Goal: Task Accomplishment & Management: Manage account settings

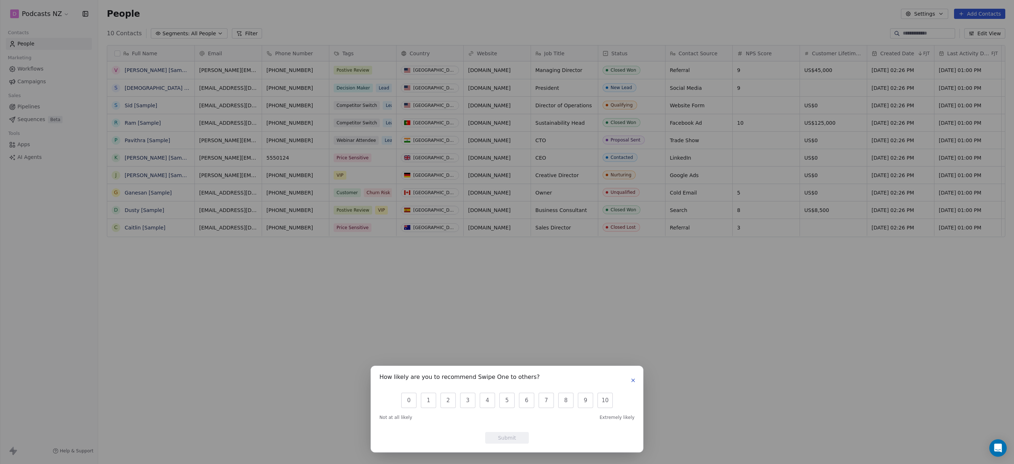
scroll to position [403, 910]
click at [635, 383] on icon "button" at bounding box center [633, 380] width 6 height 6
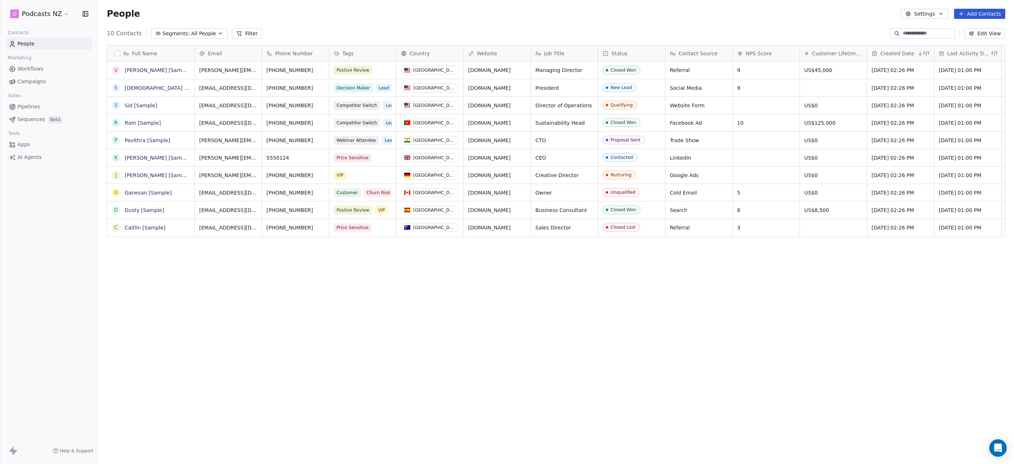
click at [939, 13] on button "Settings" at bounding box center [924, 14] width 47 height 10
click at [782, 25] on html "D Podcasts NZ Contacts People Marketing Workflows Campaigns Sales Pipelines Seq…" at bounding box center [507, 232] width 1014 height 464
click at [61, 12] on html "D Podcasts NZ Contacts People Marketing Workflows Campaigns Sales Pipelines Seq…" at bounding box center [507, 232] width 1014 height 464
click at [50, 74] on link "Manage Team" at bounding box center [56, 77] width 89 height 12
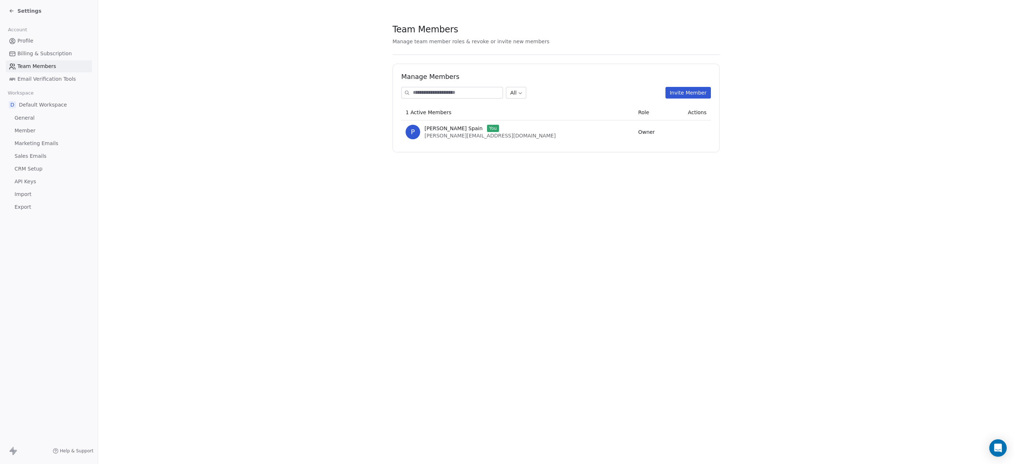
click at [478, 94] on input at bounding box center [458, 92] width 90 height 11
type input "**********"
click at [688, 90] on button "Invite Member" at bounding box center [687, 93] width 45 height 12
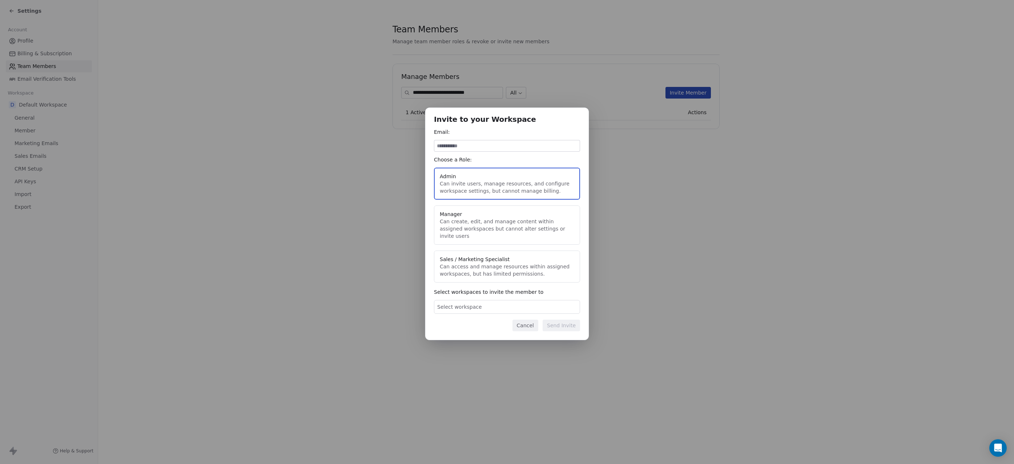
click at [528, 323] on button "Cancel" at bounding box center [525, 325] width 26 height 12
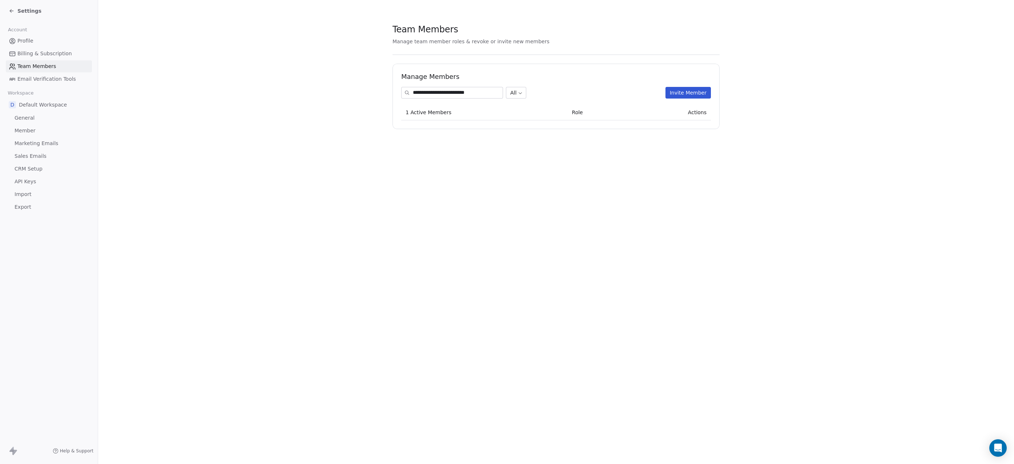
click at [682, 93] on button "Invite Member" at bounding box center [687, 93] width 45 height 12
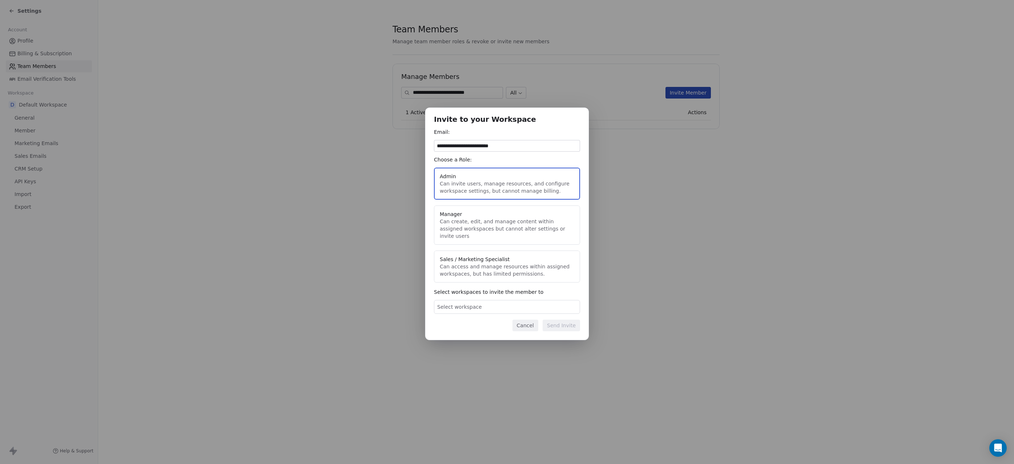
type input "**********"
type button "admin"
click at [488, 304] on div "Select workspace" at bounding box center [507, 307] width 146 height 14
drag, startPoint x: 554, startPoint y: 273, endPoint x: 554, endPoint y: 230, distance: 42.1
click at [554, 272] on div "**********" at bounding box center [507, 232] width 1014 height 272
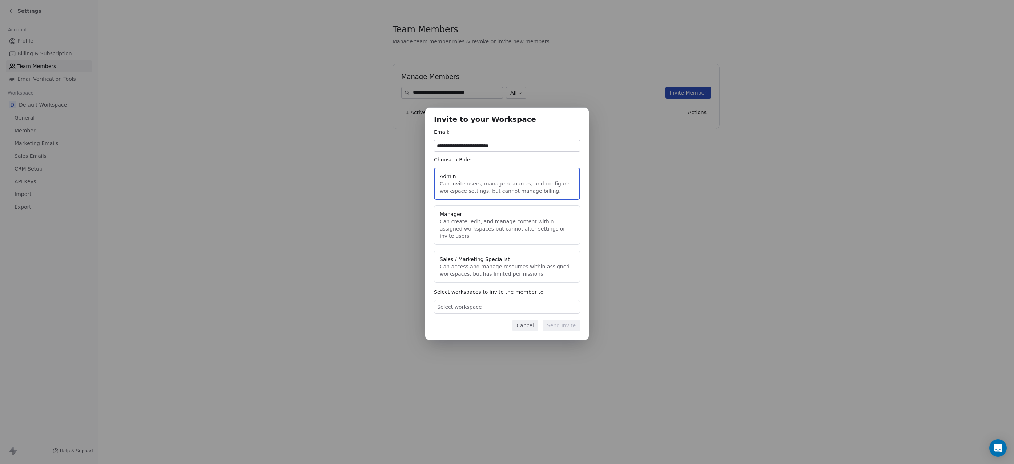
click at [531, 324] on button "Cancel" at bounding box center [525, 325] width 26 height 12
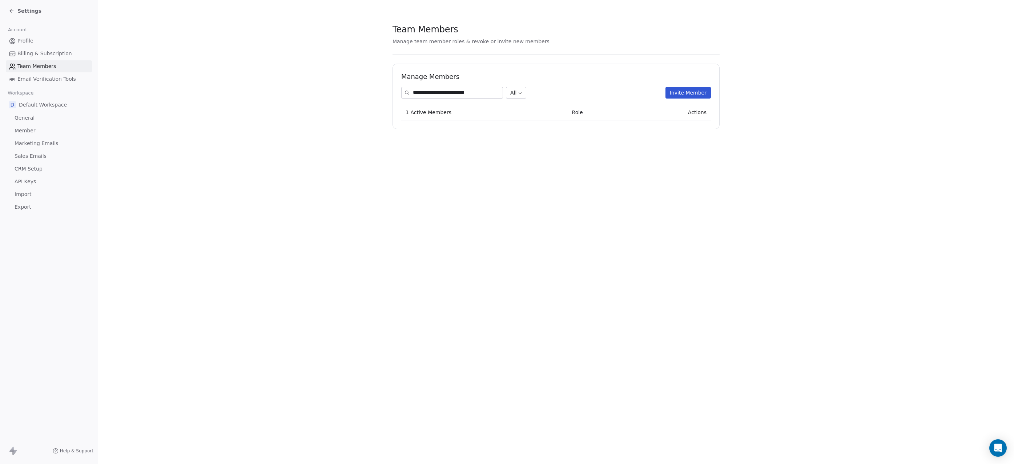
click at [37, 104] on span "Default Workspace" at bounding box center [43, 104] width 48 height 7
click at [21, 103] on span "Default Workspace" at bounding box center [43, 104] width 48 height 7
click at [13, 105] on span "D" at bounding box center [12, 104] width 7 height 7
click at [53, 109] on div "D Default Workspace" at bounding box center [49, 104] width 86 height 13
click at [53, 107] on span "Default Workspace" at bounding box center [43, 104] width 48 height 7
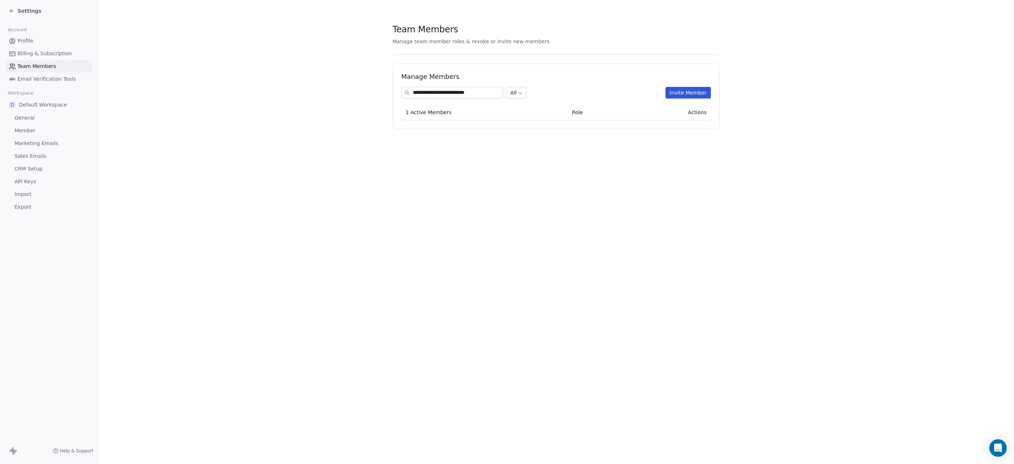
click at [33, 120] on link "General" at bounding box center [49, 118] width 86 height 12
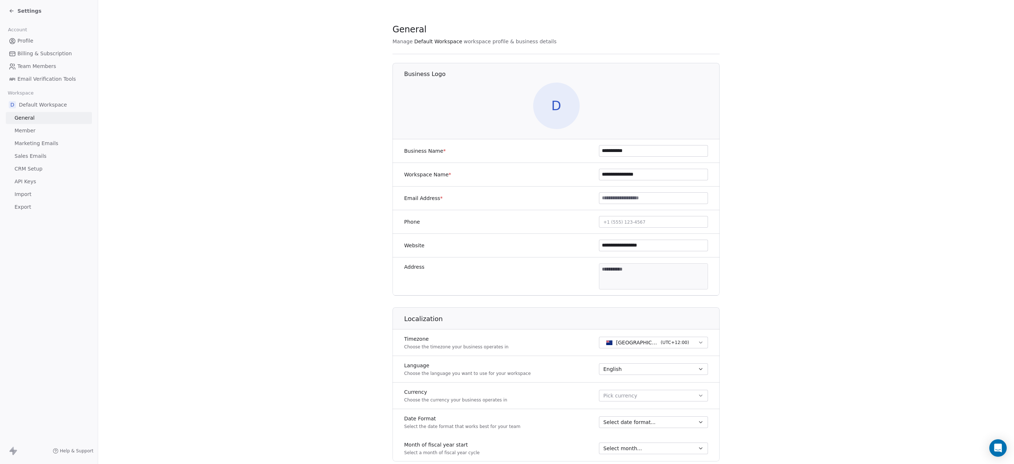
click at [53, 106] on span "Default Workspace" at bounding box center [43, 104] width 48 height 7
click at [29, 41] on span "Profile" at bounding box center [25, 41] width 16 height 8
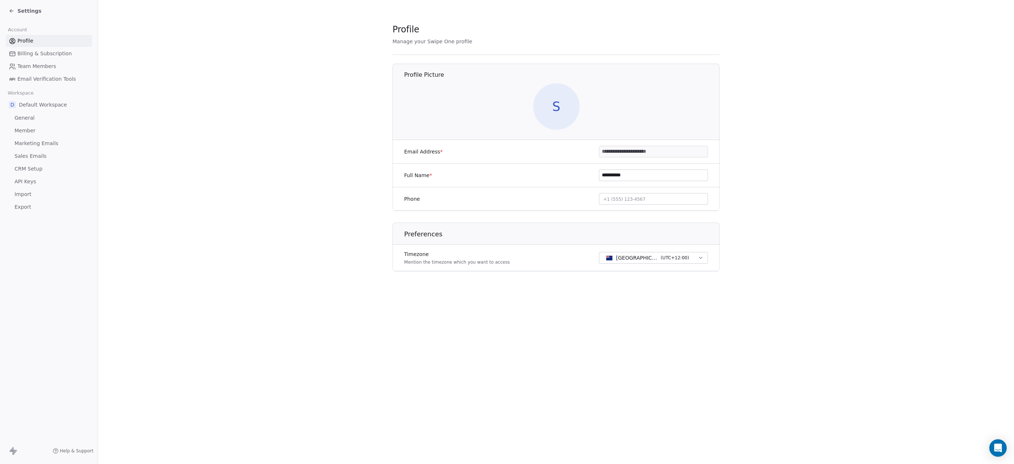
click at [45, 53] on span "Billing & Subscription" at bounding box center [44, 54] width 55 height 8
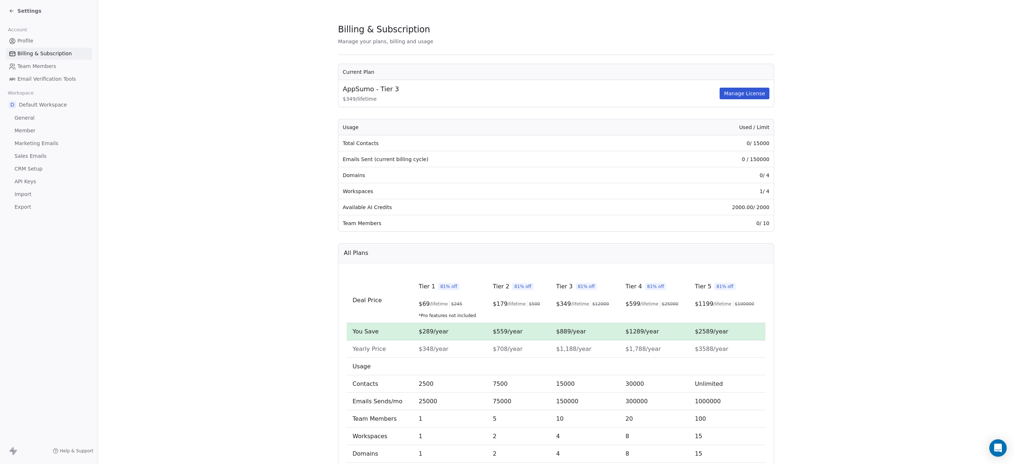
click at [22, 37] on span "Profile" at bounding box center [25, 41] width 16 height 8
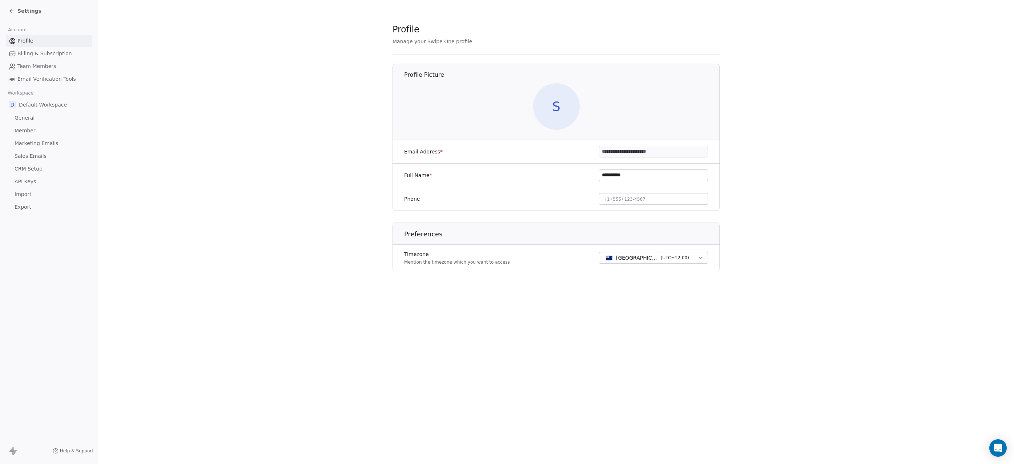
click at [9, 9] on icon at bounding box center [12, 11] width 6 height 6
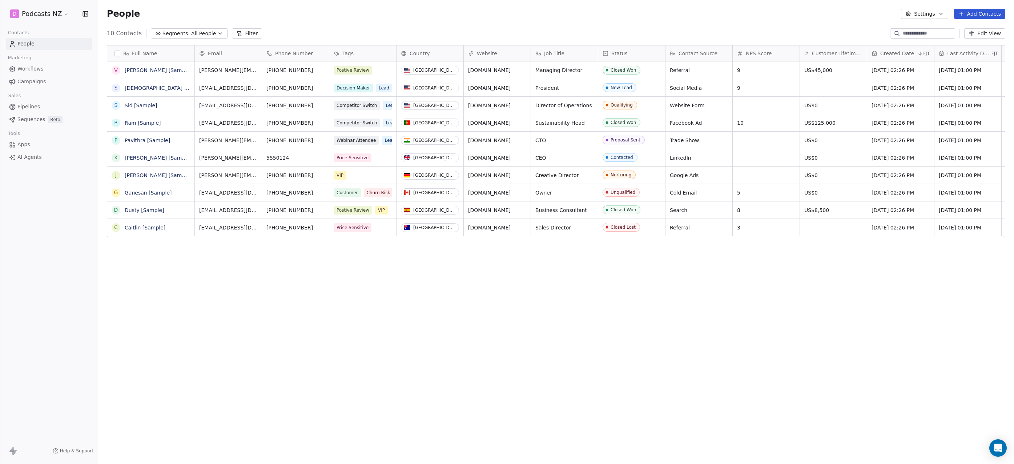
scroll to position [403, 910]
click at [33, 69] on span "Workflows" at bounding box center [30, 69] width 26 height 8
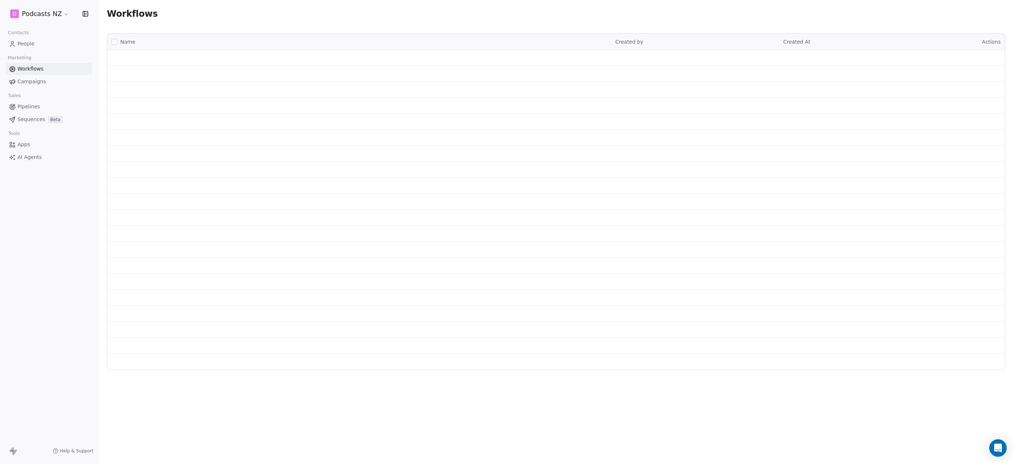
click at [26, 80] on span "Campaigns" at bounding box center [31, 82] width 28 height 8
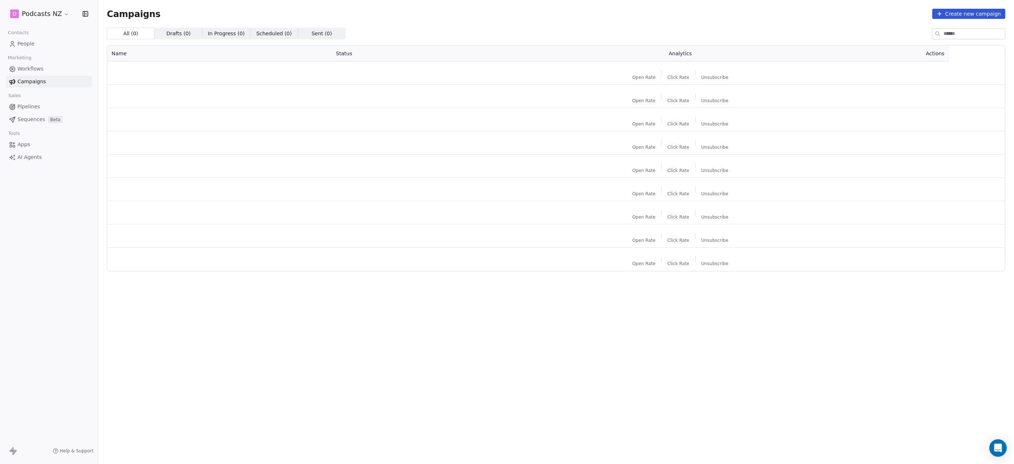
click at [33, 45] on span "People" at bounding box center [25, 44] width 17 height 8
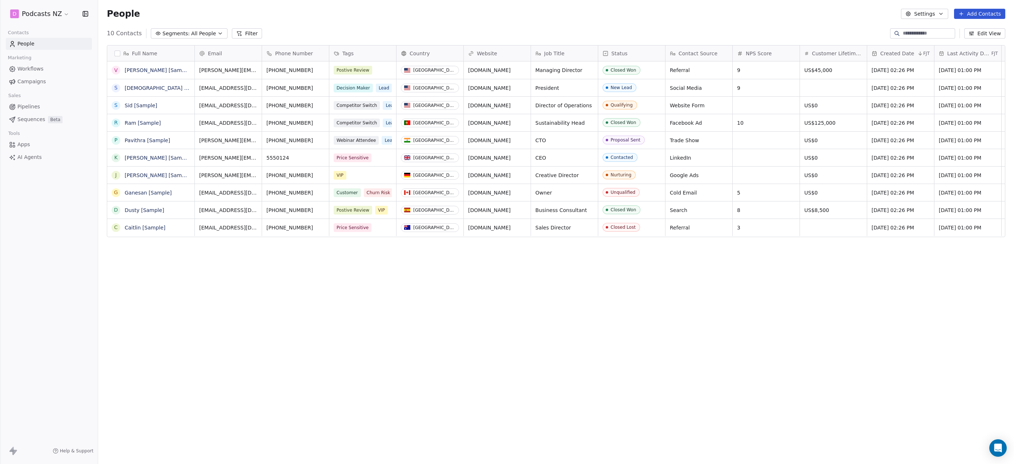
scroll to position [403, 910]
click at [63, 13] on html "D Podcasts NZ Contacts People Marketing Workflows Campaigns Sales Pipelines Seq…" at bounding box center [507, 232] width 1014 height 464
click at [41, 43] on link "Workspace Settings" at bounding box center [56, 42] width 89 height 12
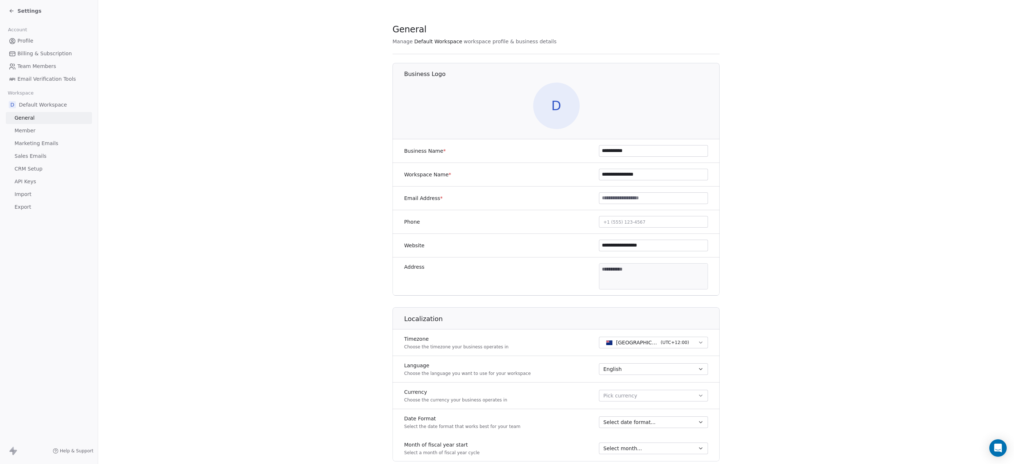
click at [44, 106] on span "Default Workspace" at bounding box center [43, 104] width 48 height 7
click at [13, 9] on icon at bounding box center [12, 11] width 6 height 6
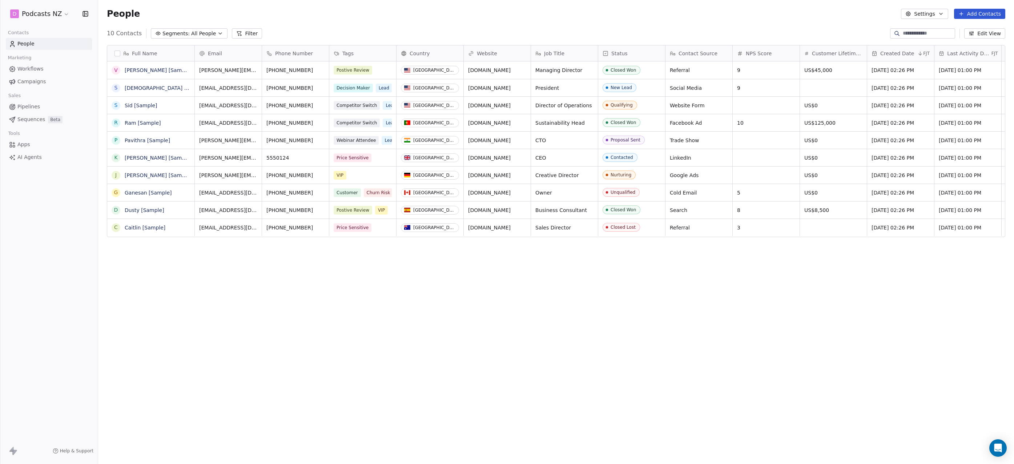
scroll to position [403, 910]
click at [62, 16] on html "D Podcasts NZ Contacts People Marketing Workflows Campaigns Sales Pipelines Seq…" at bounding box center [507, 232] width 1014 height 464
click at [41, 109] on div "Add new workspace" at bounding box center [56, 106] width 89 height 12
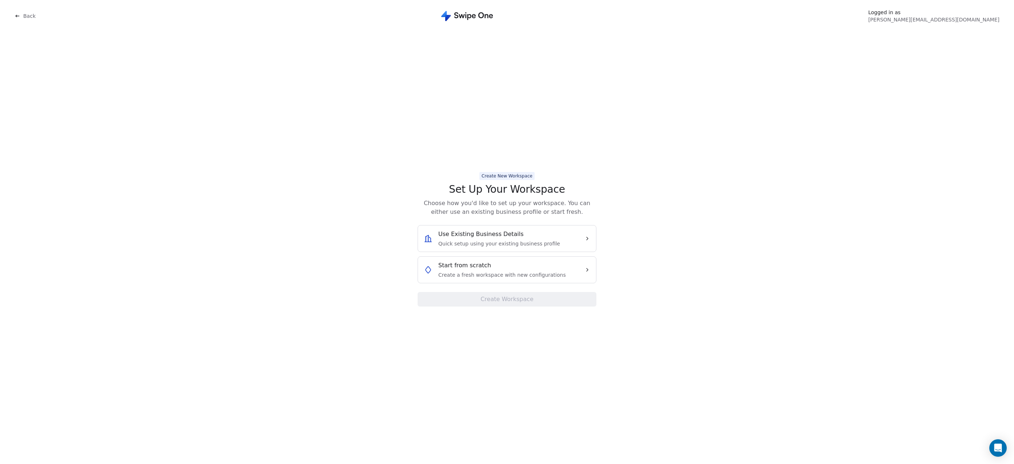
click at [497, 238] on span "Use Existing Business Details" at bounding box center [480, 234] width 85 height 9
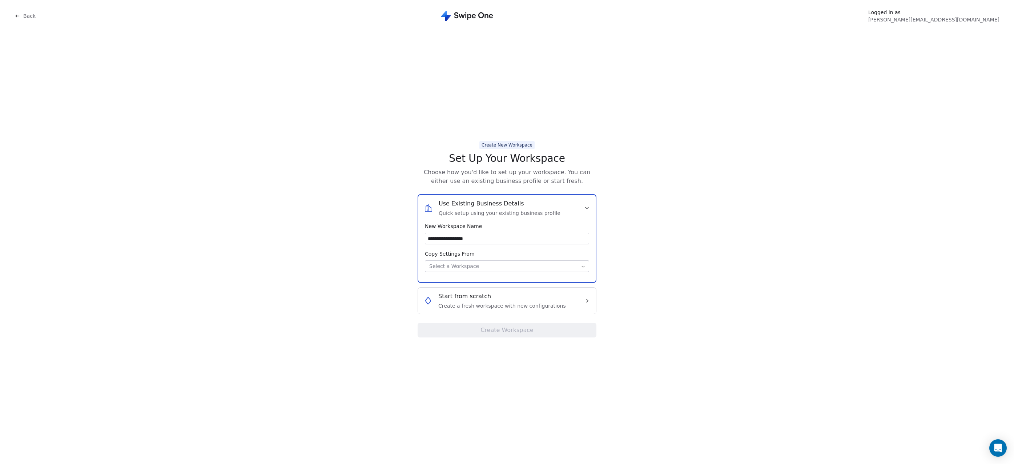
type input "**********"
click at [584, 266] on body "**********" at bounding box center [507, 232] width 1014 height 464
click at [540, 330] on button "Create Workspace" at bounding box center [506, 330] width 179 height 15
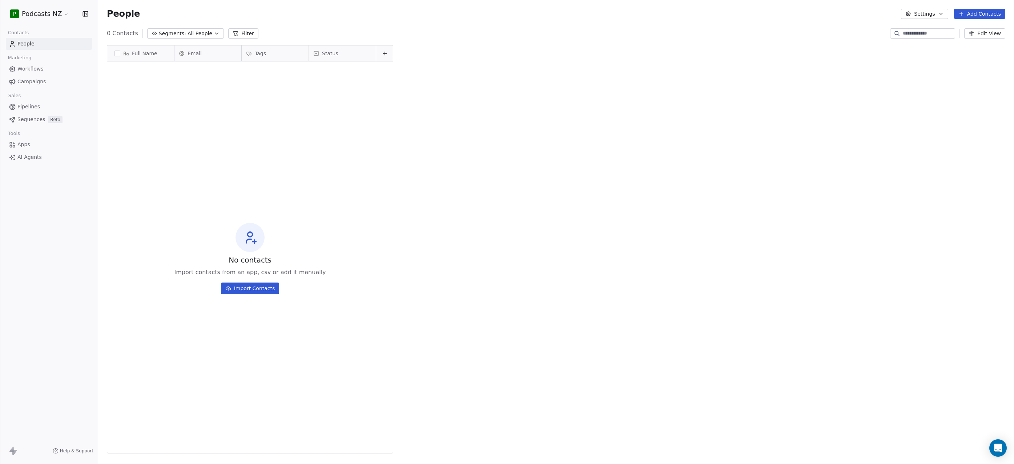
scroll to position [403, 910]
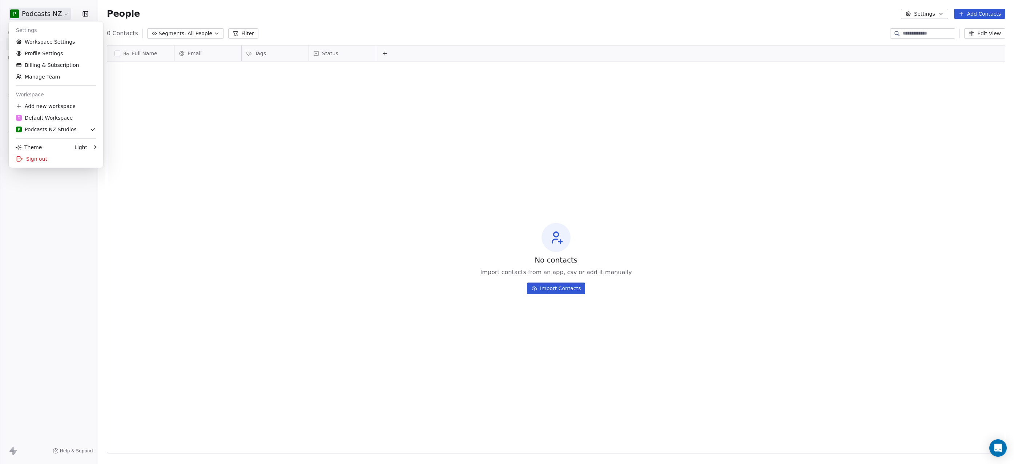
click at [60, 15] on html "P Podcasts NZ Contacts People Marketing Workflows Campaigns Sales Pipelines Seq…" at bounding box center [507, 232] width 1014 height 464
click at [61, 14] on html "P Podcasts NZ Contacts People Marketing Workflows Campaigns Sales Pipelines Seq…" at bounding box center [507, 232] width 1014 height 464
click at [63, 16] on html "P Podcasts NZ Contacts People Marketing Workflows Campaigns Sales Pipelines Seq…" at bounding box center [507, 232] width 1014 height 464
click at [34, 51] on link "Profile Settings" at bounding box center [56, 54] width 89 height 12
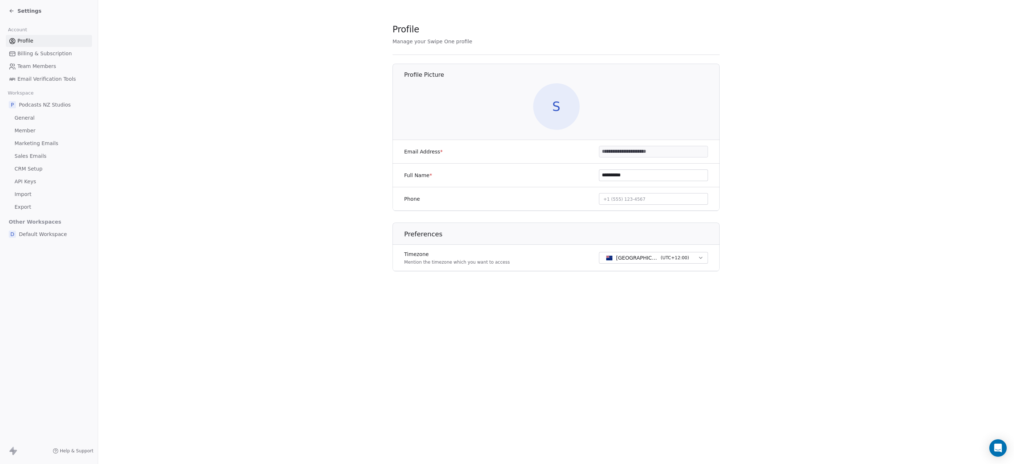
click at [9, 11] on icon at bounding box center [12, 11] width 6 height 6
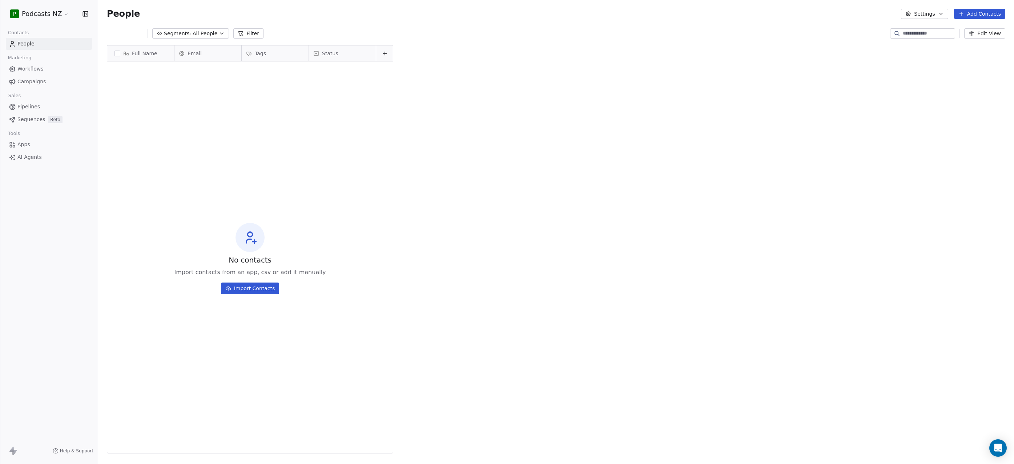
scroll to position [403, 910]
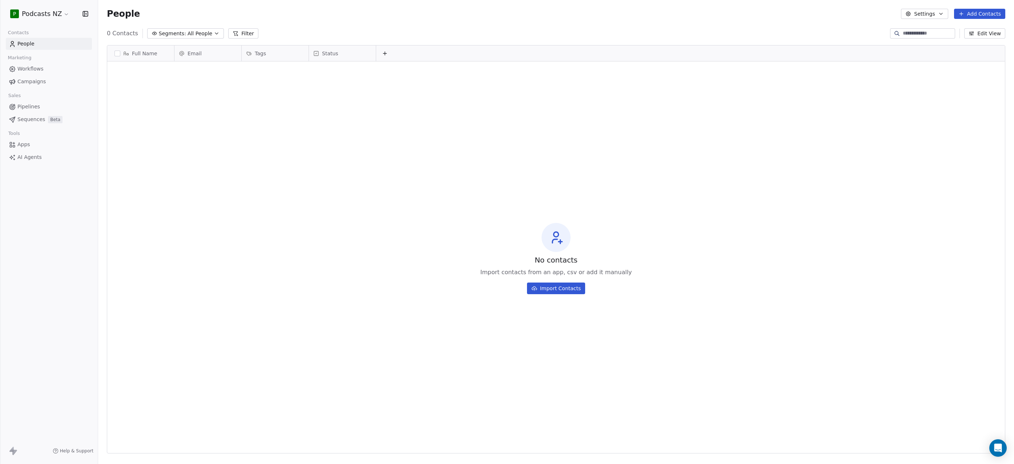
click at [62, 17] on html "P Podcasts NZ Contacts People Marketing Workflows Campaigns Sales Pipelines Seq…" at bounding box center [507, 232] width 1014 height 464
click at [53, 39] on link "Workspace Settings" at bounding box center [56, 42] width 89 height 12
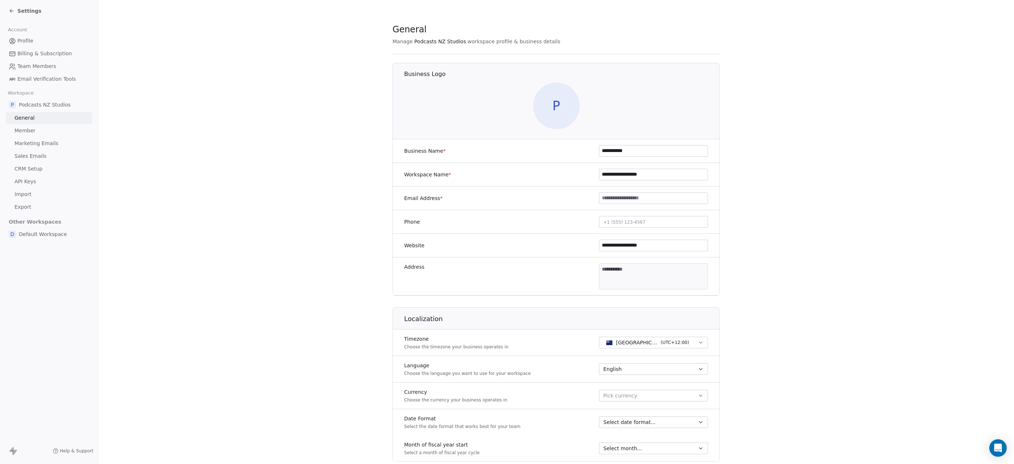
click at [638, 152] on input "**********" at bounding box center [653, 150] width 108 height 11
click at [655, 152] on input "**********" at bounding box center [653, 150] width 108 height 11
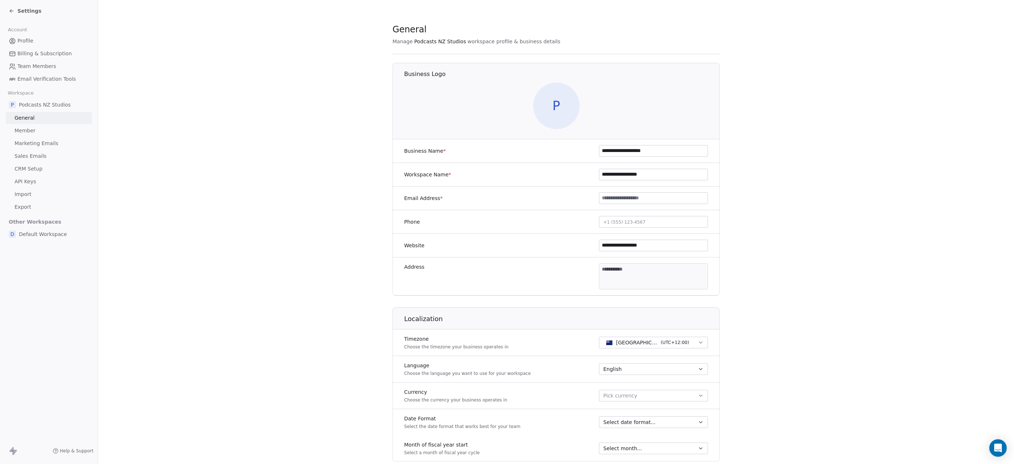
click at [655, 152] on input "**********" at bounding box center [653, 150] width 108 height 11
type input "**********"
click at [631, 176] on input "**********" at bounding box center [653, 174] width 108 height 11
type input "**********"
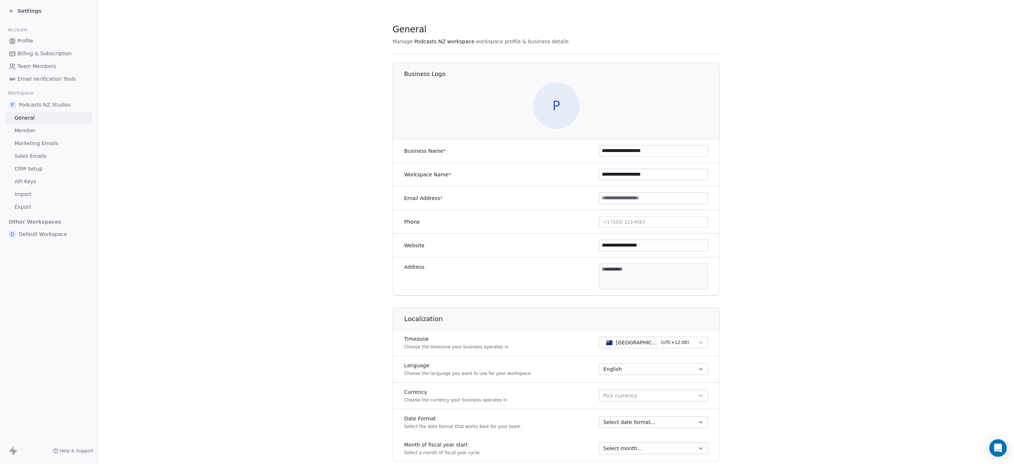
click at [642, 199] on input at bounding box center [653, 198] width 108 height 11
type input "**********"
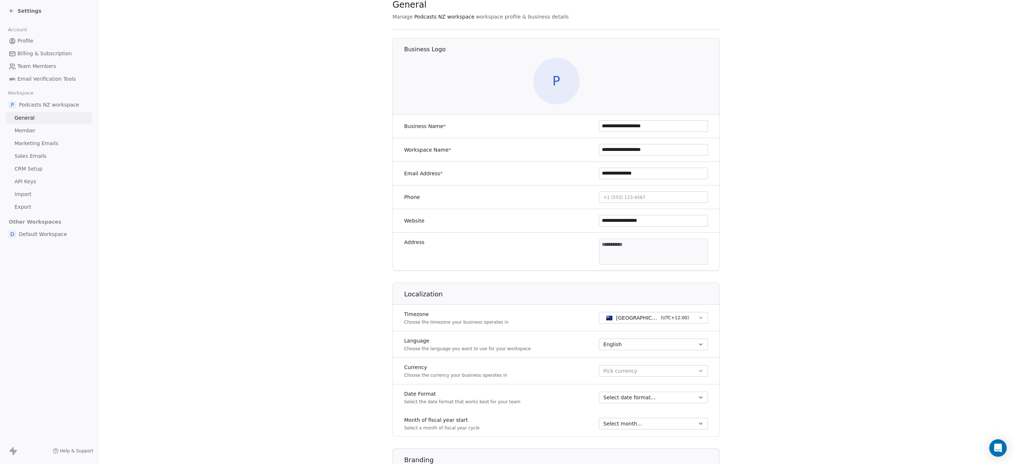
scroll to position [36, 0]
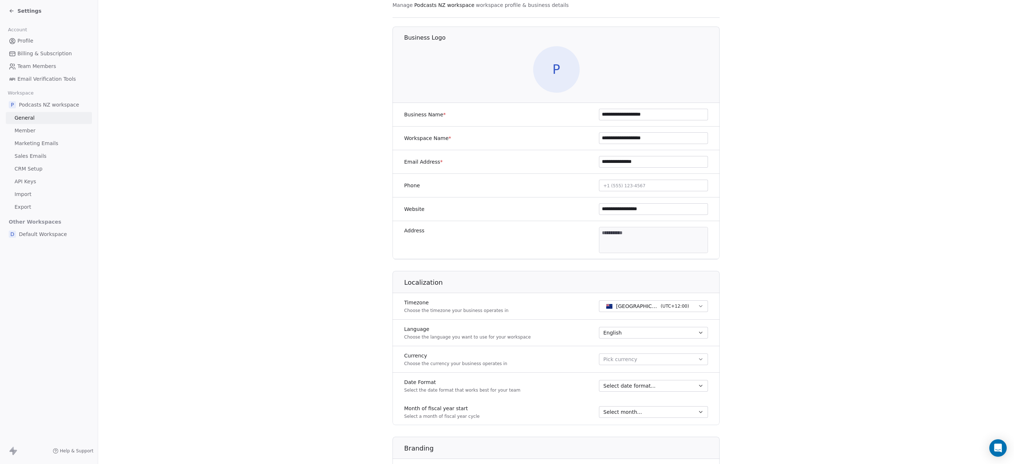
click at [48, 128] on link "Member" at bounding box center [49, 131] width 86 height 12
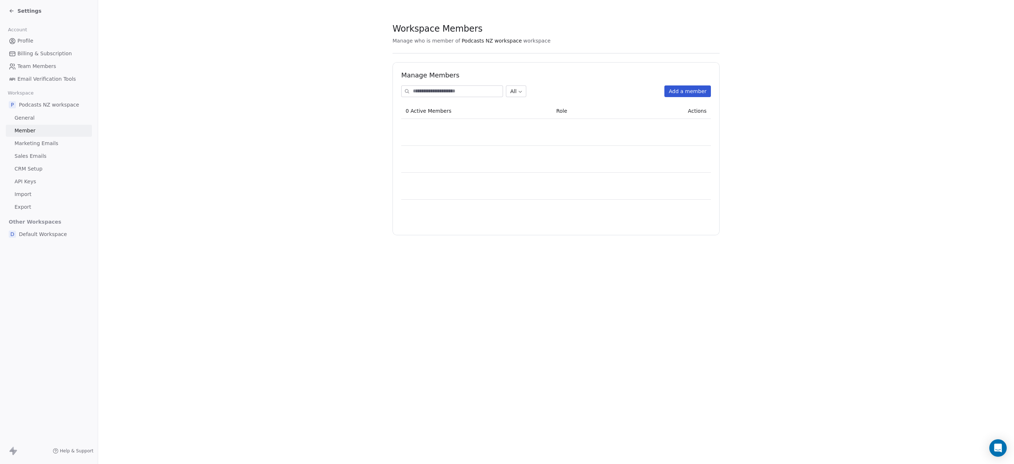
click at [53, 118] on link "General" at bounding box center [49, 118] width 86 height 12
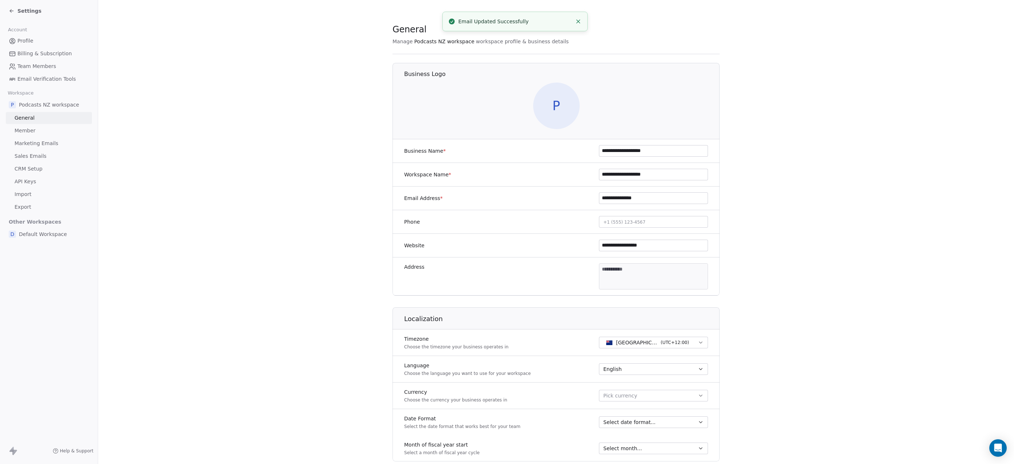
click at [26, 104] on span "Podcasts NZ workspace" at bounding box center [49, 104] width 60 height 7
click at [10, 12] on icon at bounding box center [12, 11] width 6 height 6
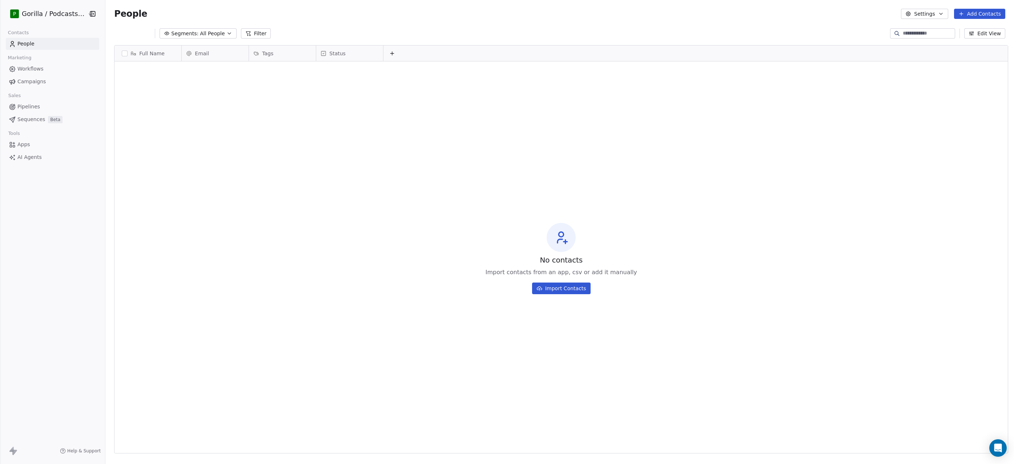
scroll to position [403, 906]
click at [69, 12] on html "P Gorilla / Podcasts NZ Contacts People Marketing Workflows Campaigns Sales Pip…" at bounding box center [507, 232] width 1014 height 464
click at [37, 117] on div "D Default Workspace" at bounding box center [44, 117] width 57 height 7
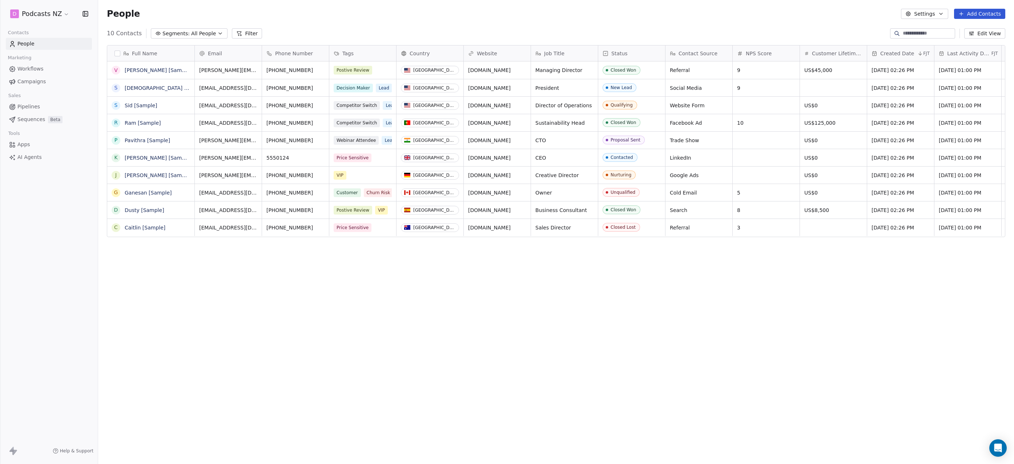
scroll to position [403, 910]
click at [62, 16] on html "D Podcasts NZ Contacts People Marketing Workflows Campaigns Sales Pipelines Seq…" at bounding box center [507, 232] width 1014 height 464
click at [35, 51] on link "Profile Settings" at bounding box center [56, 54] width 89 height 12
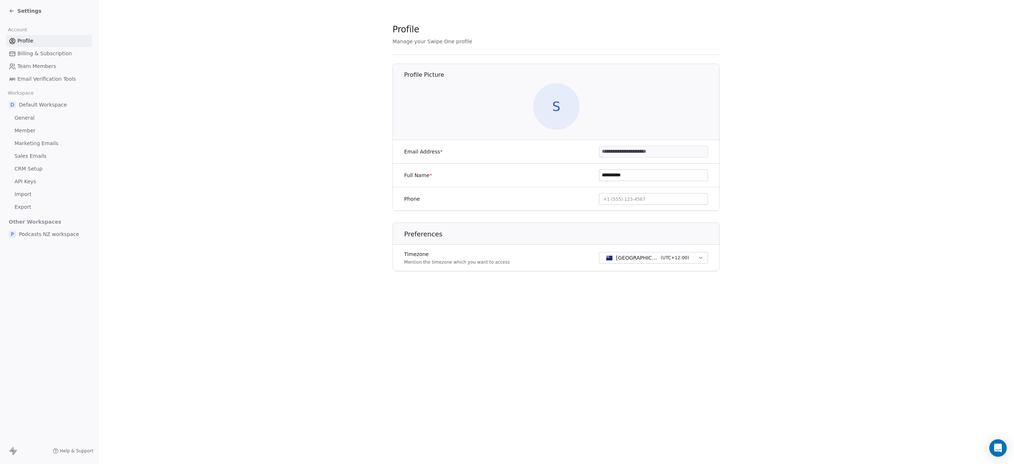
click at [29, 54] on span "Billing & Subscription" at bounding box center [44, 54] width 55 height 8
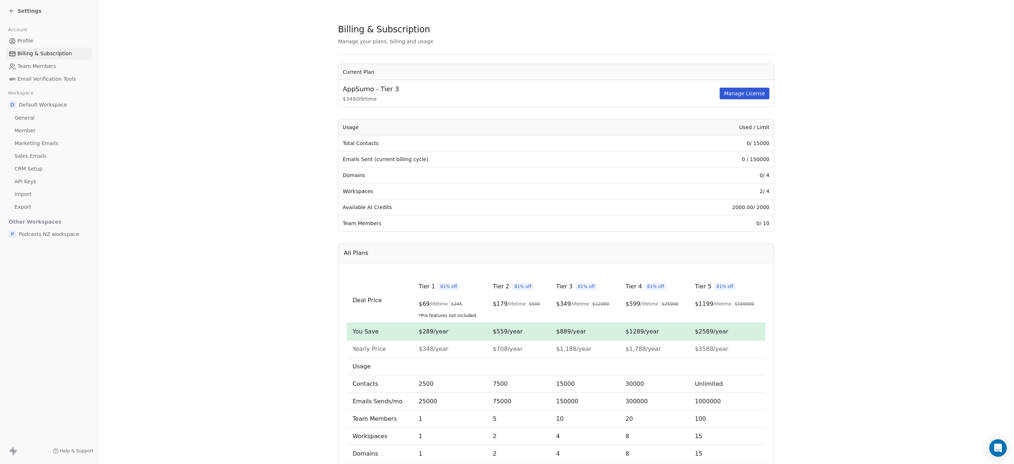
click at [11, 12] on icon at bounding box center [12, 11] width 6 height 6
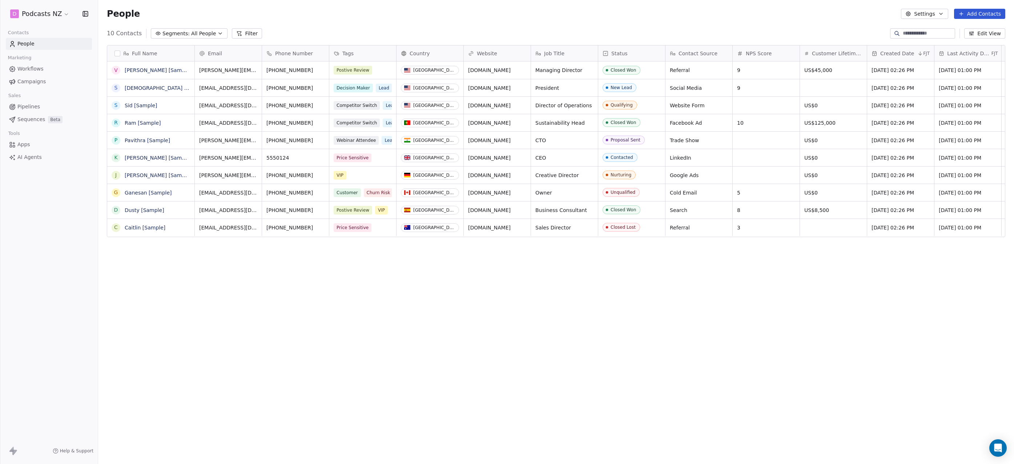
scroll to position [403, 910]
click at [65, 15] on html "D Podcasts NZ Contacts People Marketing Workflows Campaigns Sales Pipelines Seq…" at bounding box center [507, 232] width 1014 height 464
click at [48, 43] on link "Workspace Settings" at bounding box center [56, 42] width 89 height 12
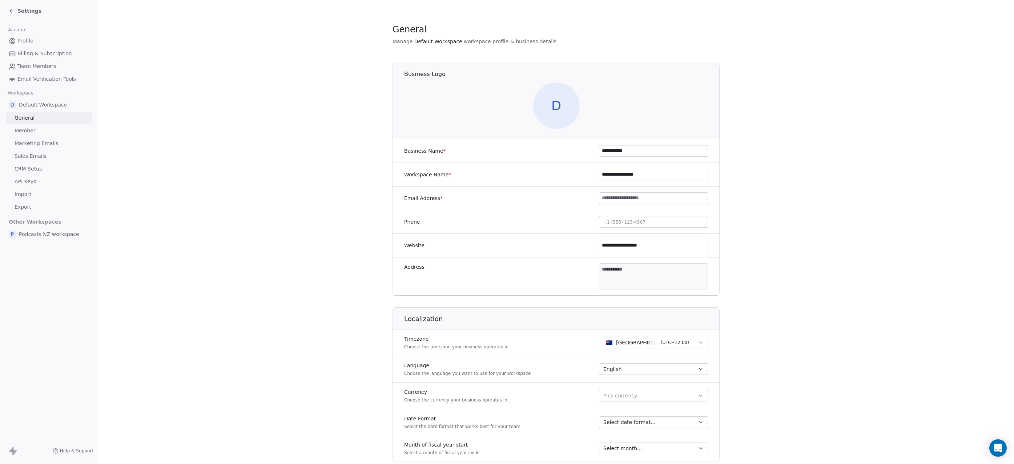
drag, startPoint x: 655, startPoint y: 177, endPoint x: 563, endPoint y: 177, distance: 91.9
click at [563, 177] on div "**********" at bounding box center [555, 175] width 327 height 24
click at [637, 146] on input "**********" at bounding box center [653, 150] width 108 height 11
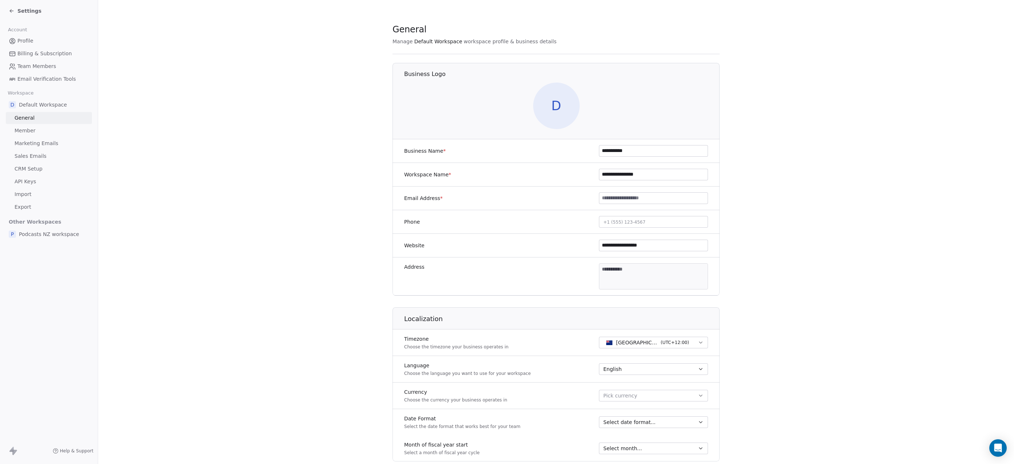
paste input "******"
type input "**********"
click at [610, 173] on input "**********" at bounding box center [653, 174] width 108 height 11
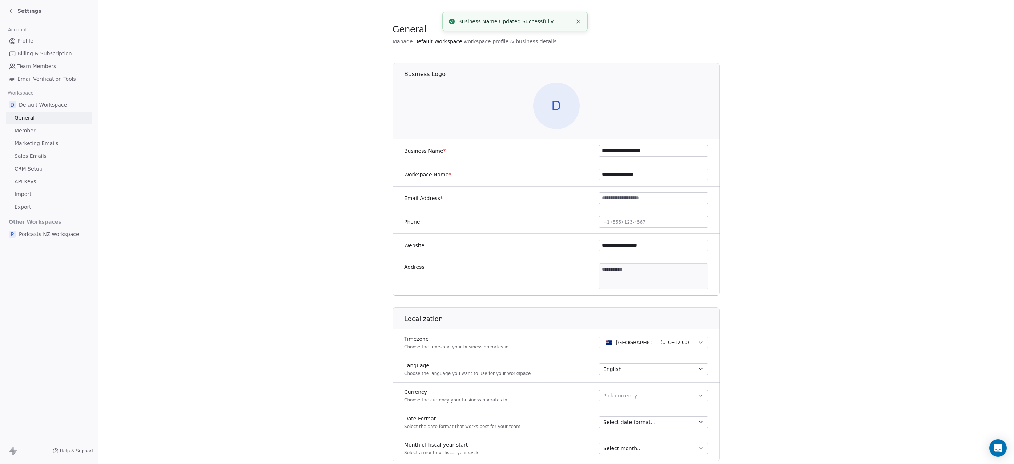
click at [605, 173] on input "**********" at bounding box center [653, 174] width 108 height 11
drag, startPoint x: 651, startPoint y: 245, endPoint x: 621, endPoint y: 245, distance: 30.5
click at [621, 245] on input "**********" at bounding box center [653, 245] width 108 height 11
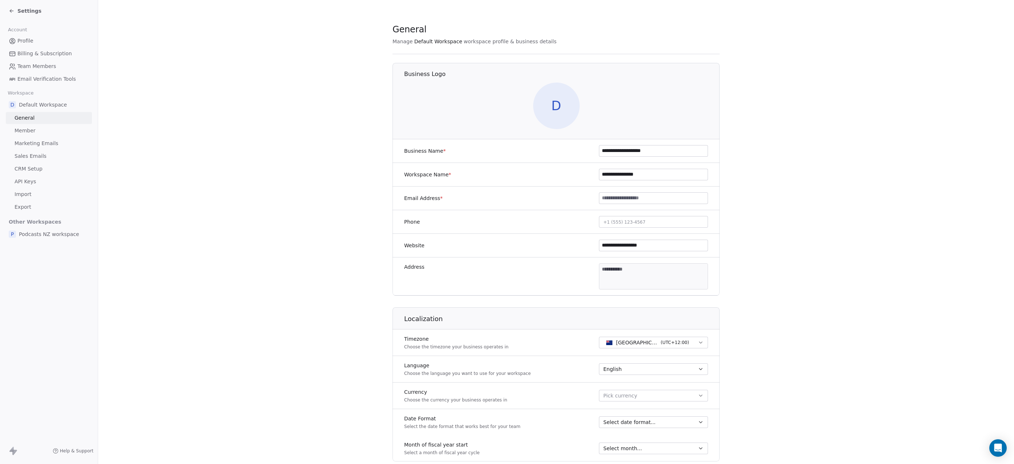
click at [604, 173] on input "**********" at bounding box center [653, 174] width 108 height 11
type input "**********"
click at [627, 246] on input "**********" at bounding box center [653, 245] width 108 height 11
drag, startPoint x: 627, startPoint y: 246, endPoint x: 673, endPoint y: 243, distance: 45.1
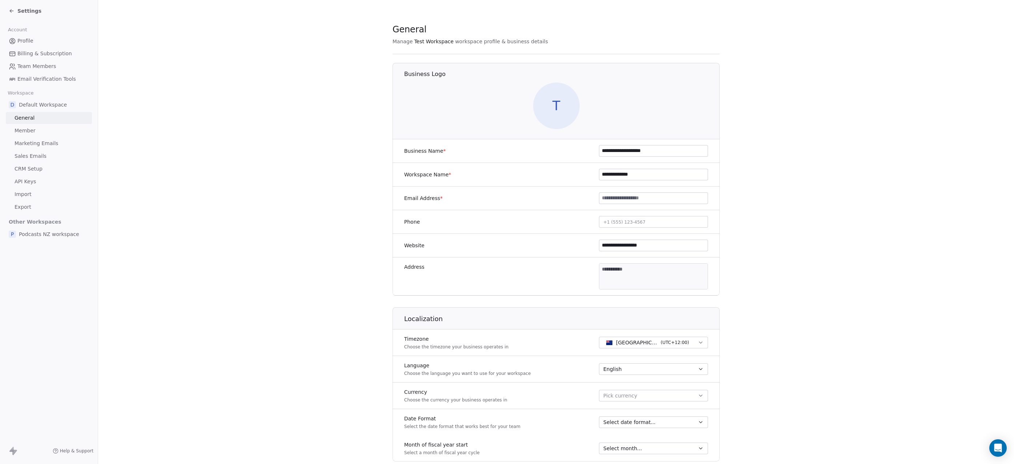
click at [672, 243] on input "**********" at bounding box center [653, 245] width 108 height 11
type input "**********"
click at [656, 394] on button "Pick currency" at bounding box center [653, 396] width 109 height 12
type input "**"
click at [659, 417] on span "New Zealand Dollar" at bounding box center [645, 415] width 50 height 7
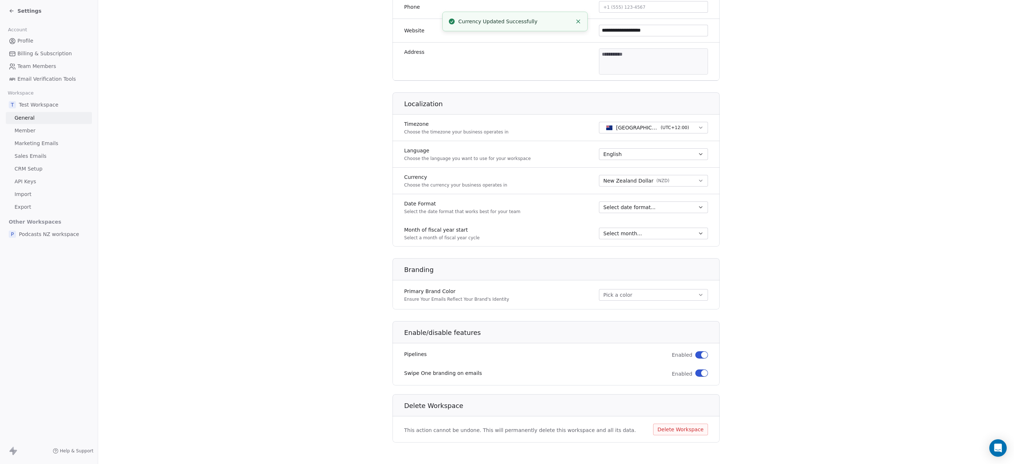
scroll to position [217, 0]
click at [701, 206] on icon "button" at bounding box center [701, 205] width 6 height 6
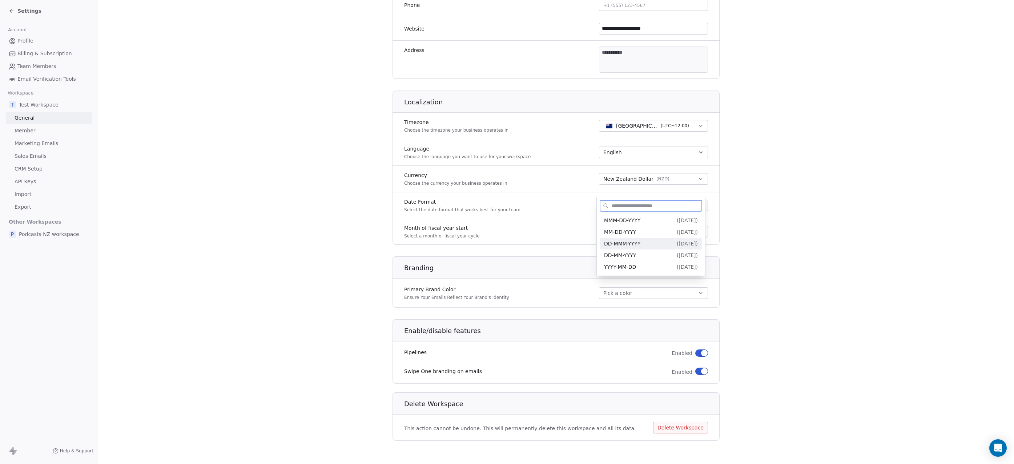
click at [636, 244] on span "DD-MMM-YYYY" at bounding box center [622, 244] width 36 height 6
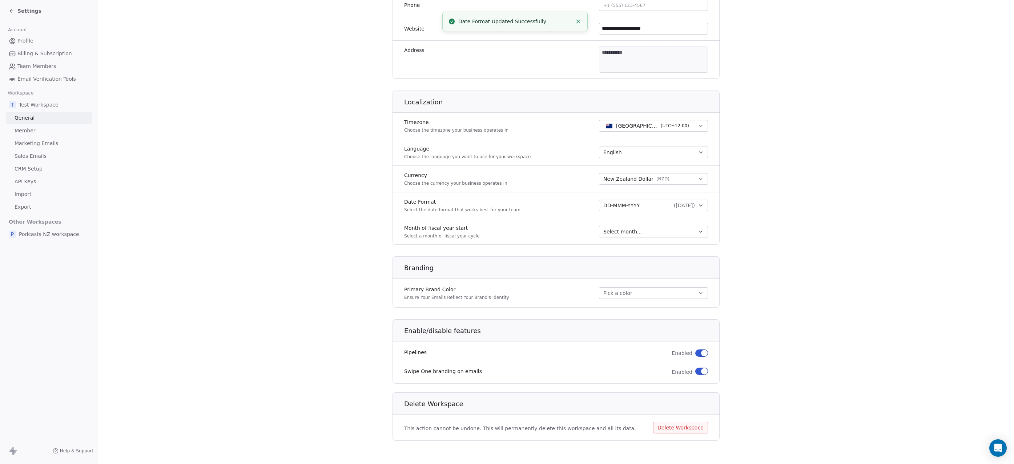
click at [627, 230] on span "Select month..." at bounding box center [622, 231] width 39 height 7
click at [618, 279] on span "April" at bounding box center [651, 281] width 94 height 7
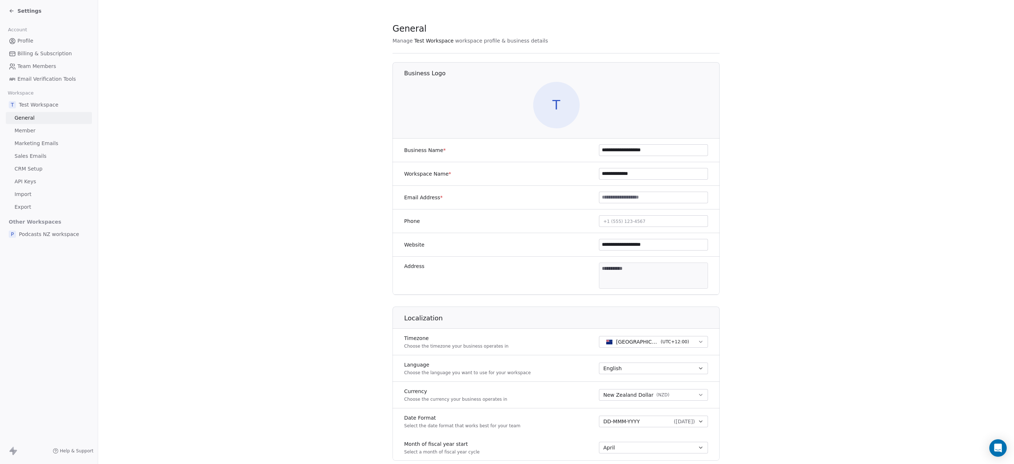
scroll to position [0, 0]
click at [12, 12] on icon at bounding box center [12, 11] width 6 height 6
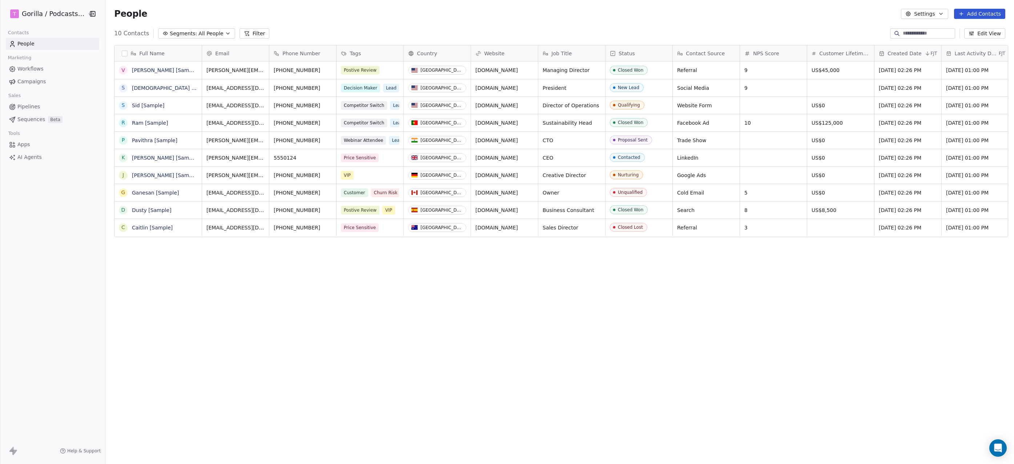
scroll to position [403, 906]
click at [69, 13] on html "T Gorilla / Podcasts NZ Contacts People Marketing Workflows Campaigns Sales Pip…" at bounding box center [507, 232] width 1014 height 464
click at [56, 15] on html "T Gorilla / Podcasts NZ Contacts People Marketing Workflows Campaigns Sales Pip…" at bounding box center [507, 232] width 1014 height 464
click at [32, 13] on html "T Gorilla / Podcasts NZ Contacts People Marketing Workflows Campaigns Sales Pip…" at bounding box center [507, 232] width 1014 height 464
click at [52, 129] on div "P Podcasts NZ workspace" at bounding box center [50, 129] width 69 height 7
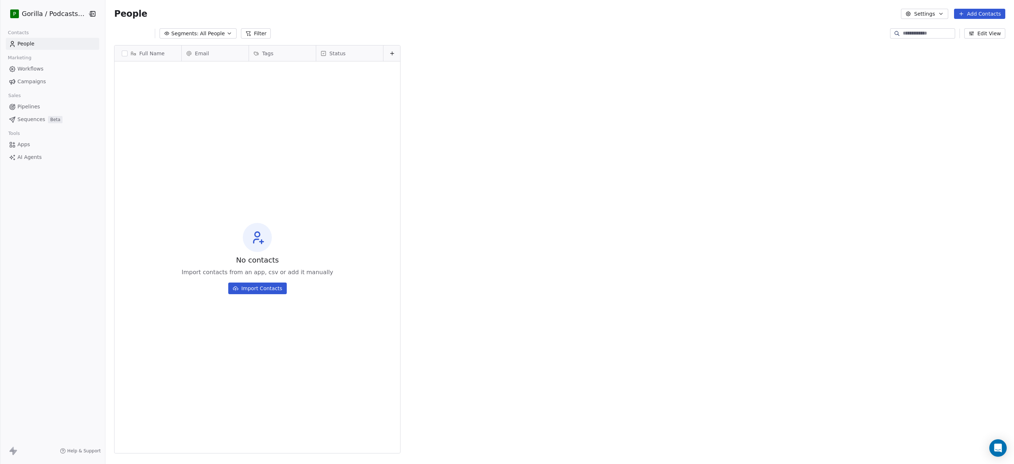
scroll to position [403, 906]
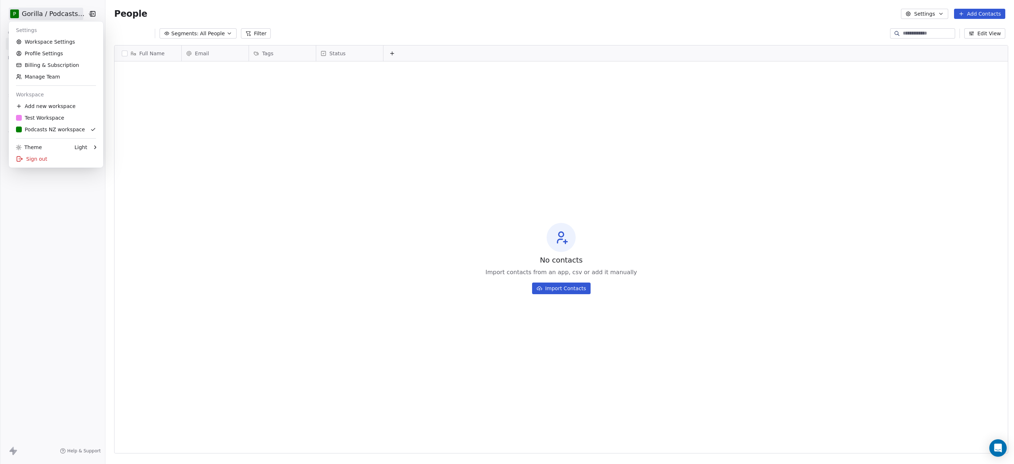
click at [75, 13] on html "P Gorilla / Podcasts NZ Contacts People Marketing Workflows Campaigns Sales Pip…" at bounding box center [507, 232] width 1014 height 464
click at [52, 43] on link "Workspace Settings" at bounding box center [56, 42] width 89 height 12
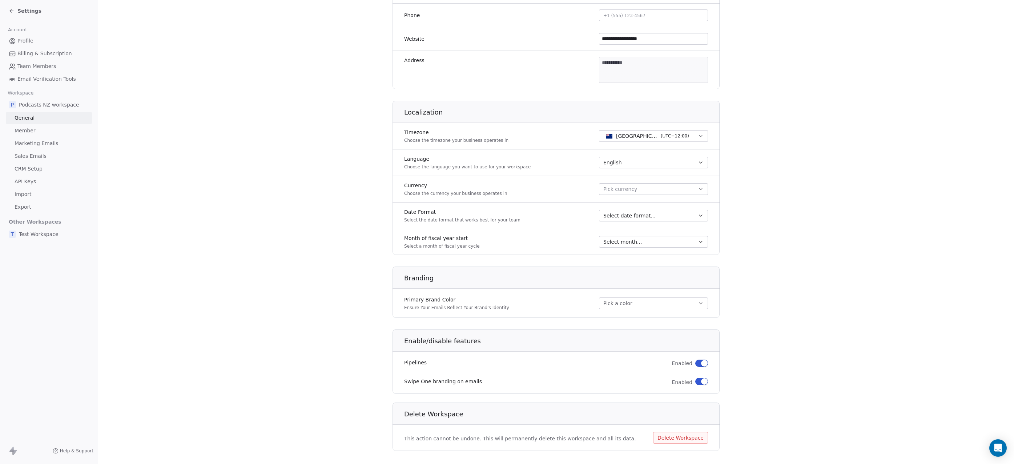
scroll to position [217, 0]
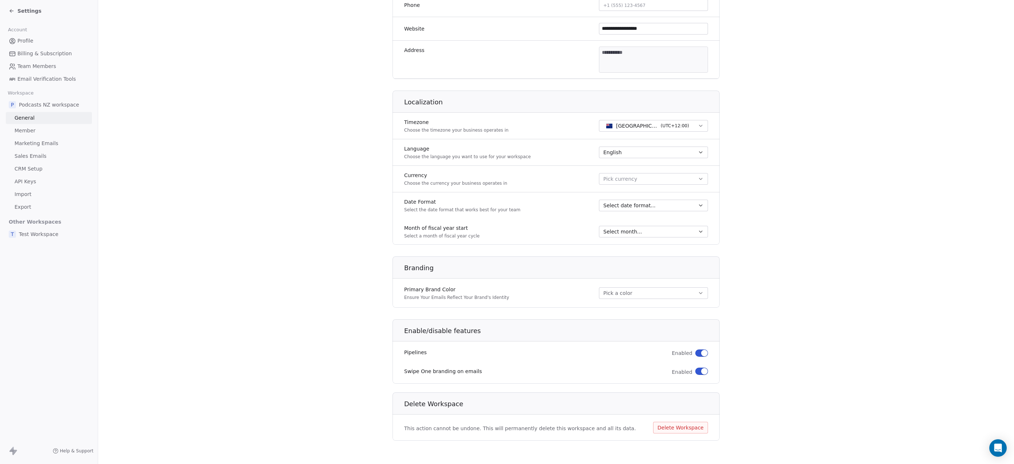
click at [625, 179] on span "Pick currency" at bounding box center [620, 179] width 34 height 8
type input "**"
click at [627, 198] on span "New Zealand Dollar" at bounding box center [645, 199] width 50 height 7
click at [667, 206] on div "Select date format..." at bounding box center [649, 205] width 92 height 7
click at [639, 243] on span "DD-MMM-YYYY" at bounding box center [622, 244] width 36 height 6
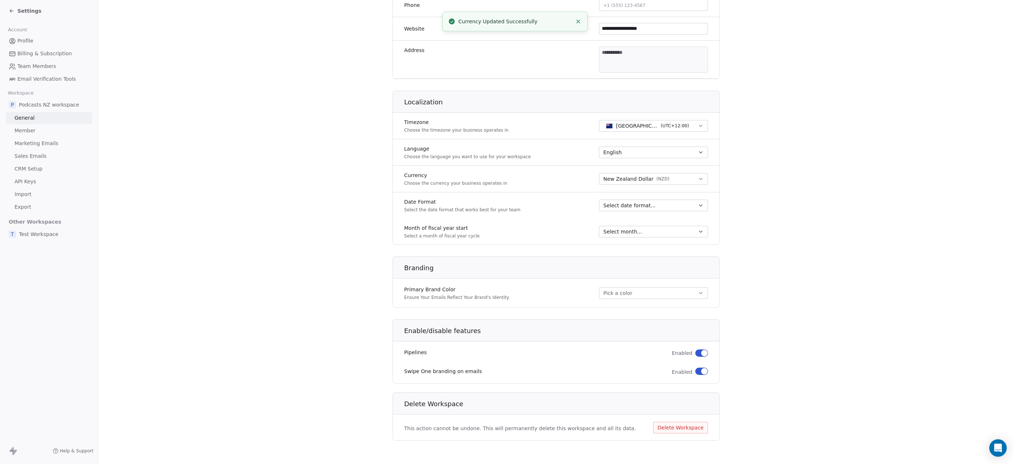
click at [657, 231] on div "Select month..." at bounding box center [649, 231] width 92 height 7
click at [630, 282] on span "April" at bounding box center [651, 281] width 94 height 7
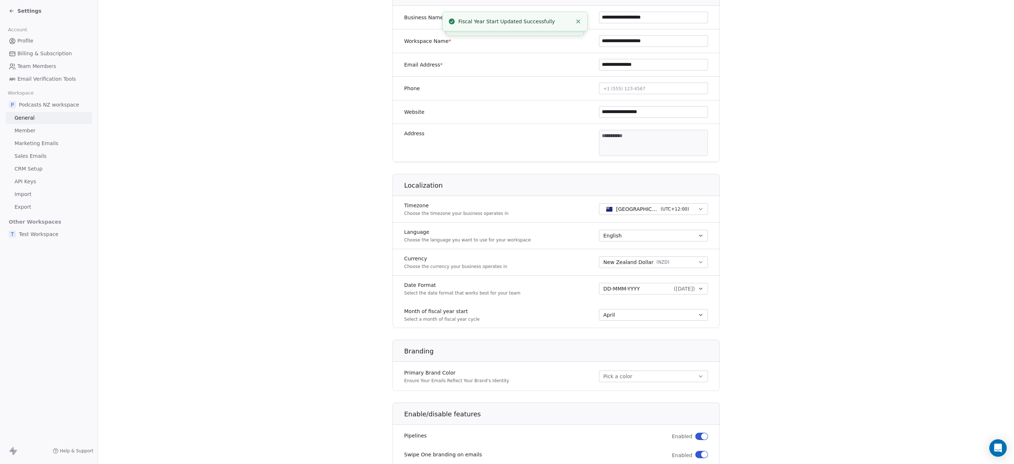
scroll to position [0, 0]
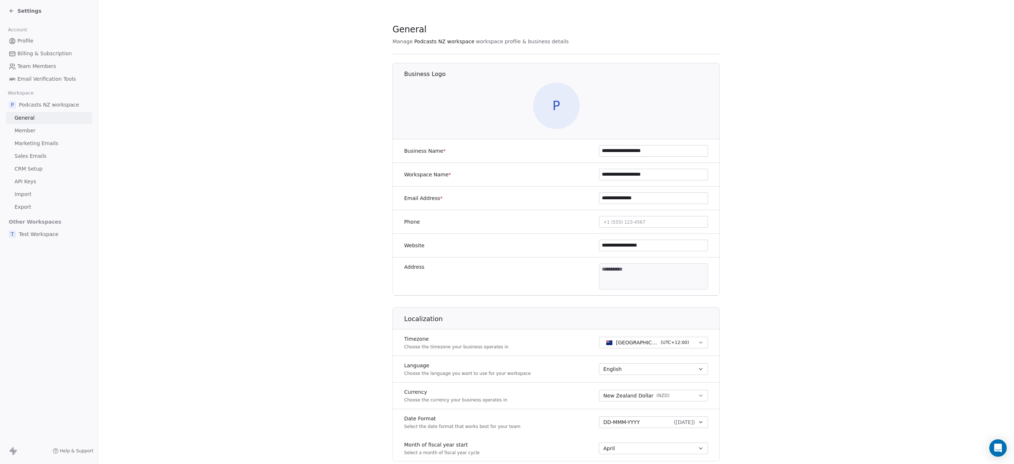
click at [9, 9] on icon at bounding box center [12, 11] width 6 height 6
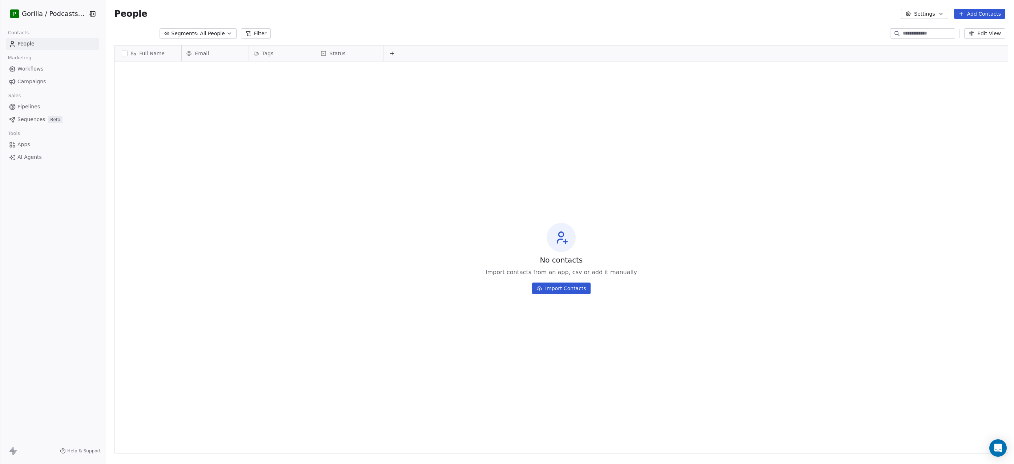
scroll to position [403, 906]
click at [76, 13] on html "P Gorilla / Podcasts NZ Contacts People Marketing Workflows Campaigns Sales Pip…" at bounding box center [507, 232] width 1014 height 464
click at [41, 75] on link "Manage Team" at bounding box center [56, 77] width 89 height 12
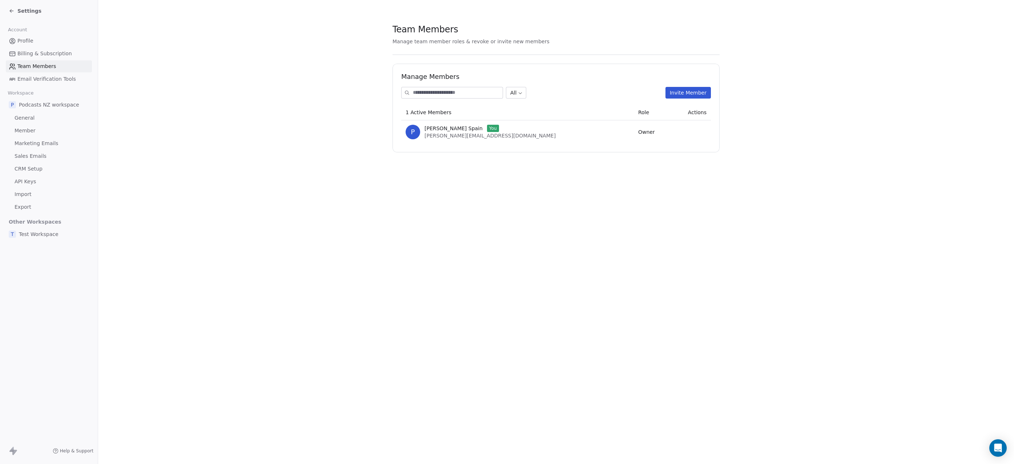
click at [684, 94] on button "Invite Member" at bounding box center [687, 93] width 45 height 12
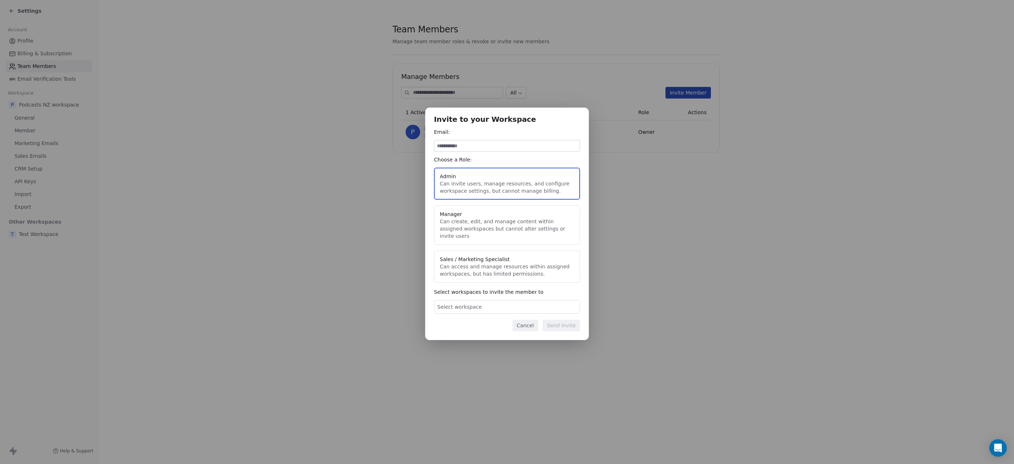
type input "**********"
click at [473, 303] on span "Select workspace" at bounding box center [459, 306] width 45 height 7
click at [445, 348] on button "Suggestions" at bounding box center [444, 347] width 6 height 6
click at [571, 284] on div "**********" at bounding box center [507, 232] width 1014 height 272
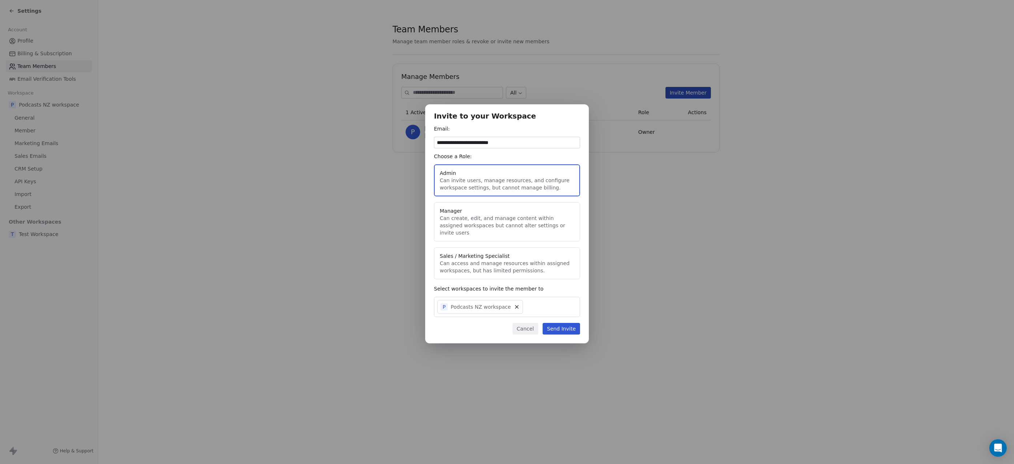
click at [560, 324] on button "Send Invite" at bounding box center [560, 329] width 37 height 12
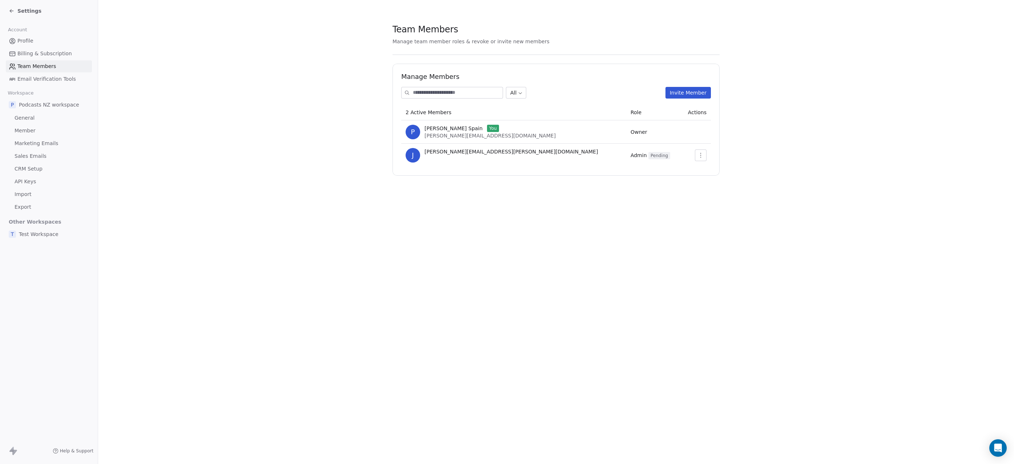
click at [40, 116] on link "General" at bounding box center [49, 118] width 86 height 12
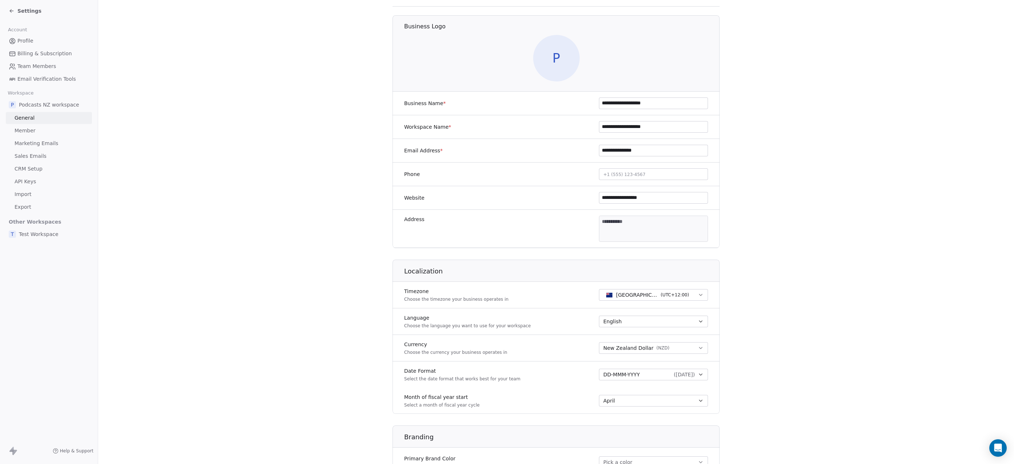
scroll to position [217, 0]
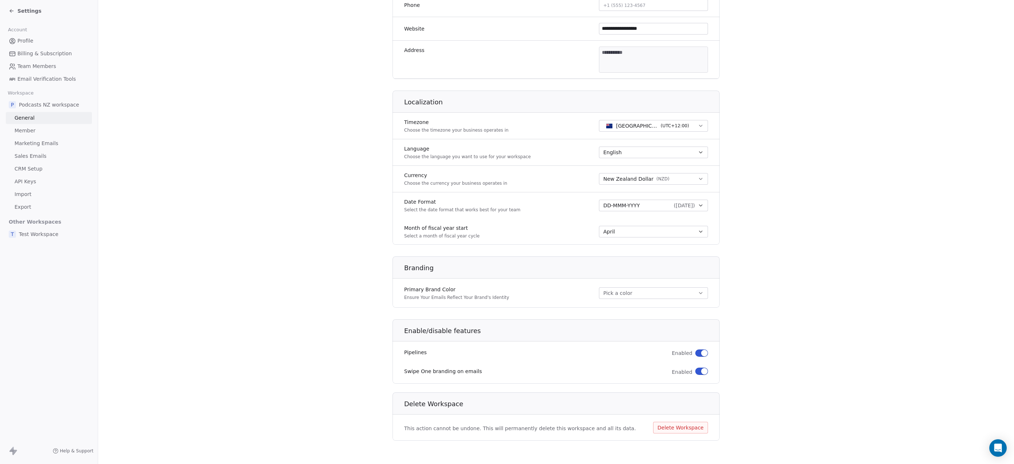
click at [47, 129] on link "Member" at bounding box center [49, 131] width 86 height 12
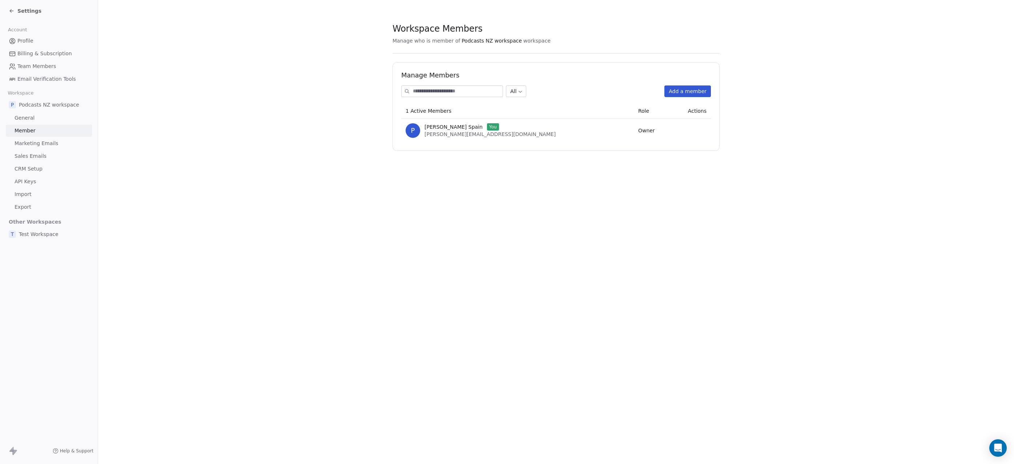
click at [48, 141] on span "Marketing Emails" at bounding box center [37, 144] width 44 height 8
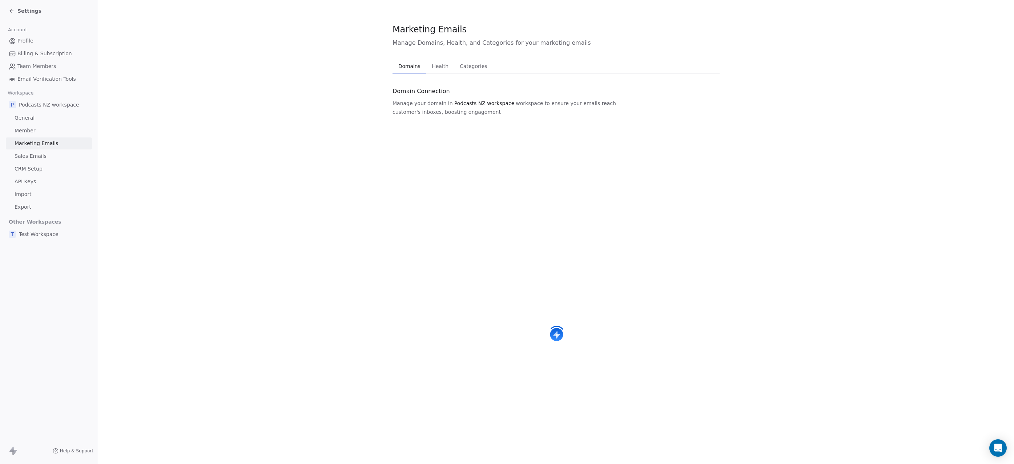
click at [48, 120] on link "General" at bounding box center [49, 118] width 86 height 12
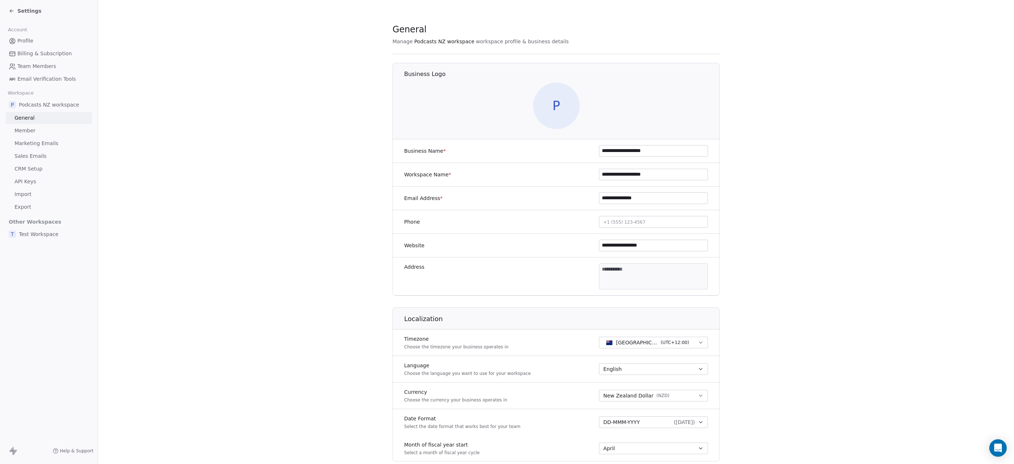
click at [45, 156] on link "Sales Emails" at bounding box center [49, 156] width 86 height 12
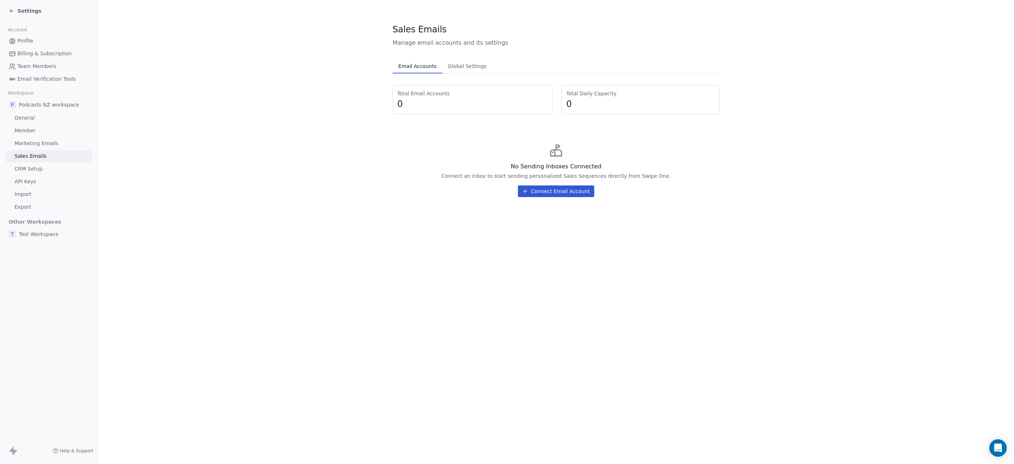
click at [47, 169] on link "CRM Setup" at bounding box center [49, 169] width 86 height 12
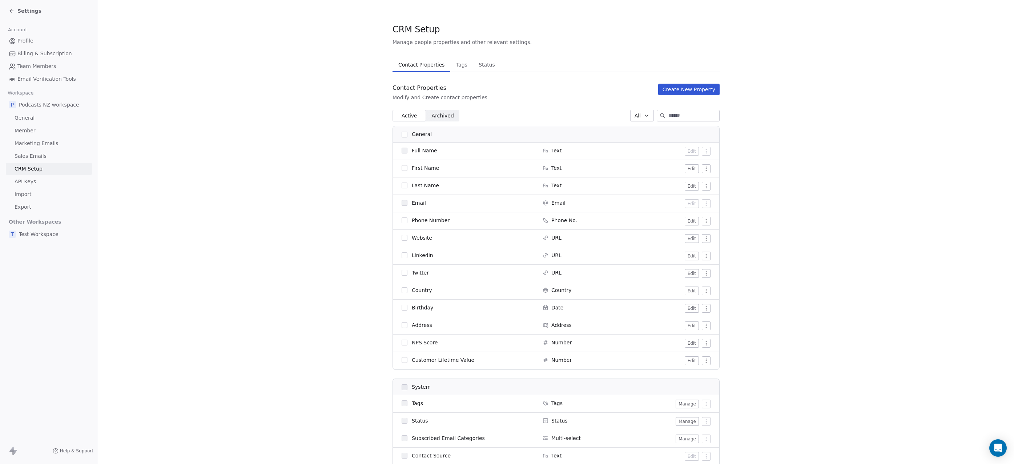
click at [45, 182] on link "API Keys" at bounding box center [49, 181] width 86 height 12
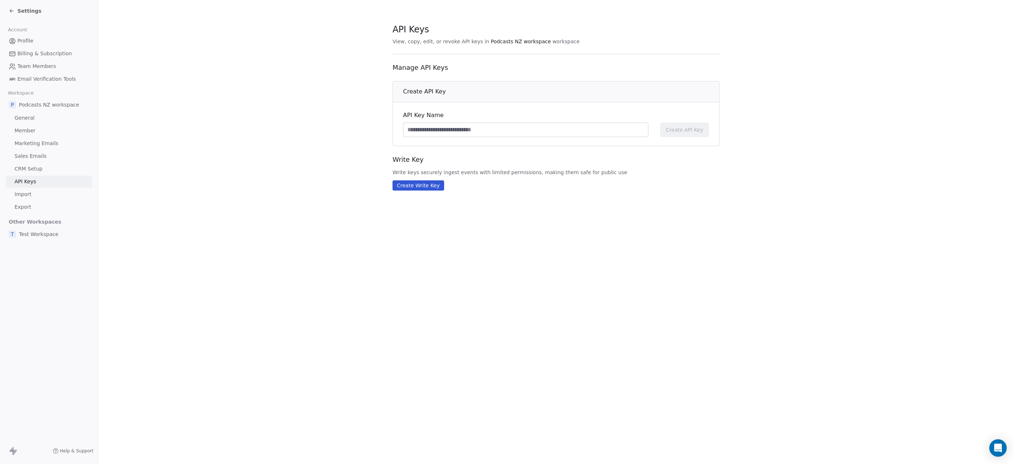
click at [39, 188] on link "Import" at bounding box center [49, 194] width 86 height 12
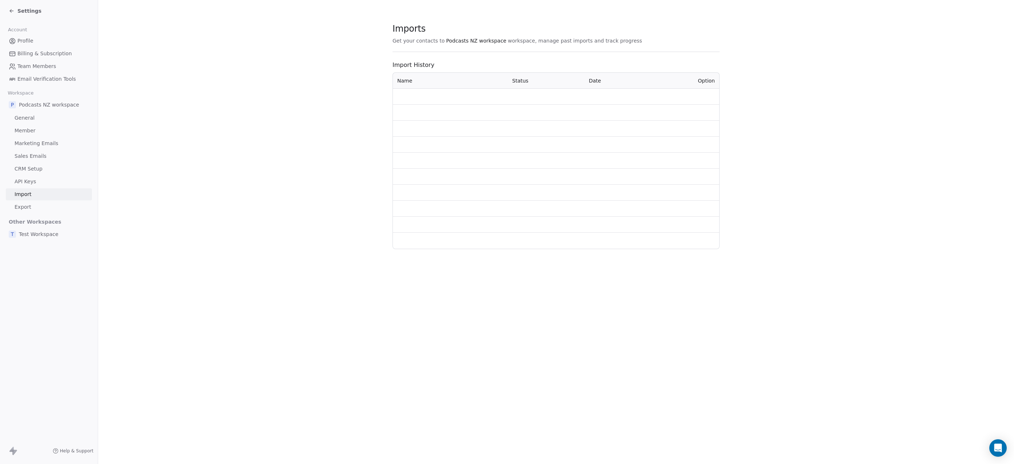
click at [46, 120] on link "General" at bounding box center [49, 118] width 86 height 12
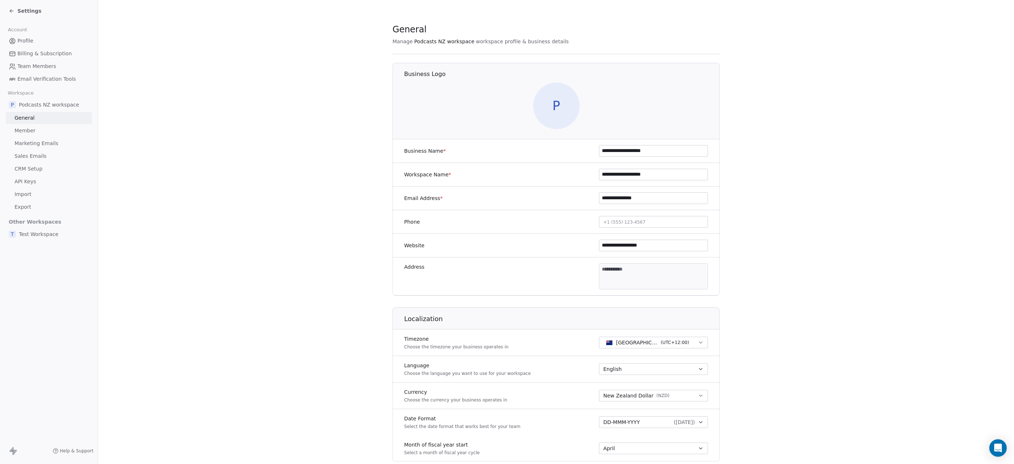
click at [47, 132] on link "Member" at bounding box center [49, 131] width 86 height 12
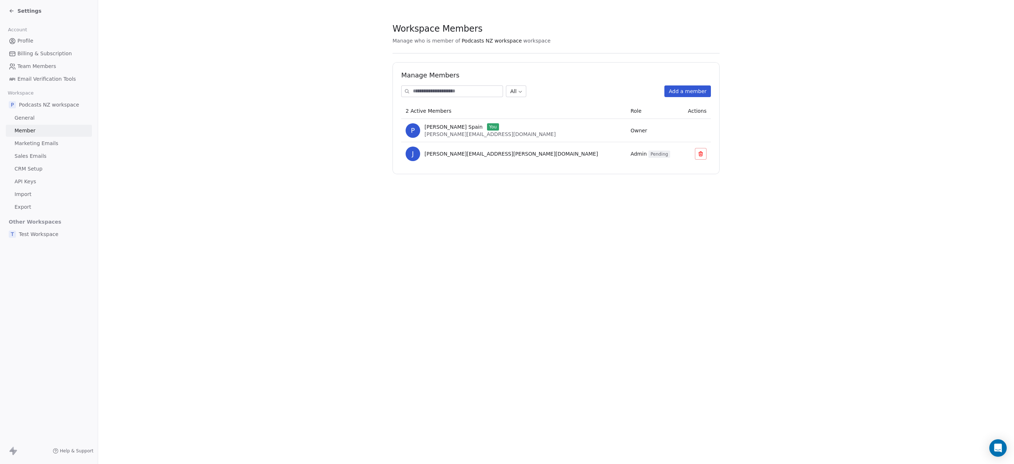
click at [12, 11] on icon at bounding box center [11, 11] width 3 height 0
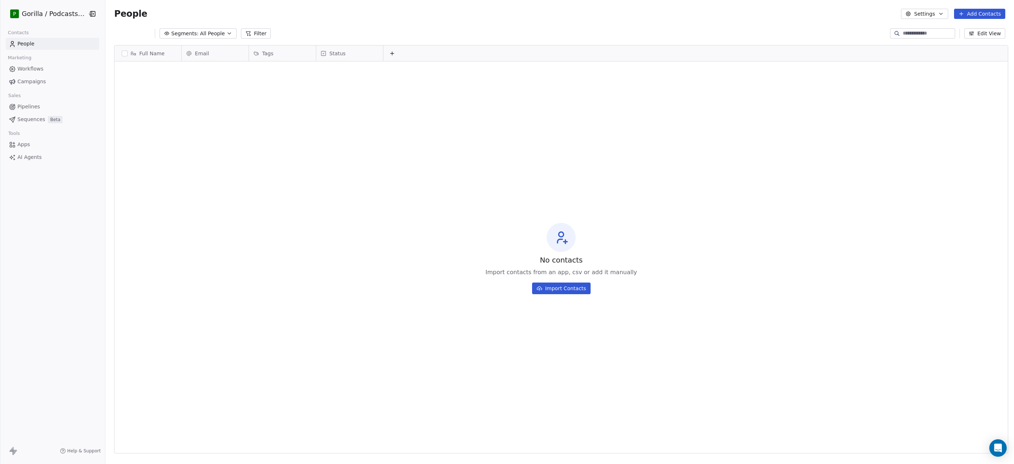
scroll to position [403, 906]
click at [990, 35] on button "Edit View" at bounding box center [984, 33] width 41 height 10
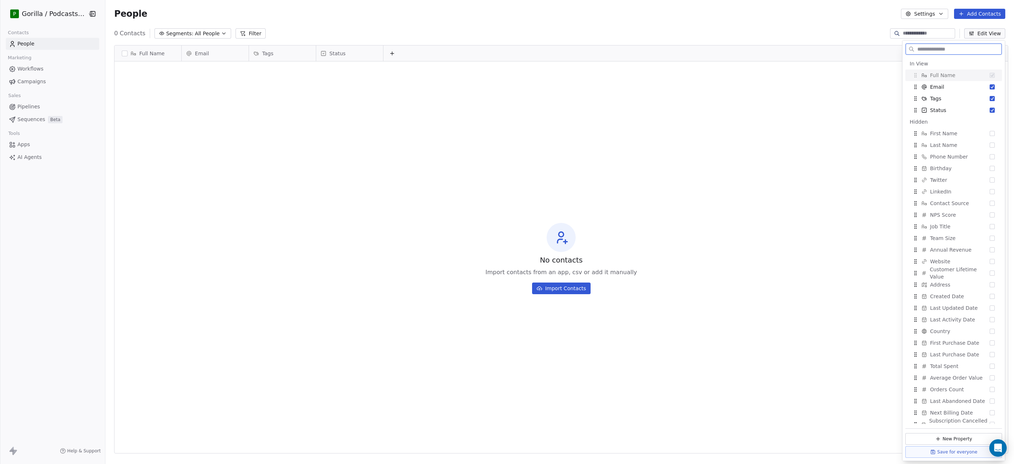
click at [996, 34] on button "Edit View" at bounding box center [984, 33] width 41 height 10
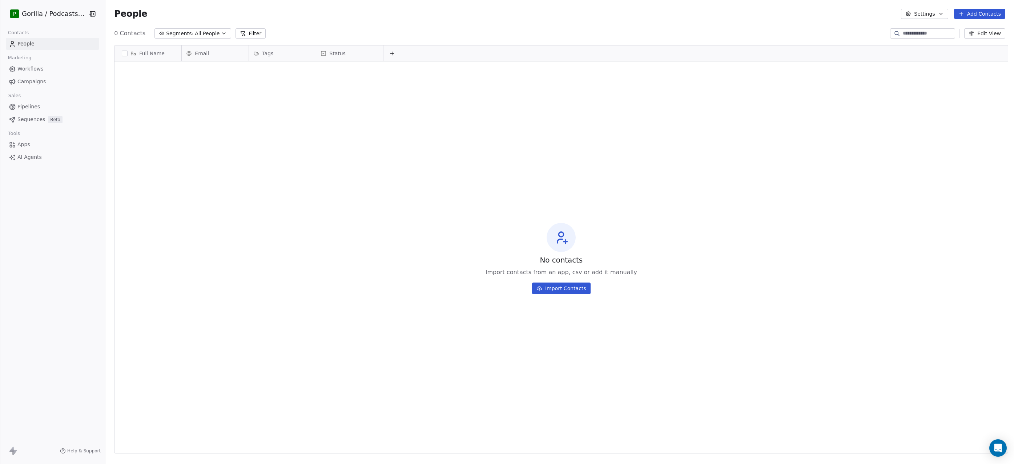
click at [826, 25] on div "People Settings Add Contacts" at bounding box center [559, 14] width 908 height 28
click at [990, 15] on button "Add Contacts" at bounding box center [979, 14] width 51 height 10
click at [726, 31] on html "P Gorilla / Podcasts NZ Contacts People Marketing Workflows Campaigns Sales Pip…" at bounding box center [507, 232] width 1014 height 464
click at [73, 14] on html "P Gorilla / Podcasts NZ Contacts People Marketing Workflows Campaigns Sales Pip…" at bounding box center [507, 232] width 1014 height 464
click at [48, 105] on div "Add new workspace" at bounding box center [56, 106] width 89 height 12
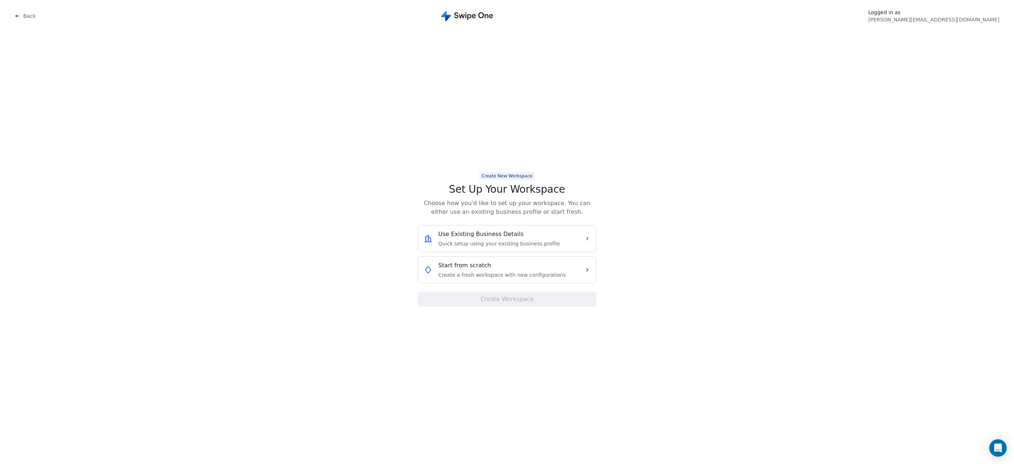
click at [497, 239] on div "Use Existing Business Details Quick setup using your existing business profile" at bounding box center [499, 238] width 122 height 17
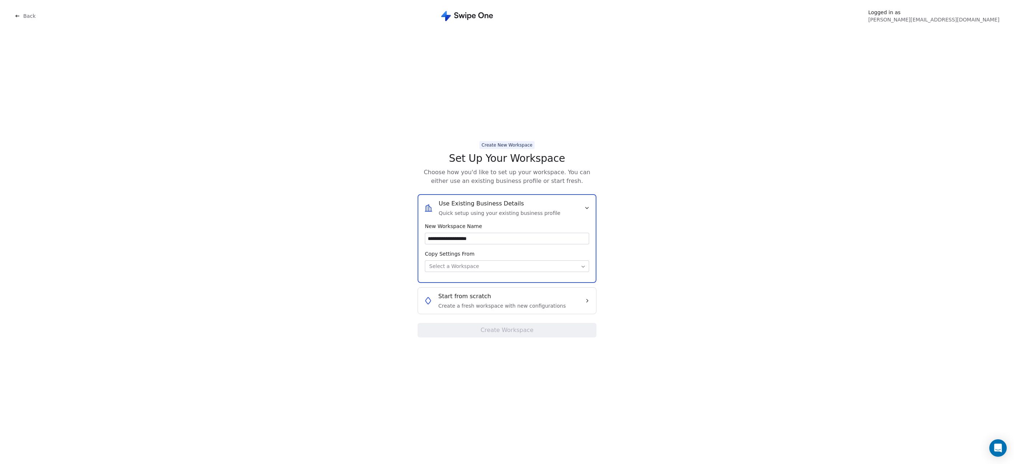
type input "**********"
click at [553, 269] on body "**********" at bounding box center [507, 232] width 1014 height 464
click at [509, 330] on button "Create Workspace" at bounding box center [506, 330] width 179 height 15
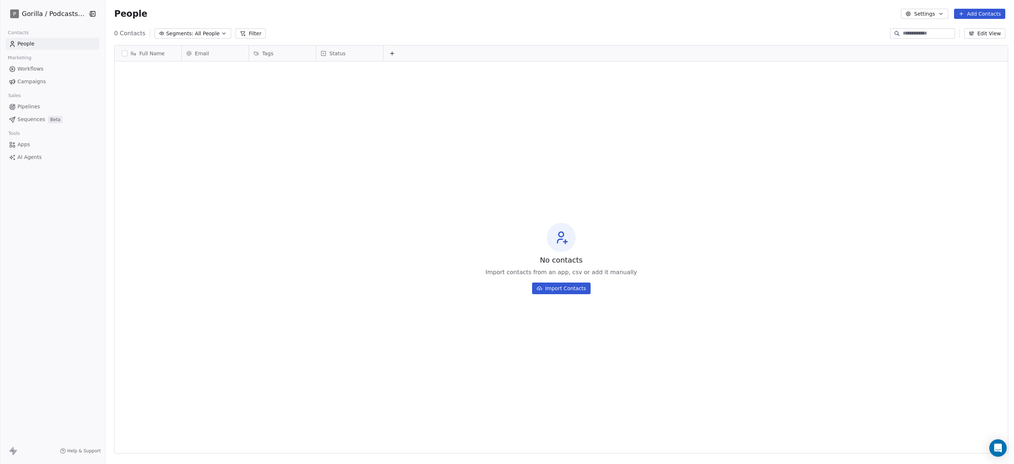
scroll to position [403, 906]
click at [77, 15] on html "P Gorilla / Podcasts NZ Contacts People Marketing Workflows Campaigns Sales Pip…" at bounding box center [507, 232] width 1014 height 464
click at [57, 45] on link "Workspace Settings" at bounding box center [56, 42] width 89 height 12
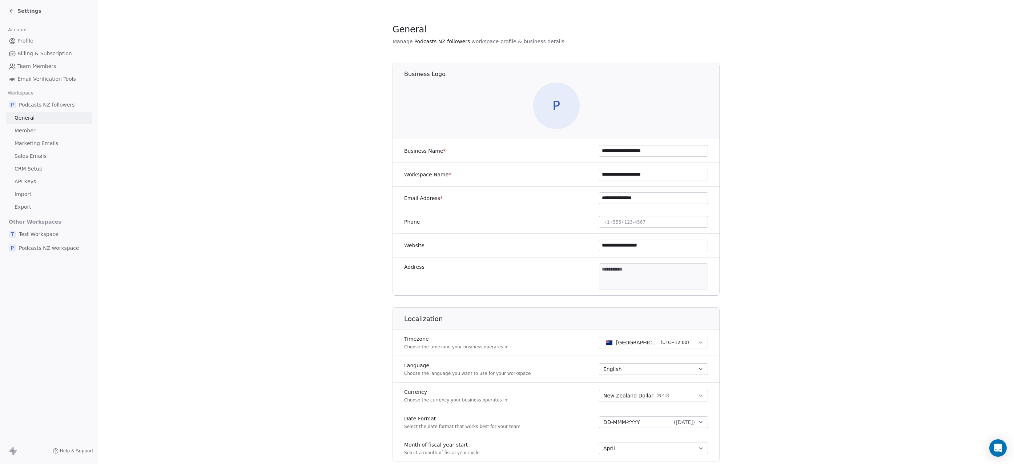
drag, startPoint x: 652, startPoint y: 178, endPoint x: 581, endPoint y: 173, distance: 71.7
click at [572, 174] on div "**********" at bounding box center [555, 175] width 327 height 24
click at [616, 152] on input "**********" at bounding box center [653, 150] width 108 height 11
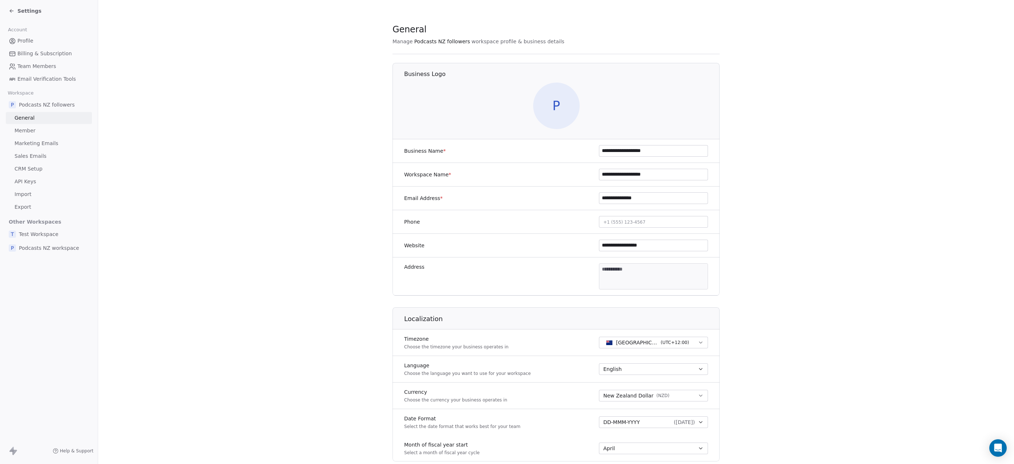
paste input
type input "**********"
click at [673, 178] on input "**********" at bounding box center [653, 174] width 108 height 11
type input "**********"
click at [39, 234] on span "Test Workspace" at bounding box center [39, 233] width 40 height 7
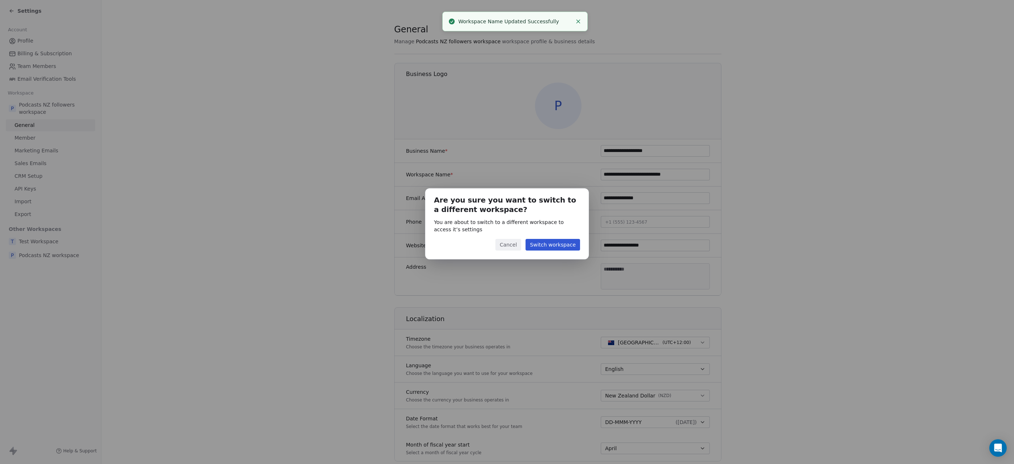
click at [537, 245] on button "Switch workspace" at bounding box center [552, 245] width 55 height 12
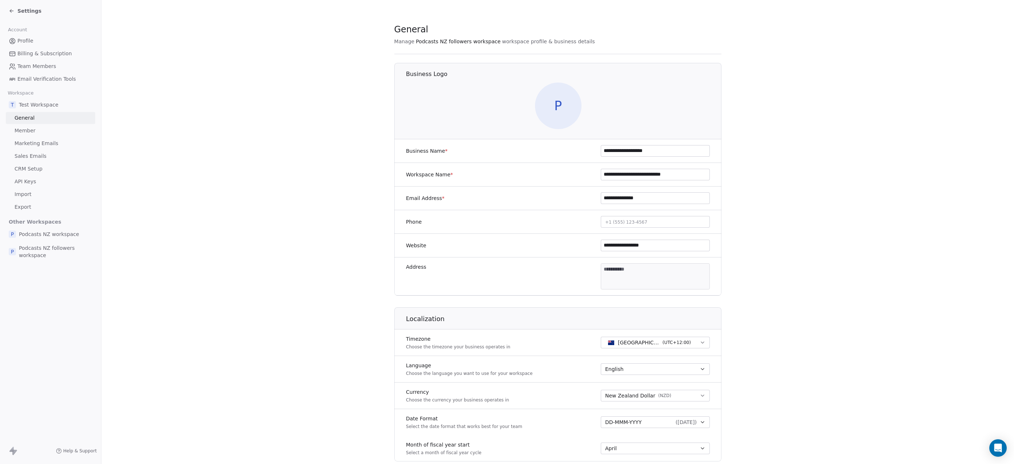
type input "**********"
click at [61, 235] on span "Podcasts NZ workspace" at bounding box center [49, 233] width 60 height 7
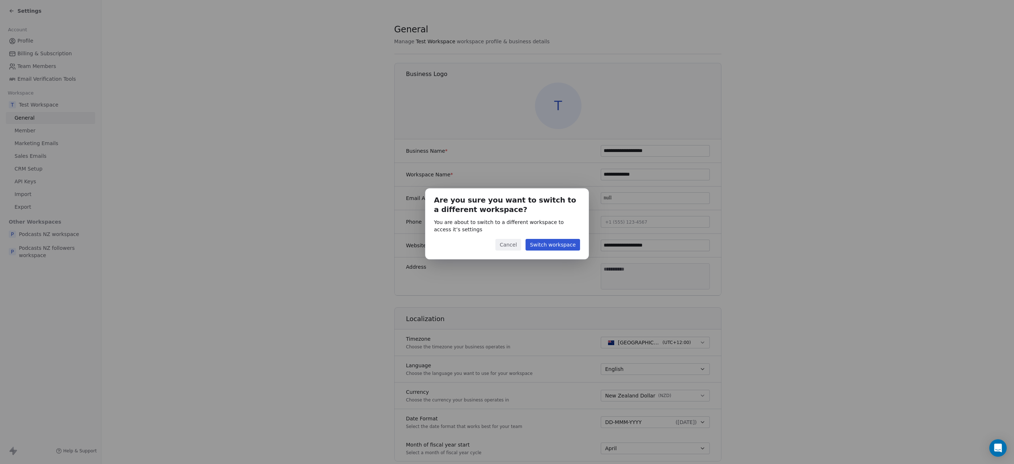
click at [550, 243] on button "Switch workspace" at bounding box center [552, 245] width 55 height 12
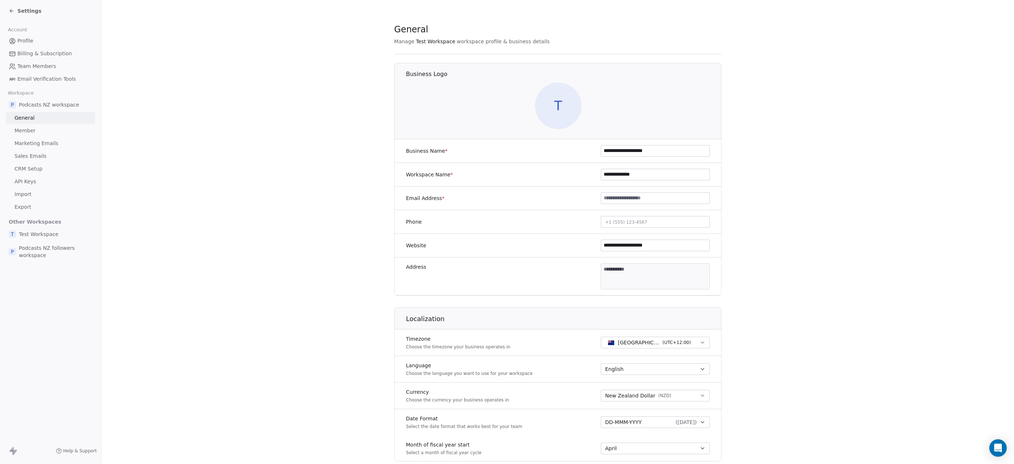
type input "**********"
click at [630, 174] on input "**********" at bounding box center [655, 174] width 108 height 11
type input "**********"
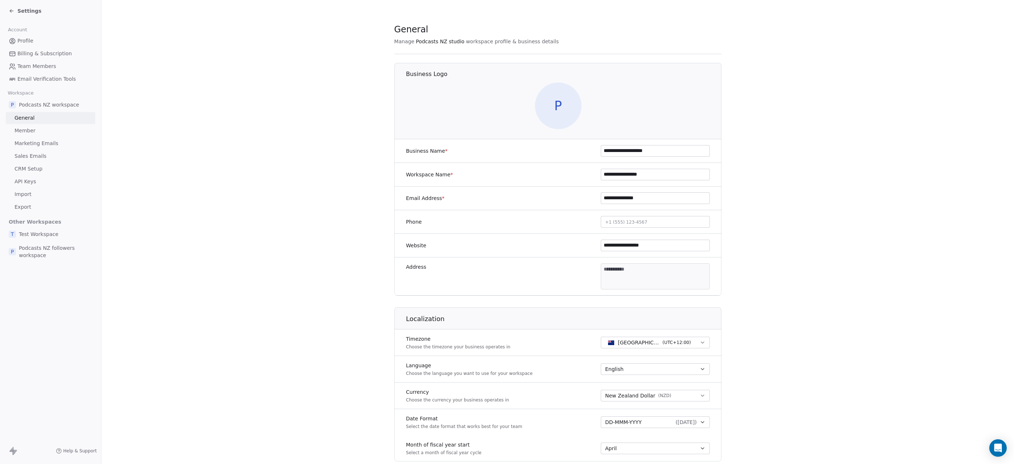
paste input
type input "**********"
click at [50, 243] on span "Test Workspace" at bounding box center [39, 241] width 40 height 7
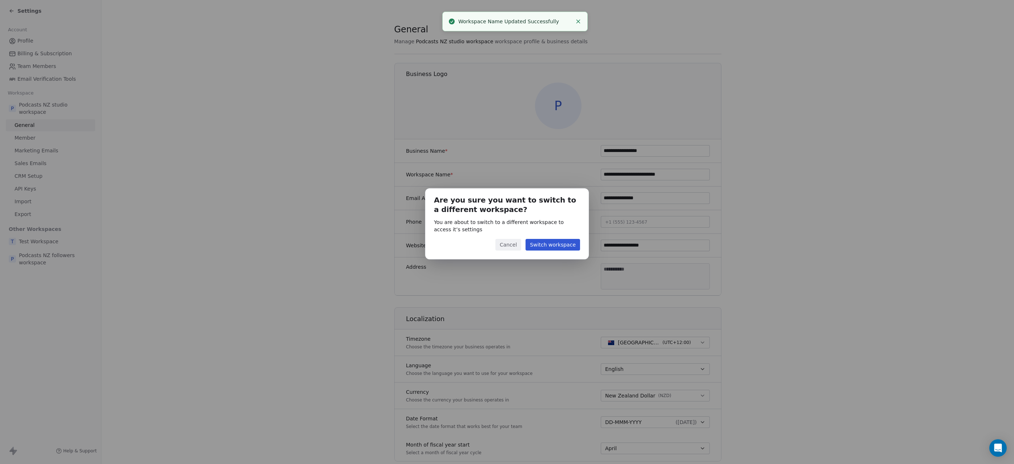
click at [543, 242] on button "Switch workspace" at bounding box center [552, 245] width 55 height 12
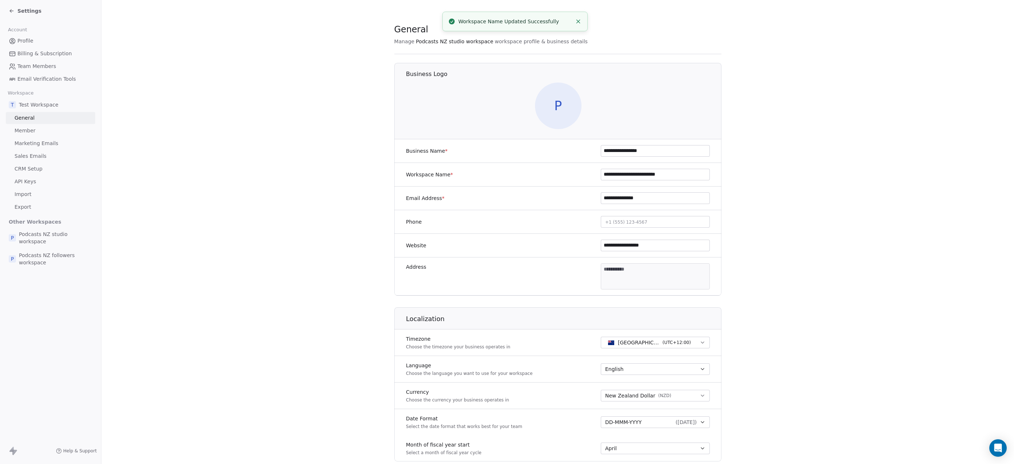
type input "**********"
click at [59, 259] on span "Podcasts NZ followers workspace" at bounding box center [55, 258] width 73 height 15
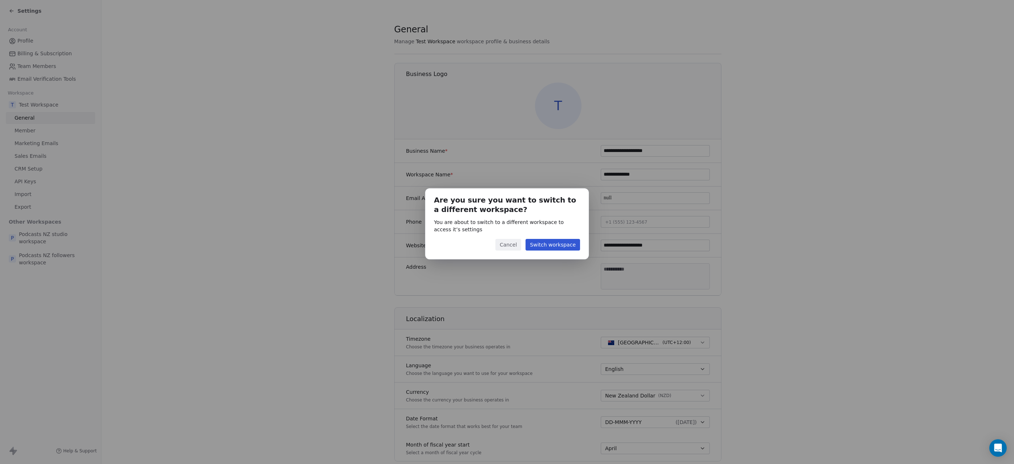
click at [574, 242] on button "Switch workspace" at bounding box center [552, 245] width 55 height 12
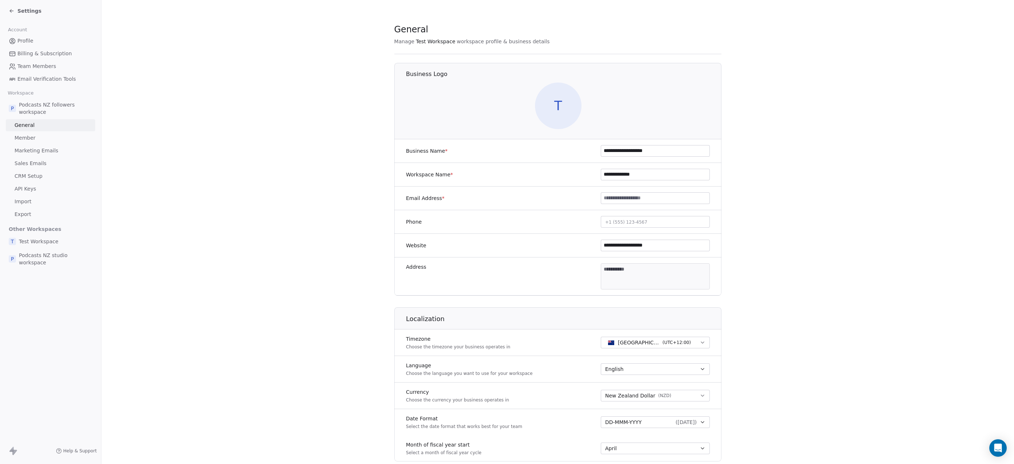
type input "**********"
click at [29, 140] on span "Member" at bounding box center [25, 138] width 21 height 8
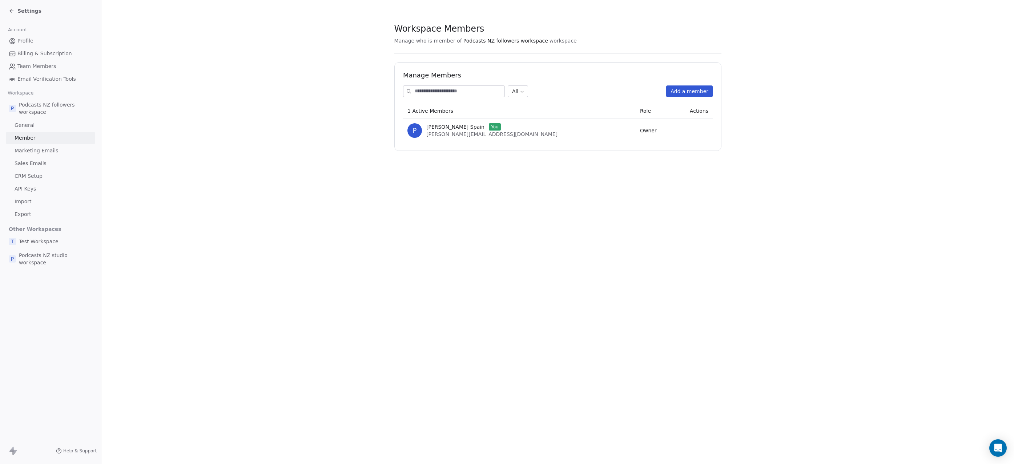
click at [696, 91] on button "Add a member" at bounding box center [689, 91] width 47 height 12
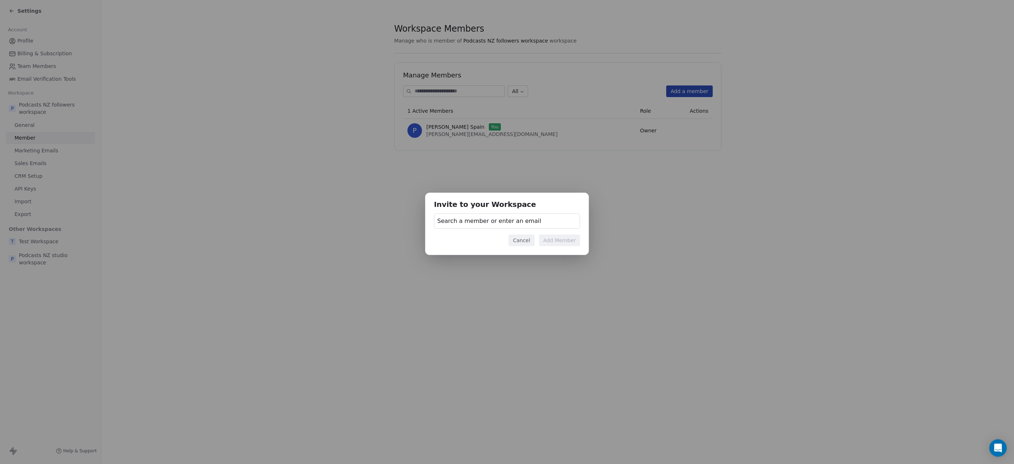
click at [493, 222] on span "Search a member or enter an email" at bounding box center [489, 221] width 104 height 9
type input "*"
click at [538, 221] on div "Search a member or enter an email" at bounding box center [507, 220] width 146 height 15
type input "**********"
click at [342, 164] on div "Invite to your Workspace Search a member or enter an email Cancel Add Member" at bounding box center [507, 232] width 1014 height 464
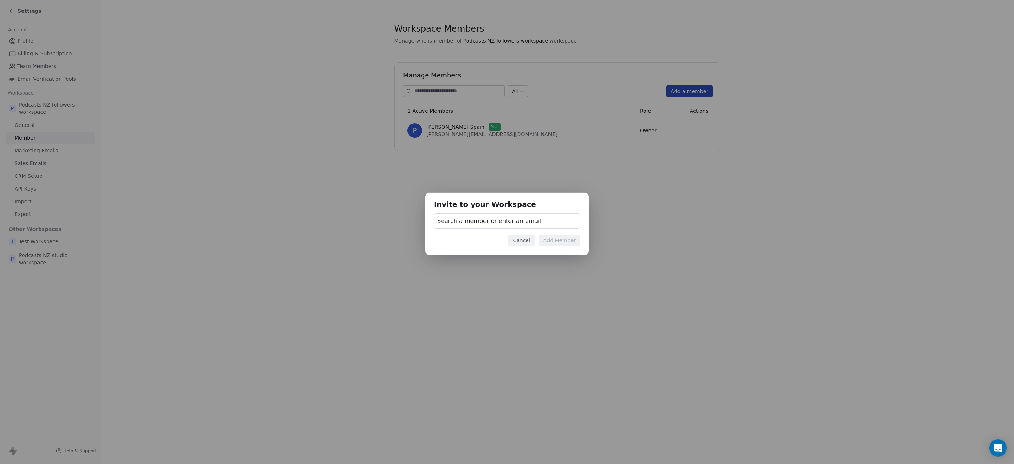
click at [532, 239] on button "Cancel" at bounding box center [521, 240] width 26 height 12
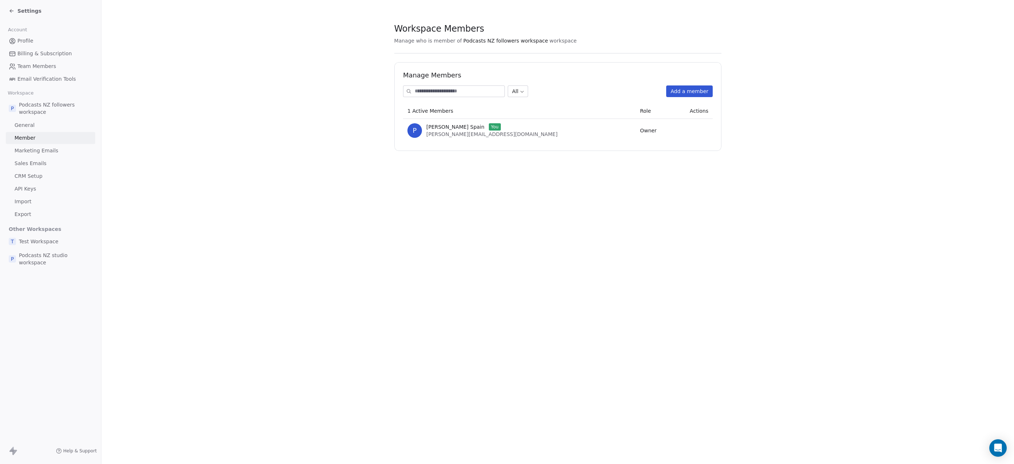
click at [13, 10] on icon at bounding box center [12, 11] width 6 height 6
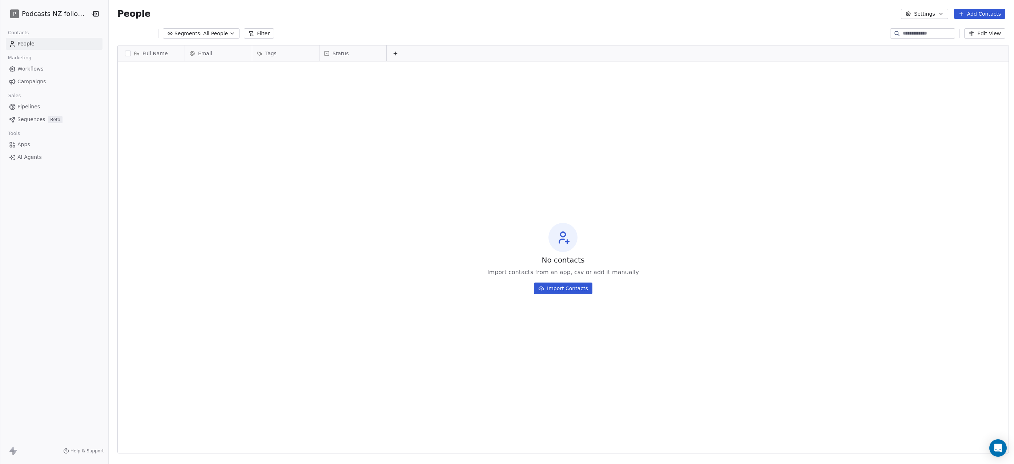
scroll to position [403, 903]
click at [58, 14] on html "P Podcasts NZ followers Contacts People Marketing Workflows Campaigns Sales Pip…" at bounding box center [507, 232] width 1014 height 464
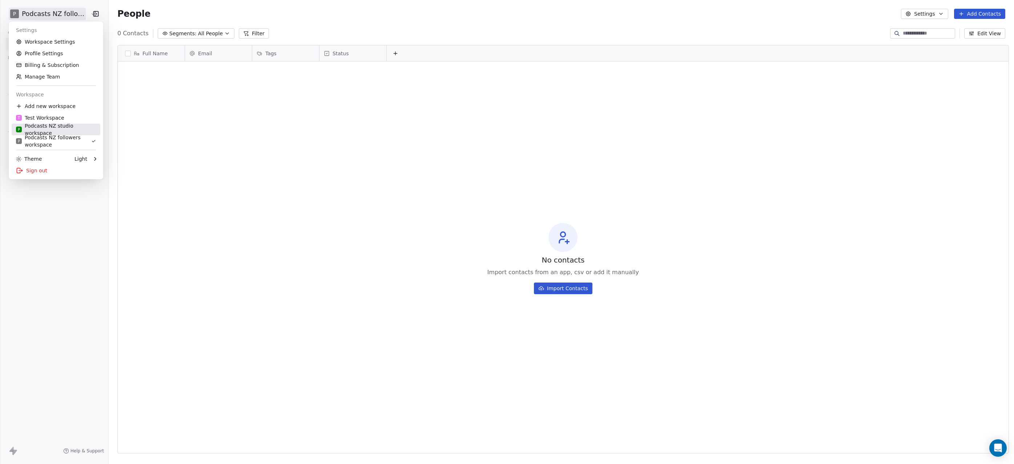
click at [58, 129] on div "P Podcasts NZ studio workspace" at bounding box center [56, 129] width 80 height 15
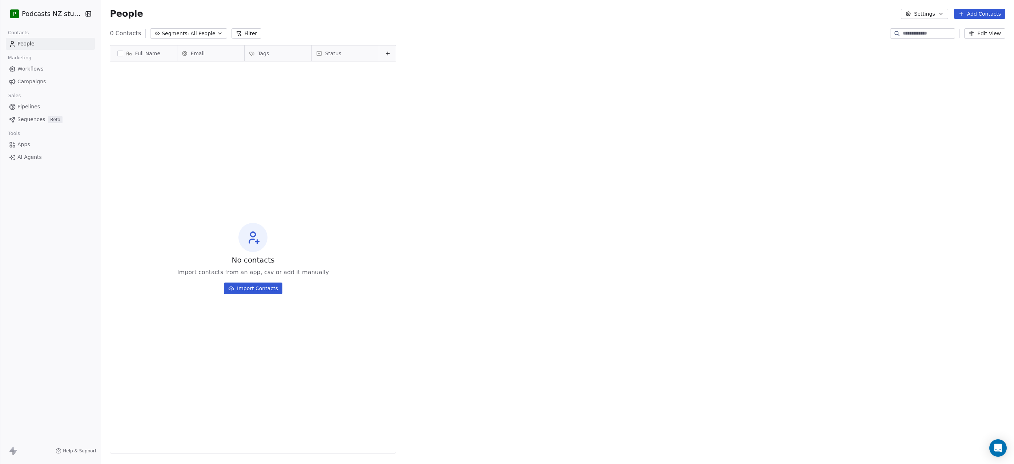
scroll to position [403, 910]
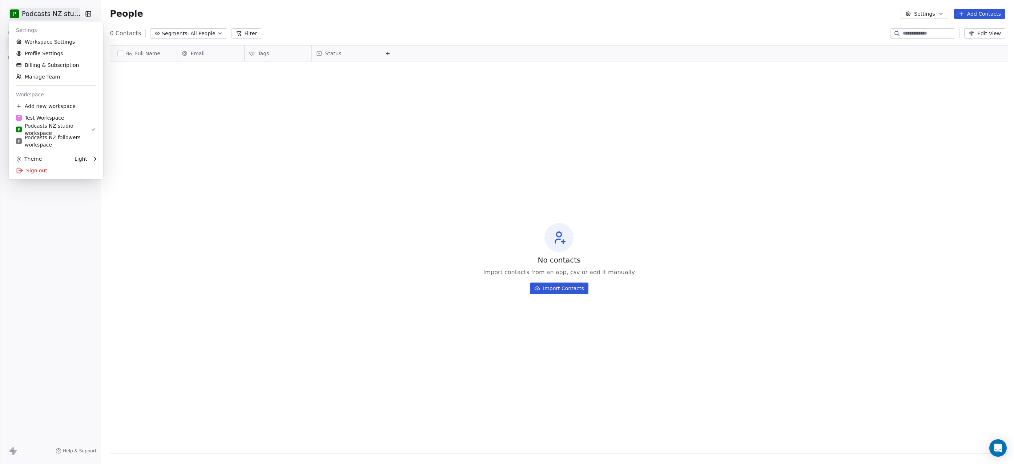
click at [61, 14] on html "P Podcasts NZ studio Contacts People Marketing Workflows Campaigns Sales Pipeli…" at bounding box center [507, 232] width 1014 height 464
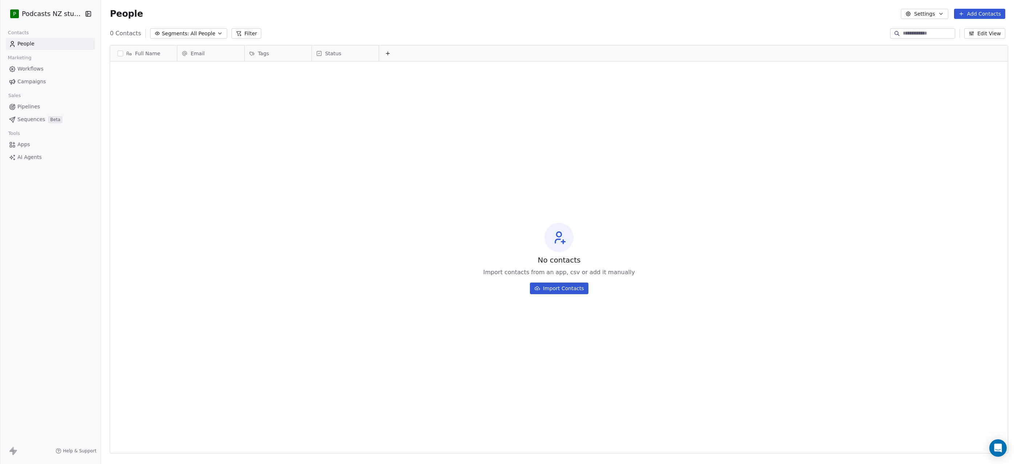
click at [44, 14] on html "P Podcasts NZ studio Contacts People Marketing Workflows Campaigns Sales Pipeli…" at bounding box center [507, 232] width 1014 height 464
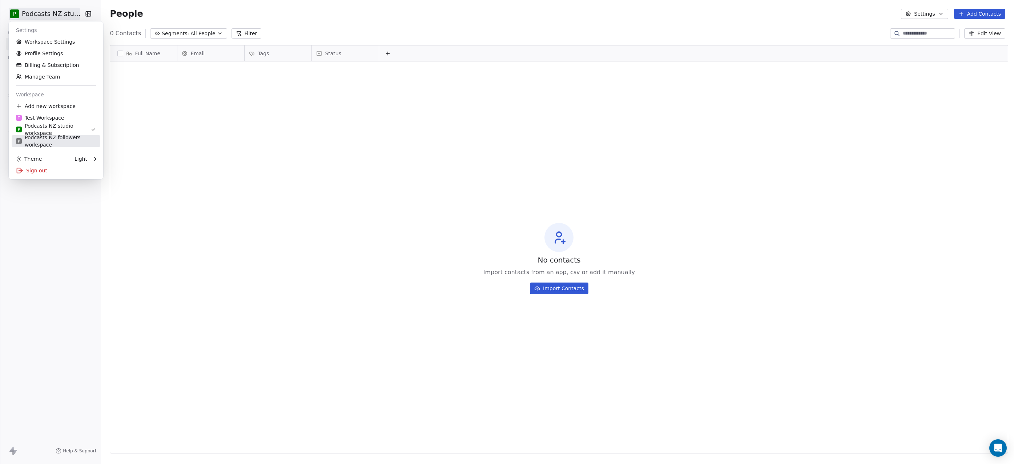
click at [56, 135] on div "P Podcasts NZ followers workspace" at bounding box center [56, 141] width 80 height 15
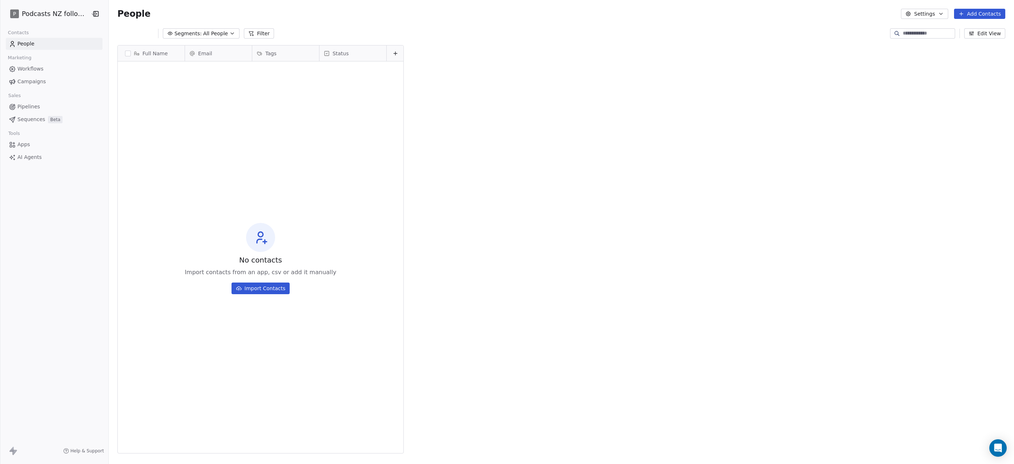
scroll to position [403, 903]
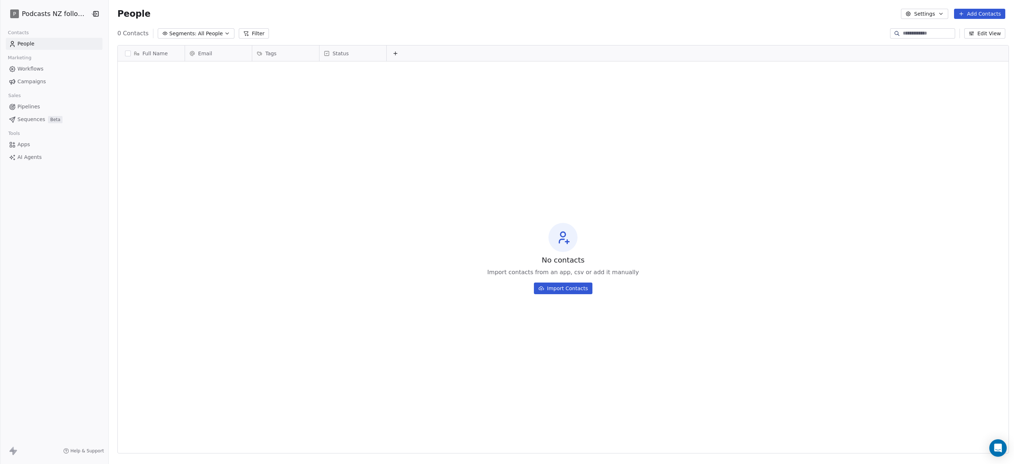
click at [940, 16] on icon "button" at bounding box center [941, 14] width 6 height 6
click at [48, 12] on html "P Podcasts NZ followers Contacts People Marketing Workflows Campaigns Sales Pip…" at bounding box center [507, 232] width 1014 height 464
click at [20, 15] on html "P Podcasts NZ followers Contacts People Marketing Workflows Campaigns Sales Pip…" at bounding box center [507, 232] width 1014 height 464
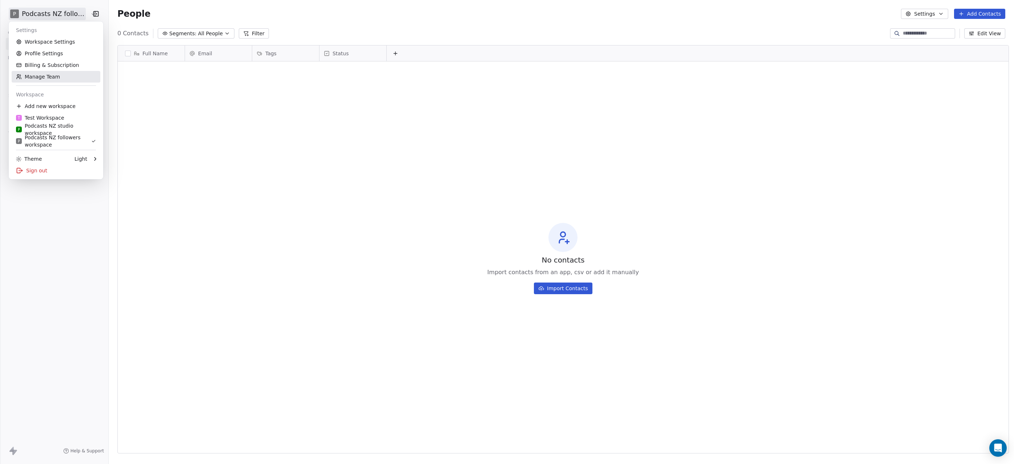
click at [41, 77] on link "Manage Team" at bounding box center [56, 77] width 89 height 12
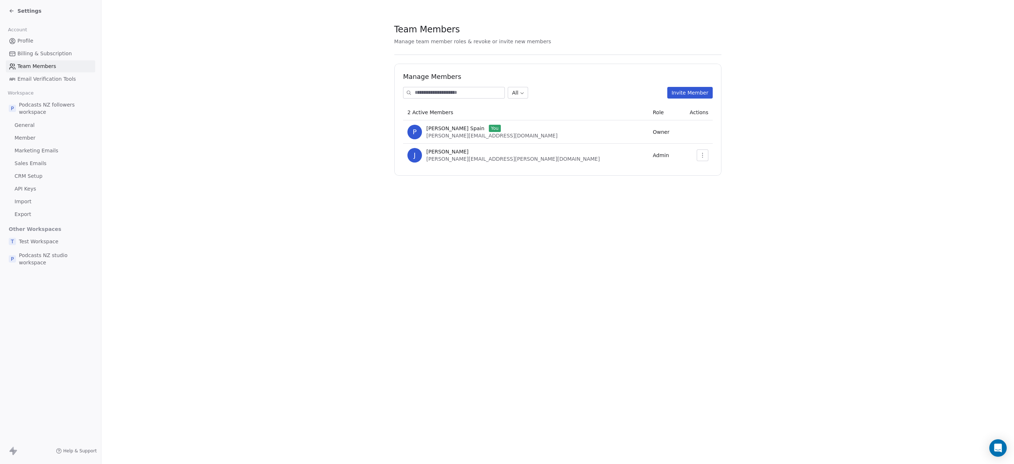
click at [700, 157] on icon "button" at bounding box center [702, 155] width 6 height 6
click at [704, 168] on div "Update" at bounding box center [724, 171] width 52 height 12
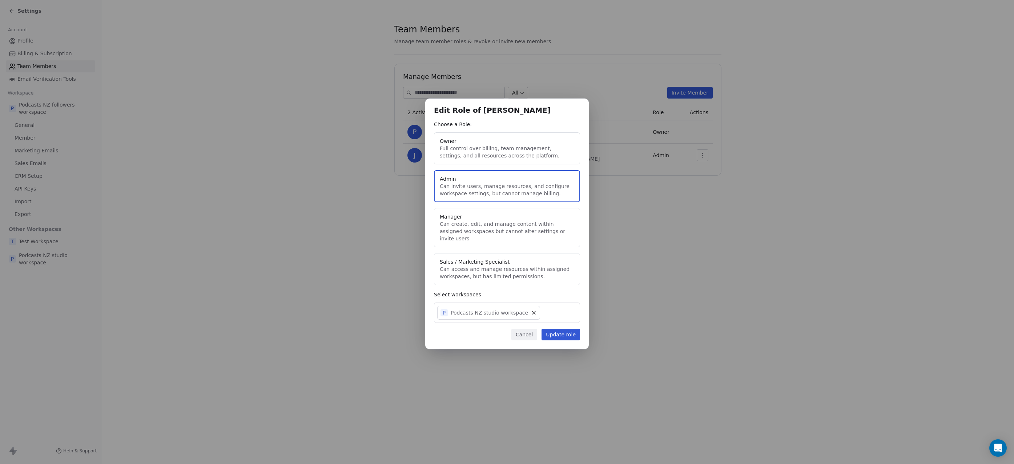
click at [541, 308] on div "P Podcasts NZ studio workspace" at bounding box center [507, 312] width 146 height 20
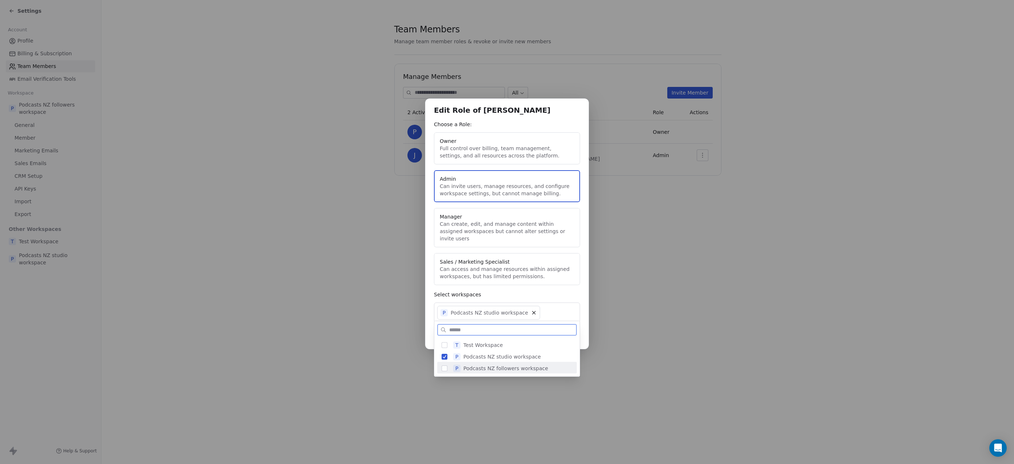
click at [504, 368] on span "Podcasts NZ followers workspace" at bounding box center [505, 367] width 85 height 7
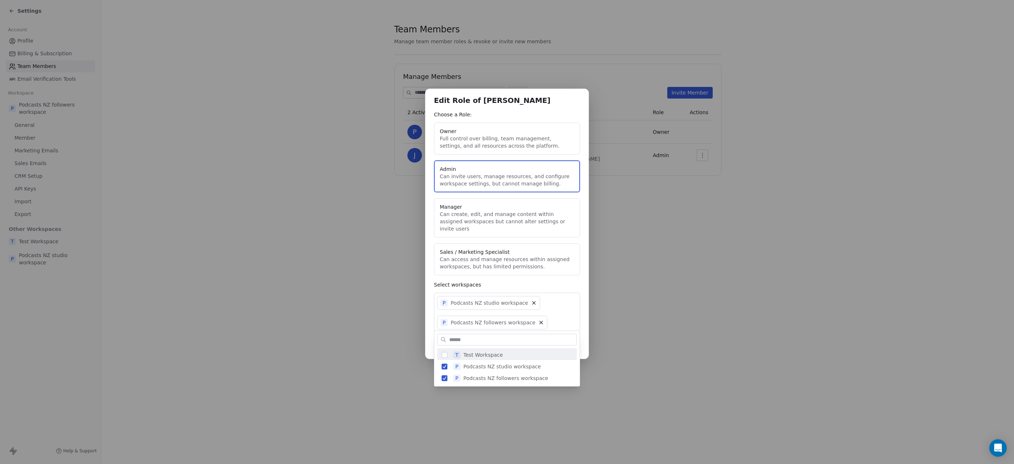
click at [581, 292] on div "Edit Role of Jo-Ellen Bowen Choose a Role: Owner Full control over billing, tea…" at bounding box center [507, 232] width 1014 height 310
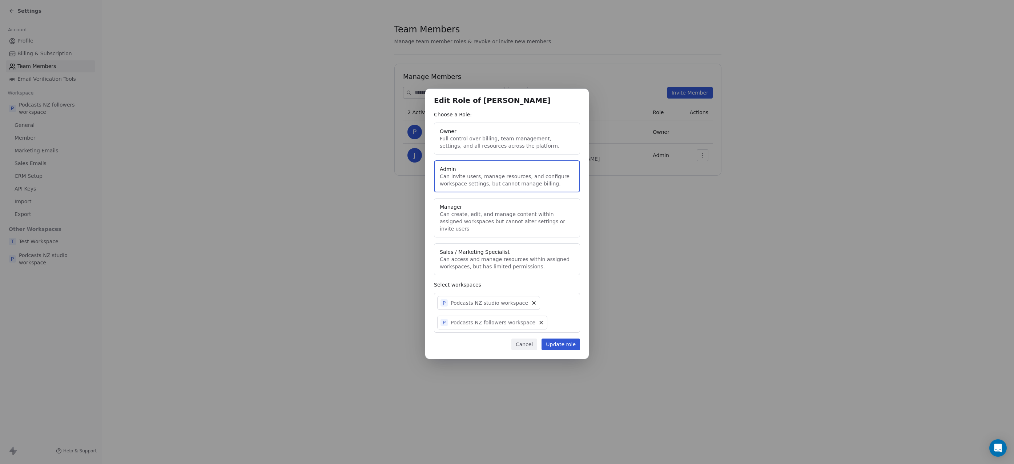
click at [561, 340] on button "Update role" at bounding box center [560, 344] width 39 height 12
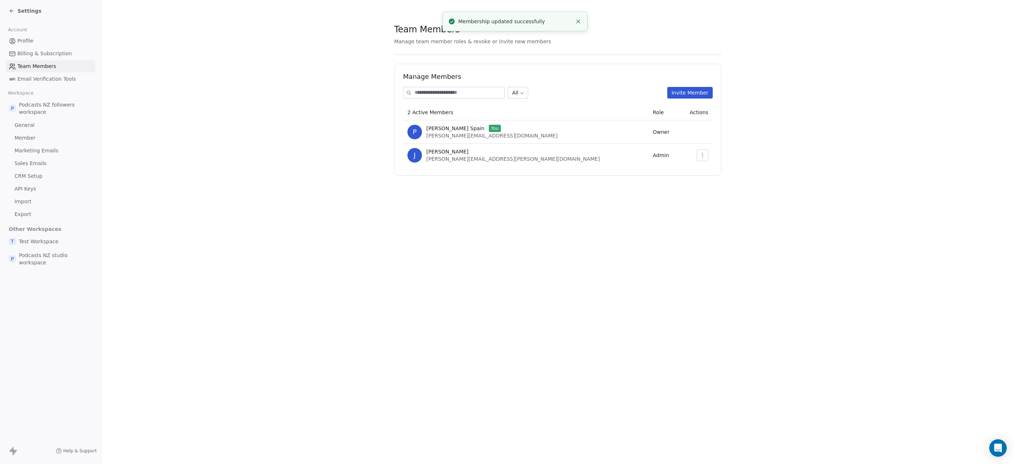
click at [13, 12] on icon at bounding box center [12, 11] width 6 height 6
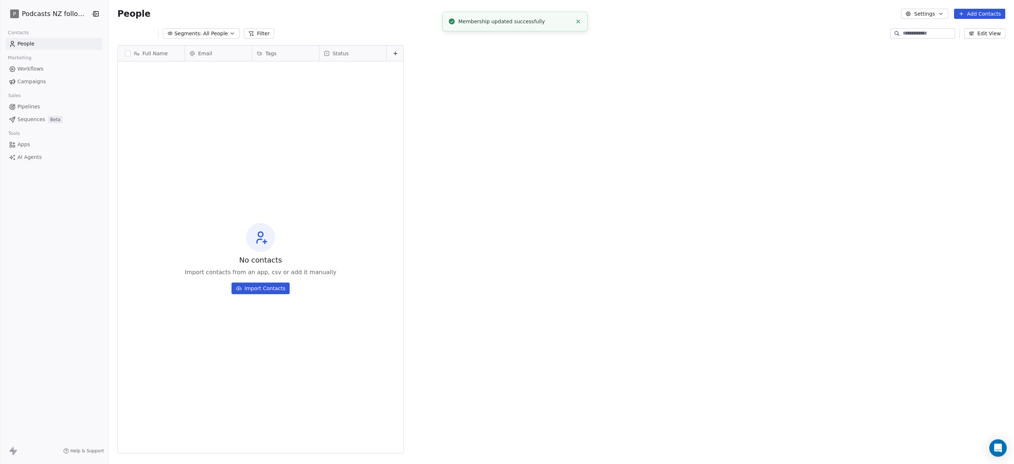
scroll to position [403, 903]
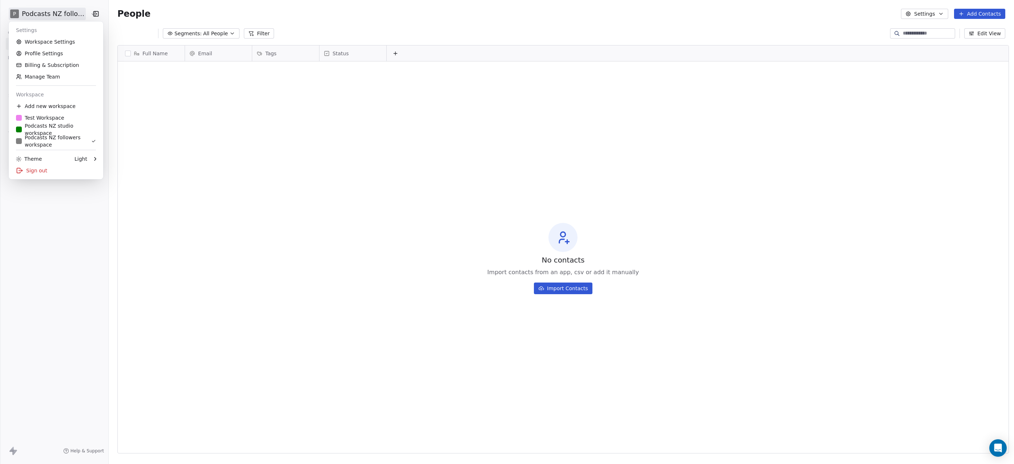
click at [32, 11] on html "P Podcasts NZ followers Contacts People Marketing Workflows Campaigns Sales Pip…" at bounding box center [507, 232] width 1014 height 464
click at [162, 137] on html "P Podcasts NZ followers Contacts People Marketing Workflows Campaigns Sales Pip…" at bounding box center [507, 232] width 1014 height 464
click at [37, 16] on html "P Podcasts NZ followers Contacts People Marketing Workflows Campaigns Sales Pip…" at bounding box center [507, 232] width 1014 height 464
click at [62, 130] on div "P Podcasts NZ studio workspace" at bounding box center [56, 129] width 80 height 15
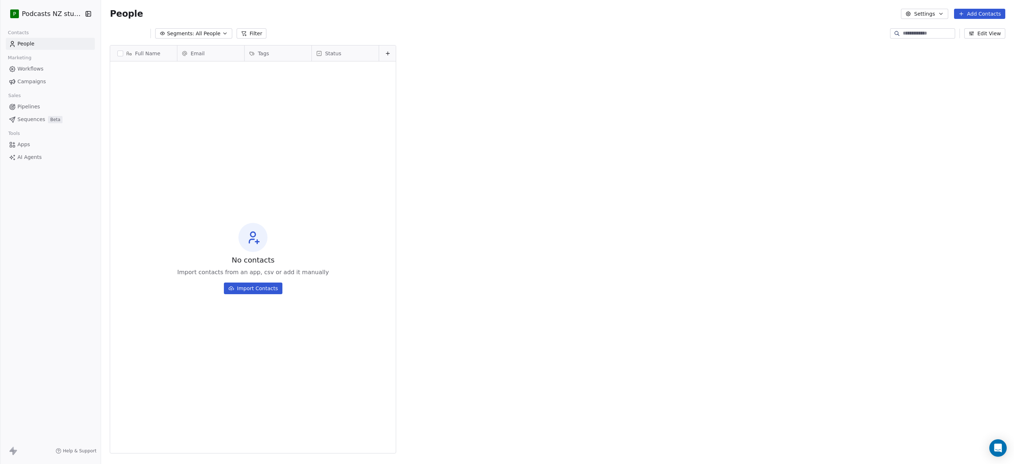
scroll to position [403, 910]
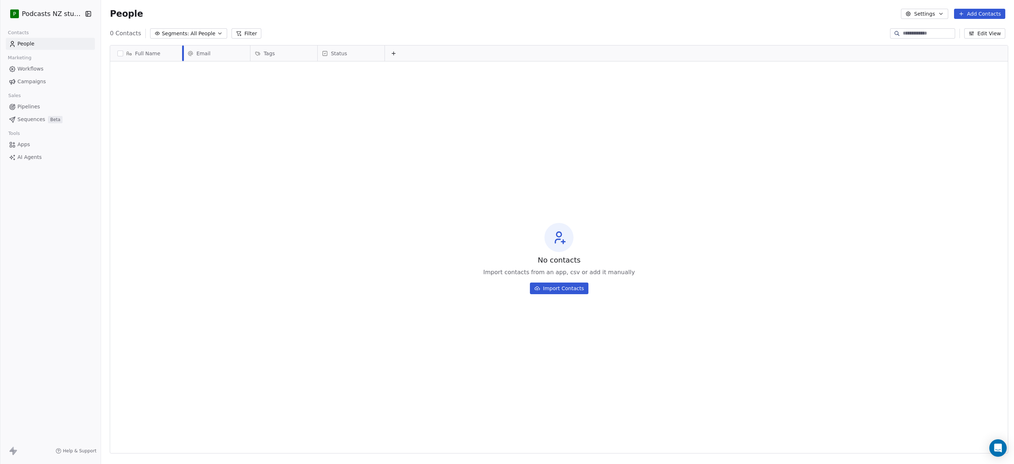
drag, startPoint x: 174, startPoint y: 52, endPoint x: 180, endPoint y: 51, distance: 5.9
click at [182, 51] on div at bounding box center [183, 53] width 2 height 16
click at [269, 55] on span "Tags" at bounding box center [268, 53] width 11 height 7
click at [296, 69] on span "Manage property" at bounding box center [283, 68] width 44 height 7
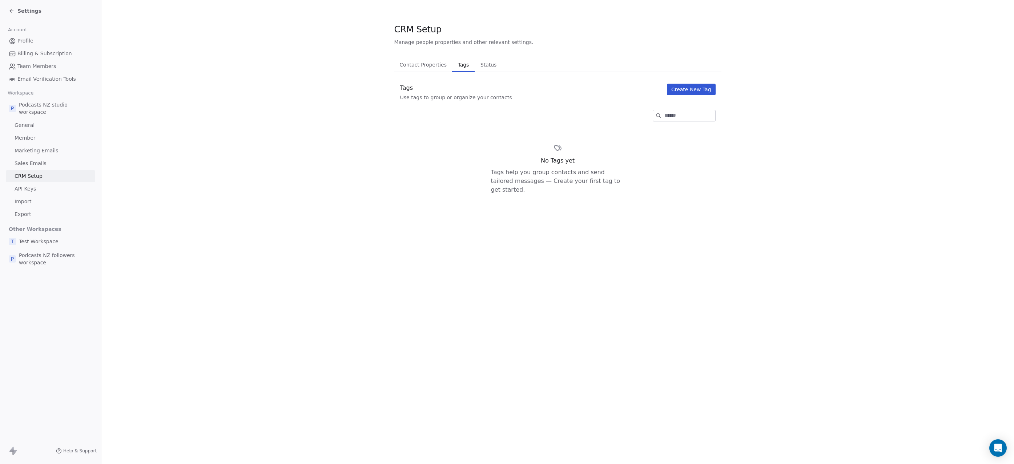
click at [693, 90] on button "Create New Tag" at bounding box center [691, 90] width 49 height 12
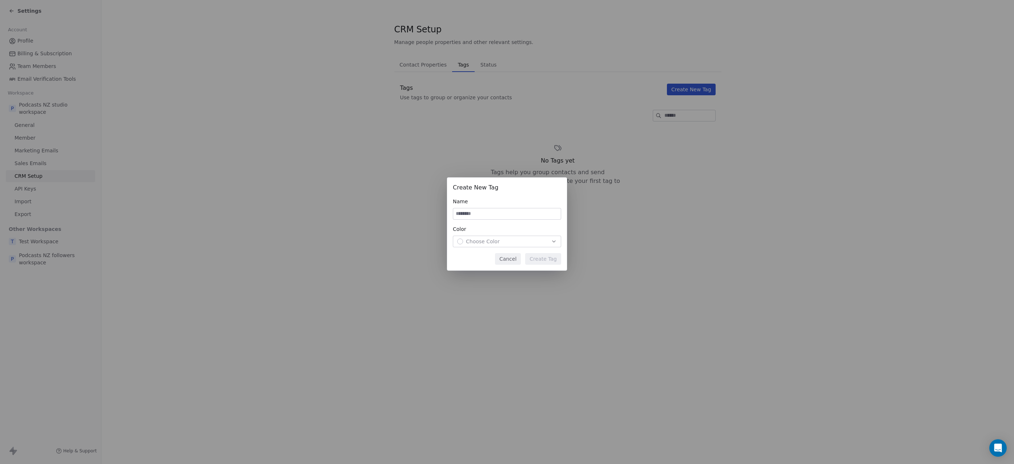
type input "*"
click at [555, 240] on icon "button" at bounding box center [554, 241] width 6 height 6
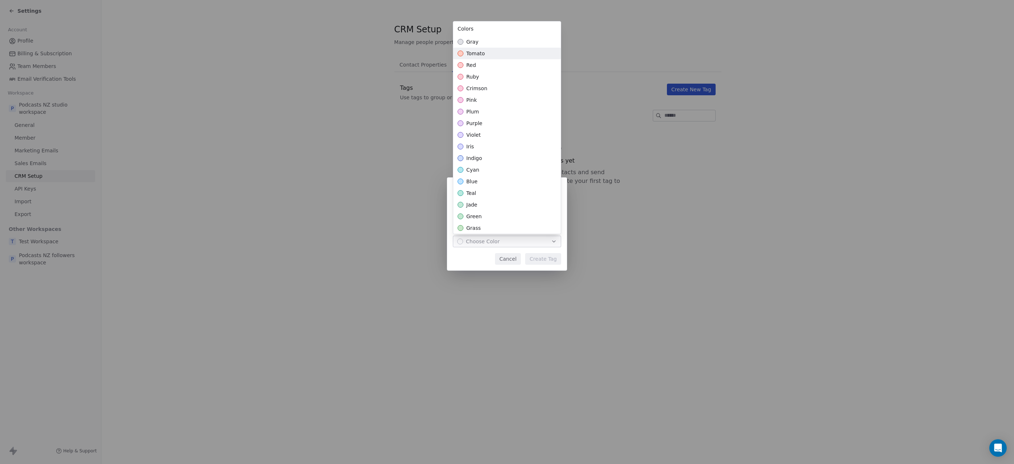
click at [505, 55] on div "tomato" at bounding box center [507, 54] width 108 height 12
click at [601, 84] on div "**********" at bounding box center [507, 232] width 1014 height 464
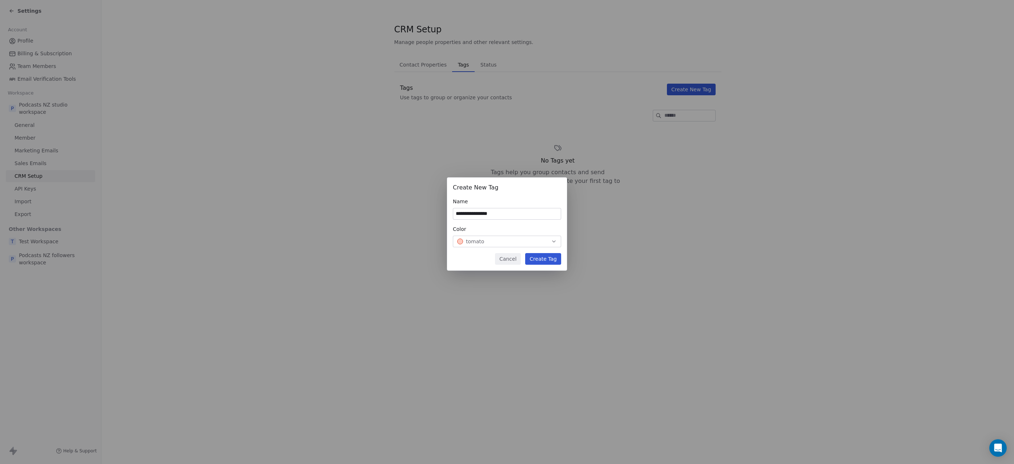
click at [497, 242] on div "tomato" at bounding box center [507, 241] width 100 height 7
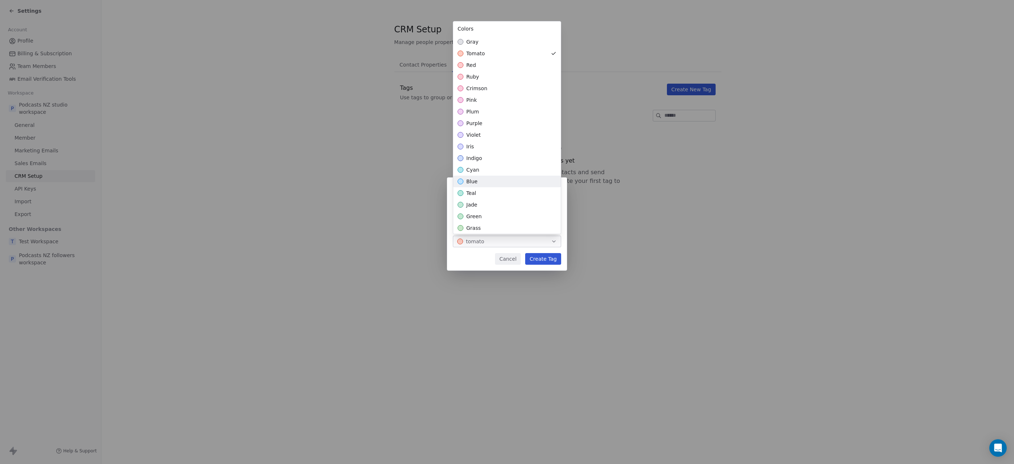
click at [493, 182] on div "blue" at bounding box center [507, 181] width 108 height 12
click at [457, 254] on div "**********" at bounding box center [507, 232] width 1014 height 133
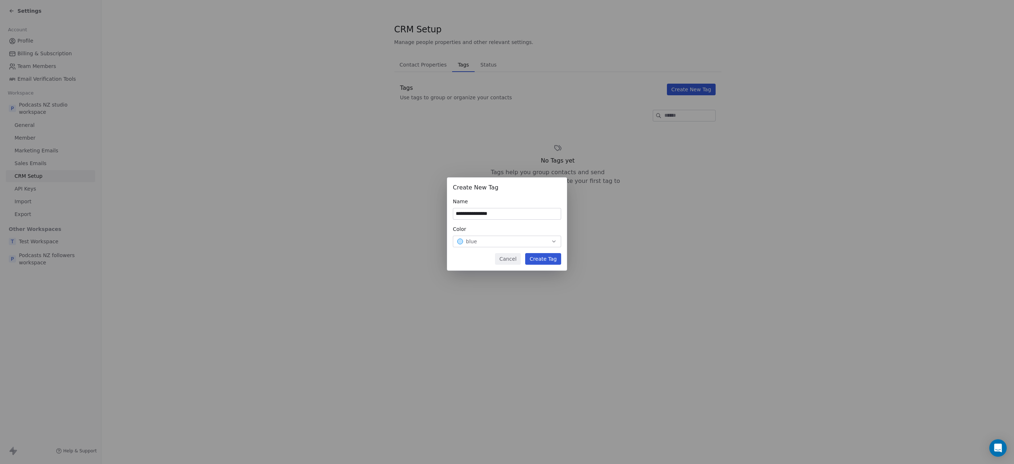
click at [504, 215] on input "**********" at bounding box center [507, 213] width 108 height 11
click at [477, 213] on input "**********" at bounding box center [507, 213] width 108 height 11
type input "**********"
click at [545, 257] on button "Create Tag" at bounding box center [543, 259] width 36 height 12
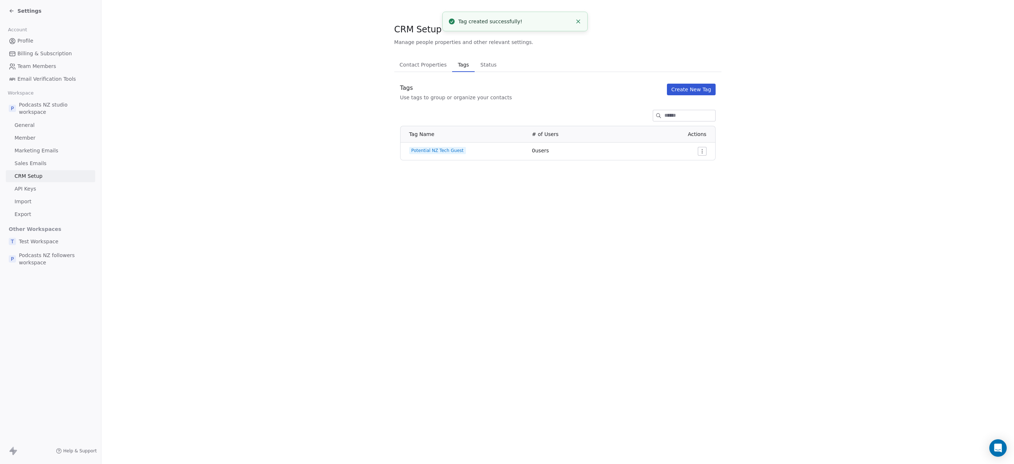
click at [698, 87] on button "Create New Tag" at bounding box center [691, 90] width 49 height 12
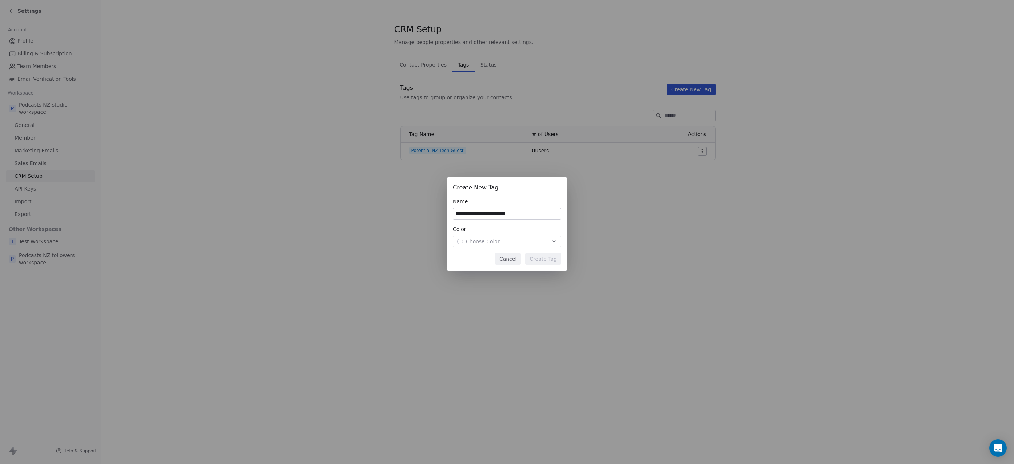
type input "**********"
click at [497, 242] on span "Choose Color" at bounding box center [483, 241] width 34 height 7
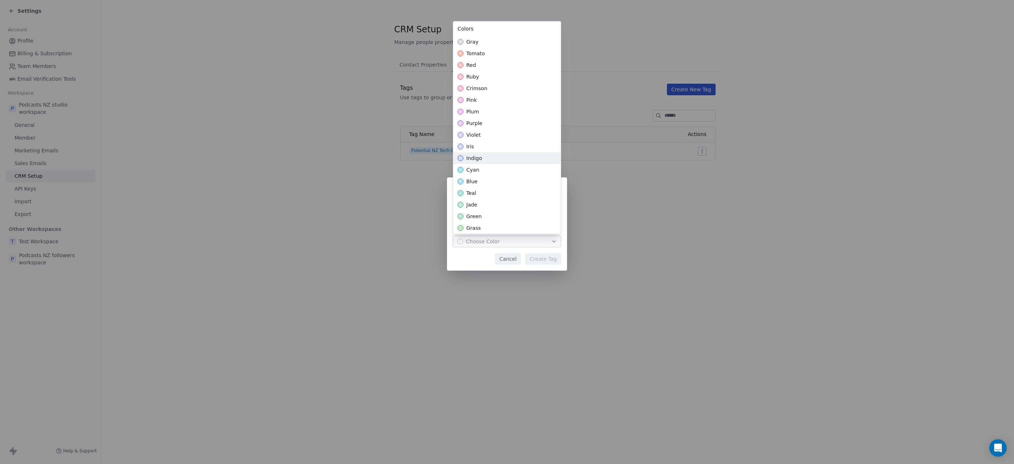
click at [493, 160] on div "indigo" at bounding box center [507, 158] width 108 height 12
click at [546, 259] on div "**********" at bounding box center [507, 232] width 1014 height 133
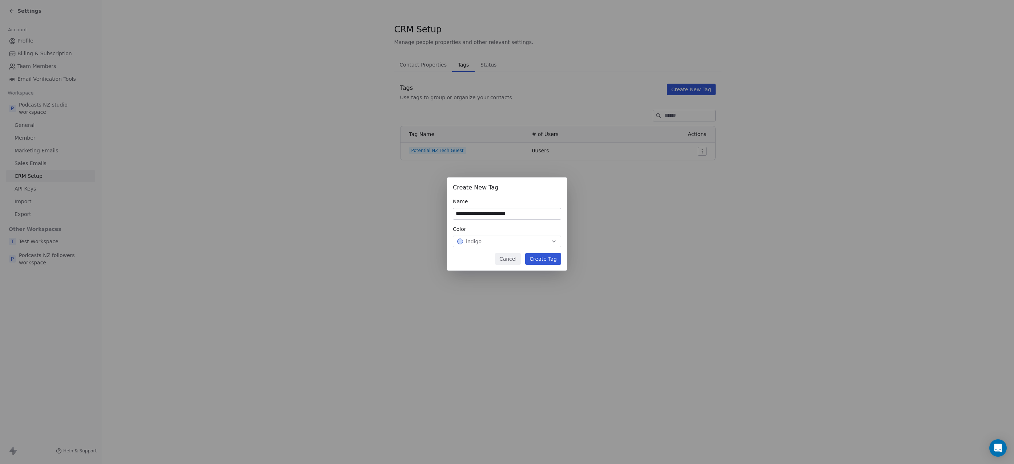
click at [545, 259] on button "Create Tag" at bounding box center [543, 259] width 36 height 12
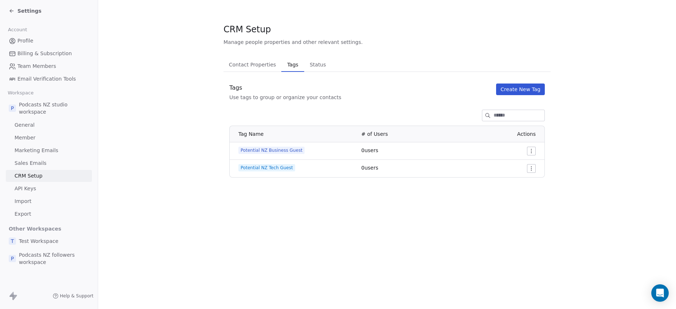
click at [511, 89] on button "Create New Tag" at bounding box center [520, 90] width 49 height 12
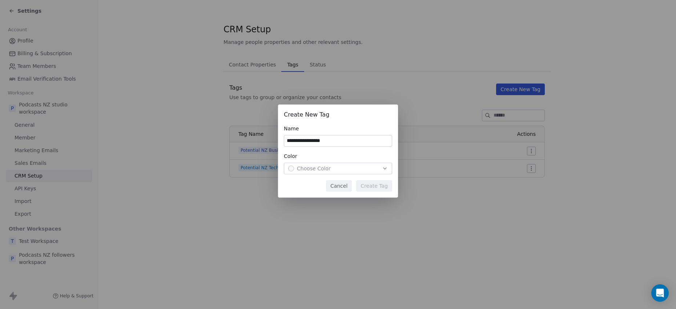
type input "**********"
click at [358, 169] on div "Choose Color" at bounding box center [338, 168] width 100 height 7
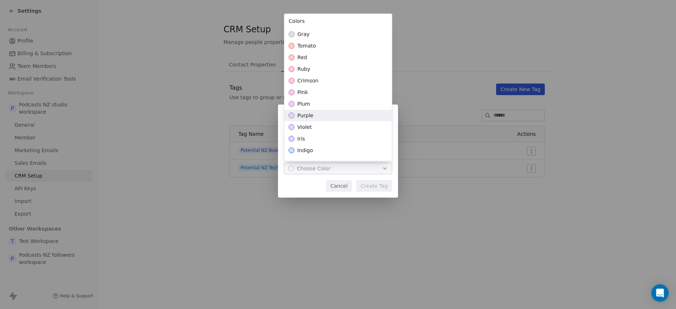
click at [342, 114] on div "purple" at bounding box center [338, 116] width 108 height 12
click at [376, 186] on div "**********" at bounding box center [338, 154] width 676 height 123
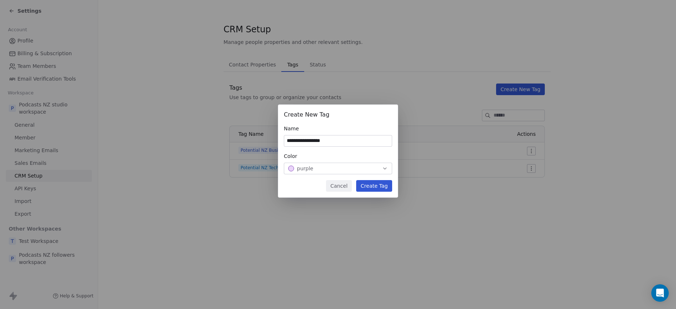
click at [376, 185] on button "Create Tag" at bounding box center [374, 186] width 36 height 12
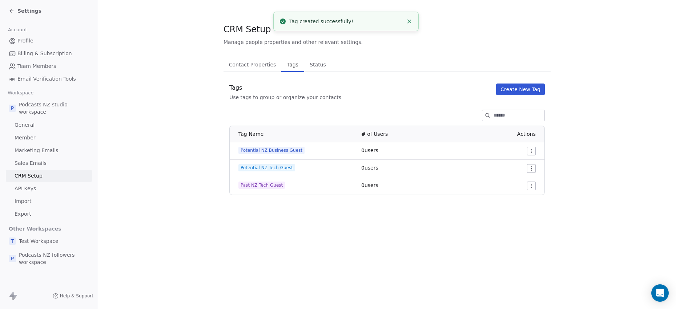
click at [514, 87] on button "Create New Tag" at bounding box center [520, 90] width 49 height 12
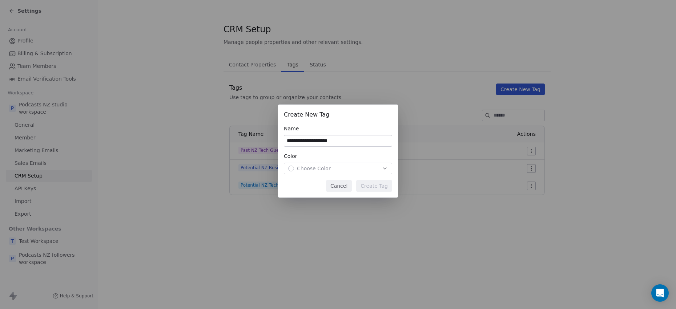
type input "**********"
click at [324, 170] on span "Choose Color" at bounding box center [314, 168] width 34 height 7
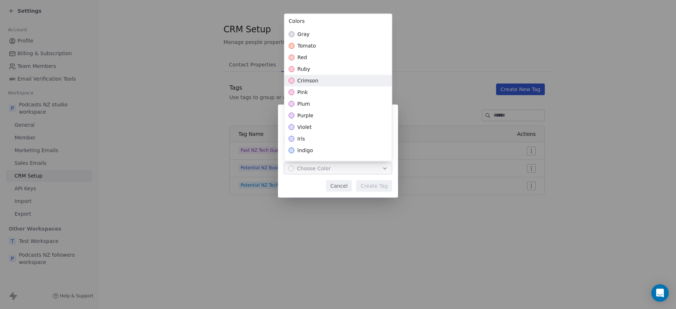
click at [324, 80] on div "crimson" at bounding box center [338, 81] width 108 height 12
click at [376, 188] on div "**********" at bounding box center [338, 154] width 676 height 123
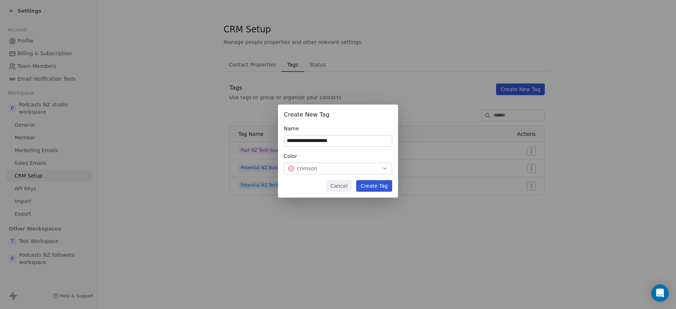
click at [377, 186] on button "Create Tag" at bounding box center [374, 186] width 36 height 12
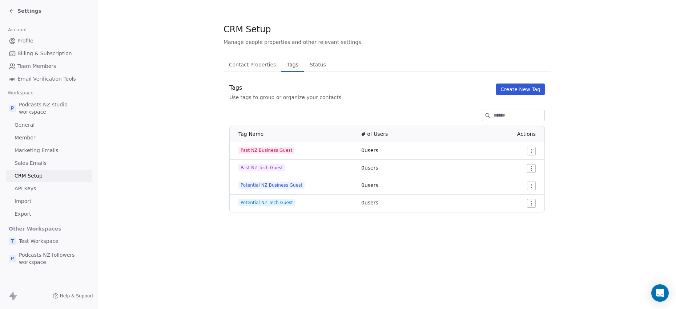
click at [314, 60] on span "Status" at bounding box center [318, 65] width 22 height 10
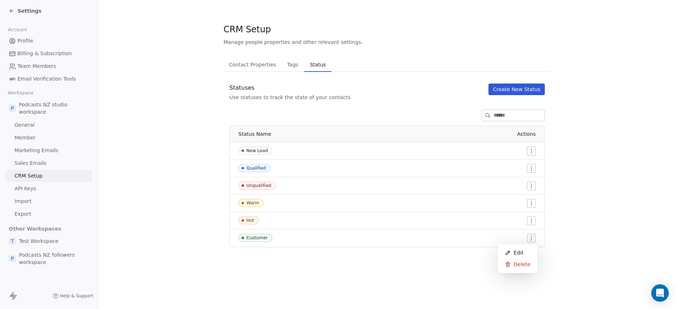
click at [534, 239] on html "Settings Account Profile Billing & Subscription Team Members Email Verification…" at bounding box center [338, 154] width 676 height 309
click at [522, 250] on div "Edit" at bounding box center [517, 253] width 34 height 12
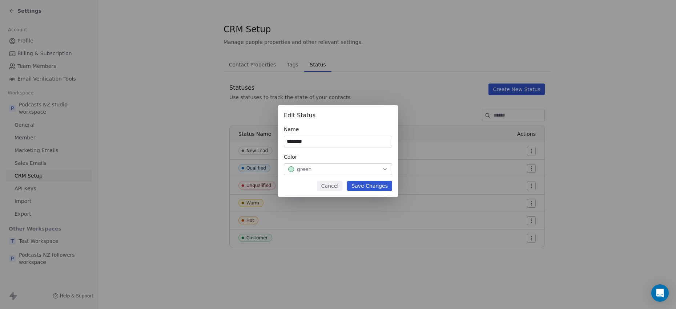
click at [319, 144] on input "********" at bounding box center [338, 141] width 108 height 11
click at [301, 142] on input "**********" at bounding box center [338, 141] width 108 height 11
type input "**********"
click at [371, 185] on button "Save Changes" at bounding box center [369, 186] width 45 height 10
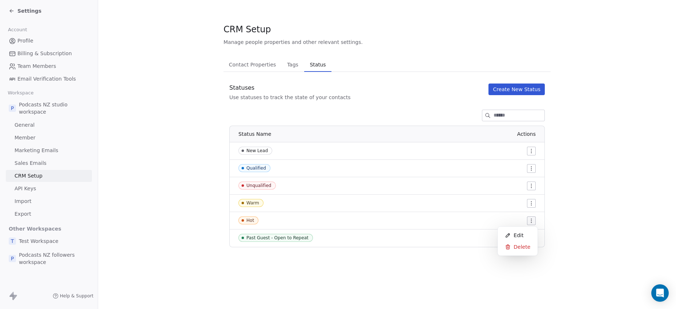
click at [530, 221] on html "Settings Account Profile Billing & Subscription Team Members Email Verification…" at bounding box center [338, 154] width 676 height 309
click at [520, 235] on span "Edit" at bounding box center [518, 235] width 10 height 7
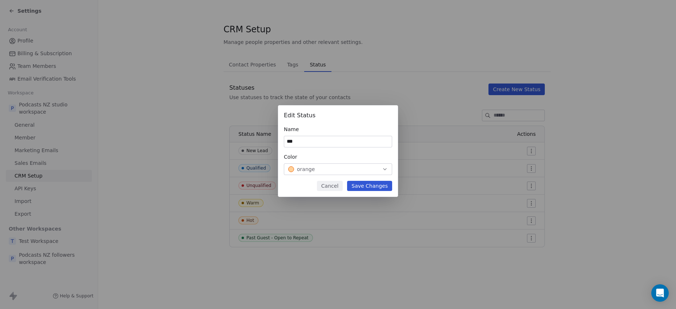
paste input "**********"
drag, startPoint x: 977, startPoint y: 1, endPoint x: 323, endPoint y: 140, distance: 668.6
click at [323, 140] on input "**********" at bounding box center [338, 141] width 108 height 11
drag, startPoint x: 323, startPoint y: 142, endPoint x: 399, endPoint y: 150, distance: 77.1
click at [399, 150] on div "**********" at bounding box center [338, 155] width 676 height 122
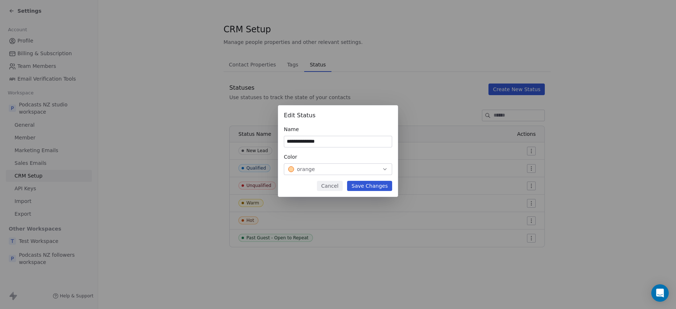
type input "**********"
click at [378, 184] on button "Save Changes" at bounding box center [369, 186] width 45 height 10
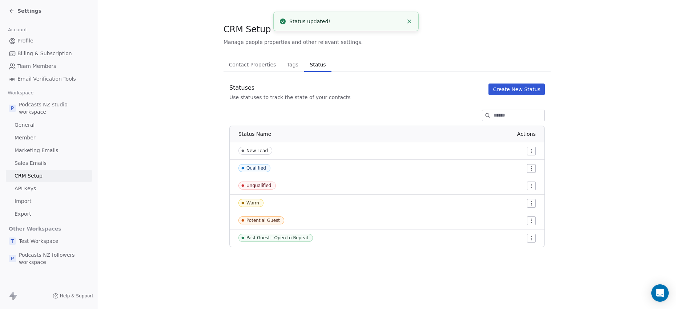
click at [290, 68] on span "Tags" at bounding box center [292, 65] width 17 height 10
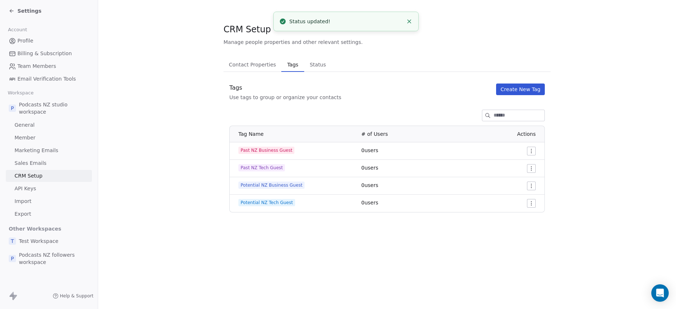
click at [241, 150] on span "Past NZ Business Guest" at bounding box center [266, 150] width 56 height 7
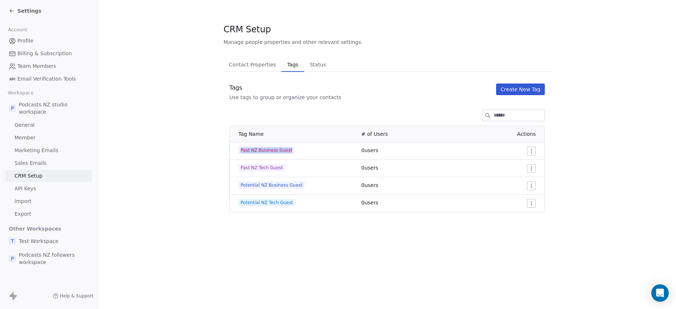
drag, startPoint x: 241, startPoint y: 150, endPoint x: 279, endPoint y: 150, distance: 37.4
click at [279, 150] on span "Past NZ Business Guest" at bounding box center [266, 150] width 56 height 7
click at [282, 151] on span "Past NZ Business Guest" at bounding box center [266, 150] width 56 height 7
click at [530, 150] on html "Settings Account Profile Billing & Subscription Team Members Email Verification…" at bounding box center [338, 154] width 676 height 309
click at [522, 163] on span "Edit" at bounding box center [518, 165] width 10 height 7
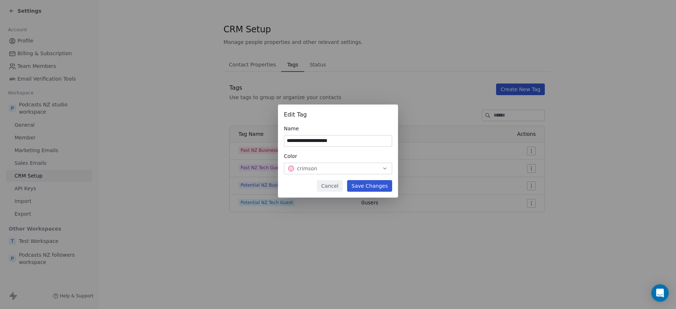
click at [293, 142] on input "**********" at bounding box center [338, 141] width 108 height 11
type input "**********"
click at [377, 185] on button "Save Changes" at bounding box center [369, 186] width 45 height 12
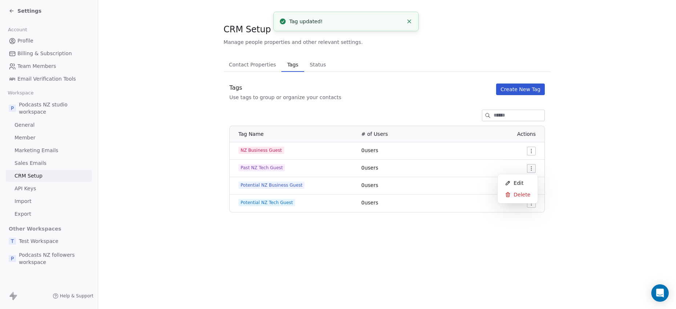
click at [532, 169] on html "Settings Account Profile Billing & Subscription Team Members Email Verification…" at bounding box center [338, 154] width 676 height 309
click at [519, 184] on span "Edit" at bounding box center [518, 182] width 10 height 7
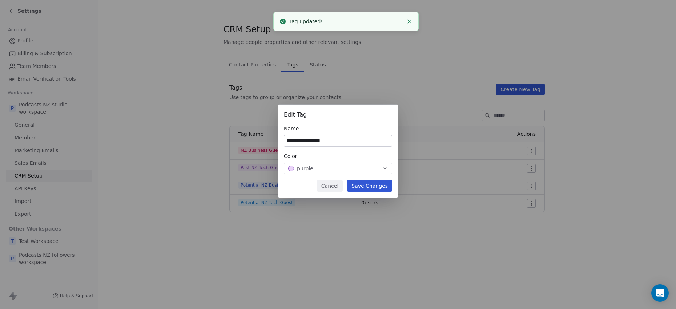
click at [291, 140] on input "**********" at bounding box center [338, 141] width 108 height 11
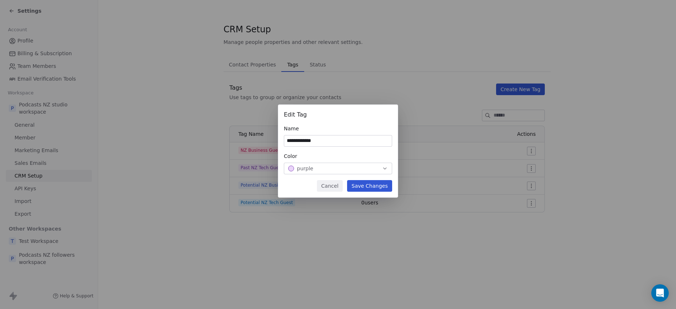
type input "**********"
click at [373, 185] on button "Save Changes" at bounding box center [369, 186] width 45 height 12
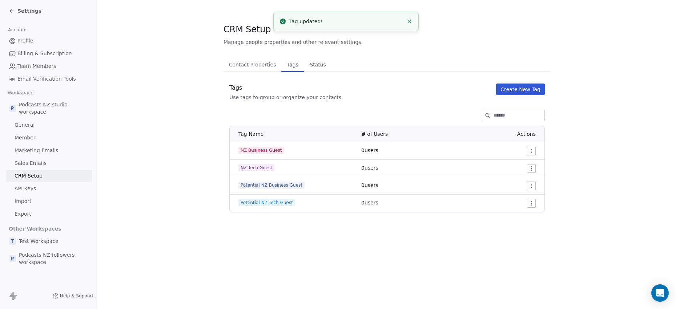
click at [530, 186] on html "Settings Account Profile Billing & Subscription Team Members Email Verification…" at bounding box center [338, 154] width 676 height 309
click at [521, 212] on span "Delete" at bounding box center [521, 212] width 17 height 7
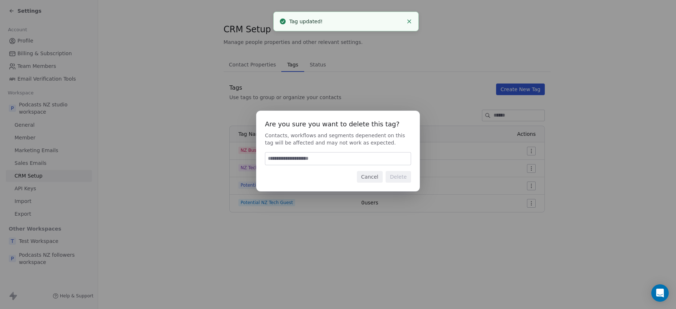
click at [375, 179] on button "Cancel" at bounding box center [370, 177] width 26 height 12
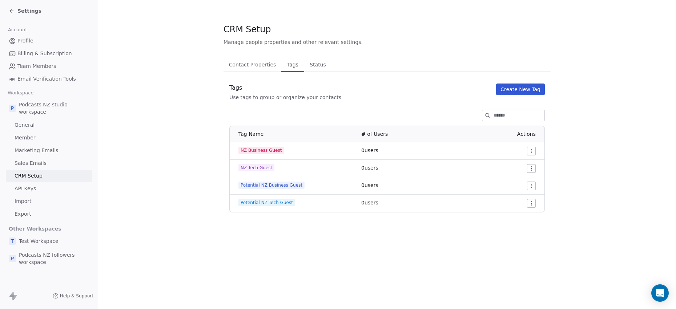
click at [315, 66] on span "Status" at bounding box center [318, 65] width 22 height 10
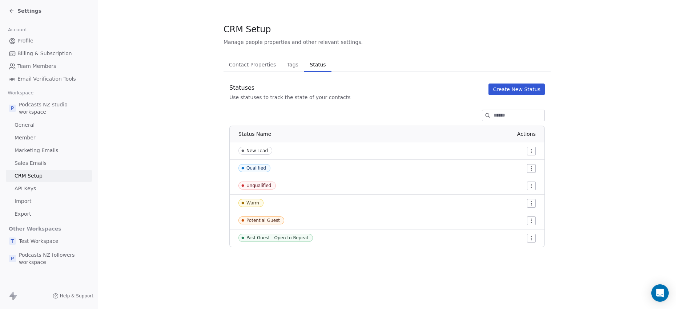
click at [287, 66] on span "Tags" at bounding box center [292, 65] width 17 height 10
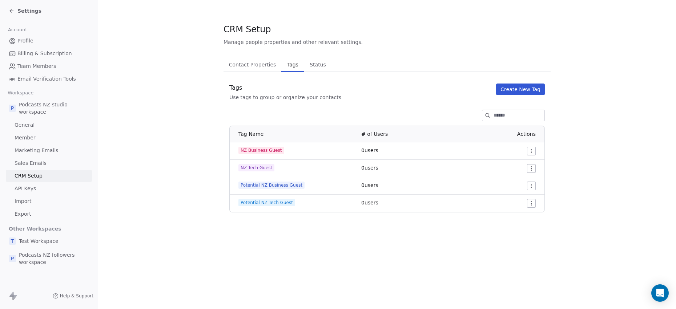
click at [530, 186] on html "Settings Account Profile Billing & Subscription Team Members Email Verification…" at bounding box center [338, 154] width 676 height 309
click at [520, 211] on span "Delete" at bounding box center [521, 212] width 17 height 7
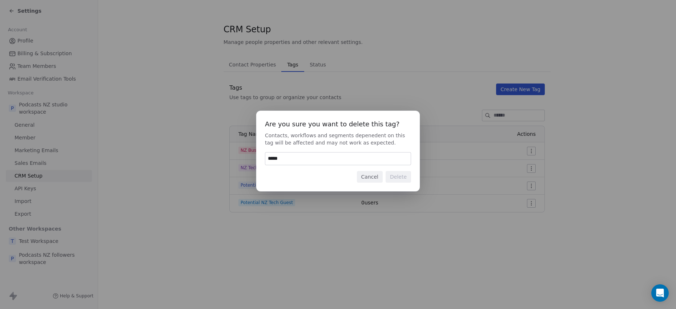
type input "******"
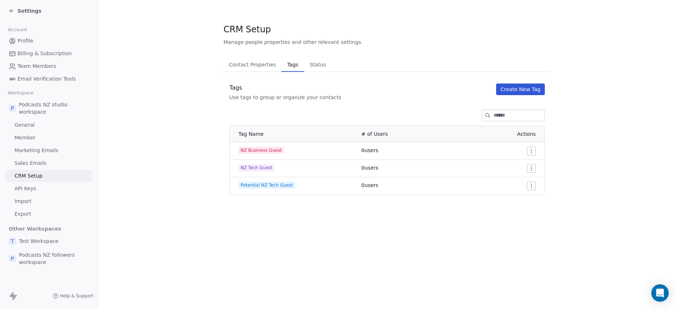
click at [533, 186] on html "Settings Account Profile Billing & Subscription Team Members Email Verification…" at bounding box center [338, 154] width 676 height 309
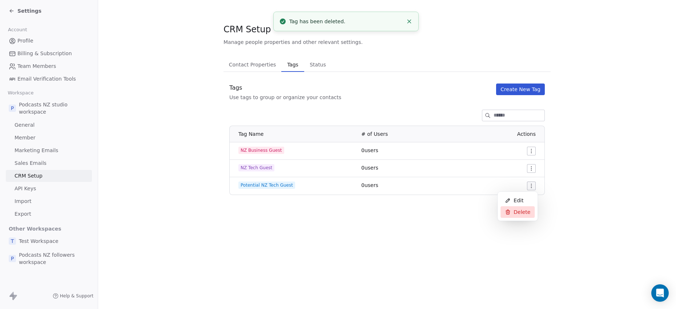
click at [522, 212] on span "Delete" at bounding box center [521, 212] width 17 height 7
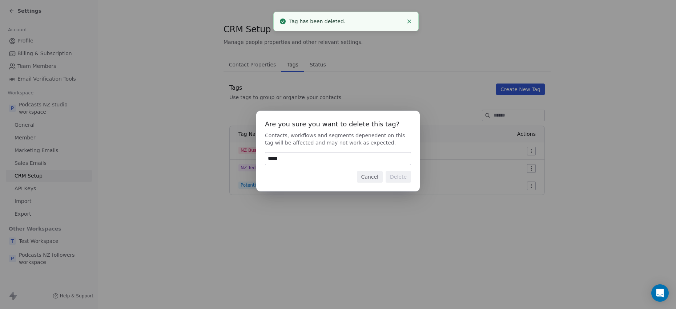
type input "******"
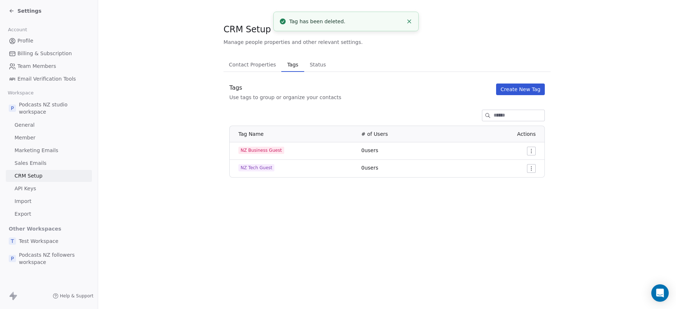
click at [316, 66] on span "Status" at bounding box center [318, 65] width 22 height 10
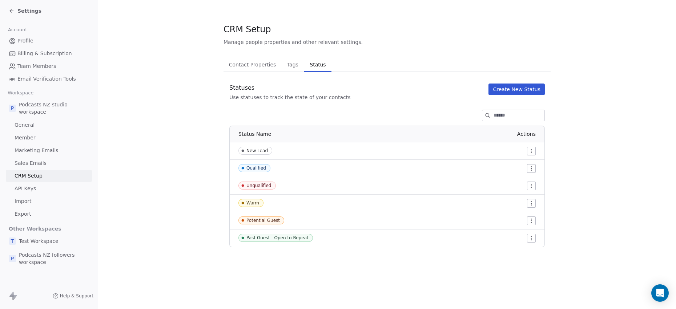
click at [532, 203] on html "Settings Account Profile Billing & Subscription Team Members Email Verification…" at bounding box center [338, 154] width 676 height 309
click at [522, 217] on div "Edit" at bounding box center [517, 218] width 34 height 12
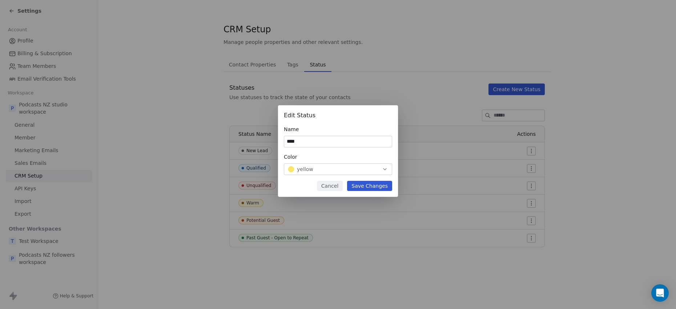
click at [308, 141] on input "****" at bounding box center [338, 141] width 108 height 11
type input "**********"
click at [366, 187] on button "Save Changes" at bounding box center [369, 186] width 45 height 10
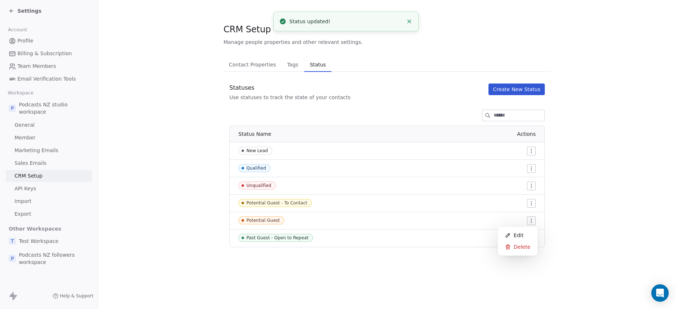
click at [531, 223] on html "Settings Account Profile Billing & Subscription Team Members Email Verification…" at bounding box center [338, 154] width 676 height 309
click at [523, 233] on div "Edit" at bounding box center [517, 236] width 34 height 12
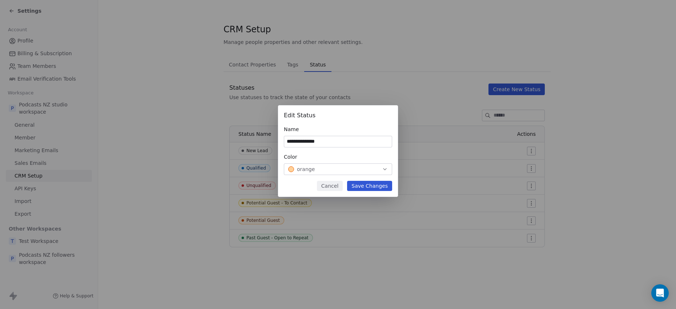
click at [326, 142] on input "**********" at bounding box center [338, 141] width 108 height 11
type input "**********"
click at [371, 185] on button "Save Changes" at bounding box center [369, 186] width 45 height 10
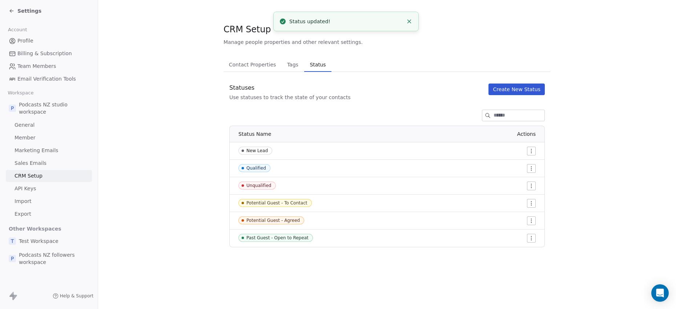
click at [531, 185] on html "Settings Account Profile Billing & Subscription Team Members Email Verification…" at bounding box center [338, 154] width 676 height 309
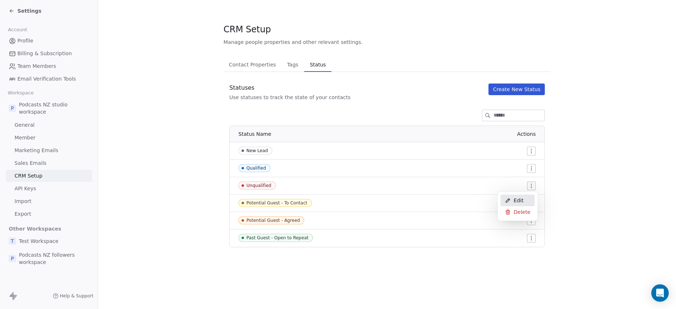
click at [519, 198] on span "Edit" at bounding box center [518, 200] width 10 height 7
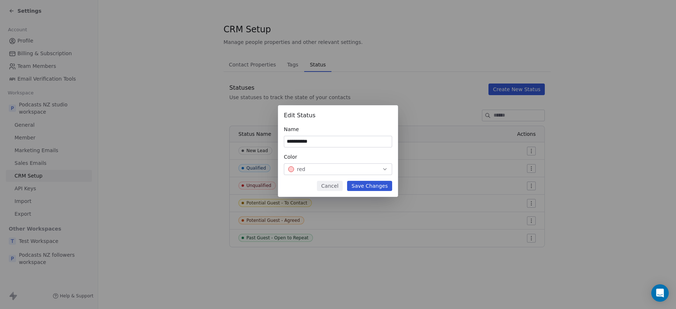
click at [326, 142] on input "**********" at bounding box center [338, 141] width 108 height 11
type input "**********"
click at [360, 185] on button "Save Changes" at bounding box center [369, 186] width 45 height 10
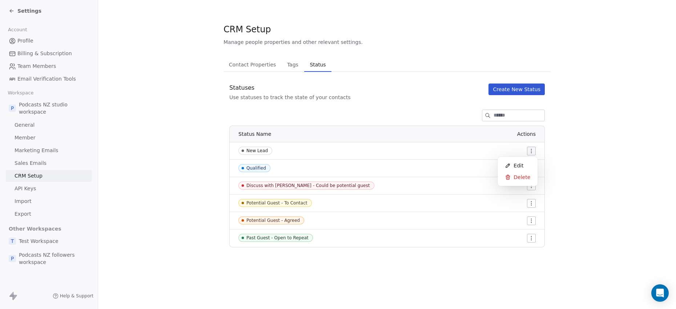
click at [530, 153] on html "Settings Account Profile Billing & Subscription Team Members Email Verification…" at bounding box center [338, 154] width 676 height 309
click at [522, 162] on span "Edit" at bounding box center [518, 165] width 10 height 7
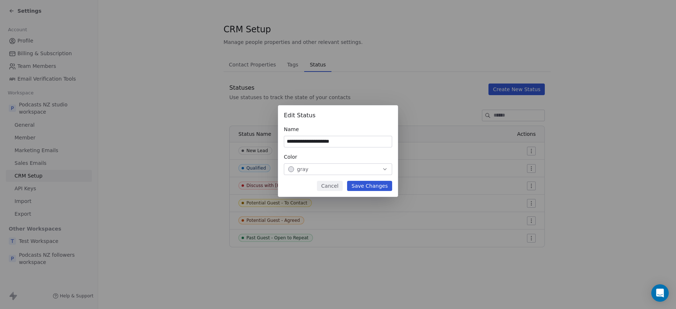
type input "**********"
click at [371, 188] on button "Save Changes" at bounding box center [369, 186] width 45 height 10
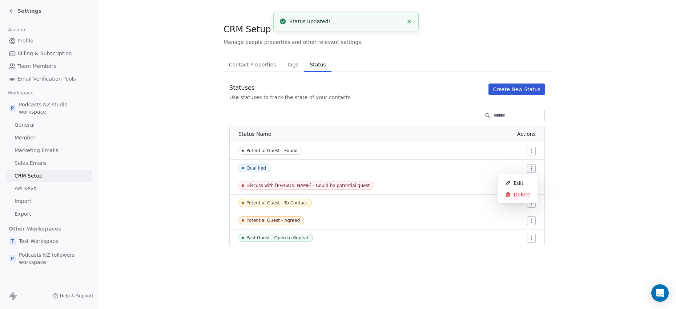
click at [530, 169] on html "Settings Account Profile Billing & Subscription Team Members Email Verification…" at bounding box center [338, 154] width 676 height 309
click at [384, 183] on html "Settings Account Profile Billing & Subscription Team Members Email Verification…" at bounding box center [338, 154] width 676 height 309
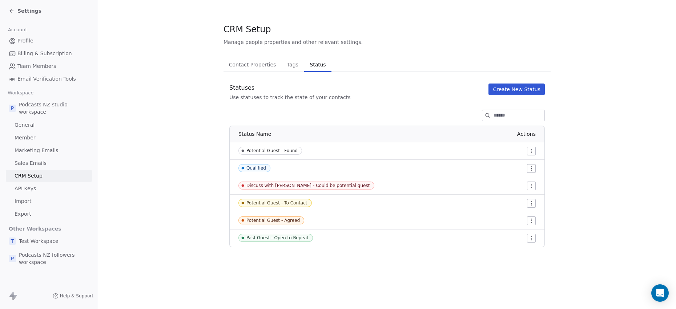
click at [532, 169] on html "Settings Account Profile Billing & Subscription Team Members Email Verification…" at bounding box center [338, 154] width 676 height 309
click at [513, 181] on span "Edit" at bounding box center [518, 182] width 10 height 7
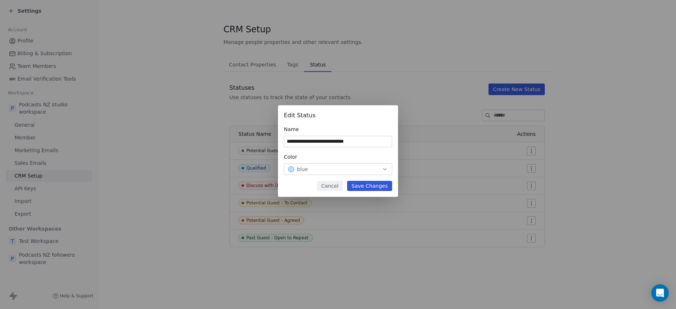
type input "**********"
click at [369, 186] on button "Save Changes" at bounding box center [369, 186] width 45 height 10
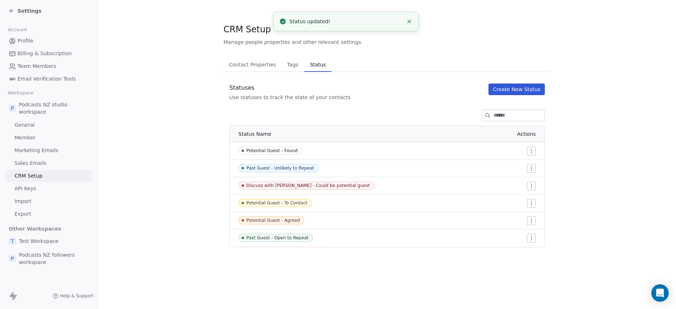
click at [530, 167] on html "Settings Account Profile Billing & Subscription Team Members Email Verification…" at bounding box center [338, 154] width 676 height 309
click at [489, 170] on html "Settings Account Profile Billing & Subscription Team Members Email Verification…" at bounding box center [338, 154] width 676 height 309
drag, startPoint x: 352, startPoint y: 166, endPoint x: 354, endPoint y: 160, distance: 6.6
click at [354, 160] on td "Past Guest - Unlikely to Repeat" at bounding box center [304, 168] width 149 height 17
drag, startPoint x: 350, startPoint y: 171, endPoint x: 352, endPoint y: 161, distance: 9.9
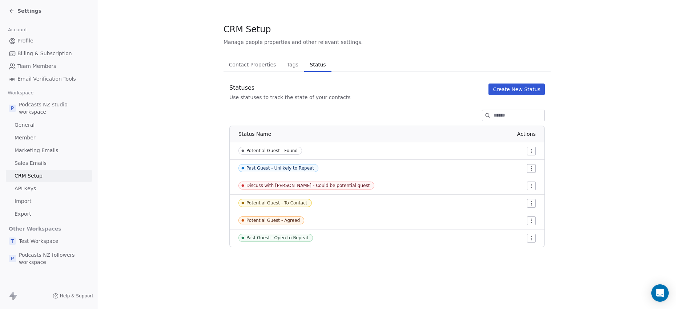
click at [351, 163] on td "Past Guest - Unlikely to Repeat" at bounding box center [304, 168] width 149 height 17
click at [509, 88] on button "Create New Status" at bounding box center [516, 90] width 56 height 12
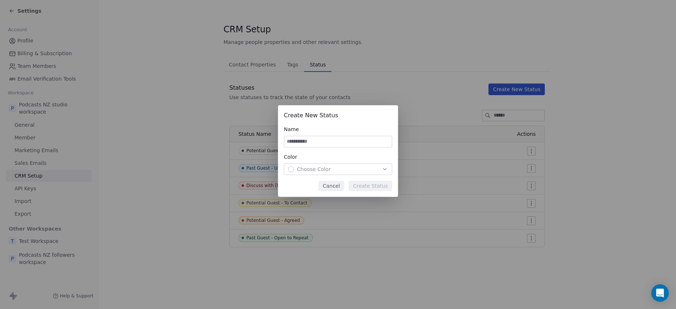
click at [332, 183] on button "Cancel" at bounding box center [331, 186] width 26 height 10
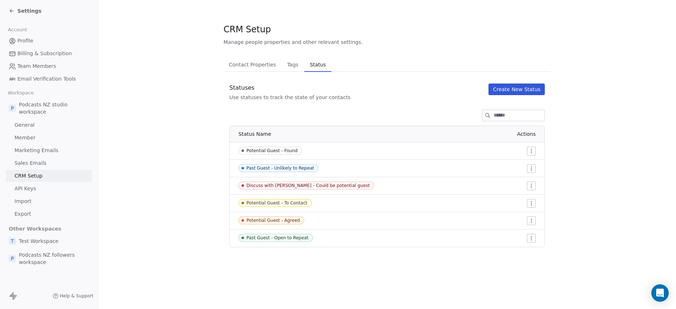
click at [289, 64] on span "Tags" at bounding box center [292, 65] width 17 height 10
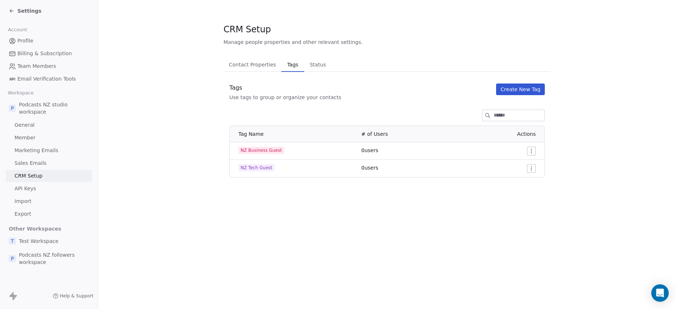
click at [267, 65] on span "Contact Properties" at bounding box center [252, 65] width 53 height 10
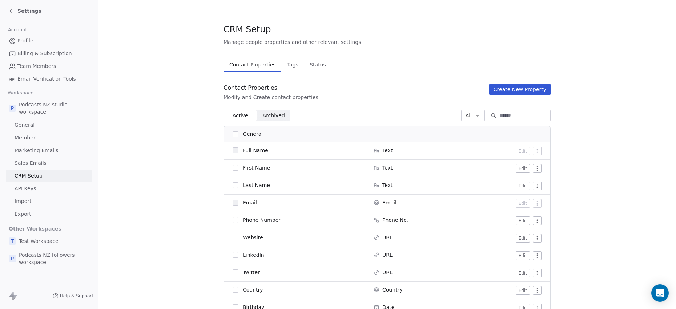
click at [283, 117] on span "Archived Archived" at bounding box center [273, 116] width 33 height 12
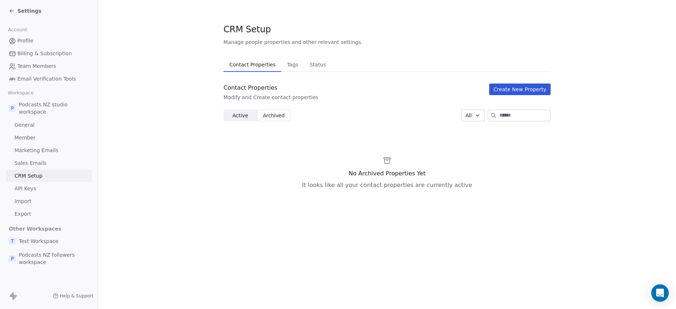
click at [241, 114] on span "Active" at bounding box center [240, 116] width 16 height 8
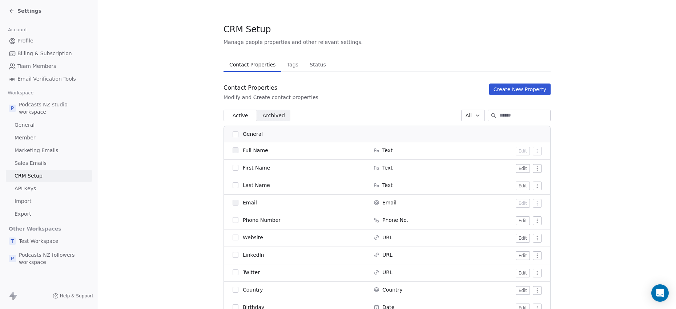
click at [12, 11] on icon at bounding box center [12, 11] width 6 height 6
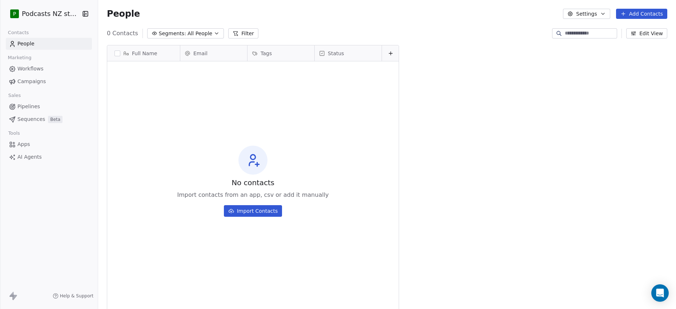
scroll to position [268, 574]
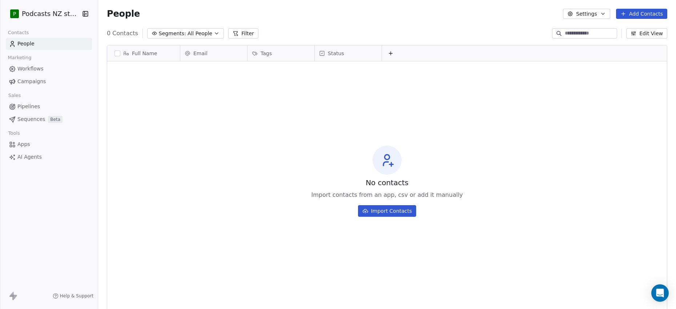
click at [380, 207] on button "Import Contacts" at bounding box center [387, 211] width 58 height 12
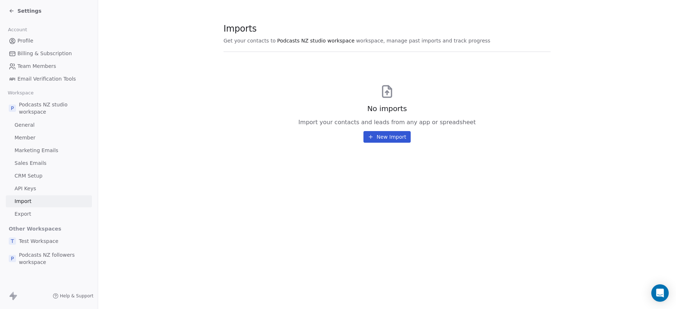
click at [11, 11] on icon at bounding box center [10, 11] width 1 height 1
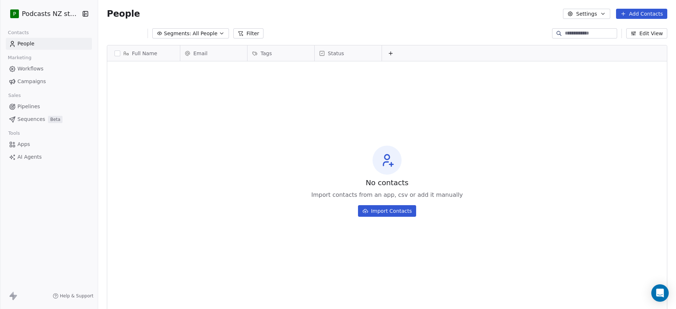
scroll to position [268, 574]
click at [388, 163] on icon at bounding box center [387, 160] width 15 height 15
click at [638, 14] on button "Add Contacts" at bounding box center [641, 14] width 51 height 10
click at [637, 31] on span "Create new contact" at bounding box center [646, 30] width 50 height 8
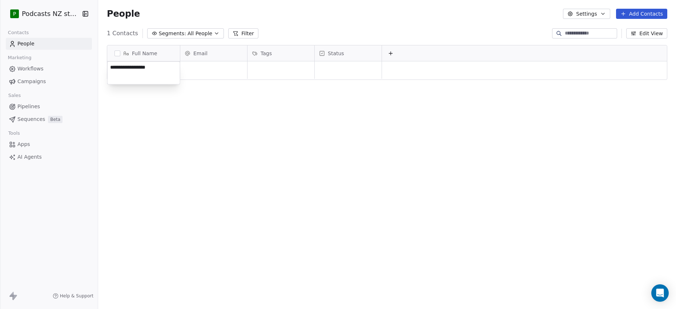
type textarea "**********"
click at [223, 67] on html "**********" at bounding box center [338, 154] width 676 height 309
click at [647, 35] on button "Edit View" at bounding box center [646, 33] width 41 height 10
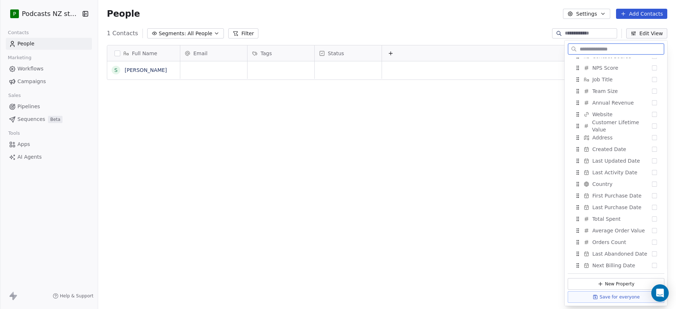
scroll to position [0, 0]
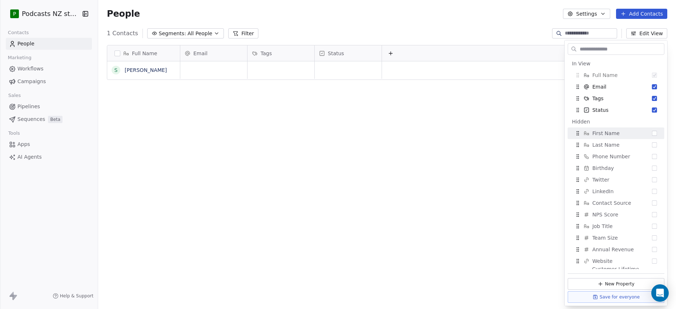
click at [302, 93] on div "Full Name S Sir Stephen Tindall Email Tags Status To pick up a draggable item, …" at bounding box center [387, 175] width 578 height 272
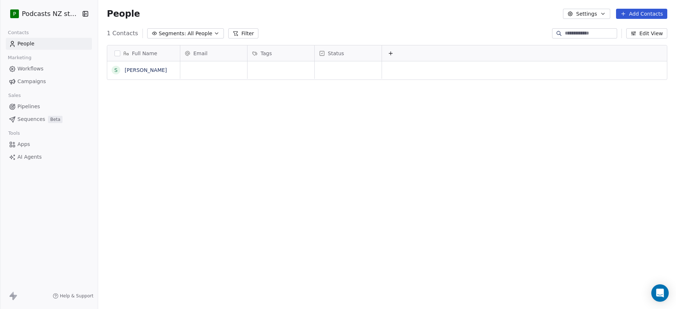
click at [645, 33] on button "Edit View" at bounding box center [646, 33] width 41 height 10
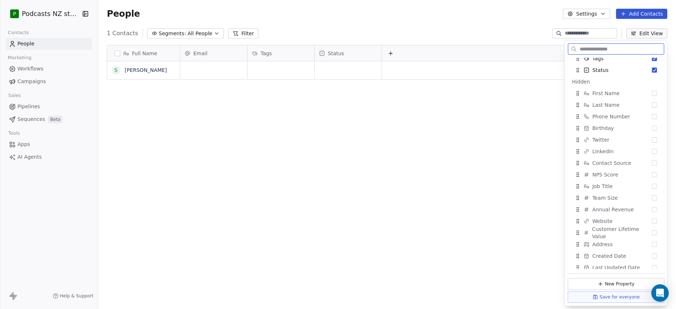
scroll to position [21, 0]
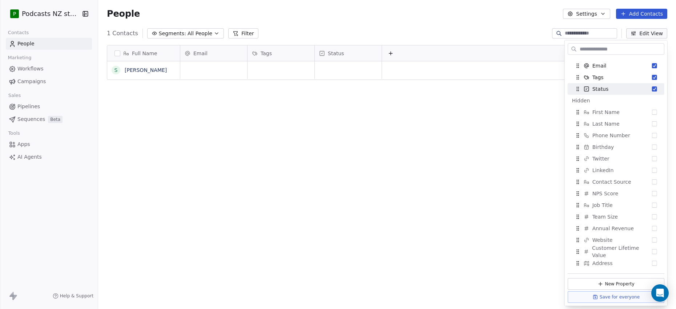
drag, startPoint x: 335, startPoint y: 89, endPoint x: 314, endPoint y: 87, distance: 20.8
click at [335, 89] on div "Full Name S Sir Stephen Tindall Email Tags Status To pick up a draggable item, …" at bounding box center [387, 175] width 578 height 272
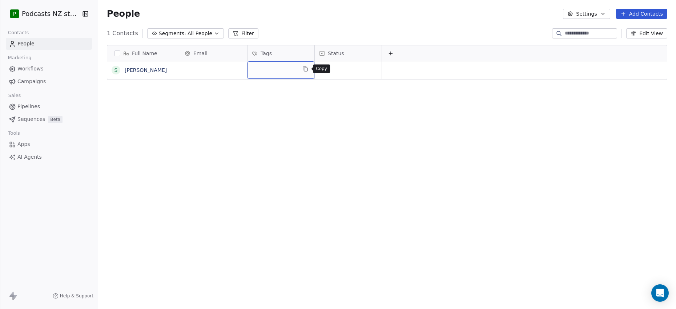
click at [302, 68] on icon "grid" at bounding box center [305, 69] width 6 height 6
click at [288, 70] on div "grid" at bounding box center [280, 69] width 67 height 17
click at [270, 71] on div "grid" at bounding box center [280, 69] width 67 height 17
click at [274, 71] on div "grid" at bounding box center [280, 69] width 67 height 17
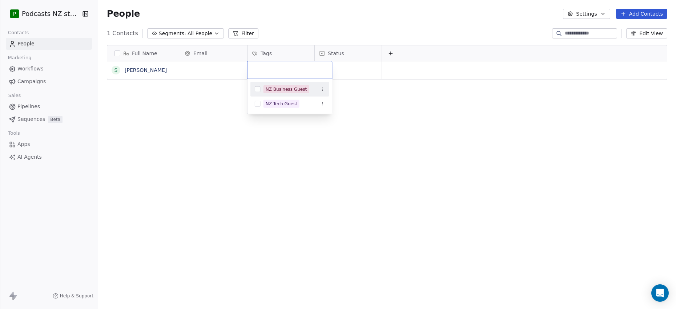
click at [258, 89] on button "Suggestions" at bounding box center [258, 89] width 6 height 6
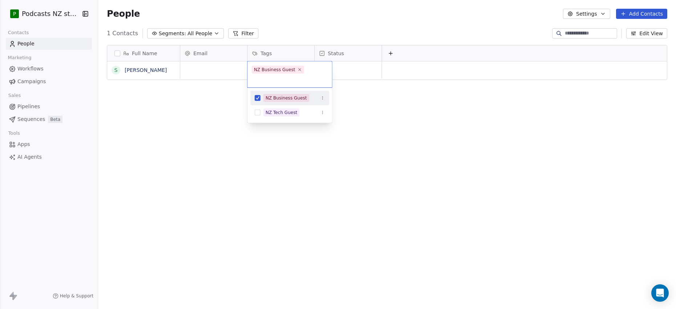
click at [362, 96] on html "P Podcasts NZ studio Contacts People Marketing Workflows Campaigns Sales Pipeli…" at bounding box center [338, 154] width 676 height 309
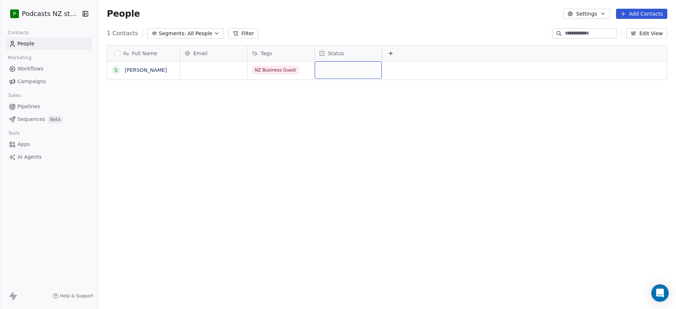
click at [323, 69] on div "grid" at bounding box center [348, 69] width 67 height 17
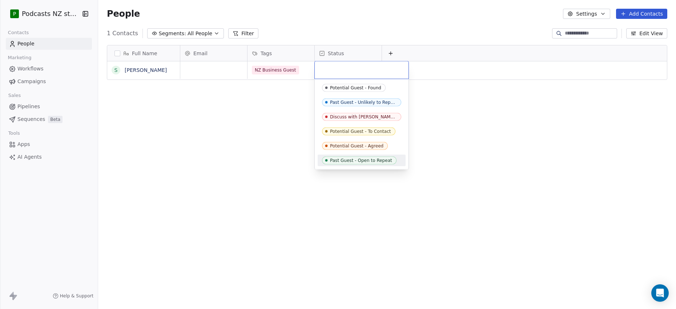
click at [364, 161] on div "Past Guest - Open to Repeat" at bounding box center [361, 160] width 62 height 5
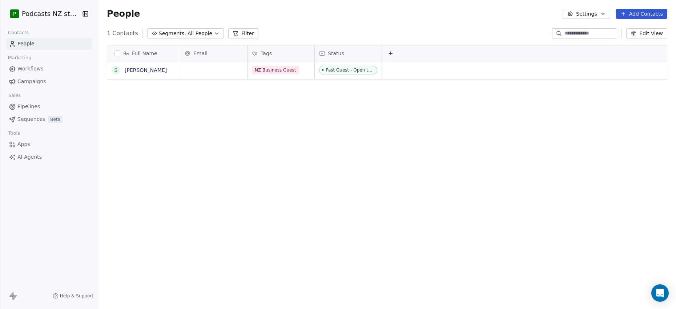
click at [657, 35] on button "Edit View" at bounding box center [646, 33] width 41 height 10
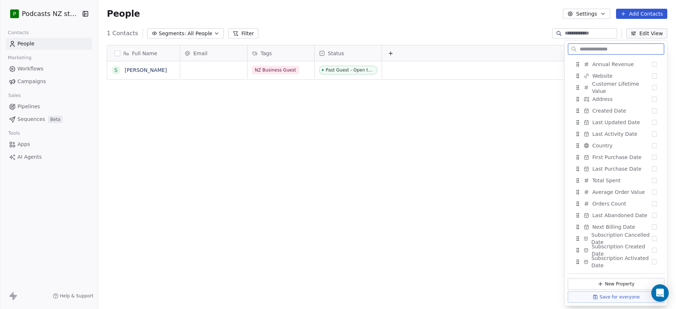
scroll to position [0, 0]
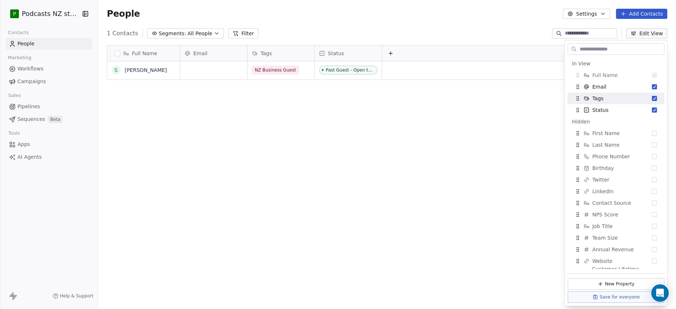
click at [338, 122] on div "Full Name S Sir Stephen Tindall Email Tags Status NZ Business Guest Past Guest …" at bounding box center [387, 175] width 578 height 272
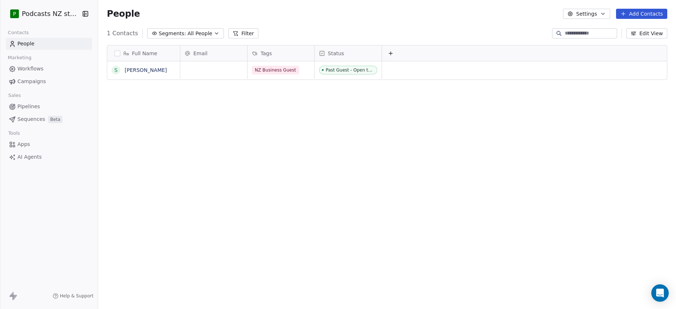
click at [69, 12] on html "P Podcasts NZ studio Contacts People Marketing Workflows Campaigns Sales Pipeli…" at bounding box center [338, 154] width 676 height 309
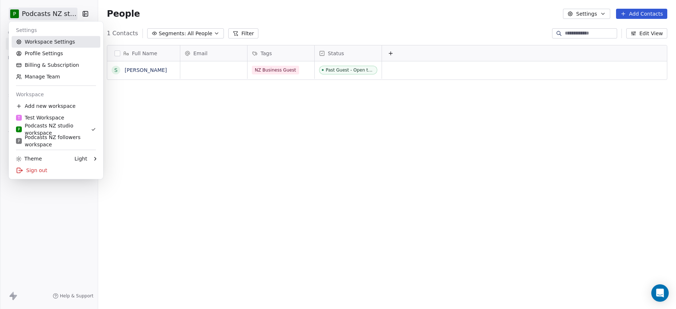
click at [62, 43] on link "Workspace Settings" at bounding box center [56, 42] width 89 height 12
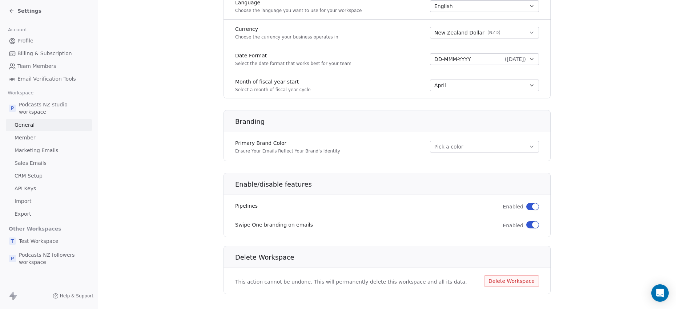
scroll to position [369, 0]
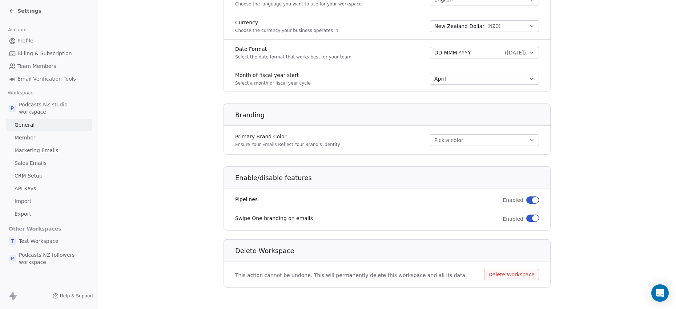
click at [44, 139] on link "Member" at bounding box center [49, 138] width 86 height 12
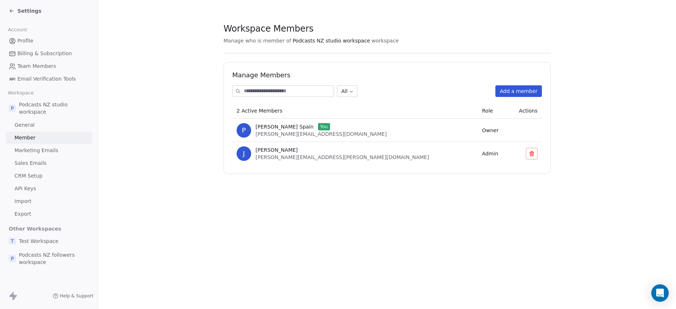
click at [43, 177] on link "CRM Setup" at bounding box center [49, 176] width 86 height 12
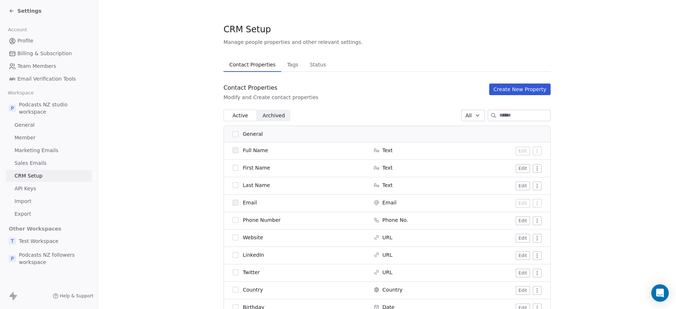
click at [505, 89] on button "Create New Property" at bounding box center [519, 90] width 61 height 12
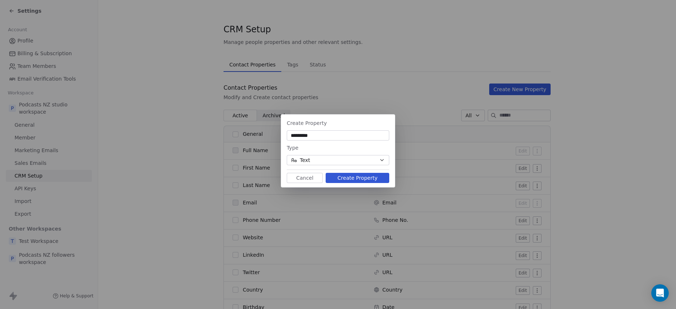
type input "*********"
click at [384, 163] on button "Text" at bounding box center [338, 160] width 102 height 10
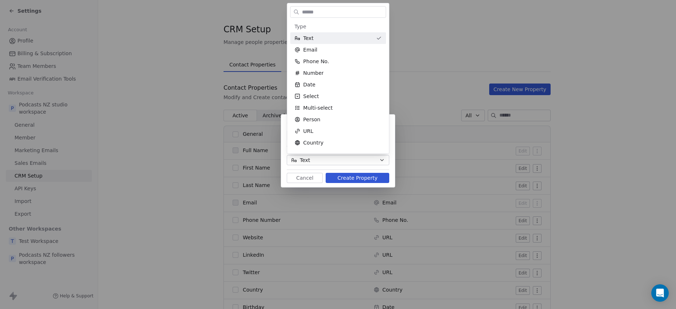
click at [383, 162] on div "Create Property ********* Type Text Cancel Create Property" at bounding box center [338, 154] width 676 height 103
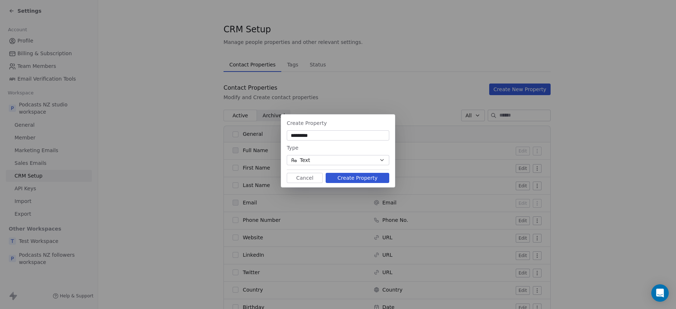
click at [341, 177] on button "Create Property" at bounding box center [358, 178] width 64 height 10
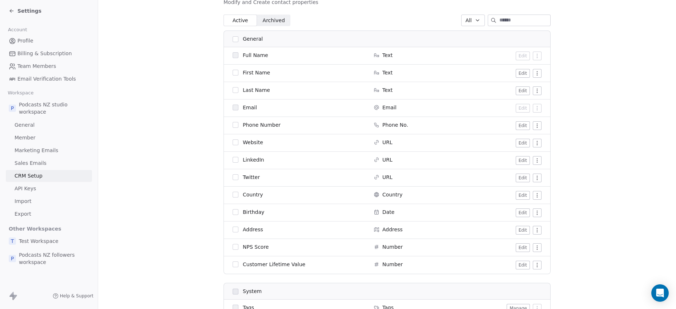
scroll to position [97, 0]
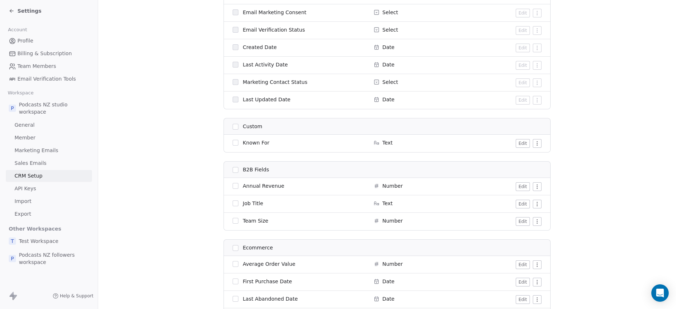
scroll to position [484, 0]
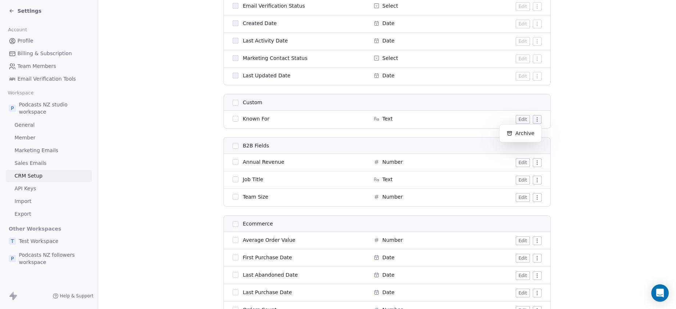
click at [536, 118] on html "Settings Account Profile Billing & Subscription Team Members Email Verification…" at bounding box center [338, 154] width 676 height 309
click at [573, 118] on html "Settings Account Profile Billing & Subscription Team Members Email Verification…" at bounding box center [338, 154] width 676 height 309
click at [12, 9] on icon at bounding box center [12, 11] width 6 height 6
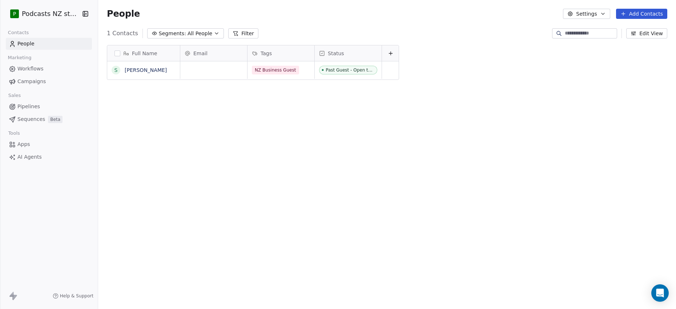
scroll to position [268, 574]
click at [651, 34] on button "Edit View" at bounding box center [646, 33] width 41 height 10
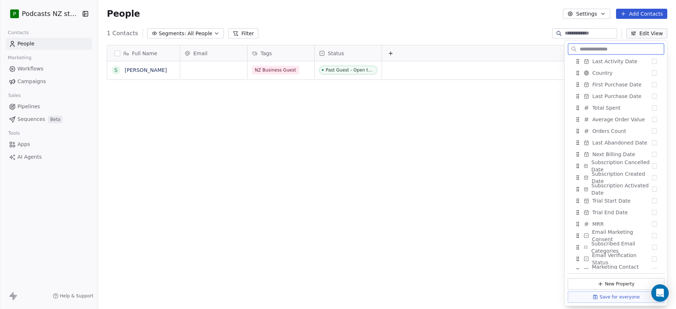
scroll to position [277, 0]
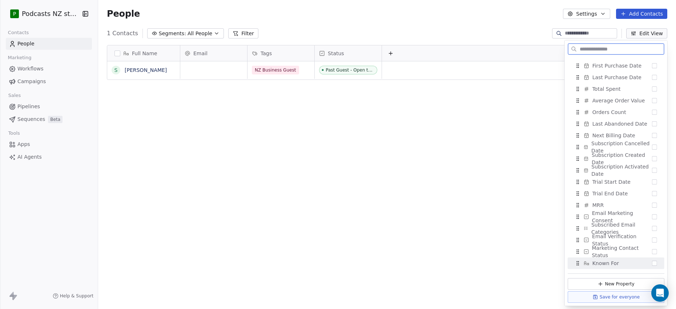
click at [652, 264] on button "Suggestions" at bounding box center [654, 263] width 5 height 5
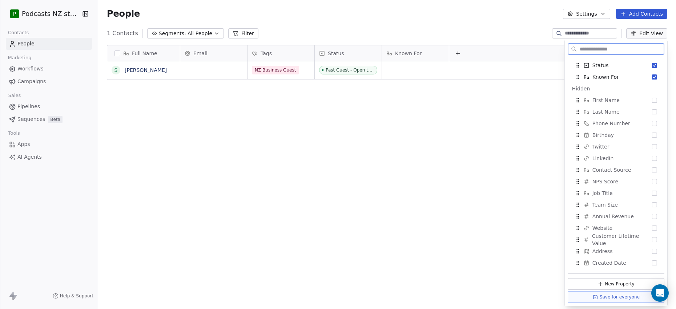
scroll to position [0, 0]
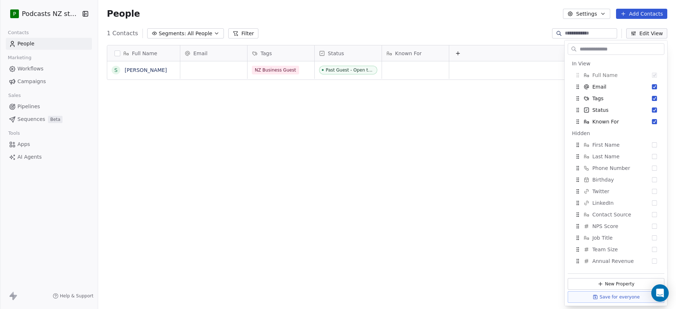
click at [669, 45] on div "Full Name S Sir Stephen Tindall Email Tags Status Known For NZ Business Guest P…" at bounding box center [387, 175] width 578 height 272
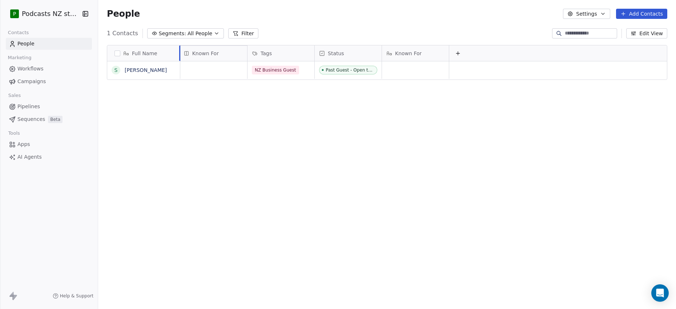
drag, startPoint x: 406, startPoint y: 52, endPoint x: 208, endPoint y: 49, distance: 197.7
click at [208, 49] on div "Full Name S Sir Stephen Tindall Email Tags Status Known For NZ Business Guest P…" at bounding box center [387, 62] width 560 height 35
drag, startPoint x: 356, startPoint y: 55, endPoint x: 304, endPoint y: 56, distance: 52.3
click at [290, 57] on div "Full Name S Sir Stephen Tindall Known For Email Tags Status NZ Business Guest P…" at bounding box center [387, 62] width 560 height 35
drag, startPoint x: 422, startPoint y: 56, endPoint x: 362, endPoint y: 58, distance: 60.7
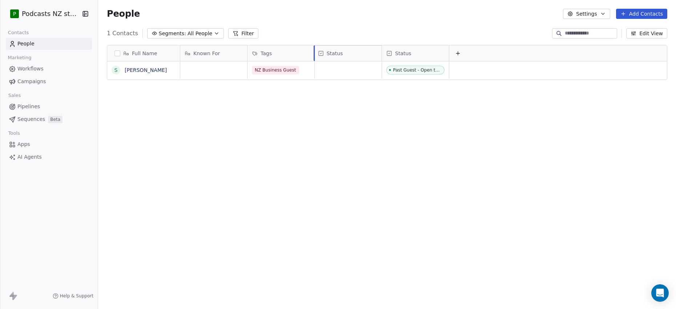
click at [362, 58] on div "Full Name S Sir Stephen Tindall Known For Tags Email Status NZ Business Guest P…" at bounding box center [387, 62] width 560 height 35
click at [236, 32] on button "Filter" at bounding box center [243, 33] width 30 height 10
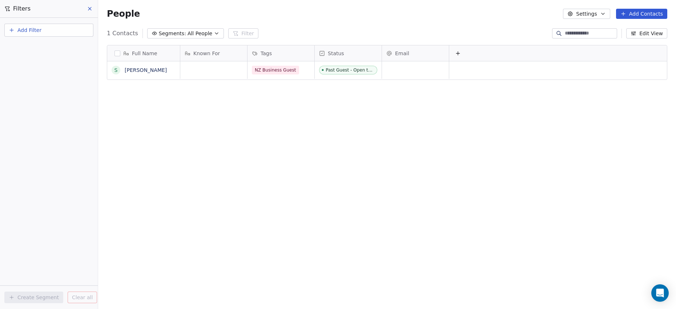
click at [38, 29] on span "Add Filter" at bounding box center [29, 31] width 24 height 8
click at [57, 15] on html "P Podcasts NZ studio Contacts People Marketing Workflows Campaigns Sales Pipeli…" at bounding box center [338, 154] width 676 height 309
click at [90, 9] on icon at bounding box center [89, 8] width 3 height 3
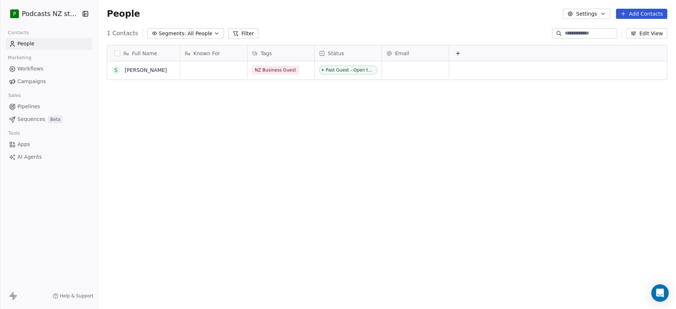
click at [233, 34] on icon at bounding box center [236, 34] width 6 height 6
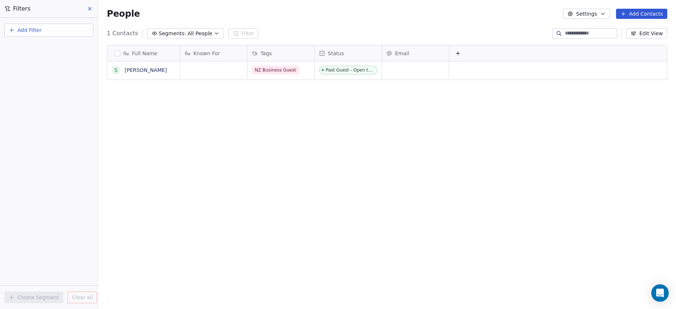
click at [47, 32] on button "Add Filter" at bounding box center [48, 30] width 89 height 13
click at [384, 143] on html "P Podcasts NZ studio Contacts People Marketing Workflows Campaigns Sales Pipeli…" at bounding box center [338, 154] width 676 height 309
click at [456, 54] on icon at bounding box center [458, 54] width 6 height 6
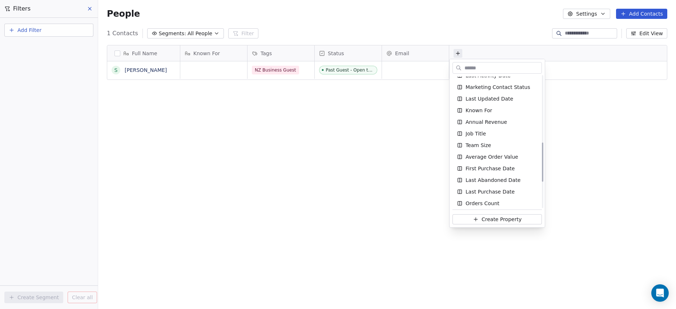
scroll to position [215, 0]
click at [571, 129] on html "P Podcasts NZ studio Contacts People Marketing Workflows Campaigns Sales Pipeli…" at bounding box center [338, 154] width 676 height 309
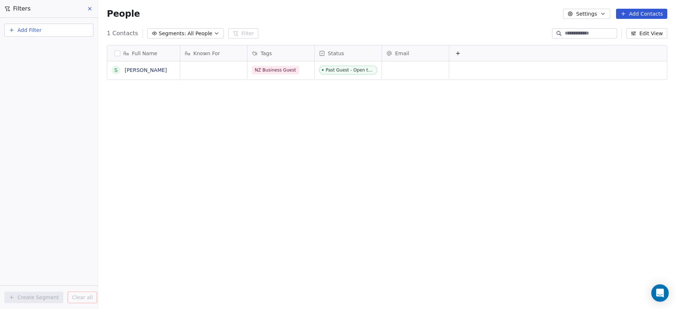
click at [198, 34] on span "All People" at bounding box center [199, 34] width 25 height 8
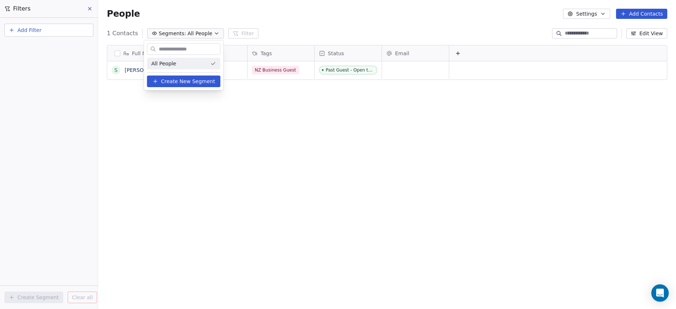
click at [174, 81] on span "Create New Segment" at bounding box center [188, 82] width 54 height 8
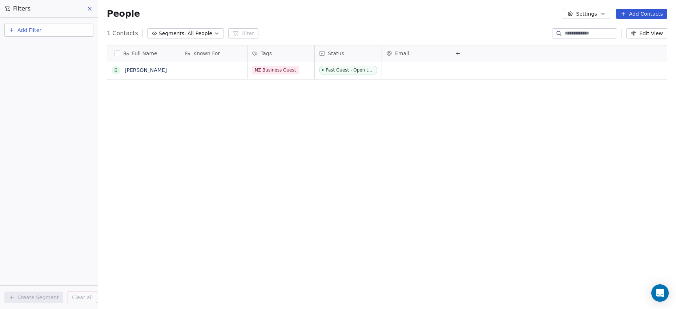
click at [214, 35] on icon "button" at bounding box center [217, 34] width 6 height 6
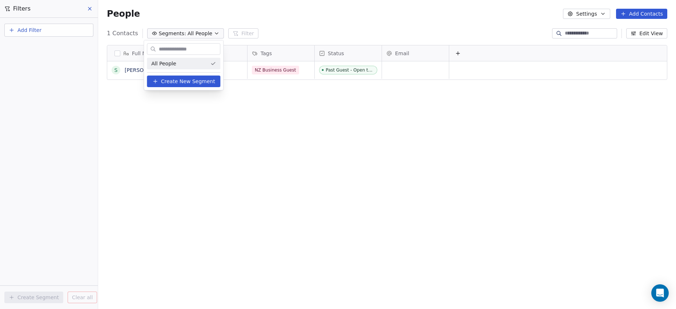
click at [179, 82] on span "Create New Segment" at bounding box center [188, 82] width 54 height 8
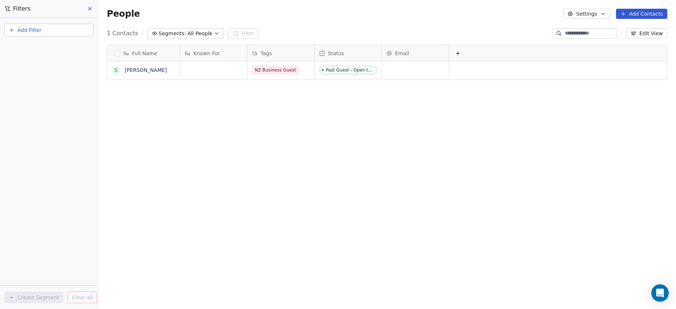
click at [187, 33] on span "All People" at bounding box center [199, 34] width 25 height 8
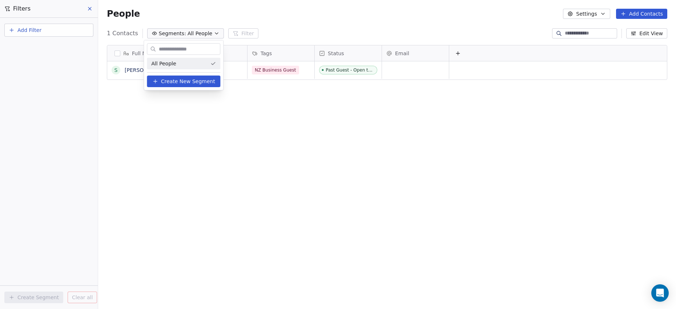
click at [165, 79] on span "Create New Segment" at bounding box center [188, 82] width 54 height 8
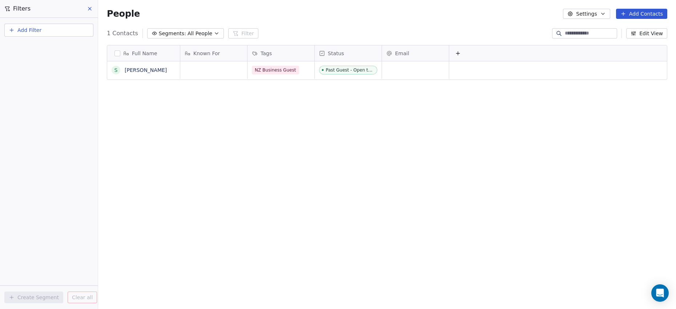
click at [50, 31] on button "Add Filter" at bounding box center [48, 30] width 89 height 13
click at [53, 49] on span "Contact properties" at bounding box center [35, 48] width 47 height 8
type input "***"
click at [33, 76] on div "Tags" at bounding box center [49, 73] width 74 height 7
click at [55, 78] on div "Includes" at bounding box center [49, 77] width 76 height 12
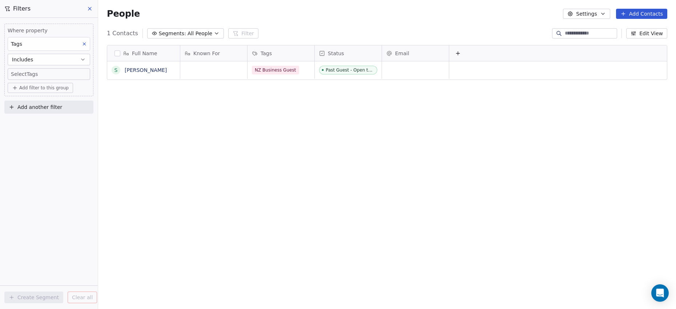
click at [44, 74] on body "P Podcasts NZ studio Contacts People Marketing Workflows Campaigns Sales Pipeli…" at bounding box center [338, 154] width 676 height 309
click at [17, 97] on button "Suggestions" at bounding box center [18, 96] width 6 height 6
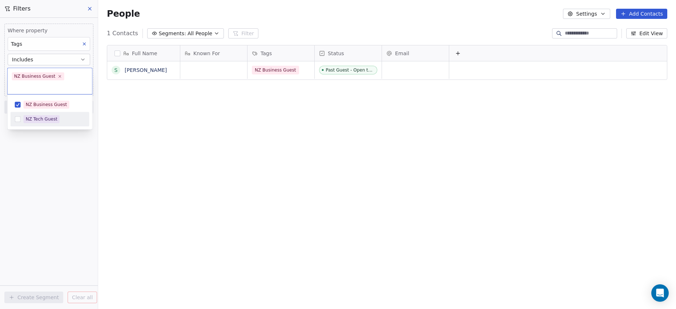
click at [79, 133] on html "P Podcasts NZ studio Contacts People Marketing Workflows Campaigns Sales Pipeli…" at bounding box center [338, 154] width 676 height 309
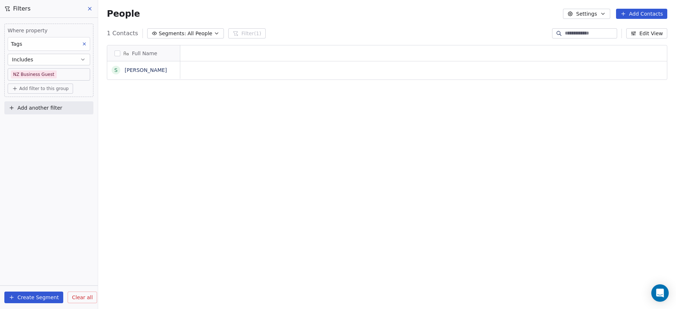
scroll to position [268, 574]
click at [41, 297] on button "Create Segment" at bounding box center [33, 298] width 59 height 12
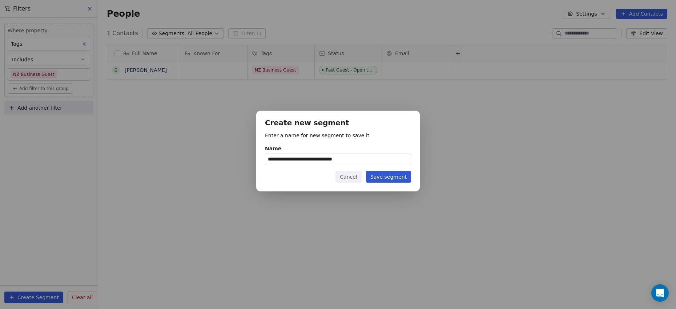
click at [340, 160] on input "**********" at bounding box center [337, 159] width 145 height 11
click at [322, 159] on input "**********" at bounding box center [337, 159] width 145 height 11
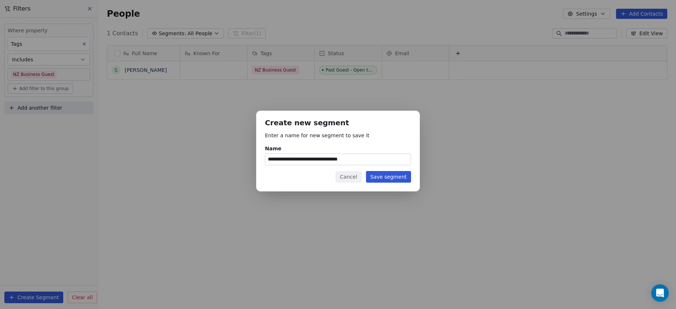
type input "**********"
click at [383, 177] on button "Save segment" at bounding box center [388, 177] width 45 height 12
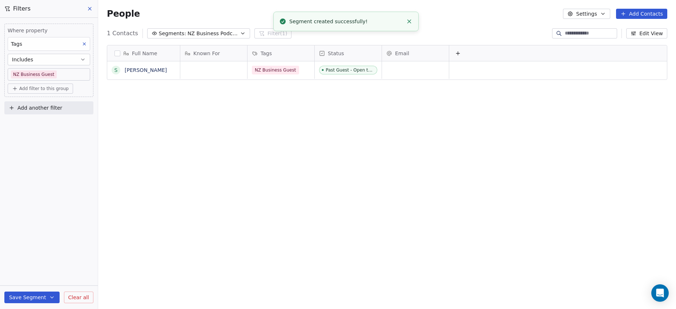
click at [227, 32] on span "NZ Business Podcast - Potential Guests" at bounding box center [212, 34] width 51 height 8
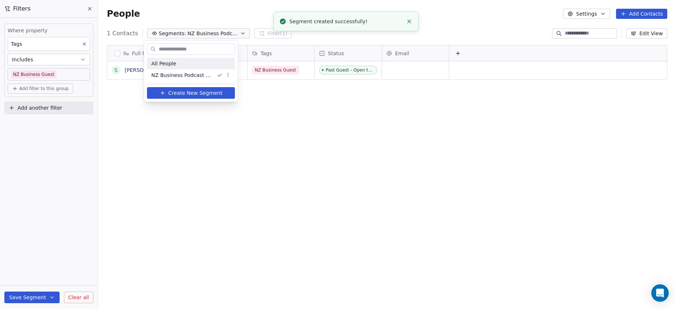
click at [181, 65] on div "All People" at bounding box center [191, 64] width 88 height 12
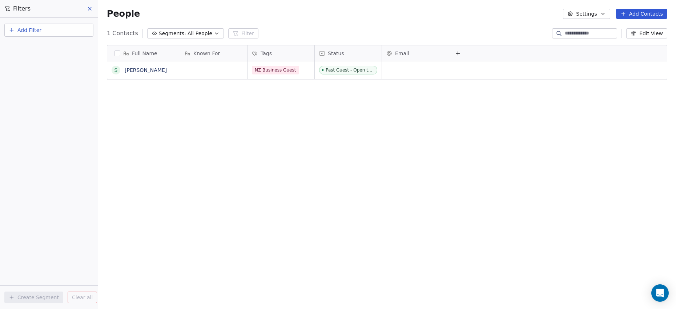
click at [639, 13] on button "Add Contacts" at bounding box center [641, 14] width 51 height 10
click at [633, 29] on span "Create new contact" at bounding box center [646, 30] width 50 height 8
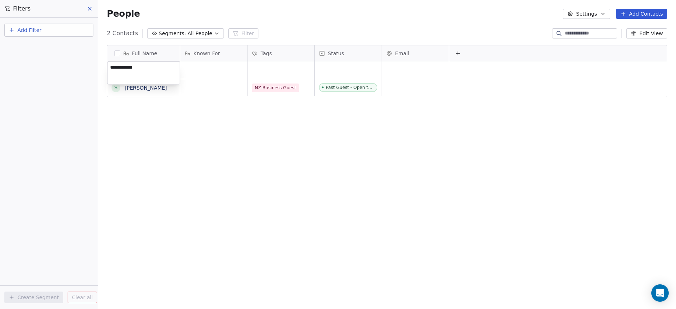
type textarea "**********"
click at [211, 65] on html "P Podcasts NZ studio Contacts People Marketing Workflows Campaigns Sales Pipeli…" at bounding box center [338, 154] width 676 height 309
click at [216, 69] on div "grid" at bounding box center [213, 69] width 67 height 17
type textarea "**********"
click at [281, 72] on html "P Podcasts NZ studio Contacts People Marketing Workflows Campaigns Sales Pipeli…" at bounding box center [338, 154] width 676 height 309
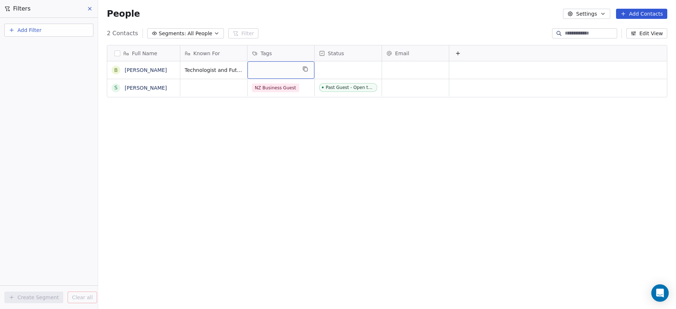
click at [264, 68] on div "grid" at bounding box center [280, 69] width 67 height 17
click at [267, 69] on div "grid" at bounding box center [280, 69] width 67 height 17
click at [305, 68] on icon "grid" at bounding box center [305, 69] width 6 height 6
click at [296, 69] on div "grid" at bounding box center [280, 69] width 67 height 17
click at [282, 69] on div "grid" at bounding box center [280, 69] width 67 height 17
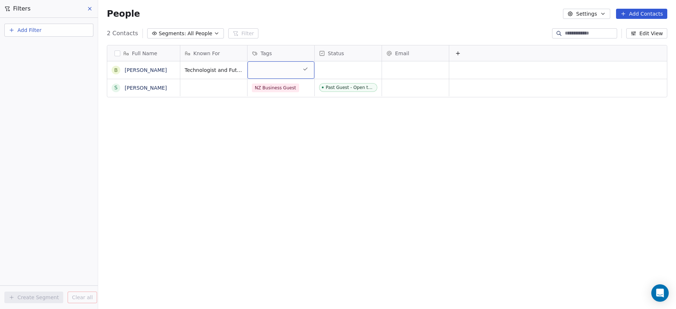
click at [282, 69] on div "grid" at bounding box center [280, 69] width 67 height 17
click at [257, 104] on button "Suggestions" at bounding box center [258, 104] width 6 height 6
click at [259, 103] on button "Suggestions" at bounding box center [258, 104] width 6 height 6
click at [357, 68] on html "P Podcasts NZ studio Contacts People Marketing Workflows Campaigns Sales Pipeli…" at bounding box center [338, 154] width 676 height 309
click at [328, 69] on div "grid" at bounding box center [348, 69] width 67 height 17
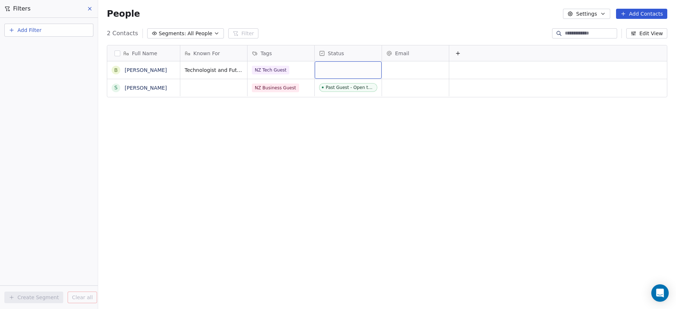
click at [328, 69] on div "grid" at bounding box center [348, 69] width 67 height 17
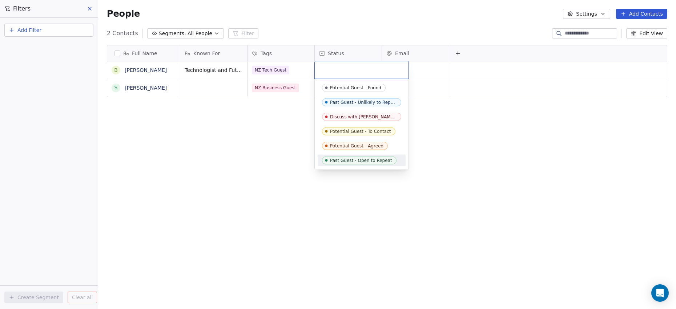
click at [336, 160] on div "Past Guest - Open to Repeat" at bounding box center [361, 160] width 62 height 5
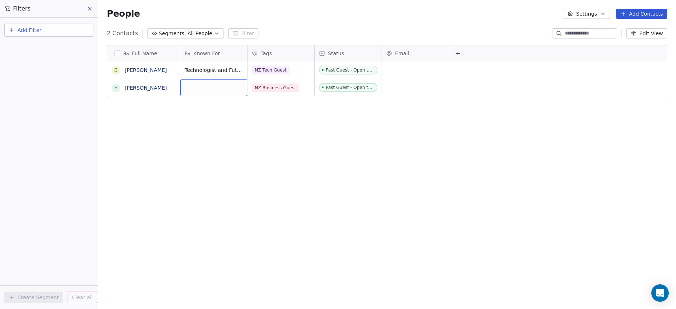
click at [203, 90] on div "grid" at bounding box center [213, 87] width 67 height 17
type textarea "**********"
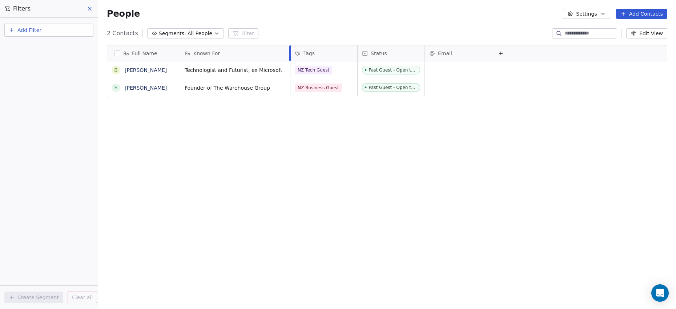
drag, startPoint x: 246, startPoint y: 53, endPoint x: 289, endPoint y: 48, distance: 43.1
click at [289, 48] on div at bounding box center [290, 53] width 2 height 16
click at [570, 35] on input at bounding box center [590, 33] width 51 height 7
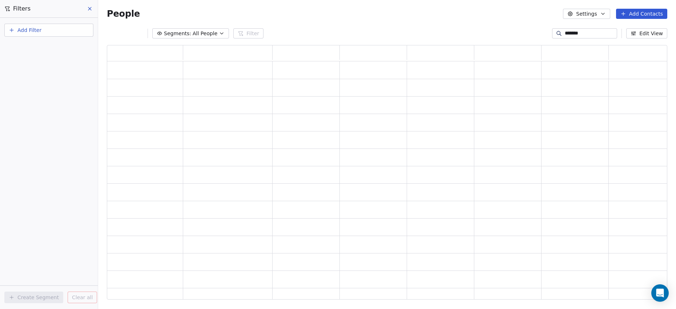
type input "*******"
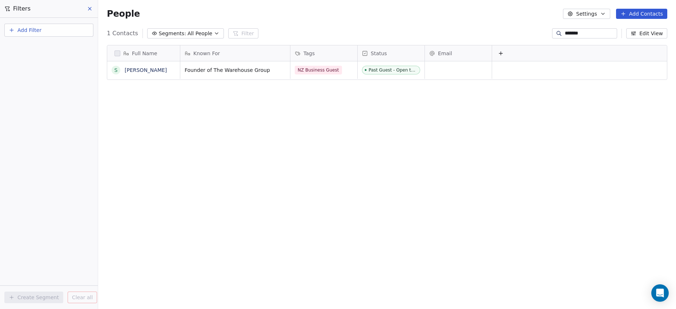
click at [579, 35] on input "*******" at bounding box center [590, 33] width 51 height 7
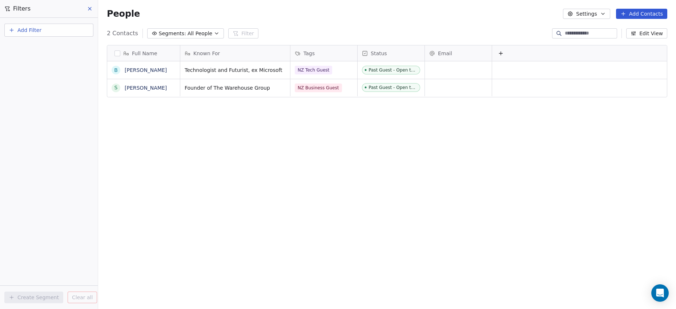
click at [92, 9] on icon at bounding box center [90, 9] width 6 height 6
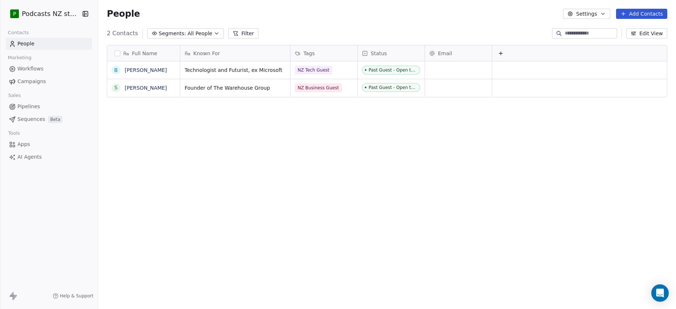
click at [36, 44] on link "People" at bounding box center [49, 44] width 86 height 12
click at [39, 44] on link "People" at bounding box center [49, 44] width 86 height 12
click at [57, 14] on html "P Podcasts NZ studio Contacts People Marketing Workflows Campaigns Sales Pipeli…" at bounding box center [338, 154] width 676 height 309
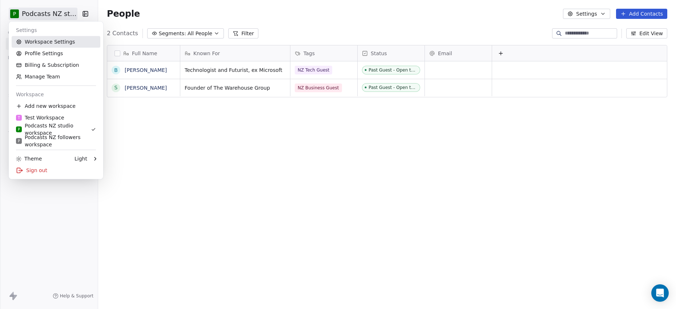
click at [57, 45] on link "Workspace Settings" at bounding box center [56, 42] width 89 height 12
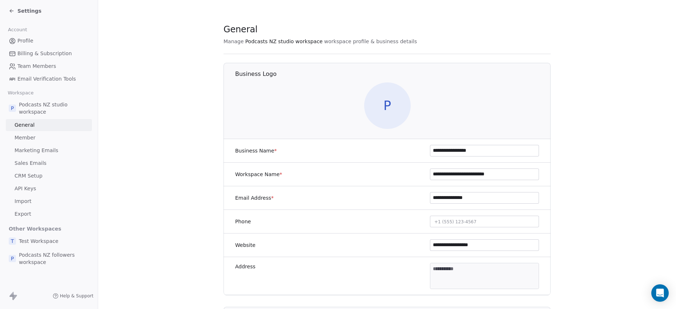
click at [38, 179] on span "CRM Setup" at bounding box center [29, 176] width 28 height 8
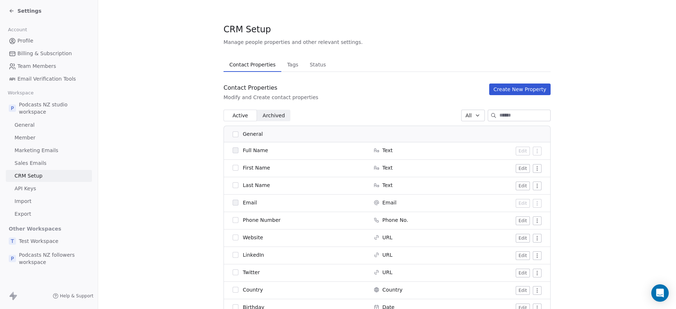
click at [521, 90] on button "Create New Property" at bounding box center [519, 90] width 61 height 12
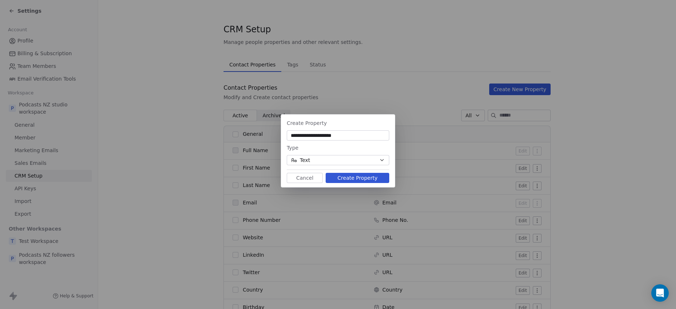
type input "**********"
click at [384, 160] on icon "button" at bounding box center [382, 160] width 6 height 6
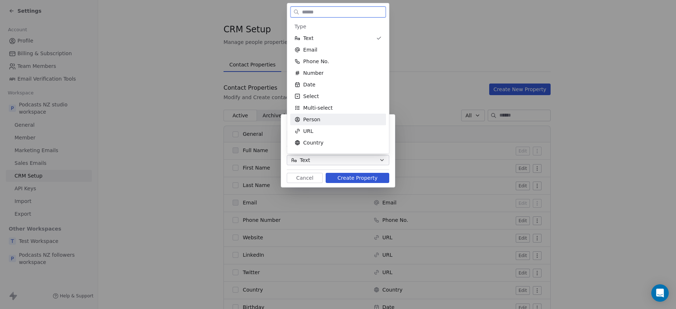
click at [312, 116] on span "Person" at bounding box center [311, 119] width 17 height 7
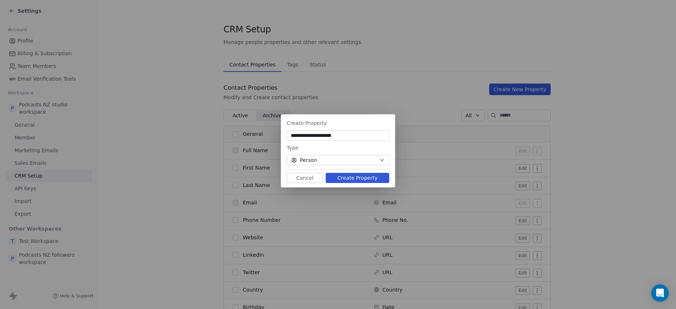
click at [352, 178] on button "Create Property" at bounding box center [358, 178] width 64 height 10
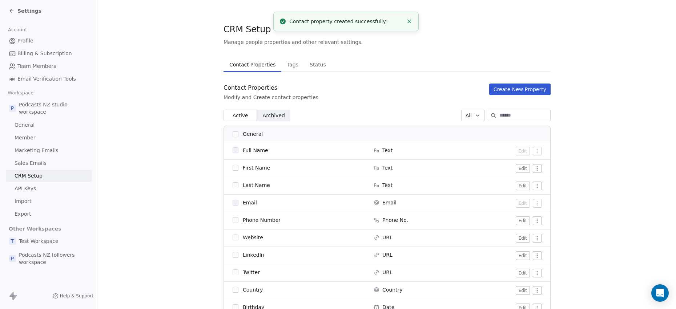
click at [504, 90] on button "Create New Property" at bounding box center [519, 90] width 61 height 12
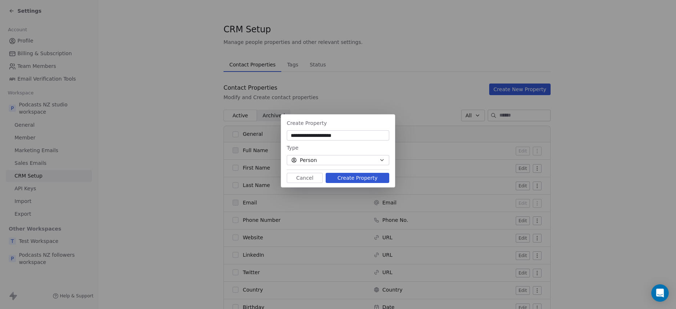
click at [335, 136] on input "**********" at bounding box center [338, 135] width 100 height 7
type input "**********"
click at [335, 158] on button "Person" at bounding box center [338, 160] width 102 height 10
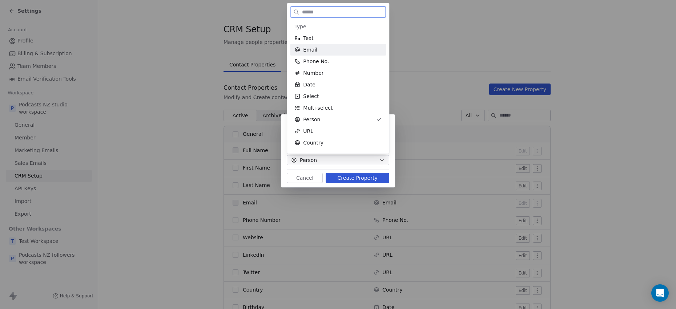
click at [326, 52] on div "Email" at bounding box center [337, 49] width 87 height 7
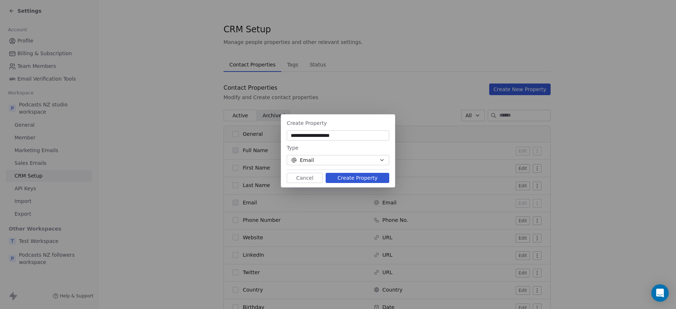
click at [352, 177] on button "Create Property" at bounding box center [358, 178] width 64 height 10
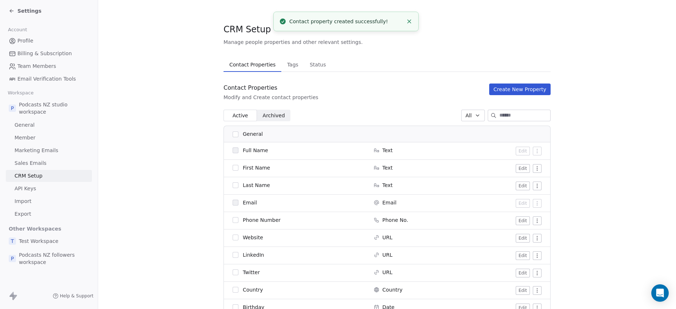
click at [12, 11] on icon at bounding box center [11, 11] width 3 height 0
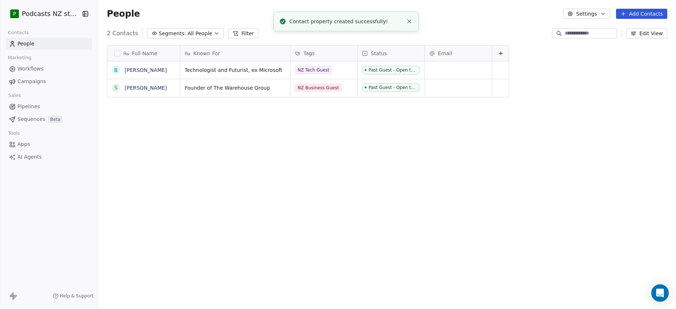
scroll to position [268, 574]
click at [215, 33] on icon "button" at bounding box center [216, 33] width 3 height 1
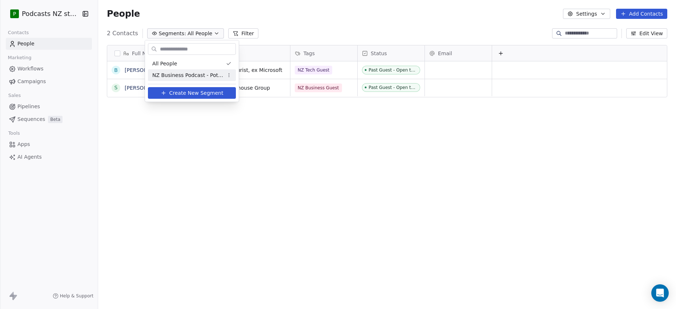
click at [201, 93] on span "Create New Segment" at bounding box center [196, 93] width 54 height 8
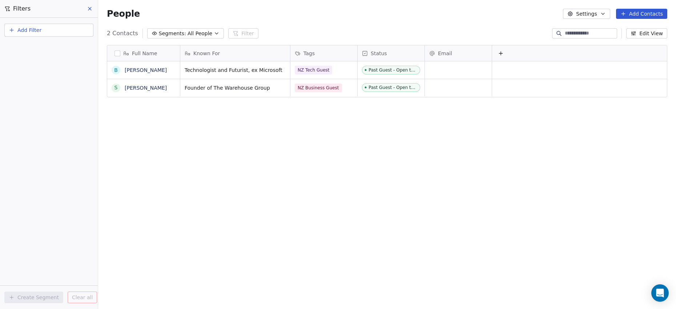
click at [39, 30] on span "Add Filter" at bounding box center [29, 31] width 24 height 8
click at [49, 48] on span "Contact properties" at bounding box center [35, 48] width 47 height 8
type input "***"
click at [26, 72] on div "Tags" at bounding box center [49, 73] width 74 height 7
click at [40, 77] on div "Includes" at bounding box center [49, 77] width 76 height 12
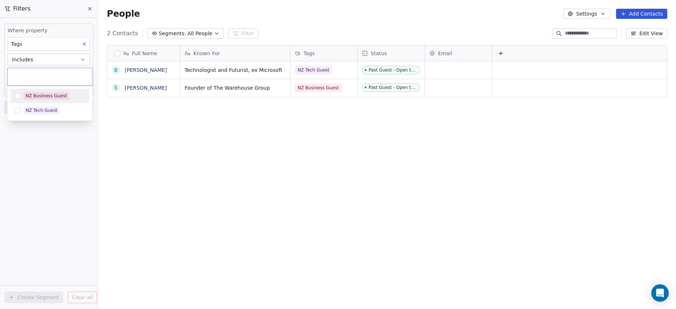
click at [39, 76] on body "P Podcasts NZ studio Contacts People Marketing Workflows Campaigns Sales Pipeli…" at bounding box center [338, 154] width 676 height 309
click at [19, 111] on button "Suggestions" at bounding box center [18, 111] width 6 height 6
click at [61, 138] on html "P Podcasts NZ studio Contacts People Marketing Workflows Campaigns Sales Pipeli…" at bounding box center [338, 154] width 676 height 309
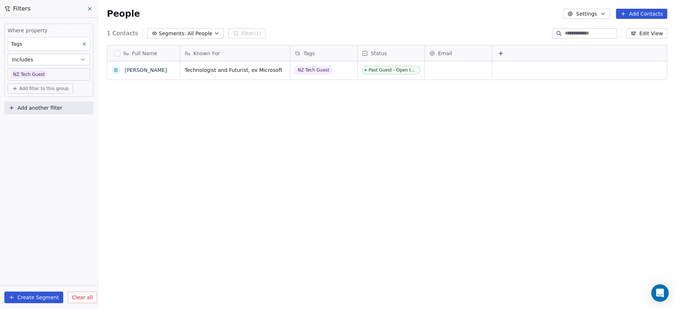
click at [48, 299] on button "Create Segment" at bounding box center [33, 298] width 59 height 12
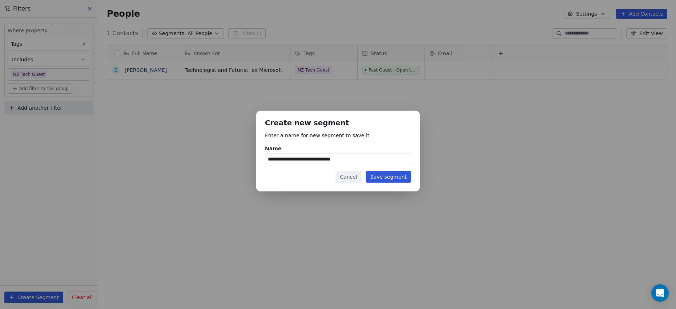
type input "**********"
click at [402, 178] on button "Save segment" at bounding box center [388, 177] width 45 height 12
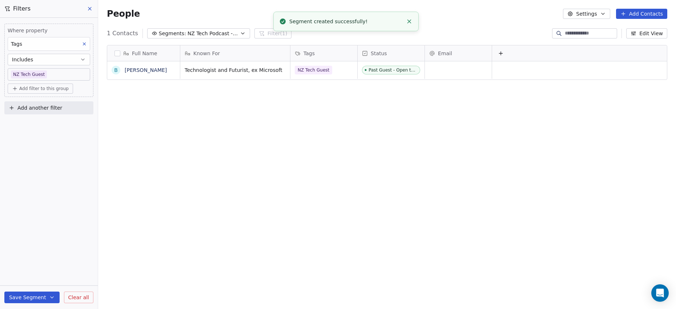
click at [240, 33] on icon "button" at bounding box center [243, 34] width 6 height 6
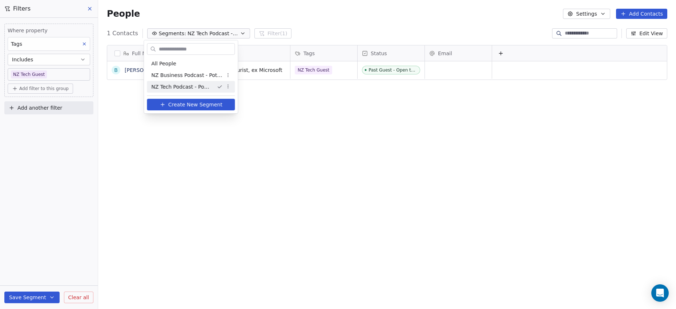
click at [57, 134] on html "P Podcasts NZ studio Contacts People Marketing Workflows Campaigns Sales Pipeli…" at bounding box center [338, 154] width 676 height 309
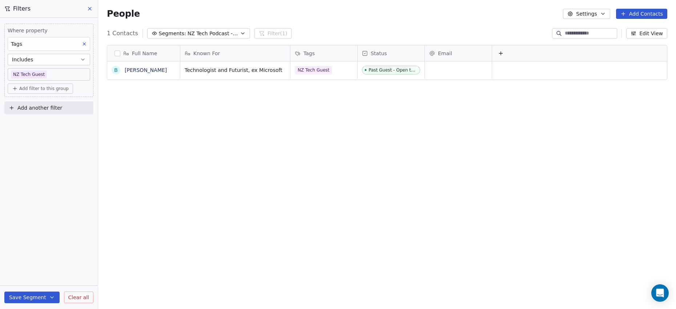
click at [43, 89] on span "Add filter to this group" at bounding box center [43, 89] width 49 height 6
click at [43, 104] on span "Contact properties" at bounding box center [38, 104] width 47 height 8
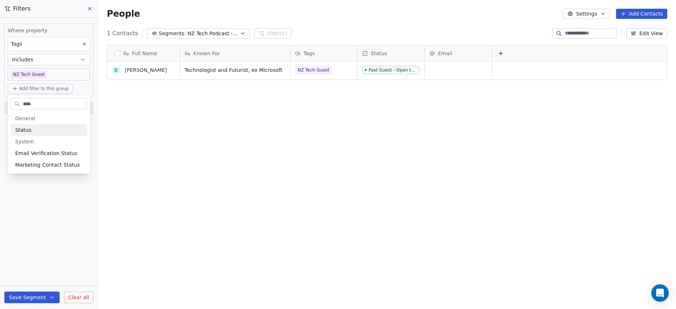
type input "****"
click at [33, 129] on div "Status" at bounding box center [49, 129] width 68 height 7
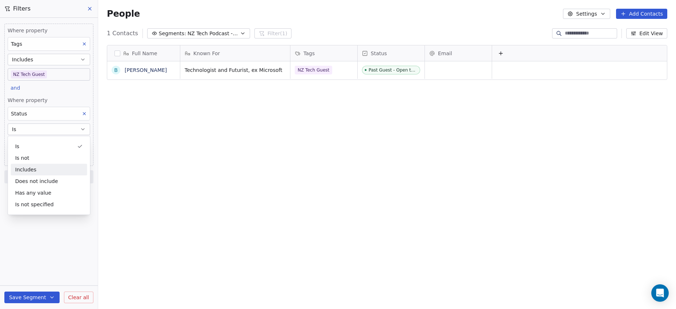
click at [32, 169] on div "Includes" at bounding box center [49, 170] width 76 height 12
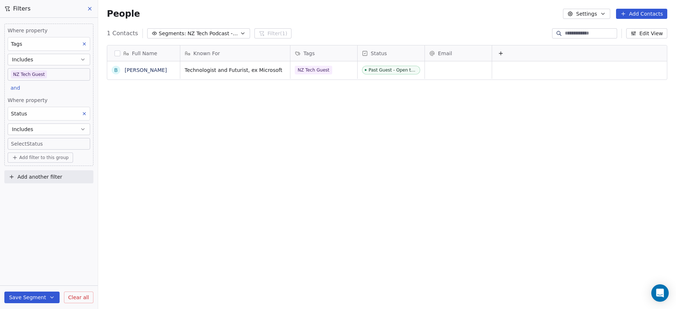
click at [49, 129] on button "Includes" at bounding box center [49, 130] width 82 height 12
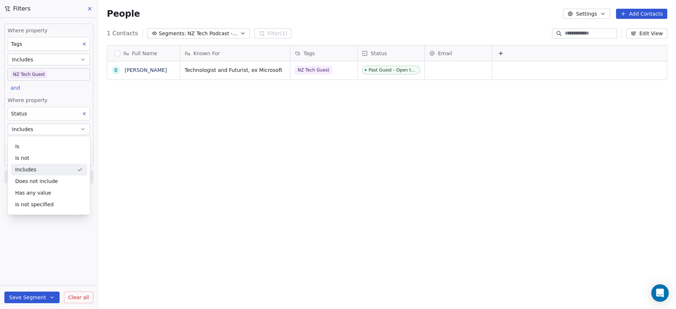
drag, startPoint x: 44, startPoint y: 159, endPoint x: 43, endPoint y: 169, distance: 10.2
click at [43, 169] on div "Is Is not Includes Does not include Has any value Is not specified" at bounding box center [49, 176] width 76 height 70
click at [46, 169] on div "Includes" at bounding box center [49, 170] width 76 height 12
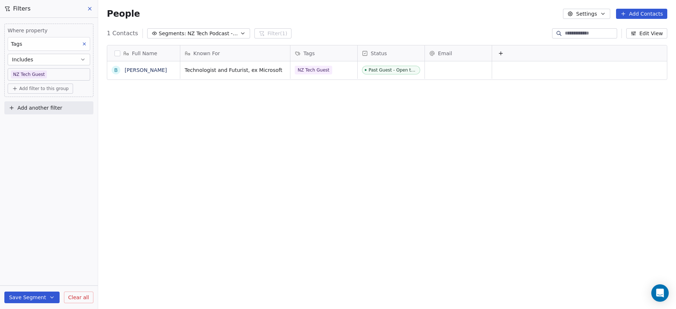
click at [35, 88] on span "Add filter to this group" at bounding box center [43, 89] width 49 height 6
click at [40, 105] on span "Contact properties" at bounding box center [38, 104] width 47 height 8
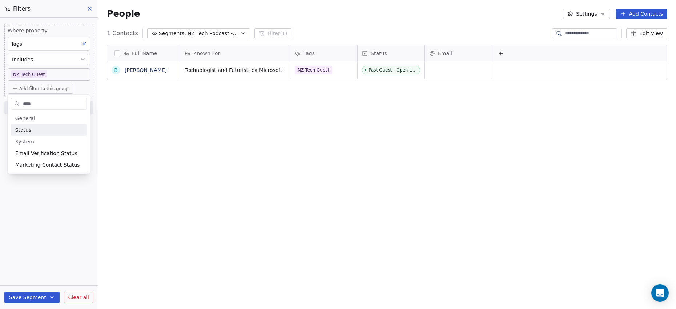
type input "****"
click at [41, 132] on div "Status" at bounding box center [49, 129] width 68 height 7
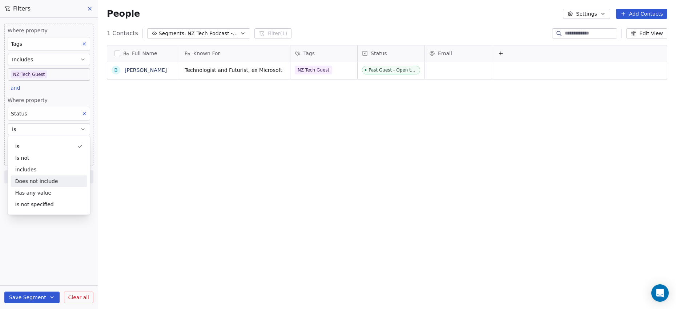
click at [57, 181] on div "Does not include" at bounding box center [49, 181] width 76 height 12
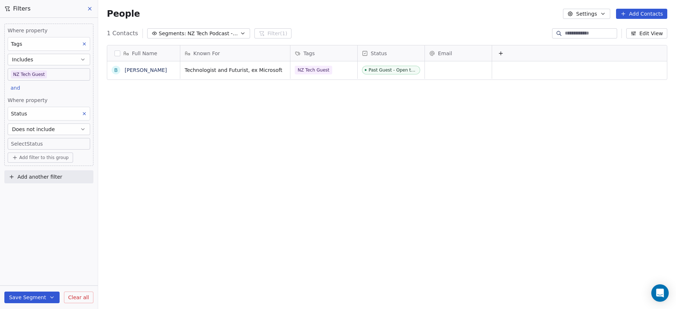
click at [32, 144] on body "P Podcasts NZ studio Contacts People Marketing Workflows Campaigns Sales Pipeli…" at bounding box center [338, 154] width 676 height 309
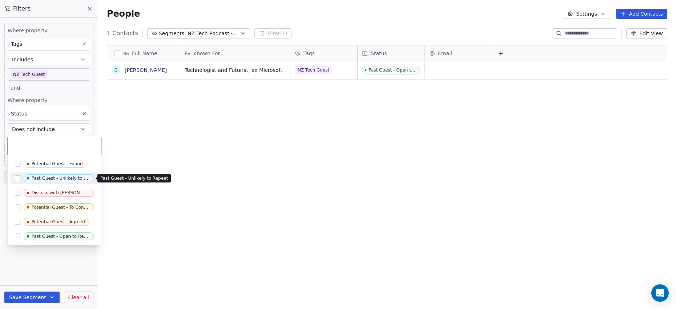
click at [45, 177] on div "Past Guest - Unlikely to Repeat" at bounding box center [61, 178] width 58 height 5
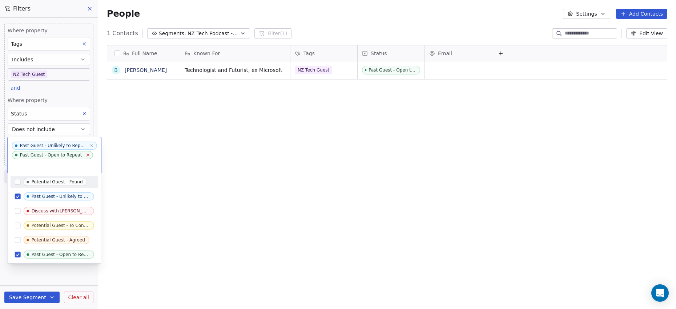
click at [85, 155] on icon at bounding box center [87, 155] width 5 height 5
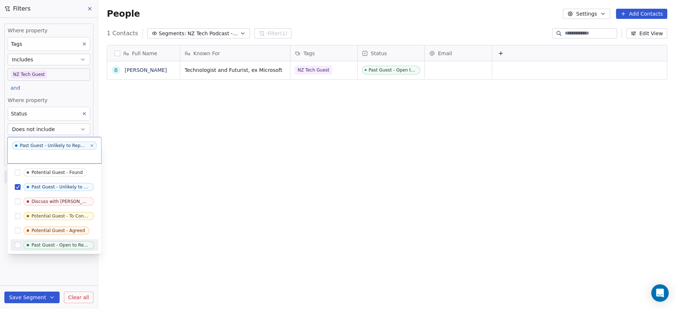
click at [24, 299] on html "P Podcasts NZ studio Contacts People Marketing Workflows Campaigns Sales Pipeli…" at bounding box center [338, 154] width 676 height 309
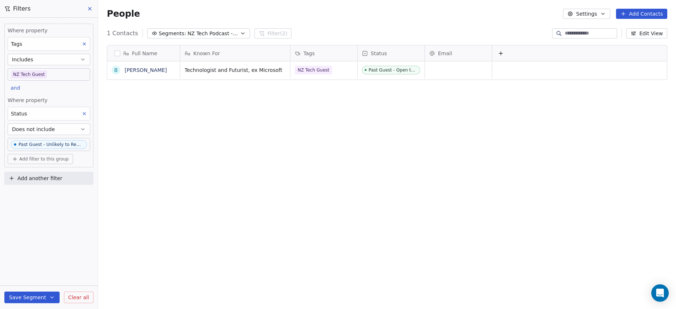
click at [241, 33] on icon "button" at bounding box center [242, 33] width 3 height 1
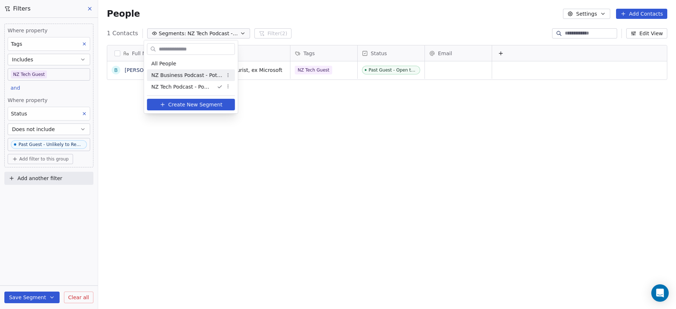
click at [190, 75] on span "NZ Business Podcast - Potential Guests" at bounding box center [186, 76] width 71 height 8
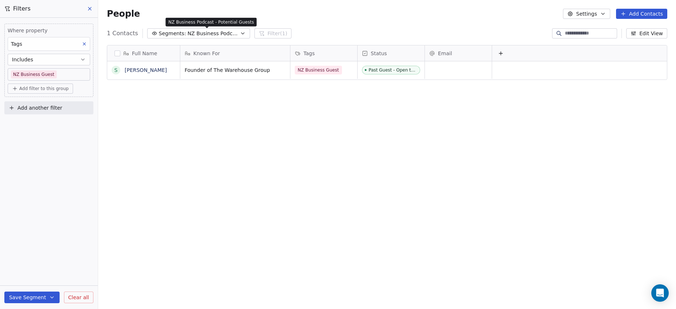
click at [215, 33] on span "NZ Business Podcast - Potential Guests" at bounding box center [212, 34] width 51 height 8
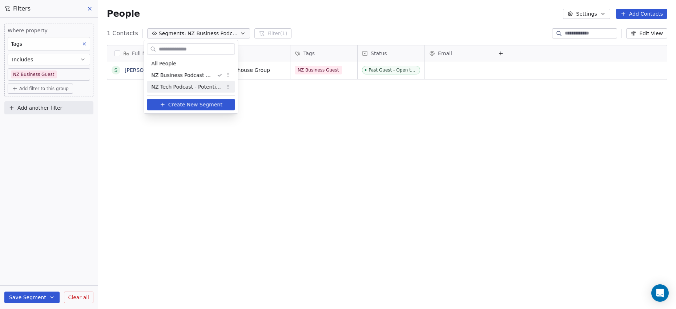
click at [194, 84] on span "NZ Tech Podcast - Potential Guests" at bounding box center [186, 87] width 71 height 8
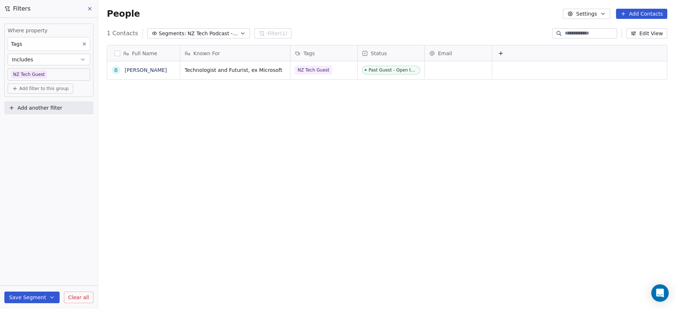
click at [89, 7] on icon at bounding box center [90, 9] width 6 height 6
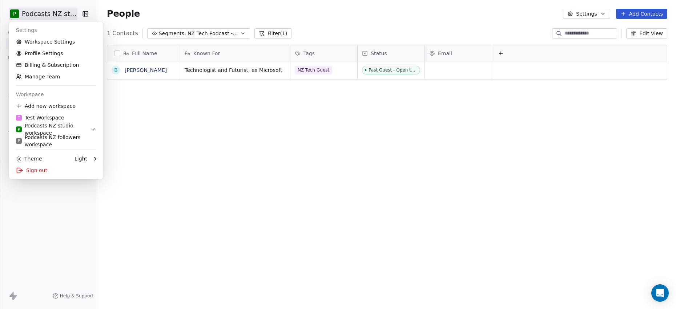
click at [73, 15] on html "P Podcasts NZ studio Contacts People Marketing Workflows Campaigns Sales Pipeli…" at bounding box center [338, 154] width 676 height 309
click at [62, 42] on link "Workspace Settings" at bounding box center [56, 42] width 89 height 12
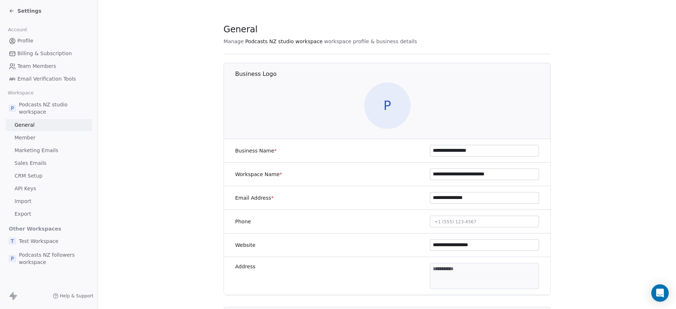
click at [48, 175] on link "CRM Setup" at bounding box center [49, 176] width 86 height 12
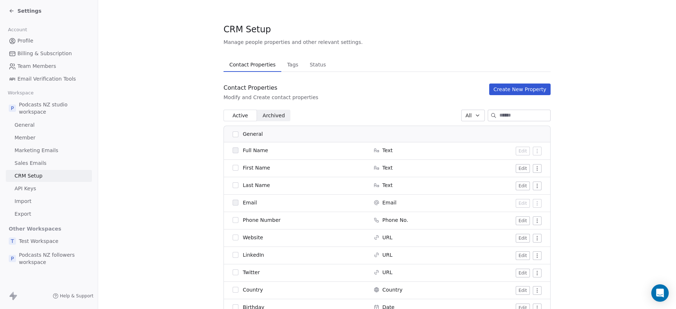
click at [317, 65] on span "Status" at bounding box center [318, 65] width 22 height 10
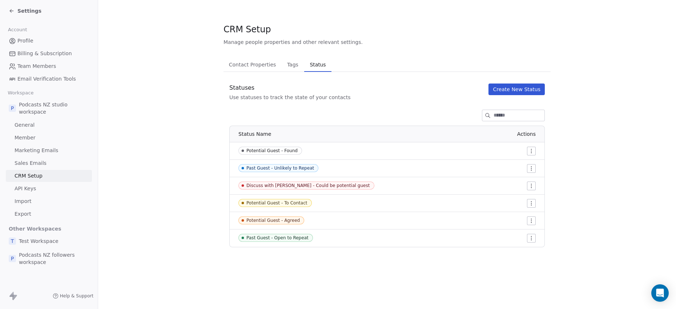
click at [512, 90] on button "Create New Status" at bounding box center [516, 90] width 56 height 12
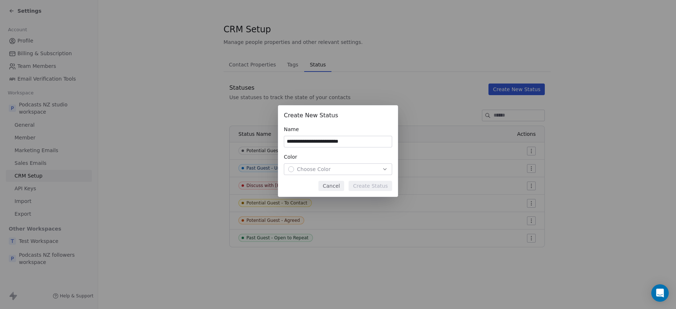
type input "**********"
click at [367, 168] on div "Choose Color" at bounding box center [338, 169] width 100 height 7
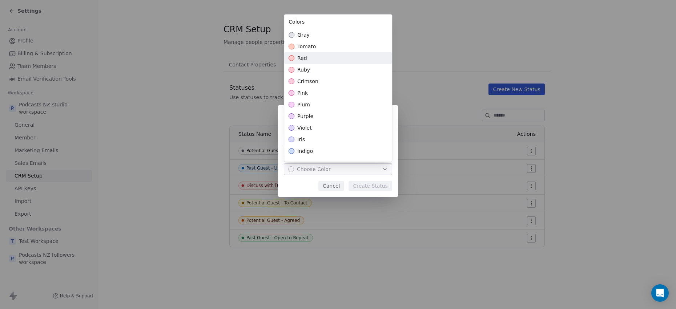
click at [332, 61] on div "red" at bounding box center [338, 58] width 108 height 12
click at [304, 187] on div "**********" at bounding box center [338, 155] width 676 height 122
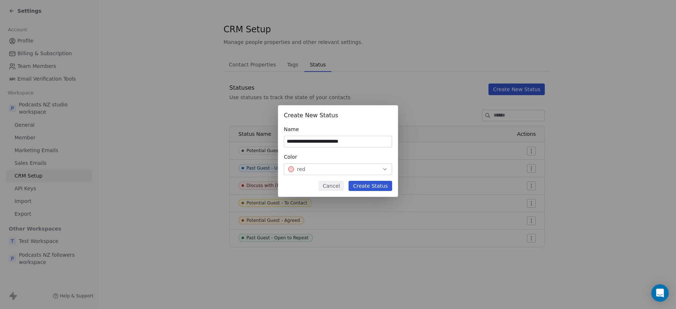
click at [366, 185] on button "Create Status" at bounding box center [370, 186] width 44 height 10
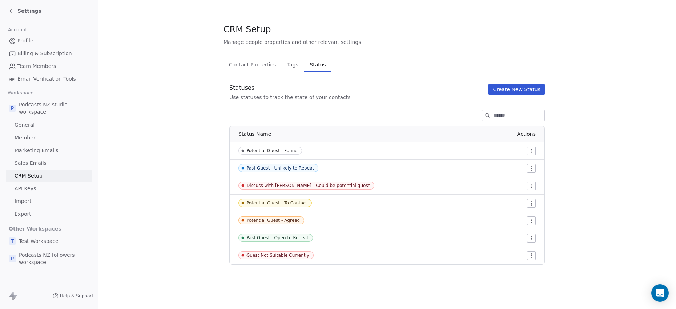
click at [12, 10] on icon at bounding box center [12, 11] width 6 height 6
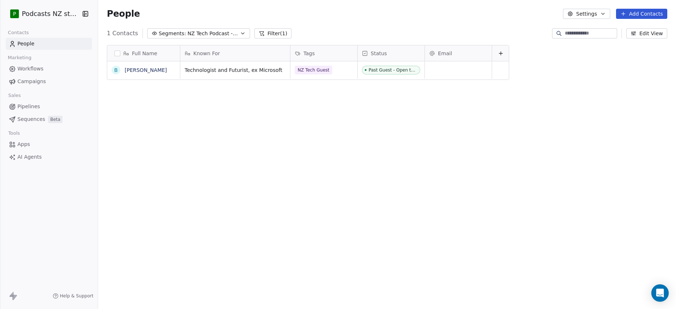
scroll to position [268, 574]
click at [241, 33] on icon "button" at bounding box center [242, 33] width 3 height 1
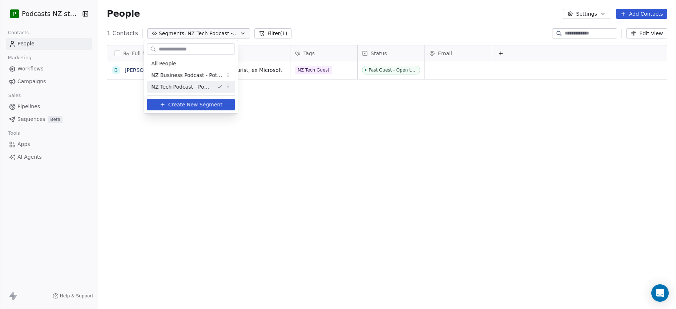
click at [227, 88] on html "P Podcasts NZ studio Contacts People Marketing Workflows Campaigns Sales Pipeli…" at bounding box center [338, 154] width 676 height 309
click at [235, 101] on div "Edit" at bounding box center [251, 101] width 49 height 12
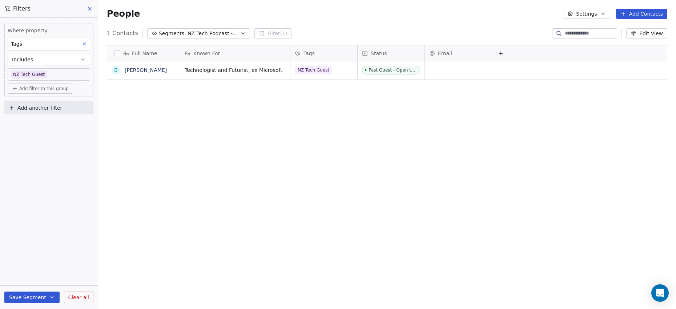
click at [35, 90] on span "Add filter to this group" at bounding box center [43, 89] width 49 height 6
click at [51, 105] on span "Contact properties" at bounding box center [38, 104] width 47 height 8
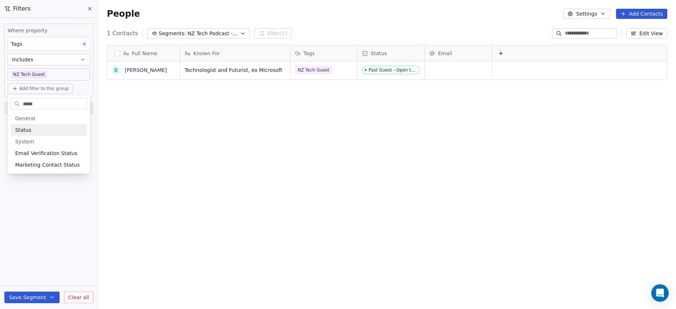
type input "*****"
click at [33, 127] on div "Status" at bounding box center [49, 129] width 68 height 7
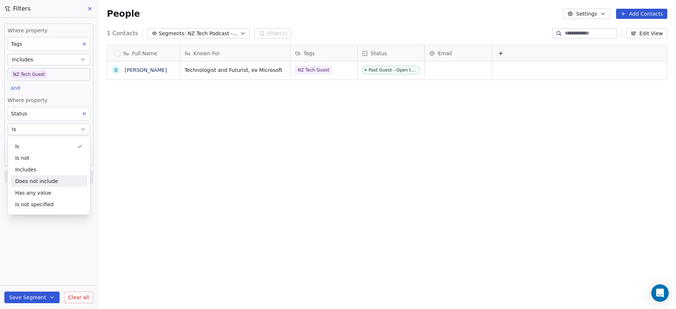
click at [34, 179] on div "Does not include" at bounding box center [49, 181] width 76 height 12
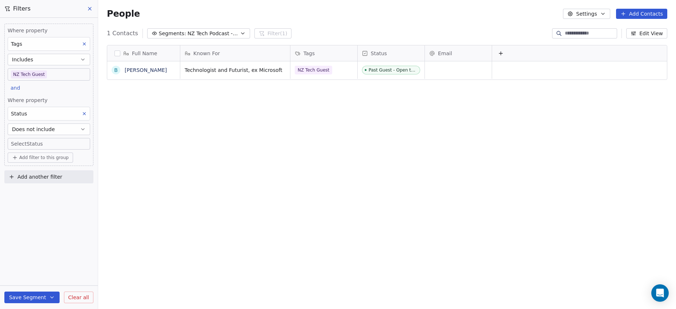
click at [36, 144] on body "P Podcasts NZ studio Contacts People Marketing Workflows Campaigns Sales Pipeli…" at bounding box center [338, 154] width 676 height 309
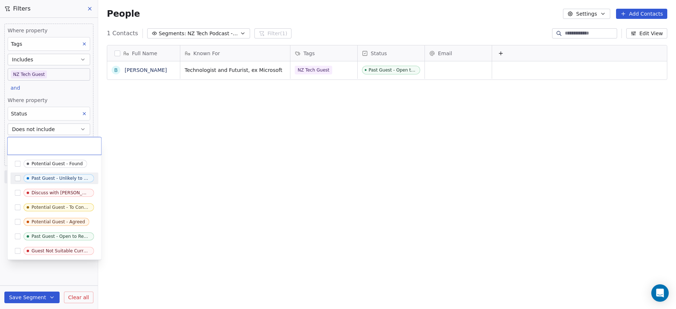
click at [17, 177] on button "Suggestions" at bounding box center [18, 178] width 6 height 6
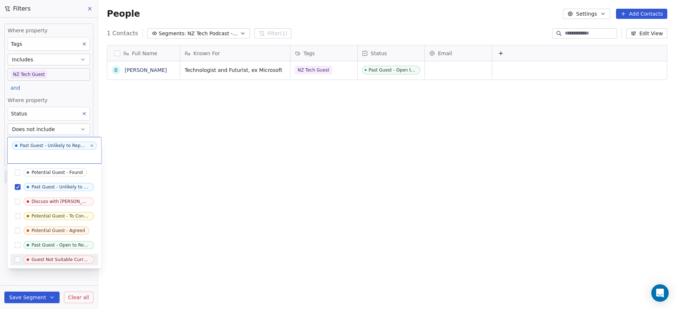
click at [19, 259] on button "Suggestions" at bounding box center [18, 260] width 6 height 6
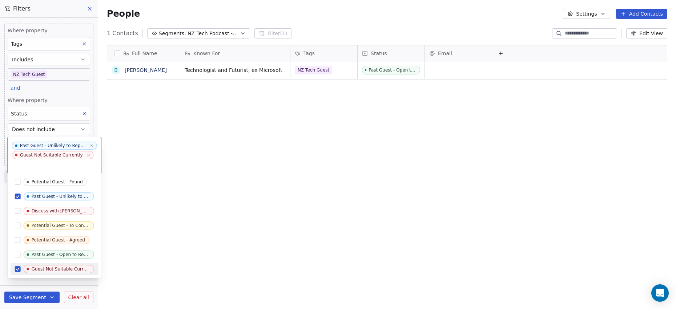
click at [28, 299] on html "P Podcasts NZ studio Contacts People Marketing Workflows Campaigns Sales Pipeli…" at bounding box center [338, 154] width 676 height 309
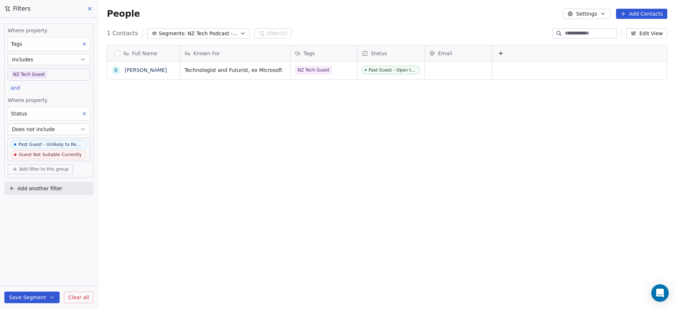
click at [240, 33] on icon "button" at bounding box center [243, 34] width 6 height 6
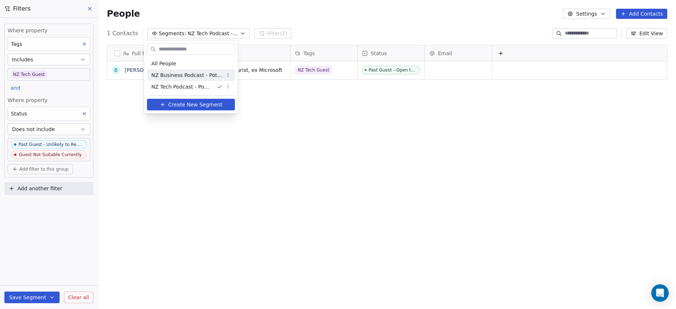
click at [338, 105] on html "P Podcasts NZ studio Contacts People Marketing Workflows Campaigns Sales Pipeli…" at bounding box center [338, 154] width 676 height 309
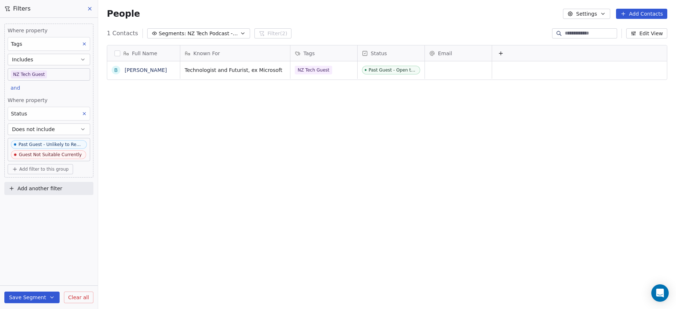
click at [240, 35] on icon "button" at bounding box center [243, 34] width 6 height 6
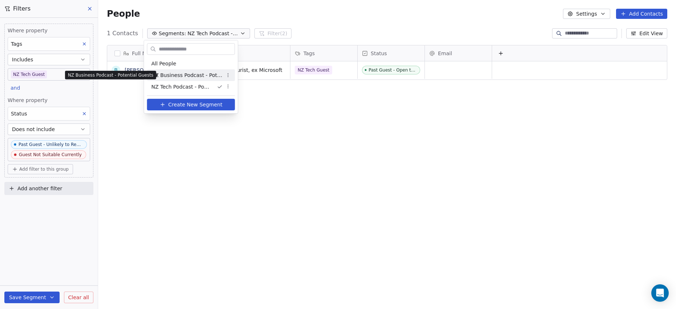
click at [213, 75] on span "NZ Business Podcast - Potential Guests" at bounding box center [186, 76] width 71 height 8
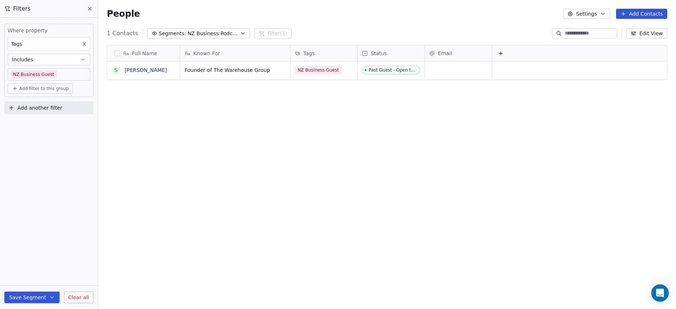
click at [240, 33] on icon "button" at bounding box center [243, 34] width 6 height 6
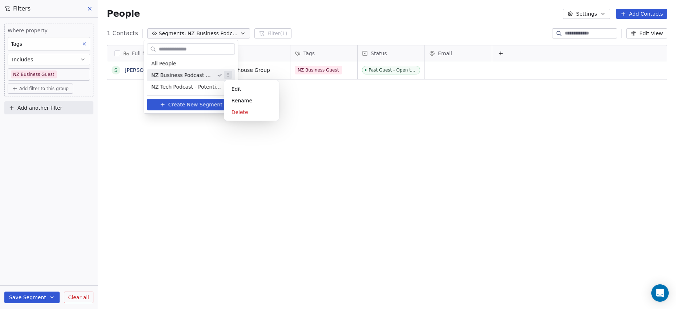
click at [227, 75] on html "P Podcasts NZ studio Contacts People Marketing Workflows Campaigns Sales Pipeli…" at bounding box center [338, 154] width 676 height 309
click at [235, 88] on div "Edit" at bounding box center [251, 89] width 49 height 12
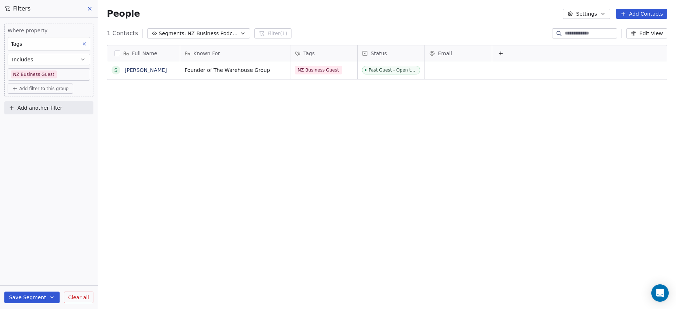
click at [52, 92] on button "Add filter to this group" at bounding box center [40, 89] width 65 height 10
click at [51, 106] on span "Contact properties" at bounding box center [38, 104] width 47 height 8
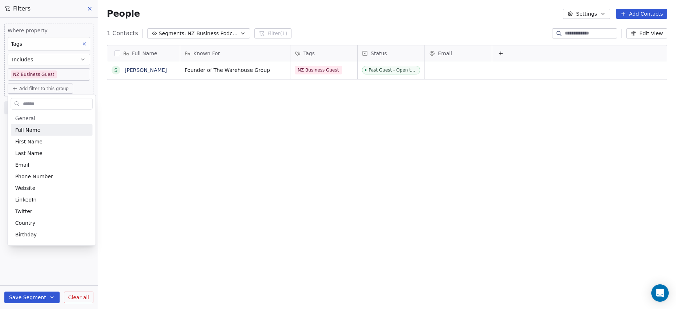
click at [39, 106] on input "text" at bounding box center [56, 103] width 71 height 11
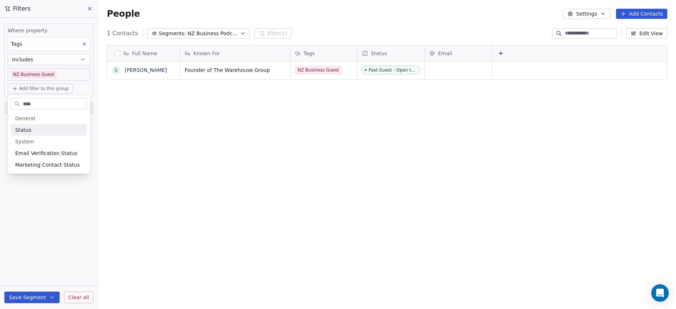
type input "****"
click at [31, 131] on div "Status" at bounding box center [49, 129] width 68 height 7
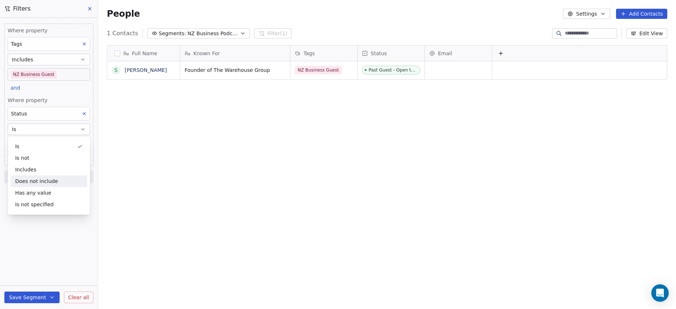
click at [46, 182] on div "Does not include" at bounding box center [49, 181] width 76 height 12
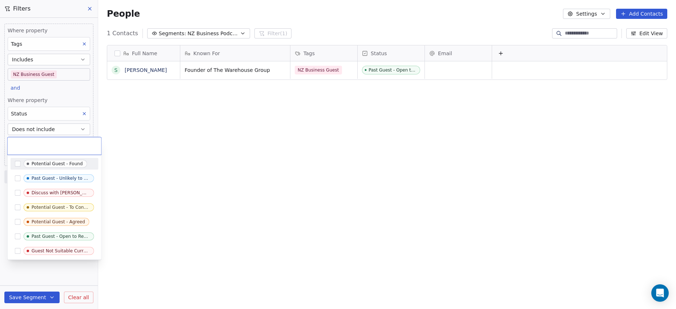
click at [38, 142] on body "P Podcasts NZ studio Contacts People Marketing Workflows Campaigns Sales Pipeli…" at bounding box center [338, 154] width 676 height 309
click at [16, 178] on button "Suggestions" at bounding box center [18, 178] width 6 height 6
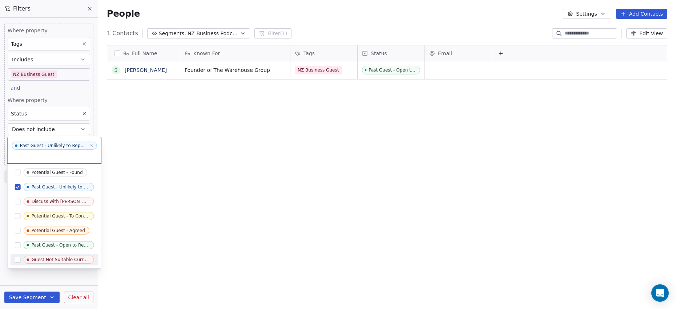
click at [17, 260] on button "Suggestions" at bounding box center [18, 260] width 6 height 6
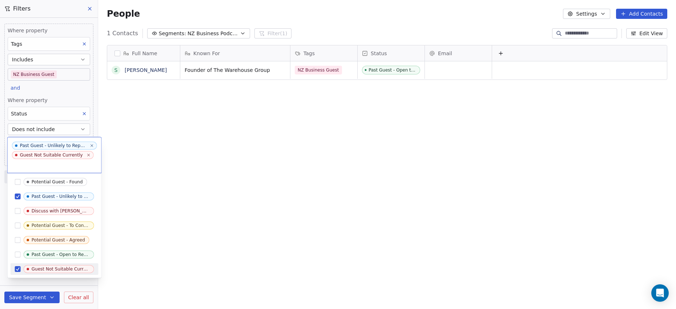
click at [24, 300] on html "P Podcasts NZ studio Contacts People Marketing Workflows Campaigns Sales Pipeli…" at bounding box center [338, 154] width 676 height 309
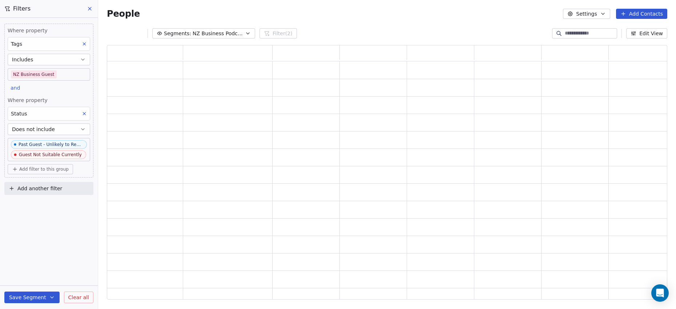
scroll to position [251, 557]
click at [24, 299] on button "Save Segment" at bounding box center [31, 298] width 55 height 12
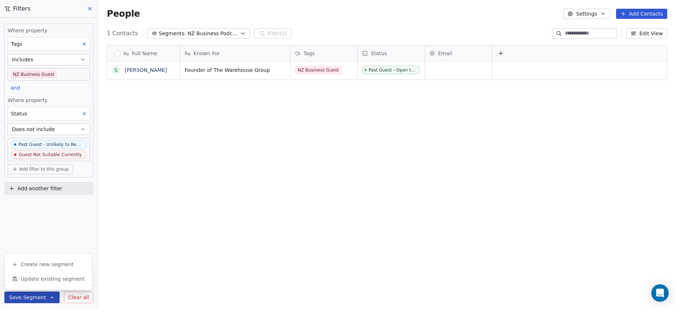
scroll to position [268, 574]
click at [38, 281] on span "Update existing segment" at bounding box center [53, 278] width 64 height 7
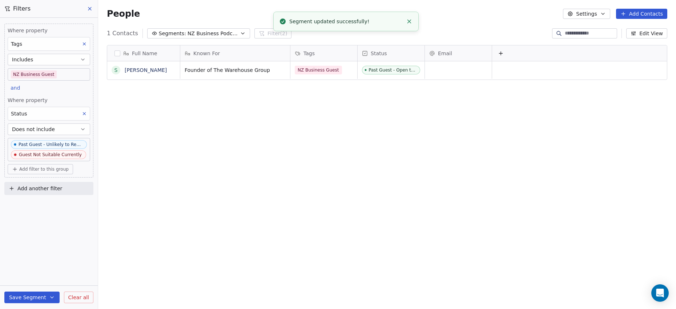
click at [210, 116] on div "Full Name S Sir Stephen Tindall Known For Tags Status Email Founder of The Ware…" at bounding box center [387, 175] width 578 height 272
click at [240, 31] on icon "button" at bounding box center [243, 34] width 6 height 6
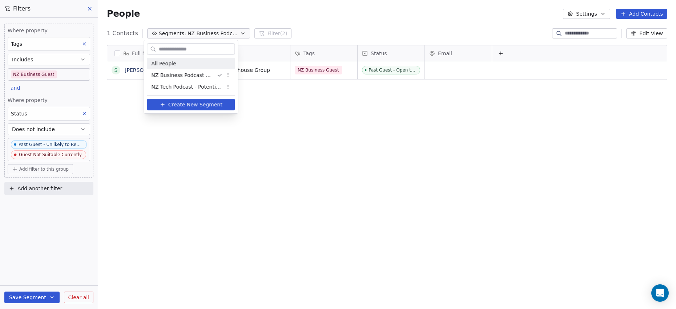
click at [176, 62] on div "All People" at bounding box center [191, 64] width 88 height 12
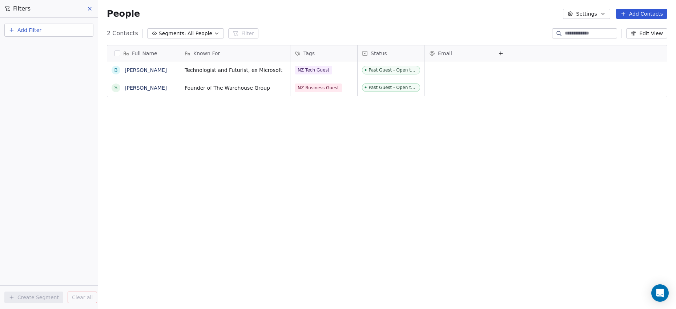
click at [214, 33] on icon "button" at bounding box center [217, 34] width 6 height 6
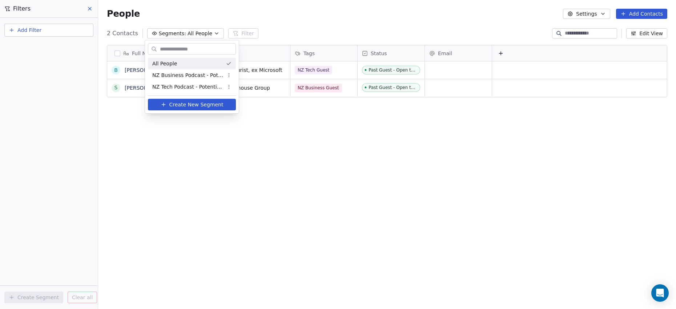
click at [212, 33] on html "P Podcasts NZ studio Contacts People Marketing Workflows Campaigns Sales Pipeli…" at bounding box center [338, 154] width 676 height 309
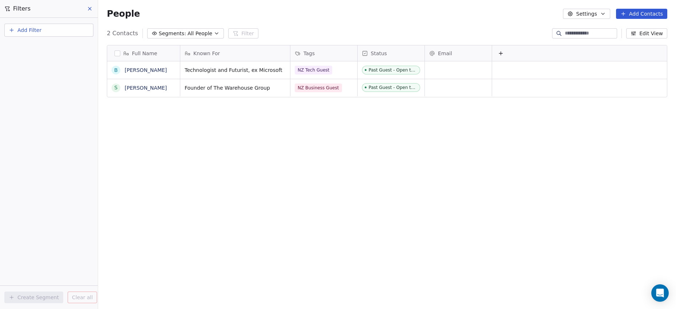
click at [214, 33] on icon "button" at bounding box center [217, 34] width 6 height 6
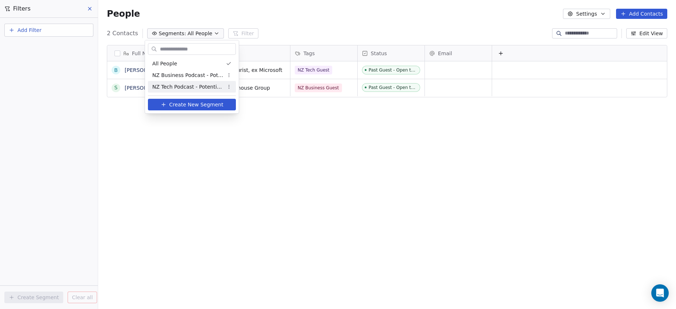
click at [256, 103] on html "P Podcasts NZ studio Contacts People Marketing Workflows Campaigns Sales Pipeli…" at bounding box center [338, 154] width 676 height 309
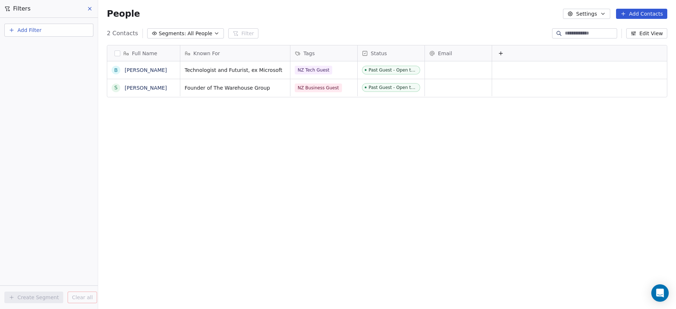
click at [214, 33] on button "Segments: All People" at bounding box center [185, 33] width 77 height 10
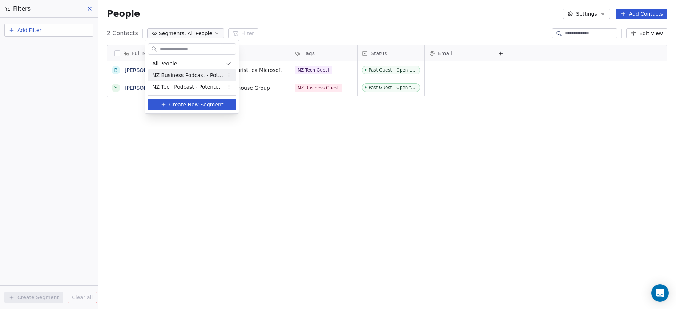
click at [228, 76] on html "P Podcasts NZ studio Contacts People Marketing Workflows Campaigns Sales Pipeli…" at bounding box center [338, 154] width 676 height 309
click at [233, 87] on div "Edit" at bounding box center [252, 90] width 49 height 12
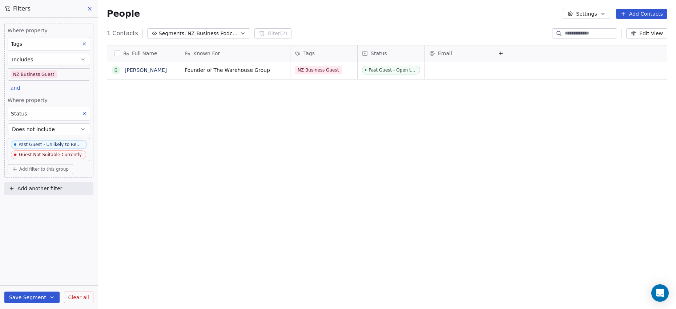
click at [91, 11] on icon at bounding box center [90, 9] width 6 height 6
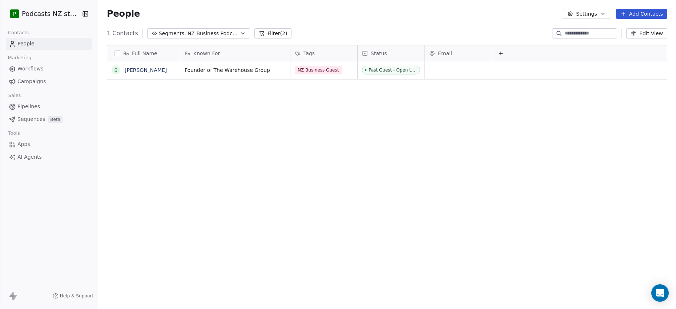
click at [240, 32] on icon "button" at bounding box center [243, 34] width 6 height 6
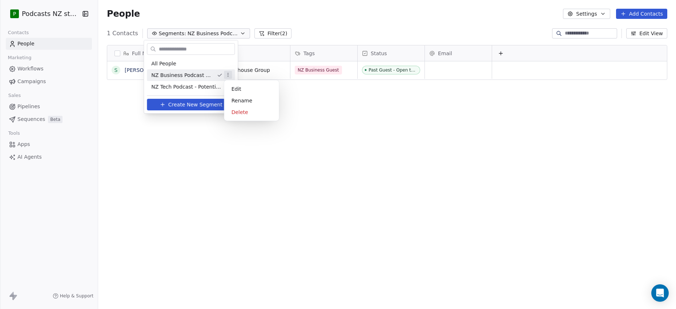
click at [227, 74] on html "P Podcasts NZ studio Contacts People Marketing Workflows Campaigns Sales Pipeli…" at bounding box center [338, 154] width 676 height 309
click at [241, 93] on div "Edit" at bounding box center [251, 89] width 49 height 12
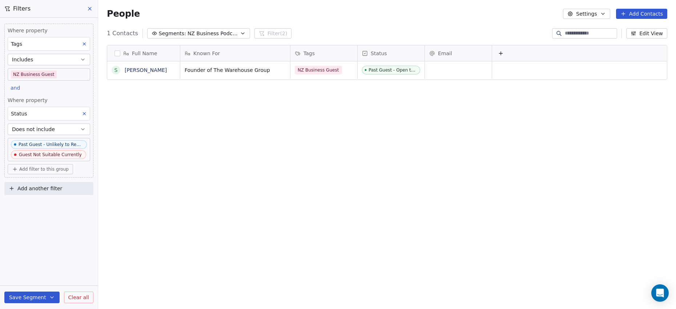
click at [89, 9] on icon at bounding box center [89, 8] width 3 height 3
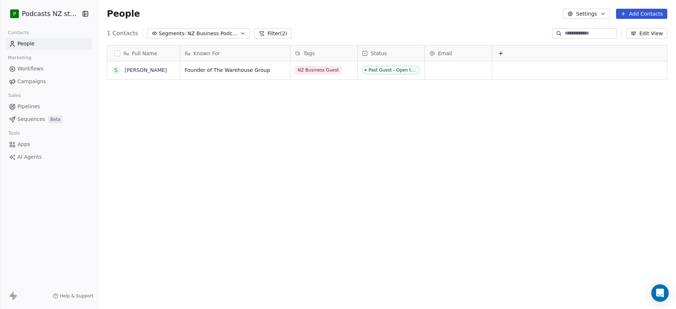
click at [243, 104] on div "Full Name S Sir Stephen Tindall Known For Tags Status Email Founder of The Ware…" at bounding box center [387, 175] width 578 height 272
click at [223, 33] on span "NZ Business Podcast - Potential Guests" at bounding box center [212, 34] width 51 height 8
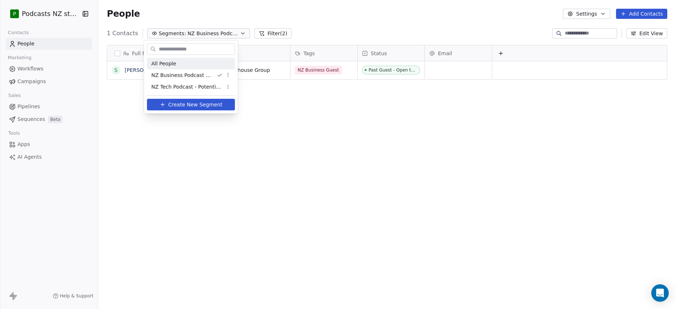
click at [188, 64] on div "All People" at bounding box center [191, 64] width 88 height 12
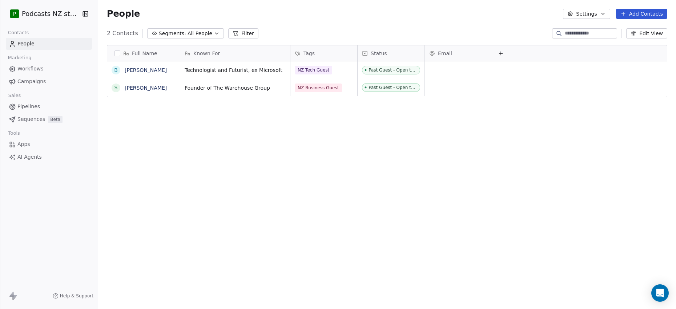
click at [214, 32] on icon "button" at bounding box center [217, 34] width 6 height 6
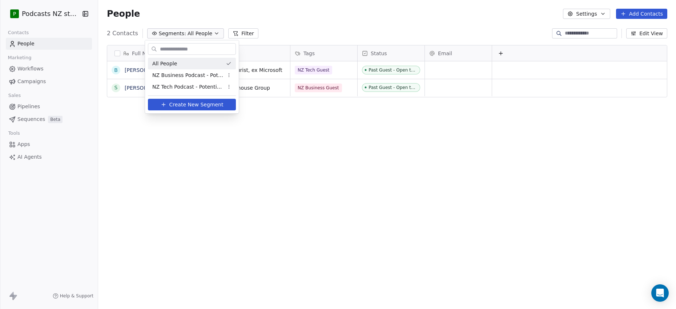
click at [205, 30] on html "P Podcasts NZ studio Contacts People Marketing Workflows Campaigns Sales Pipeli…" at bounding box center [338, 154] width 676 height 309
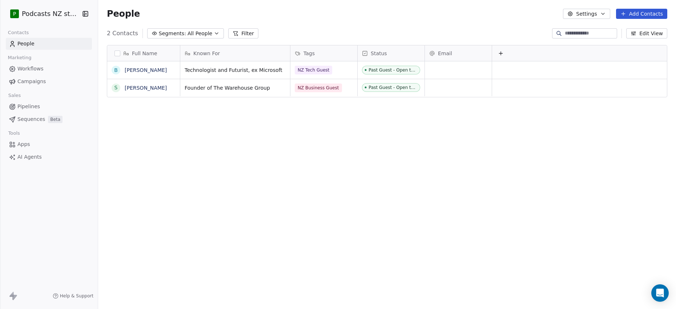
click at [210, 13] on div "People Settings Add Contacts" at bounding box center [387, 14] width 560 height 10
click at [665, 110] on div "Full Name B Brett Roberts S Sir Stephen Tindall Known For Tags Status Email Tec…" at bounding box center [387, 175] width 578 height 272
click at [247, 136] on div "Full Name B Brett Roberts S Sir Stephen Tindall Known For Tags Status Email Tec…" at bounding box center [387, 175] width 578 height 272
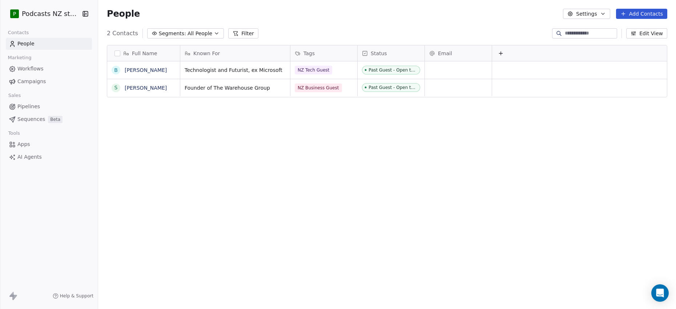
click at [502, 55] on icon at bounding box center [501, 54] width 6 height 6
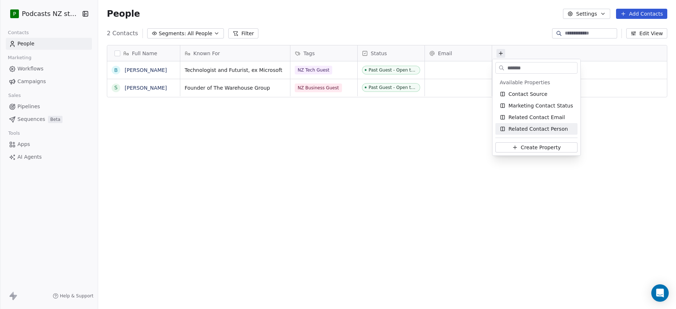
type input "*******"
click at [547, 125] on div "Related Contact Person" at bounding box center [536, 129] width 82 height 12
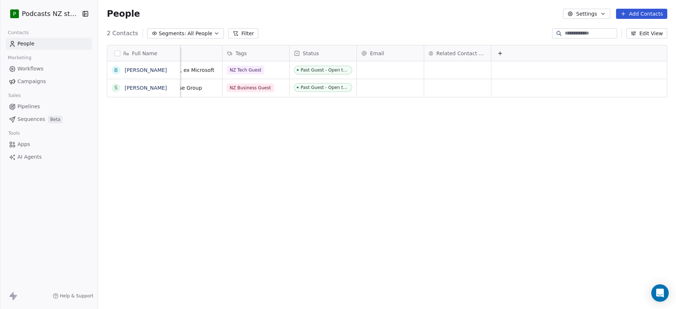
click at [497, 54] on icon at bounding box center [500, 54] width 6 height 6
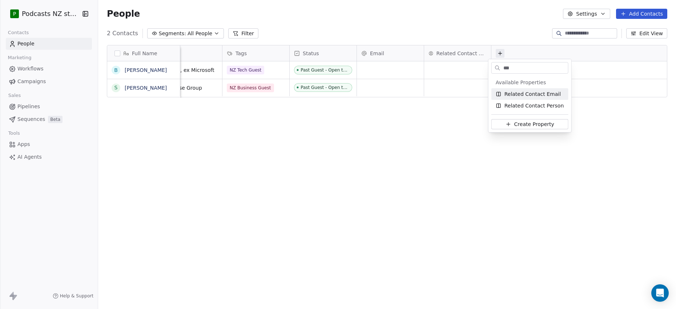
type input "***"
click at [524, 92] on span "Related Contact Email" at bounding box center [532, 93] width 56 height 7
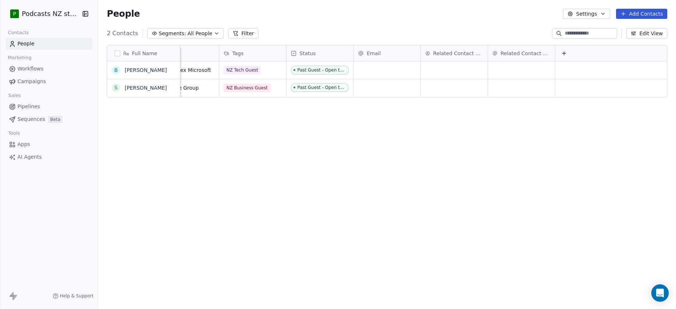
scroll to position [0, 138]
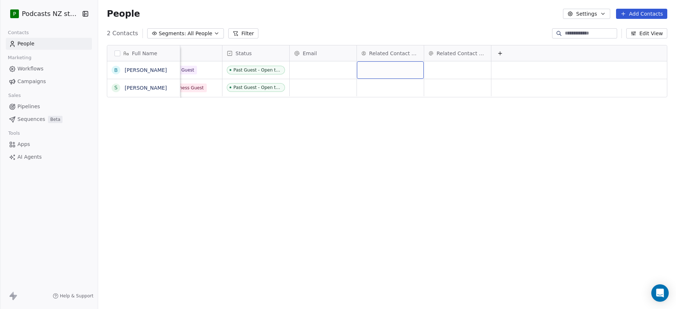
click at [376, 68] on div "grid" at bounding box center [390, 69] width 67 height 17
click at [467, 67] on html "P Podcasts NZ studio Contacts People Marketing Workflows Campaigns Sales Pipeli…" at bounding box center [338, 154] width 676 height 309
click at [457, 68] on div "grid" at bounding box center [457, 69] width 67 height 17
click at [400, 69] on html "P Podcasts NZ studio Contacts People Marketing Workflows Campaigns Sales Pipeli…" at bounding box center [338, 154] width 676 height 309
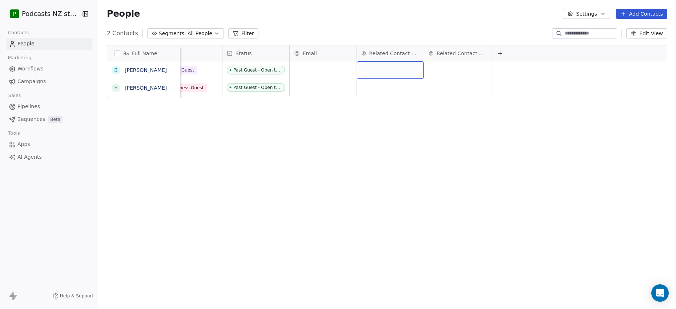
click at [381, 68] on div "grid" at bounding box center [390, 69] width 67 height 17
click at [393, 54] on html "P Podcasts NZ studio Contacts People Marketing Workflows Campaigns Sales Pipeli…" at bounding box center [338, 154] width 676 height 309
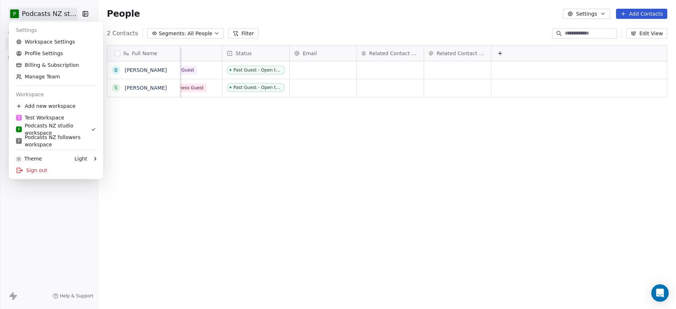
click at [71, 13] on html "P Podcasts NZ studio Contacts People Marketing Workflows Campaigns Sales Pipeli…" at bounding box center [338, 154] width 676 height 309
click at [57, 43] on link "Workspace Settings" at bounding box center [56, 42] width 89 height 12
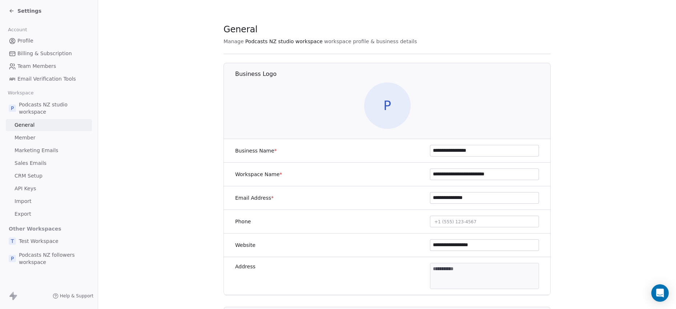
click at [11, 9] on icon at bounding box center [10, 9] width 1 height 1
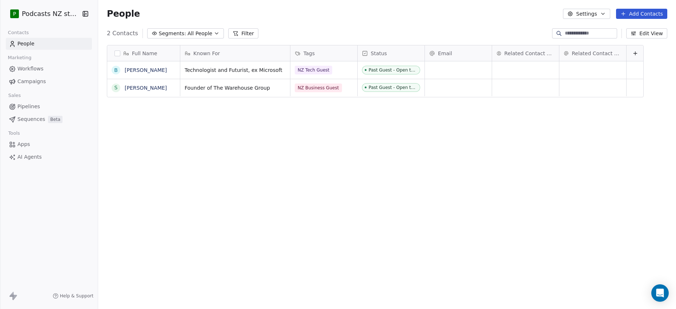
scroll to position [268, 574]
click at [605, 13] on icon "button" at bounding box center [603, 14] width 6 height 6
click at [602, 29] on span "Contact Properties" at bounding box center [606, 30] width 47 height 8
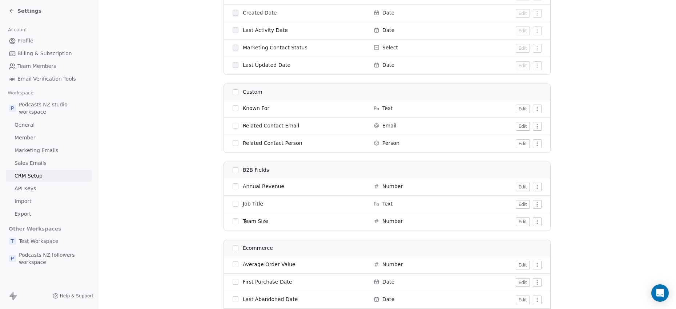
scroll to position [509, 0]
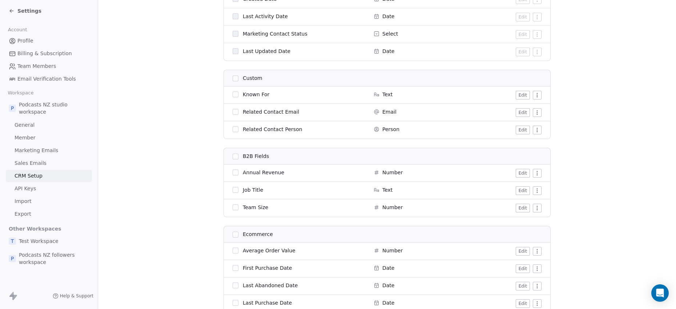
click at [520, 113] on button "Edit" at bounding box center [523, 112] width 14 height 9
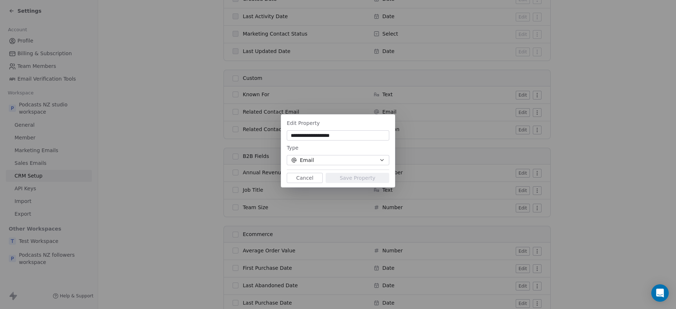
click at [310, 178] on button "Cancel" at bounding box center [305, 178] width 36 height 10
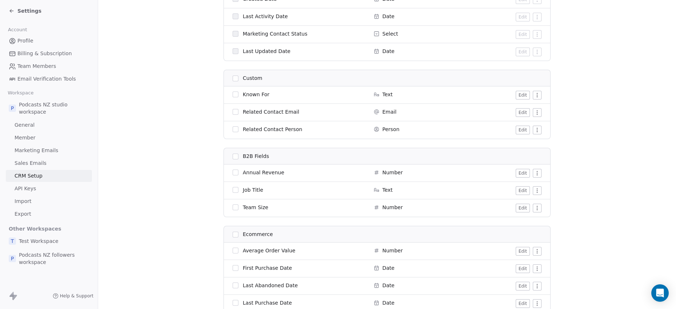
click at [522, 129] on button "Edit" at bounding box center [523, 130] width 14 height 9
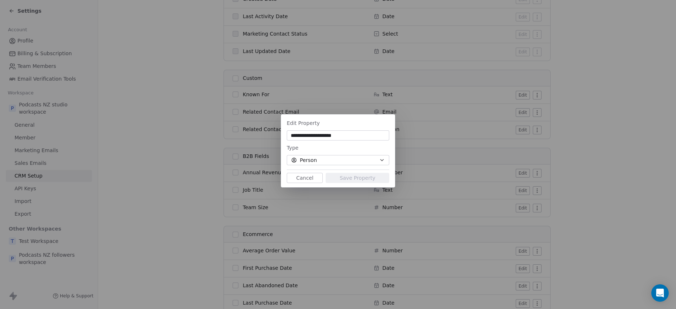
click at [358, 161] on button "Person" at bounding box center [338, 160] width 102 height 10
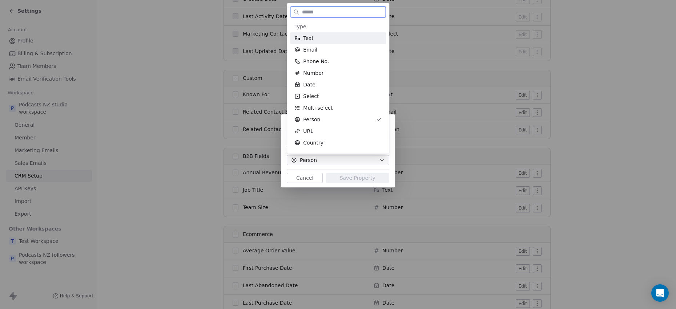
click at [324, 38] on div "Text" at bounding box center [337, 38] width 87 height 7
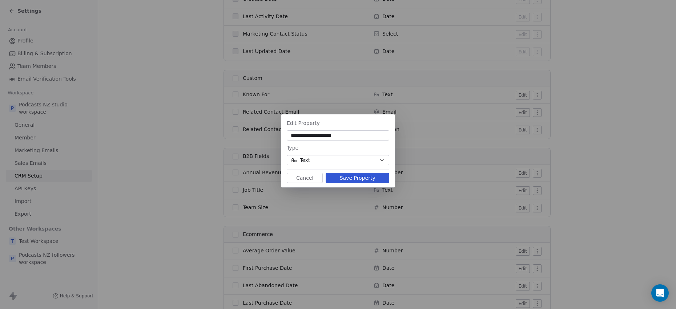
click at [360, 179] on button "Save Property" at bounding box center [358, 178] width 64 height 10
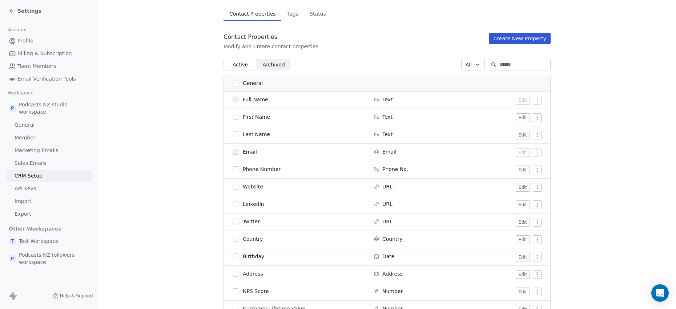
scroll to position [48, 0]
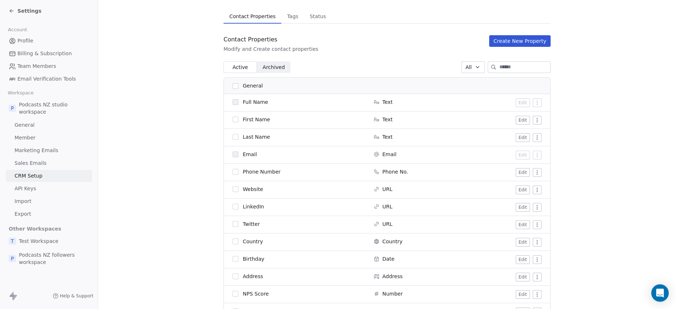
click at [513, 41] on button "Create New Property" at bounding box center [519, 41] width 61 height 12
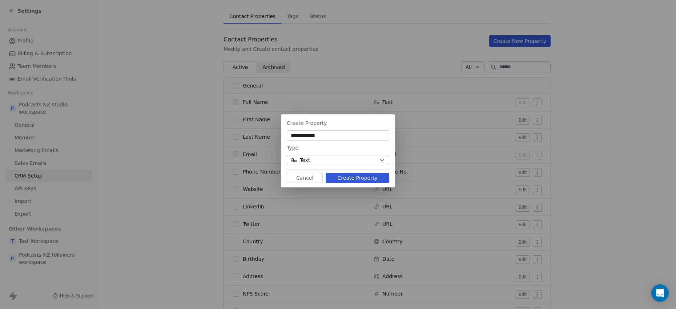
type input "**********"
click at [360, 160] on button "Text" at bounding box center [338, 160] width 102 height 10
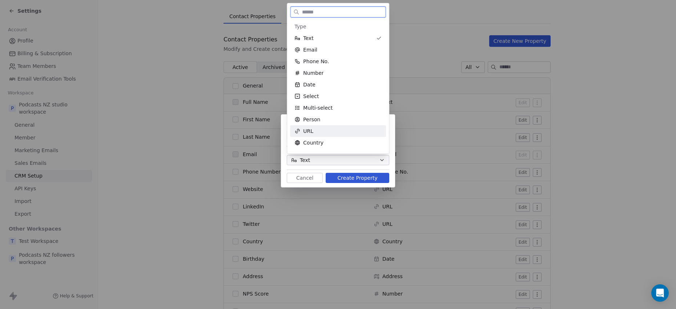
click at [321, 133] on div "URL" at bounding box center [337, 131] width 87 height 7
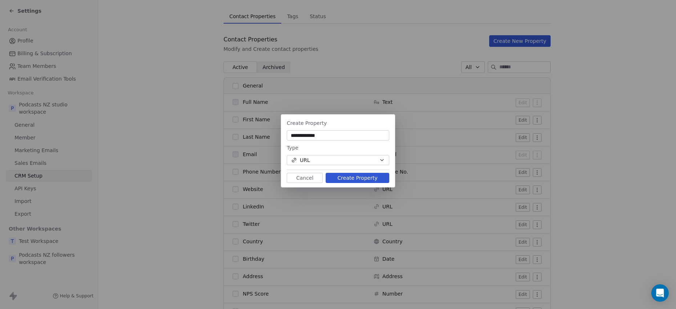
click at [335, 137] on input "**********" at bounding box center [338, 135] width 100 height 7
click at [334, 137] on input "**********" at bounding box center [338, 135] width 100 height 7
drag, startPoint x: 338, startPoint y: 135, endPoint x: 271, endPoint y: 138, distance: 67.3
click at [271, 138] on div "**********" at bounding box center [338, 154] width 676 height 103
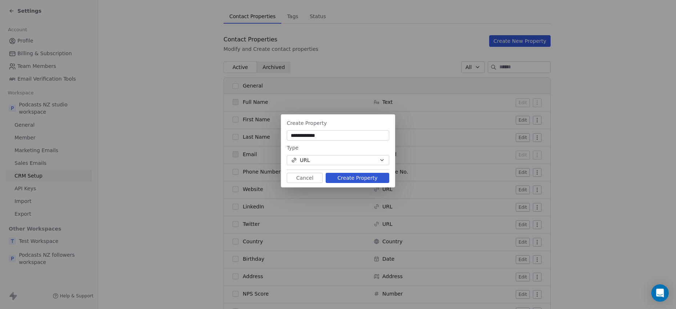
click at [360, 177] on button "Create Property" at bounding box center [358, 178] width 64 height 10
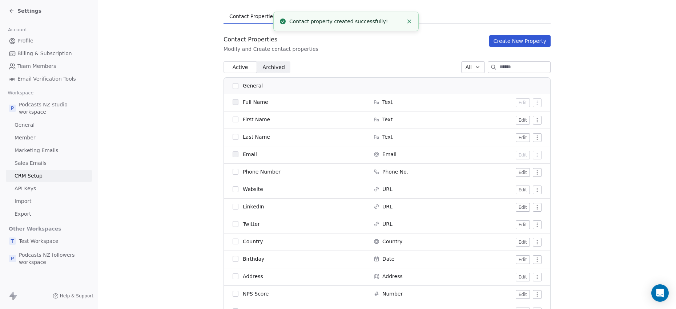
click at [509, 44] on button "Create New Property" at bounding box center [519, 41] width 61 height 12
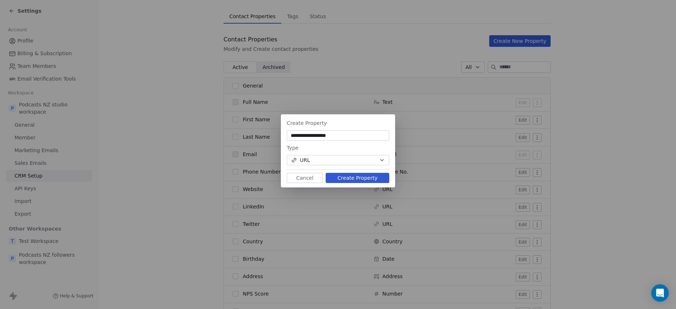
type input "**********"
click at [379, 161] on button "URL" at bounding box center [338, 160] width 102 height 10
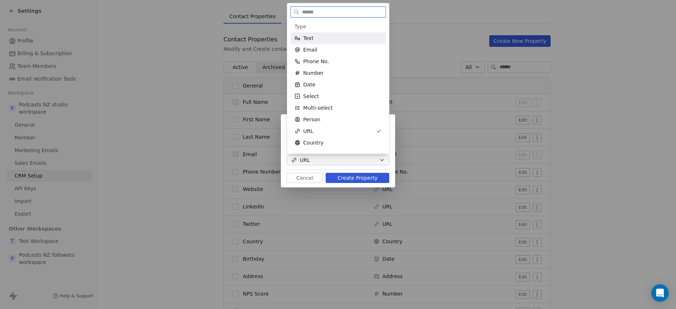
click at [334, 39] on div "Text" at bounding box center [337, 38] width 87 height 7
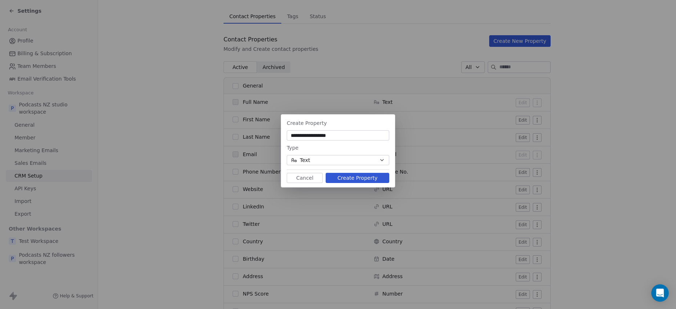
drag, startPoint x: 350, startPoint y: 137, endPoint x: 255, endPoint y: 137, distance: 94.8
click at [255, 137] on div "**********" at bounding box center [338, 154] width 676 height 103
click at [356, 177] on button "Create Property" at bounding box center [358, 178] width 64 height 10
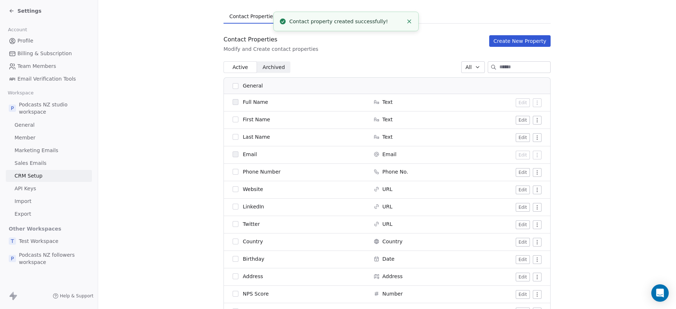
click at [506, 42] on button "Create New Property" at bounding box center [519, 41] width 61 height 12
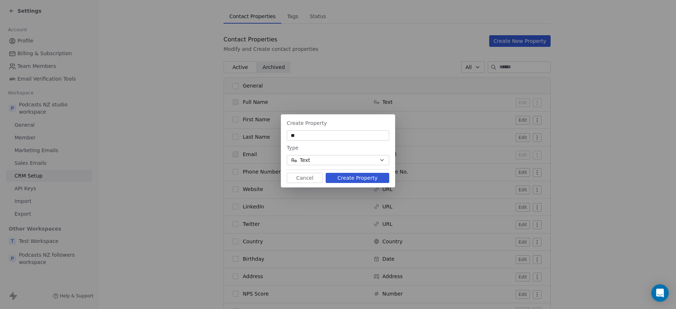
type input "*"
type input "**********"
click at [345, 176] on button "Create Property" at bounding box center [358, 178] width 64 height 10
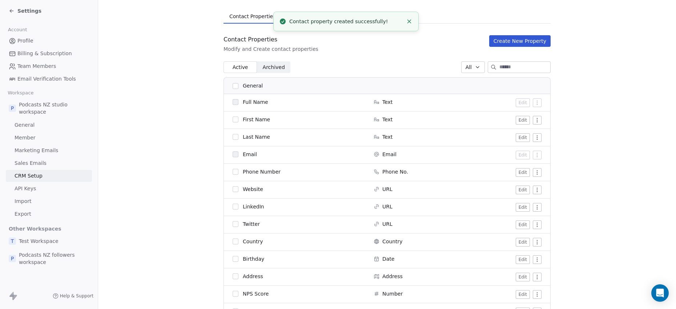
click at [509, 42] on button "Create New Property" at bounding box center [519, 41] width 61 height 12
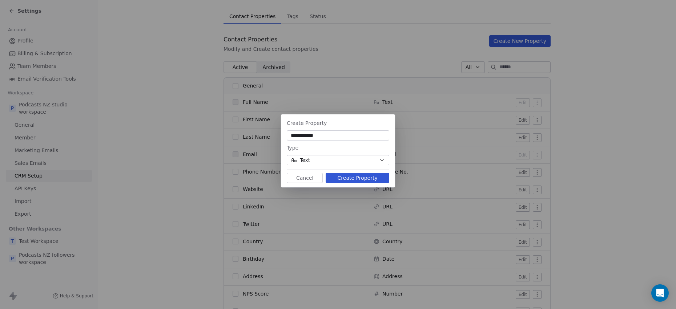
type input "**********"
click at [377, 161] on button "Text" at bounding box center [338, 160] width 102 height 10
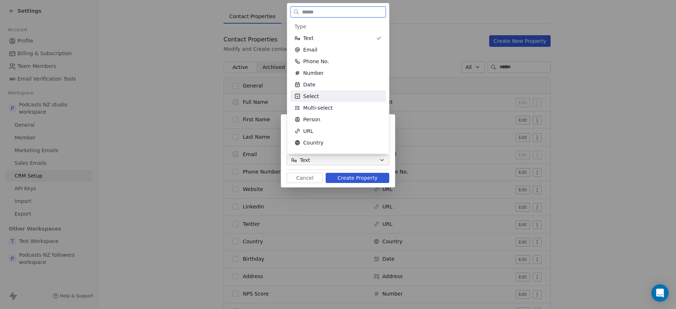
click at [336, 98] on div "Select" at bounding box center [337, 96] width 87 height 7
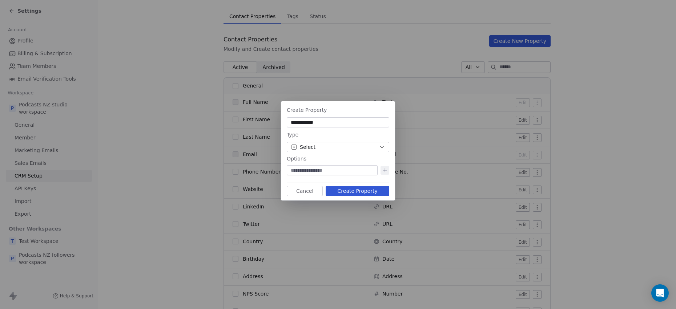
click at [331, 169] on input at bounding box center [332, 170] width 88 height 7
type input "**********"
click at [384, 169] on icon at bounding box center [385, 171] width 6 height 6
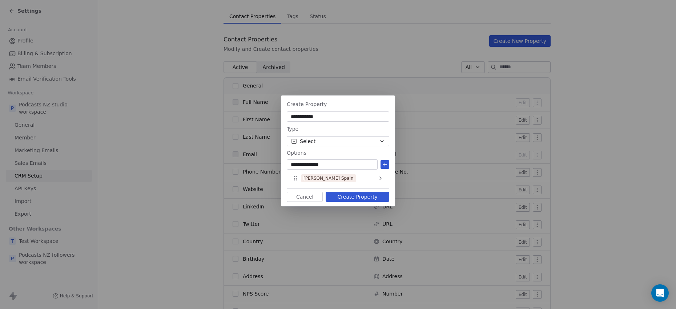
type input "**********"
click at [385, 166] on icon at bounding box center [385, 165] width 6 height 6
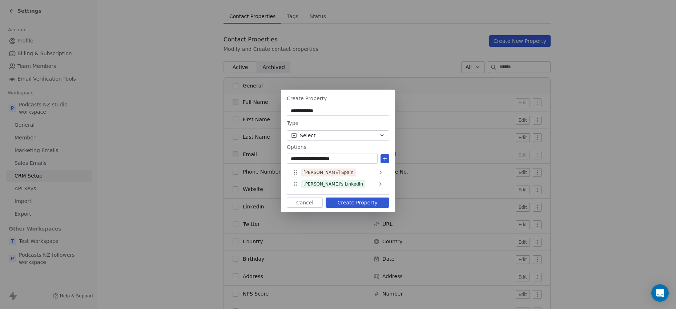
type input "**********"
click at [385, 158] on icon at bounding box center [385, 159] width 6 height 6
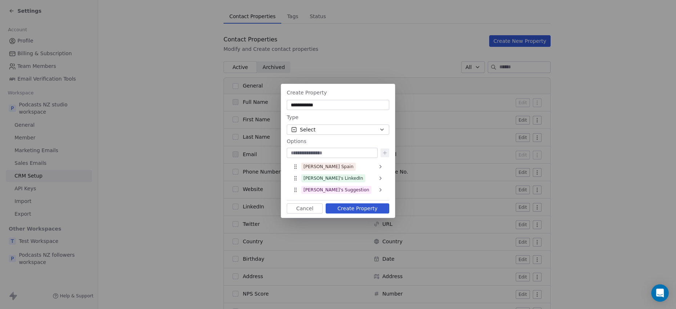
click at [332, 151] on input at bounding box center [332, 152] width 88 height 7
type input "**********"
click at [387, 153] on icon at bounding box center [385, 153] width 6 height 6
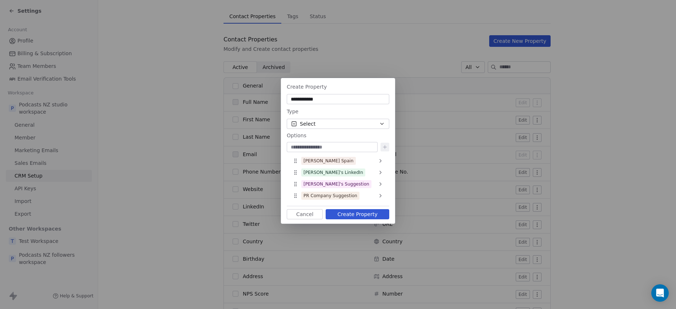
click at [316, 145] on input at bounding box center [332, 147] width 88 height 7
type input "**********"
click at [384, 147] on icon at bounding box center [384, 147] width 3 height 0
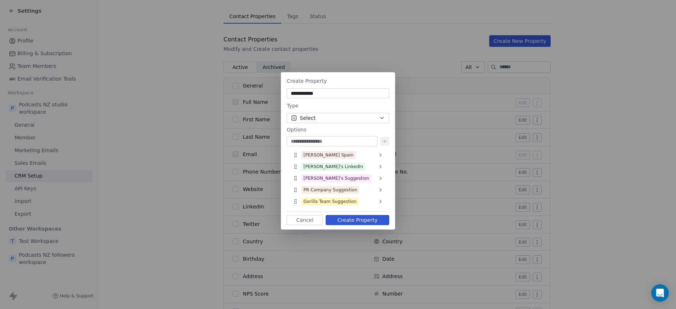
click at [351, 217] on button "Create Property" at bounding box center [358, 220] width 64 height 10
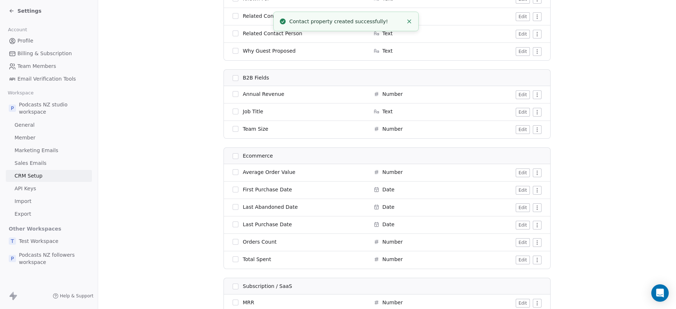
scroll to position [795, 0]
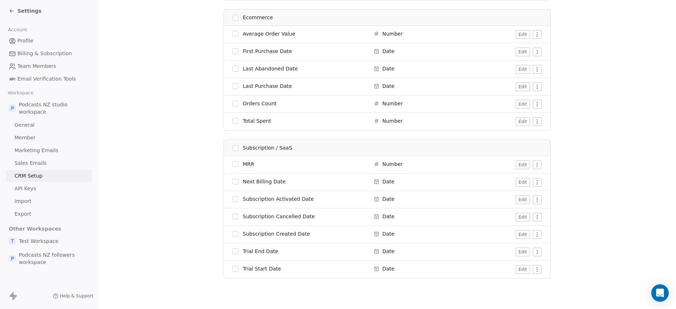
click at [538, 166] on html "Settings Account Profile Billing & Subscription Team Members Email Verification…" at bounding box center [338, 154] width 676 height 309
click at [527, 177] on div "Archive" at bounding box center [520, 178] width 36 height 12
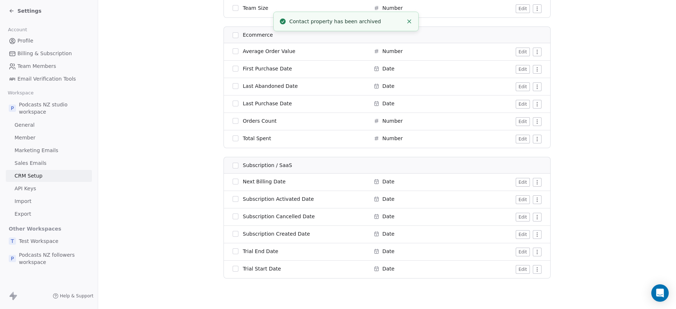
click at [534, 181] on html "Settings Account Profile Billing & Subscription Team Members Email Verification…" at bounding box center [338, 154] width 676 height 309
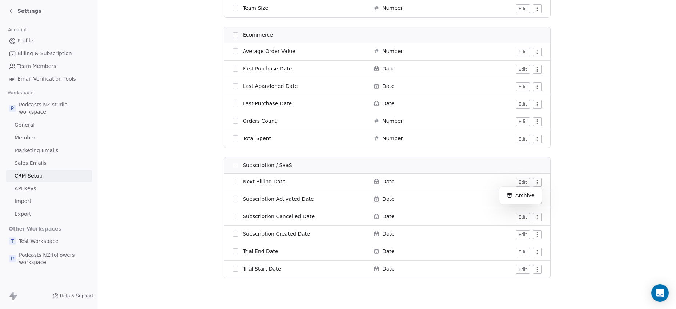
click at [595, 174] on html "Settings Account Profile Billing & Subscription Team Members Email Verification…" at bounding box center [338, 154] width 676 height 309
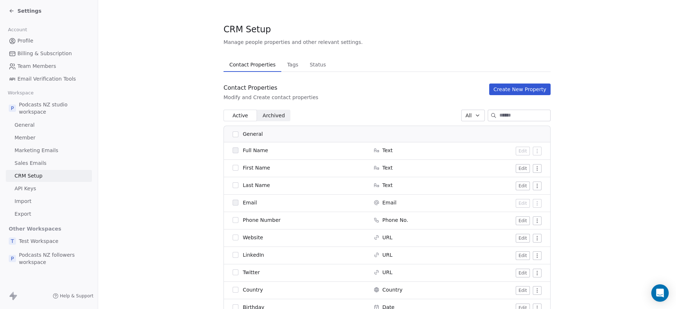
scroll to position [270, 0]
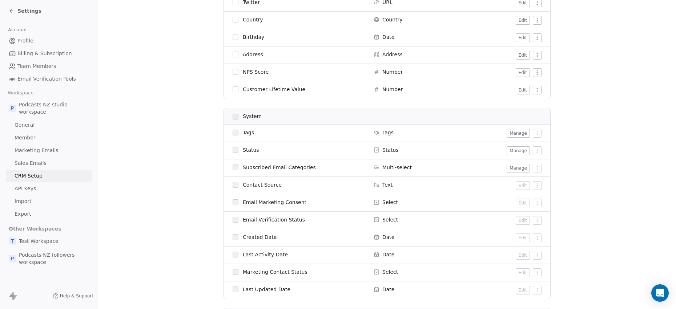
click at [12, 9] on icon at bounding box center [12, 11] width 6 height 6
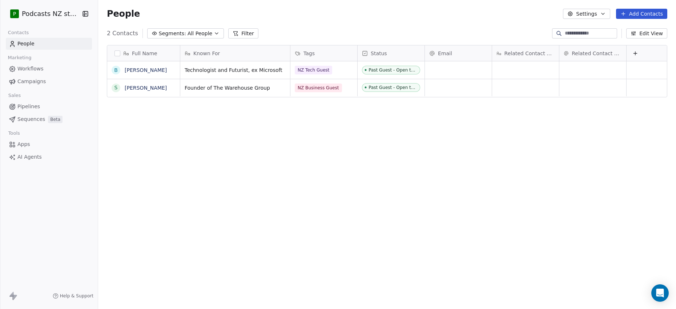
scroll to position [268, 574]
click at [602, 15] on icon "button" at bounding box center [603, 14] width 6 height 6
click at [593, 30] on span "Contact Properties" at bounding box center [606, 30] width 47 height 8
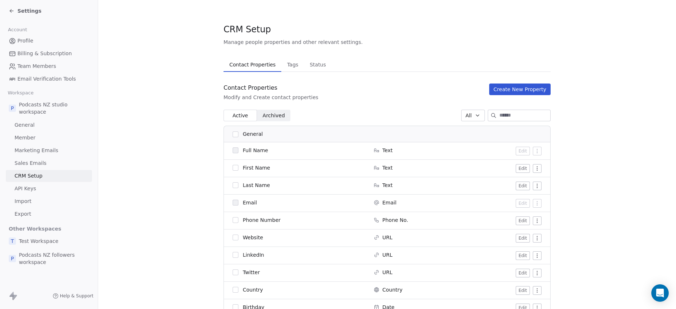
click at [291, 66] on span "Tags" at bounding box center [292, 65] width 17 height 10
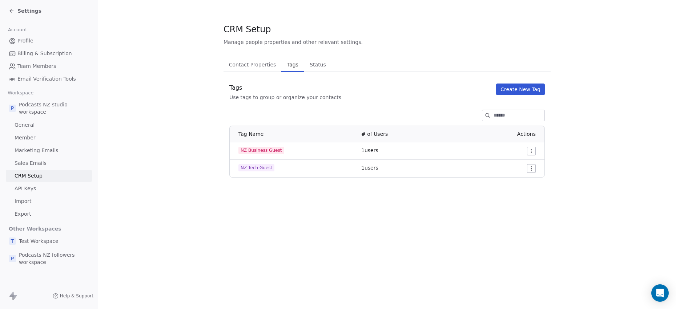
click at [533, 87] on button "Create New Tag" at bounding box center [520, 90] width 49 height 12
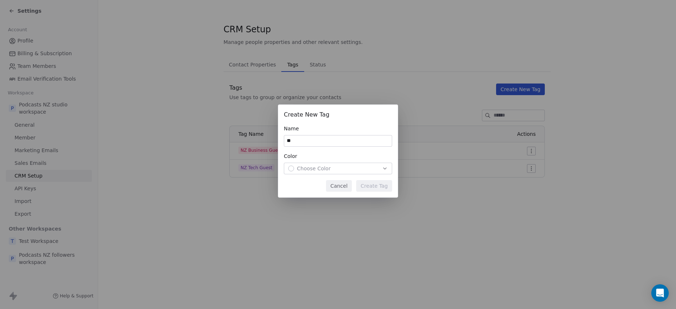
type input "*"
type input "**********"
click at [383, 169] on icon "button" at bounding box center [385, 169] width 6 height 6
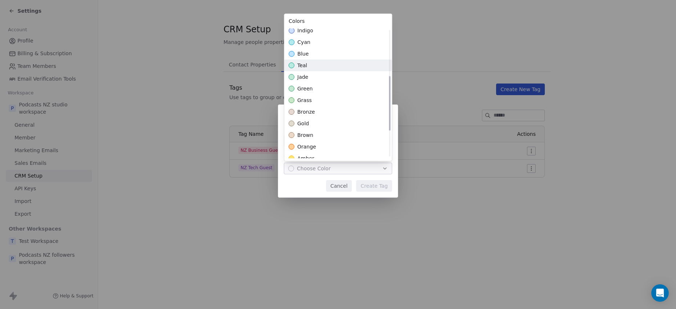
scroll to position [121, 0]
click at [346, 91] on div "green" at bounding box center [338, 88] width 108 height 12
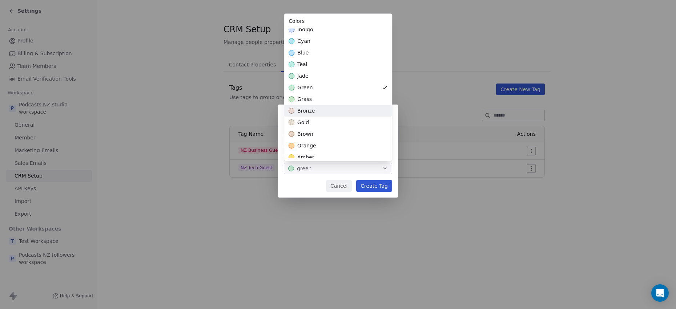
click at [375, 186] on div "**********" at bounding box center [338, 154] width 676 height 123
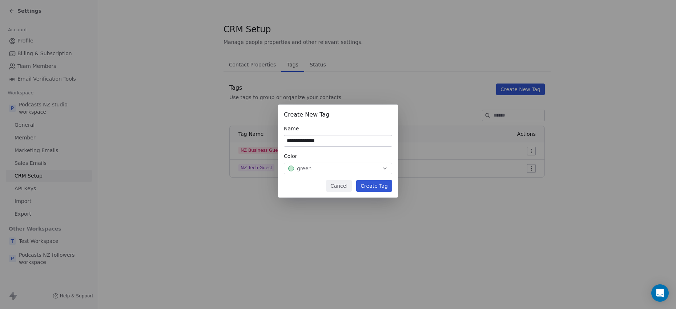
click at [376, 186] on button "Create Tag" at bounding box center [374, 186] width 36 height 12
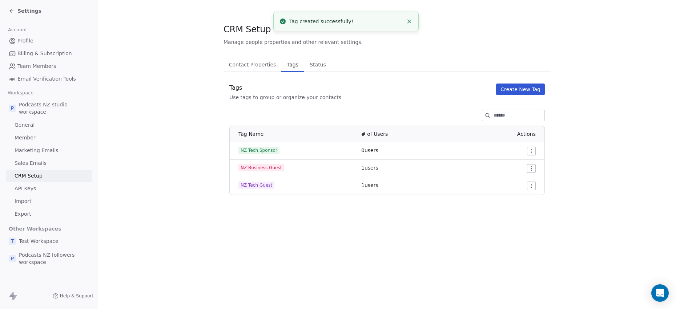
drag, startPoint x: 276, startPoint y: 186, endPoint x: 241, endPoint y: 185, distance: 34.5
click at [283, 186] on div "NZ Tech Guest" at bounding box center [295, 185] width 114 height 7
click at [243, 150] on span "NZ Tech Sponsor" at bounding box center [258, 150] width 41 height 7
drag, startPoint x: 243, startPoint y: 150, endPoint x: 266, endPoint y: 151, distance: 22.6
click at [266, 151] on span "NZ Tech Sponsor" at bounding box center [258, 150] width 41 height 7
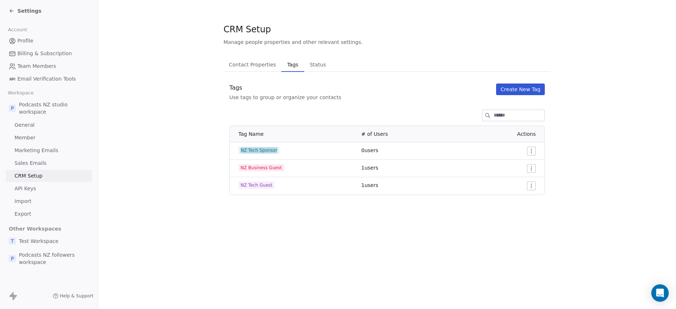
copy span "NZ Tech Sponsor"
drag, startPoint x: 347, startPoint y: 89, endPoint x: 327, endPoint y: 78, distance: 22.4
click at [347, 88] on div "Tags Use tags to group or organize your contacts Create New Tag" at bounding box center [386, 92] width 327 height 17
click at [318, 68] on span "Status" at bounding box center [318, 65] width 22 height 10
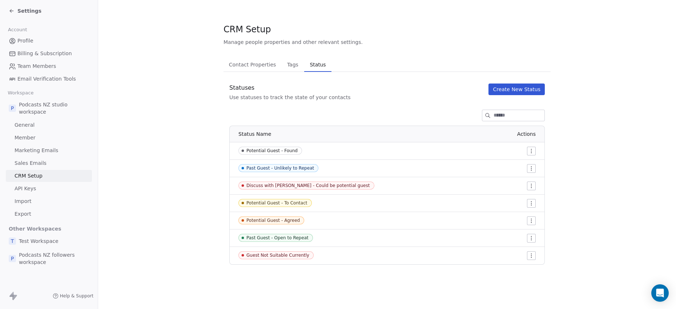
click at [500, 91] on button "Create New Status" at bounding box center [516, 90] width 56 height 12
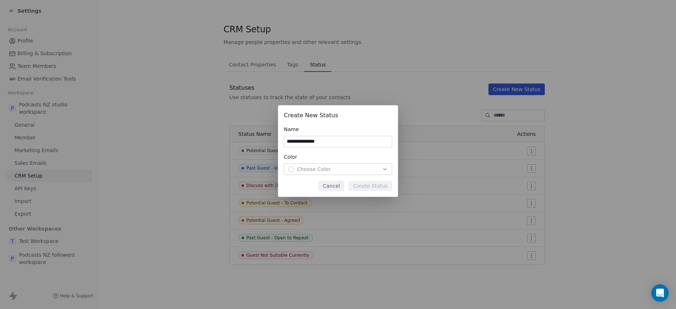
type input "**********"
click at [380, 169] on div "Choose Color" at bounding box center [338, 169] width 100 height 7
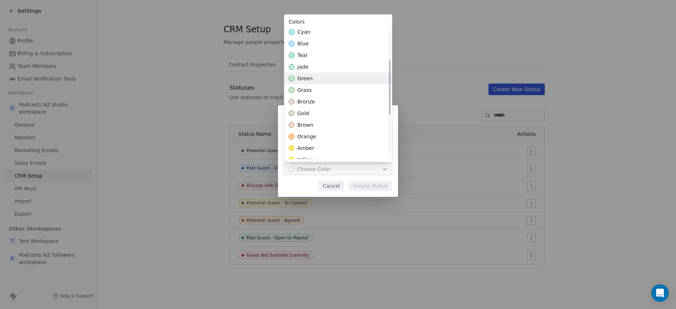
scroll to position [172, 0]
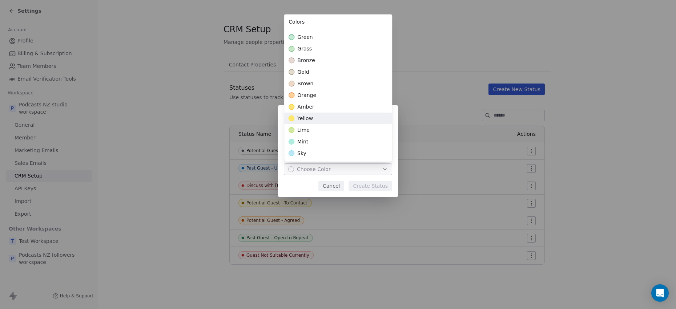
click at [336, 119] on div "yellow" at bounding box center [338, 119] width 108 height 12
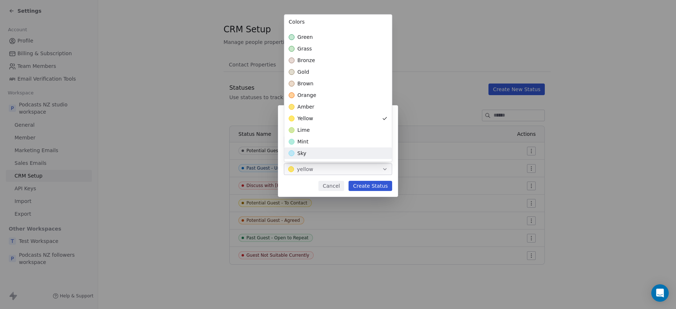
click at [367, 185] on div "**********" at bounding box center [338, 155] width 676 height 122
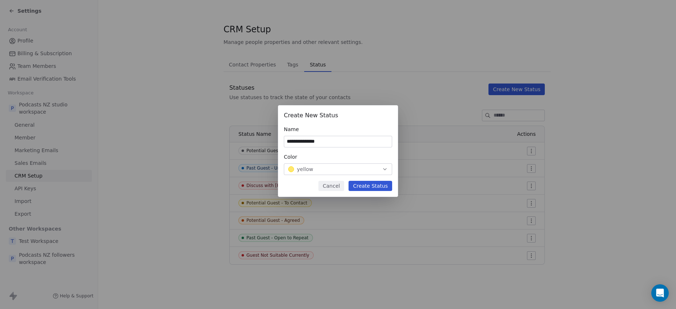
click at [339, 137] on input "**********" at bounding box center [338, 141] width 108 height 11
click at [375, 186] on button "Create Status" at bounding box center [370, 186] width 44 height 10
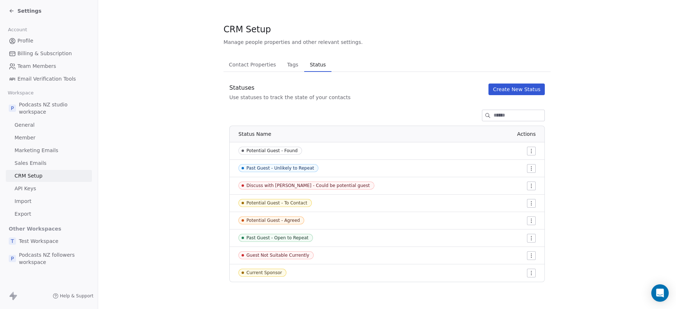
click at [514, 88] on button "Create New Status" at bounding box center [516, 90] width 56 height 12
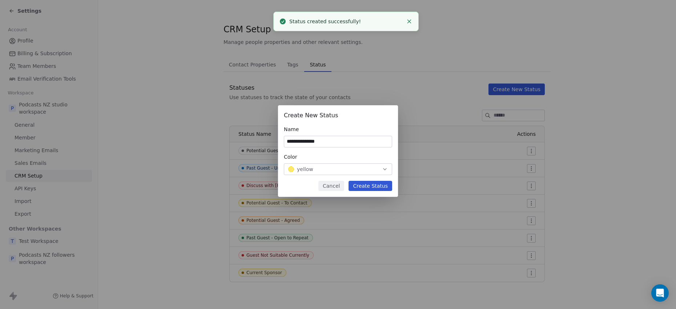
click at [294, 142] on input "**********" at bounding box center [338, 141] width 108 height 11
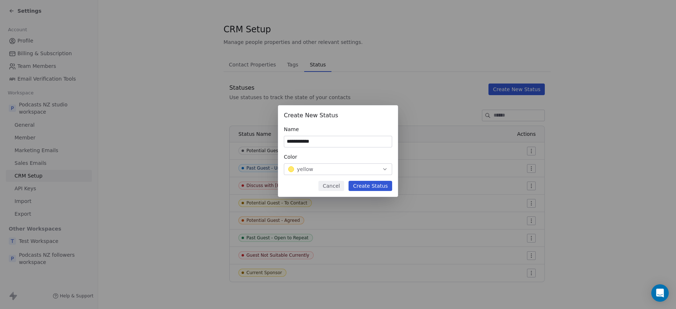
type input "**********"
click at [378, 187] on button "Create Status" at bounding box center [370, 186] width 44 height 10
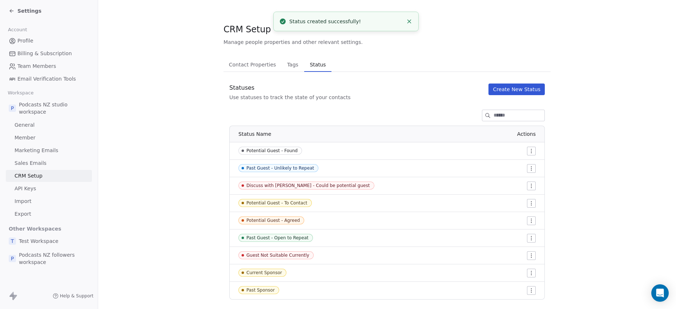
scroll to position [14, 0]
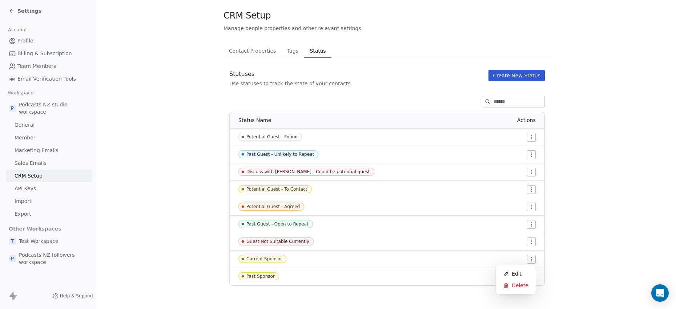
click at [530, 260] on html "Settings Account Profile Billing & Subscription Team Members Email Verification…" at bounding box center [338, 154] width 676 height 309
click at [516, 273] on span "Edit" at bounding box center [517, 273] width 10 height 7
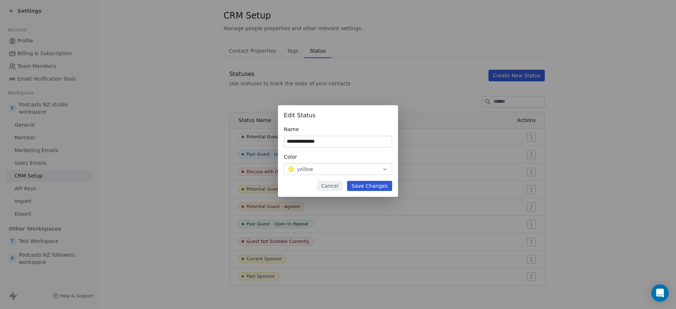
click at [294, 145] on input "**********" at bounding box center [338, 141] width 108 height 11
type input "**********"
click at [376, 189] on button "Save Changes" at bounding box center [369, 186] width 45 height 10
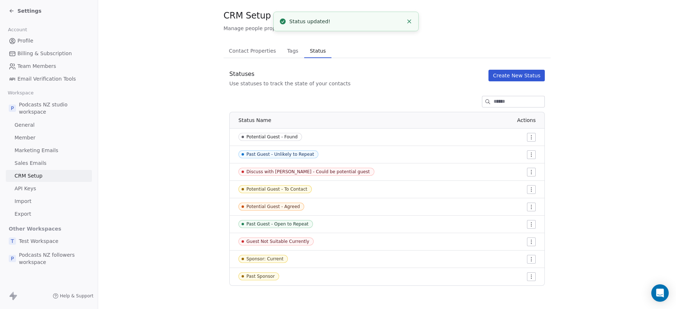
click at [530, 278] on html "Settings Account Profile Billing & Subscription Team Members Email Verification…" at bounding box center [338, 154] width 676 height 309
click at [524, 255] on div "Edit" at bounding box center [516, 251] width 34 height 12
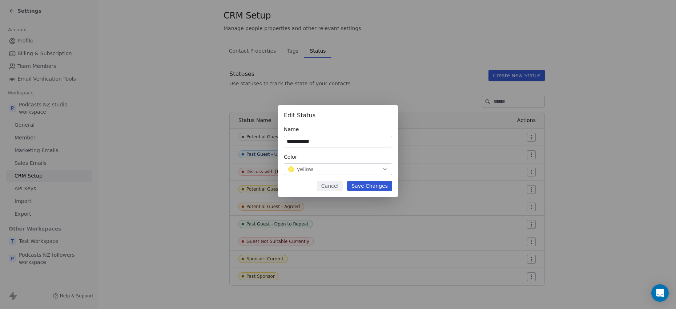
click at [299, 143] on input "**********" at bounding box center [338, 141] width 108 height 11
drag, startPoint x: 296, startPoint y: 142, endPoint x: 221, endPoint y: 128, distance: 76.1
click at [232, 132] on div "**********" at bounding box center [338, 155] width 676 height 122
type input "**********"
click at [376, 186] on button "Save Changes" at bounding box center [369, 186] width 45 height 10
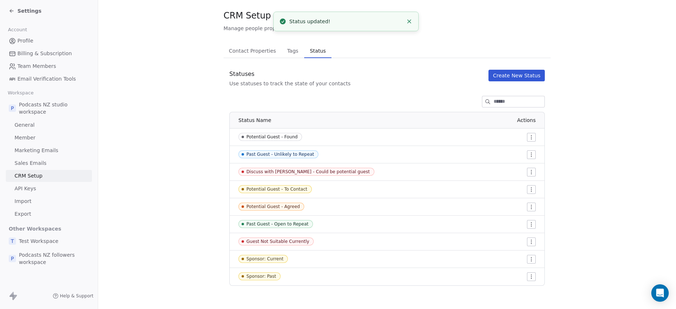
click at [530, 243] on html "Settings Account Profile Billing & Subscription Team Members Email Verification…" at bounding box center [338, 154] width 676 height 309
click at [514, 255] on span "Edit" at bounding box center [517, 256] width 10 height 7
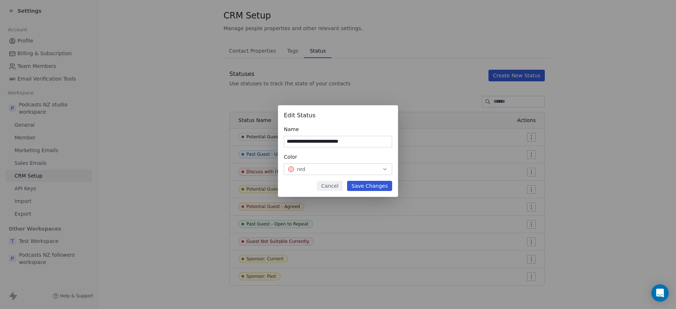
click at [299, 140] on input "**********" at bounding box center [338, 141] width 108 height 11
type input "**********"
click at [361, 182] on button "Save Changes" at bounding box center [369, 186] width 45 height 10
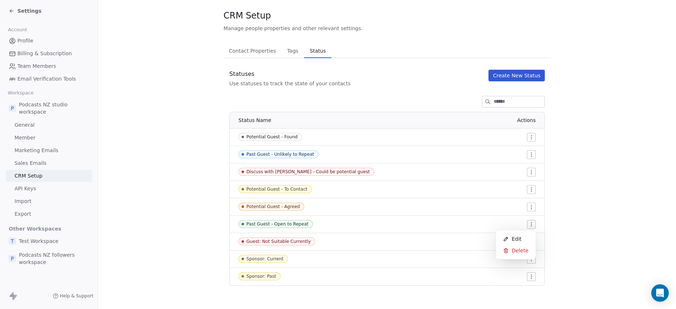
click at [531, 226] on html "Settings Account Profile Billing & Subscription Team Members Email Verification…" at bounding box center [338, 154] width 676 height 309
click at [524, 238] on div "Edit" at bounding box center [516, 239] width 34 height 12
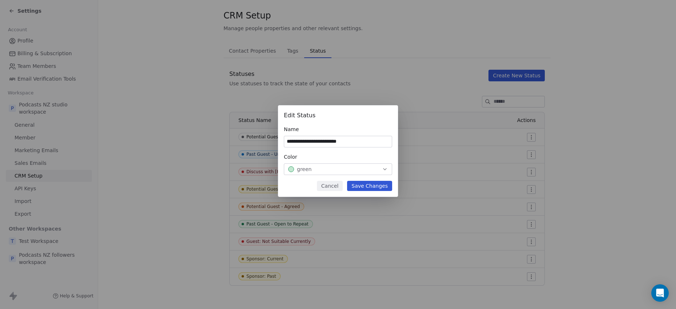
click at [298, 144] on input "**********" at bounding box center [338, 141] width 108 height 11
type input "**********"
click at [366, 185] on button "Save Changes" at bounding box center [369, 186] width 45 height 10
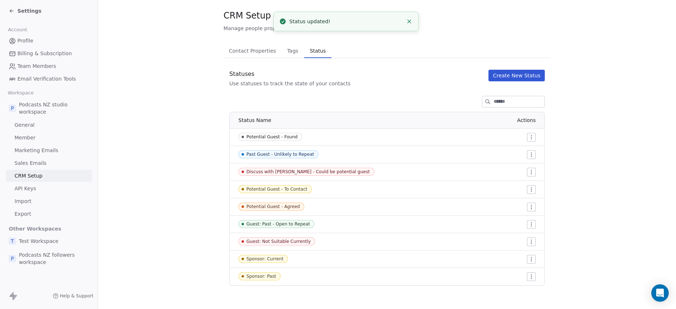
click at [528, 207] on html "Settings Account Profile Billing & Subscription Team Members Email Verification…" at bounding box center [338, 154] width 676 height 309
click at [512, 224] on span "Edit" at bounding box center [517, 221] width 10 height 7
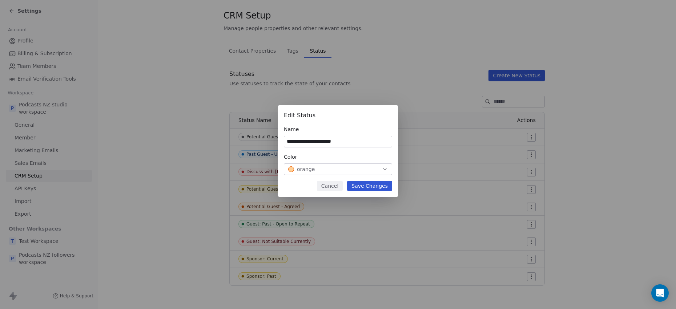
click at [312, 140] on input "**********" at bounding box center [338, 141] width 108 height 11
type input "**********"
click at [369, 186] on button "Save Changes" at bounding box center [369, 186] width 45 height 10
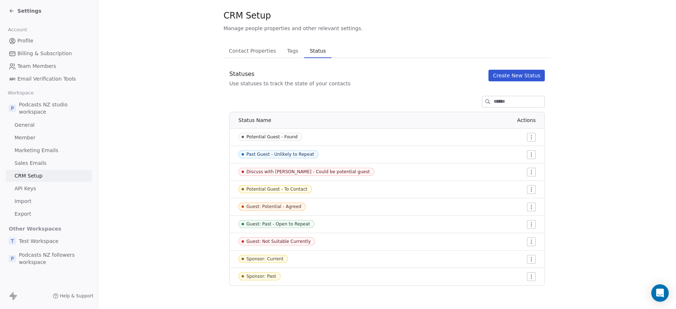
click at [528, 140] on html "Settings Account Profile Billing & Subscription Team Members Email Verification…" at bounding box center [338, 154] width 676 height 309
click at [522, 149] on div "Edit" at bounding box center [516, 152] width 34 height 12
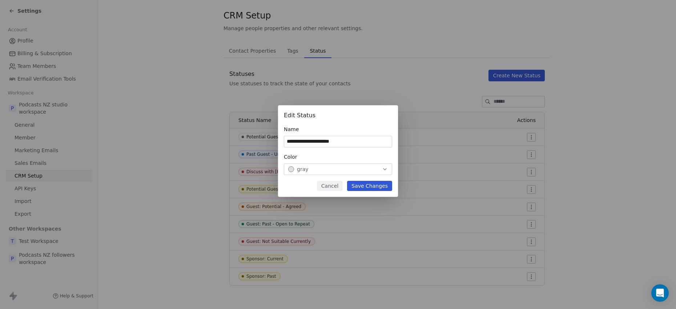
click at [320, 140] on input "**********" at bounding box center [338, 141] width 108 height 11
type input "**********"
click at [382, 188] on button "Save Changes" at bounding box center [369, 186] width 45 height 10
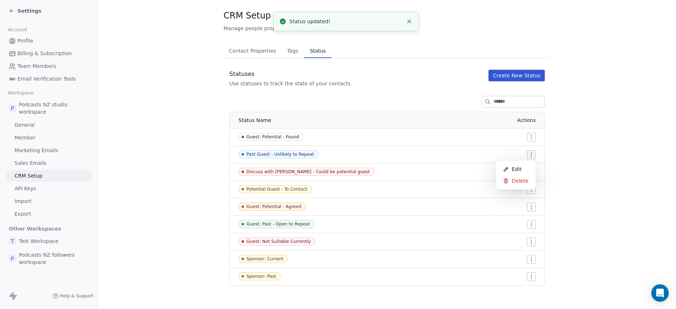
click at [530, 154] on html "Settings Account Profile Billing & Subscription Team Members Email Verification…" at bounding box center [338, 154] width 676 height 309
click at [515, 168] on span "Edit" at bounding box center [517, 169] width 10 height 7
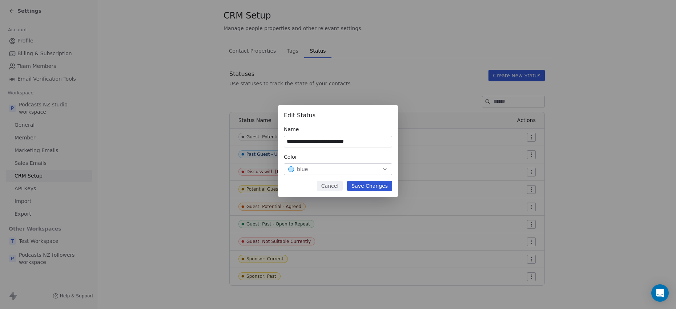
click at [292, 142] on input "**********" at bounding box center [338, 141] width 108 height 11
paste input "*****"
type input "**********"
click at [365, 183] on button "Save Changes" at bounding box center [369, 186] width 45 height 10
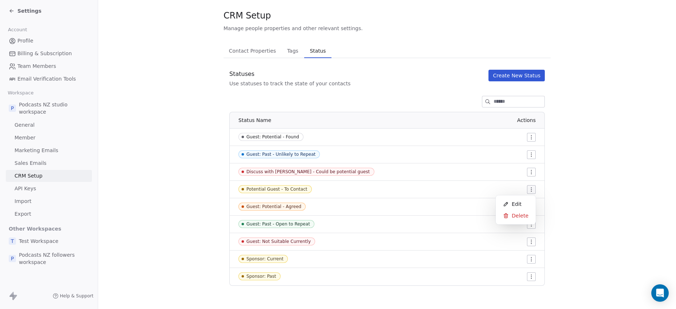
click at [529, 190] on html "Settings Account Profile Billing & Subscription Team Members Email Verification…" at bounding box center [338, 154] width 676 height 309
click at [518, 202] on span "Edit" at bounding box center [517, 204] width 10 height 7
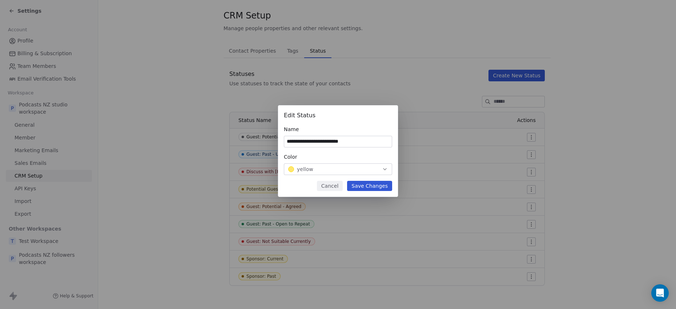
click at [317, 142] on input "**********" at bounding box center [338, 141] width 108 height 11
paste input "******"
type input "**********"
click at [367, 186] on button "Save Changes" at bounding box center [369, 186] width 45 height 10
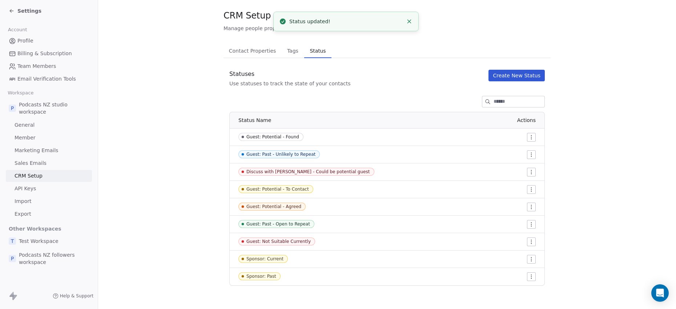
click at [529, 173] on html "Settings Account Profile Billing & Subscription Team Members Email Verification…" at bounding box center [338, 154] width 676 height 309
click at [520, 183] on span "Edit" at bounding box center [517, 186] width 10 height 7
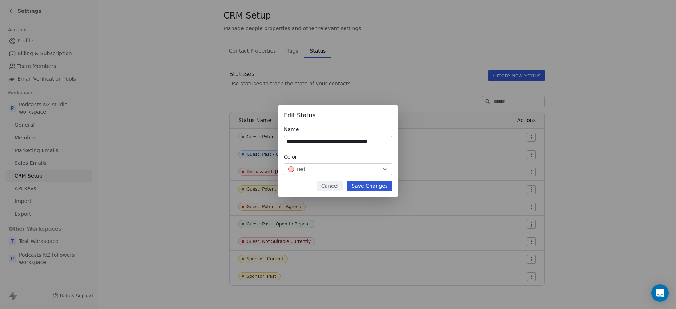
click at [308, 143] on input "**********" at bounding box center [338, 141] width 108 height 11
paste input "**********"
type input "**********"
click at [365, 185] on button "Save Changes" at bounding box center [369, 186] width 45 height 10
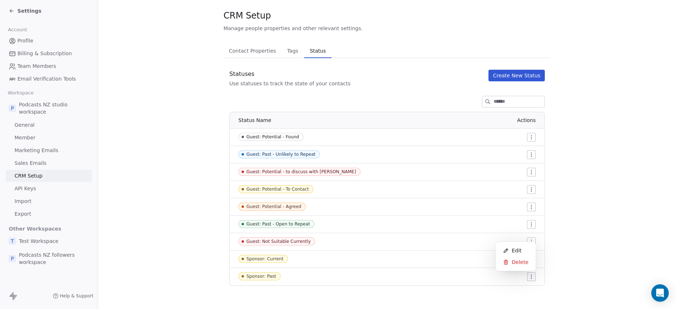
click at [527, 279] on html "Settings Account Profile Billing & Subscription Team Members Email Verification…" at bounding box center [338, 154] width 676 height 309
click at [521, 254] on div "Edit" at bounding box center [516, 251] width 34 height 12
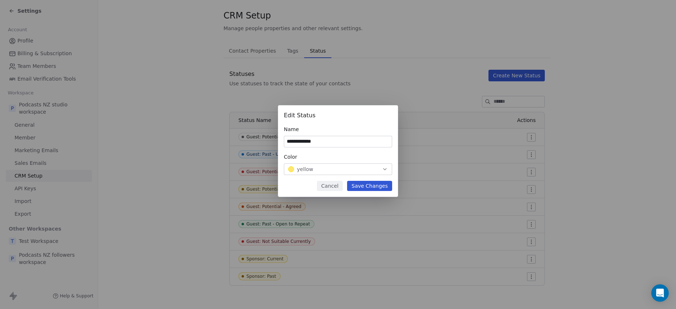
click at [386, 168] on icon "button" at bounding box center [385, 169] width 6 height 6
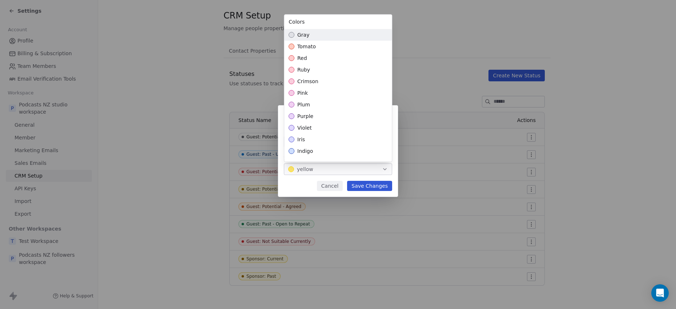
click at [330, 38] on div "gray" at bounding box center [338, 35] width 108 height 12
click at [367, 186] on div "**********" at bounding box center [338, 155] width 676 height 122
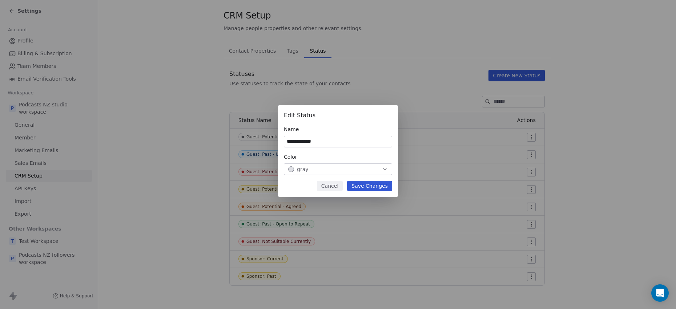
click at [370, 185] on button "Save Changes" at bounding box center [369, 186] width 45 height 10
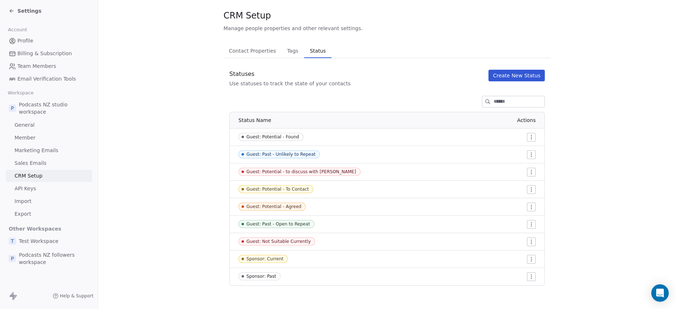
click at [531, 137] on html "Settings Account Profile Billing & Subscription Team Members Email Verification…" at bounding box center [338, 154] width 676 height 309
click at [523, 149] on div "Edit" at bounding box center [516, 152] width 34 height 12
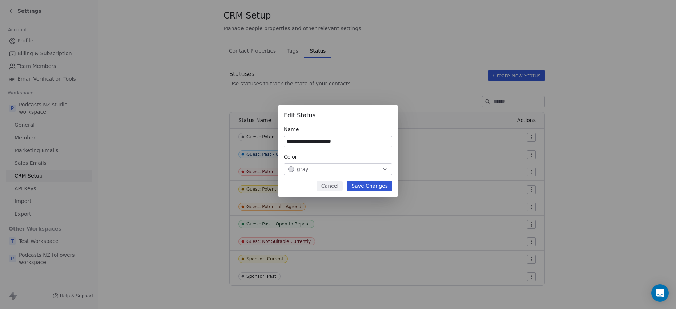
click at [384, 169] on icon "button" at bounding box center [385, 169] width 6 height 6
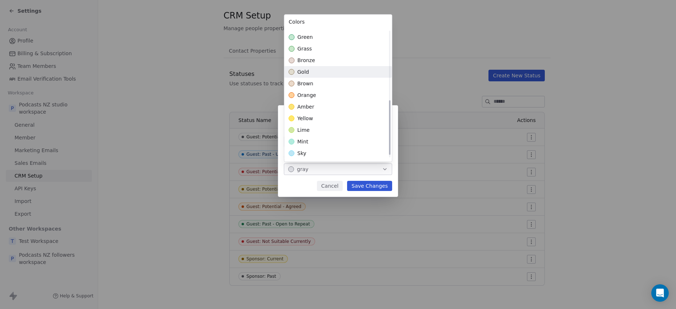
scroll to position [148, 0]
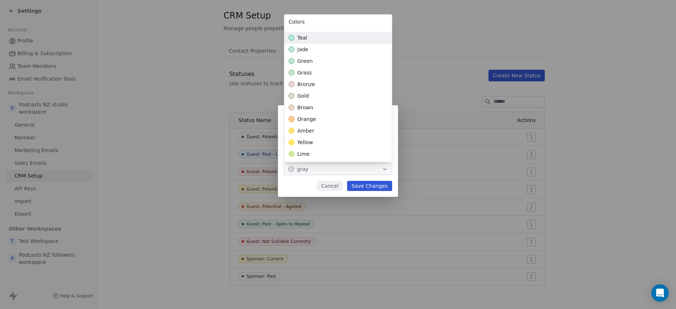
click at [332, 41] on div "teal" at bounding box center [338, 38] width 108 height 12
click at [371, 184] on div "**********" at bounding box center [338, 155] width 676 height 122
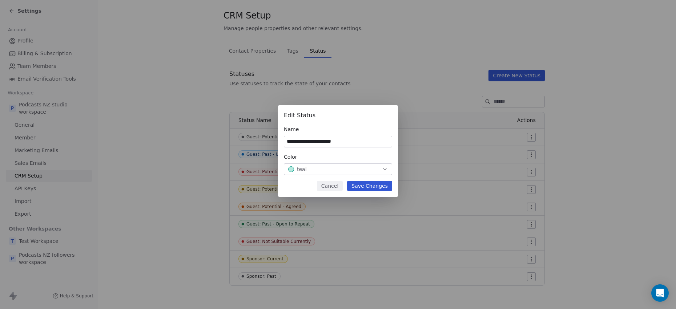
click at [370, 185] on button "Save Changes" at bounding box center [369, 186] width 45 height 10
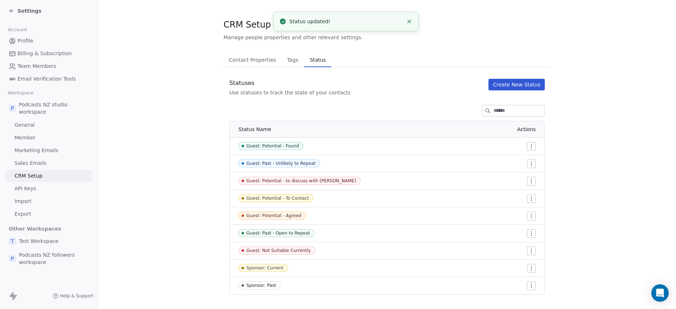
scroll to position [0, 0]
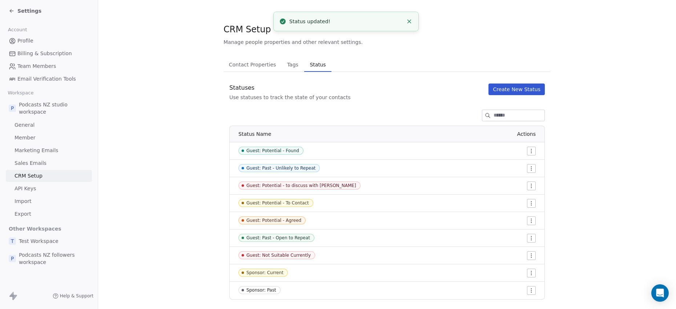
click at [288, 66] on span "Tags" at bounding box center [292, 65] width 17 height 10
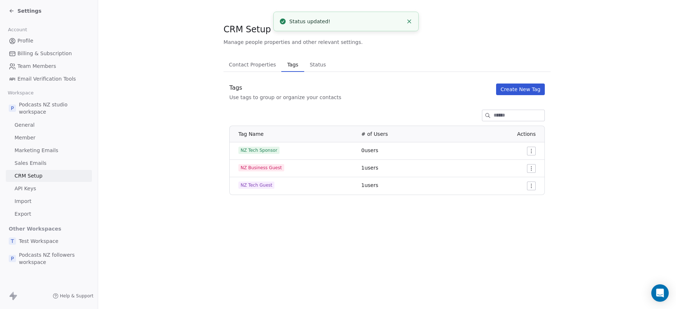
click at [257, 64] on span "Contact Properties" at bounding box center [252, 65] width 53 height 10
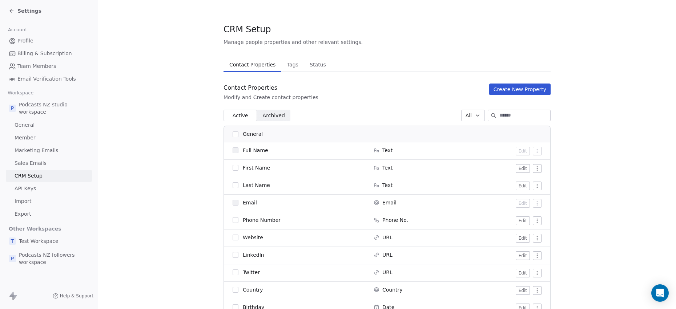
click at [13, 12] on icon at bounding box center [12, 11] width 6 height 6
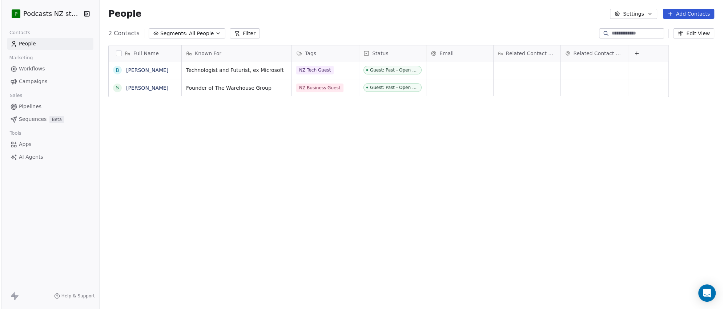
scroll to position [268, 622]
click at [643, 17] on button "Settings" at bounding box center [634, 14] width 47 height 10
click at [631, 30] on span "Contact Properties" at bounding box center [654, 30] width 47 height 8
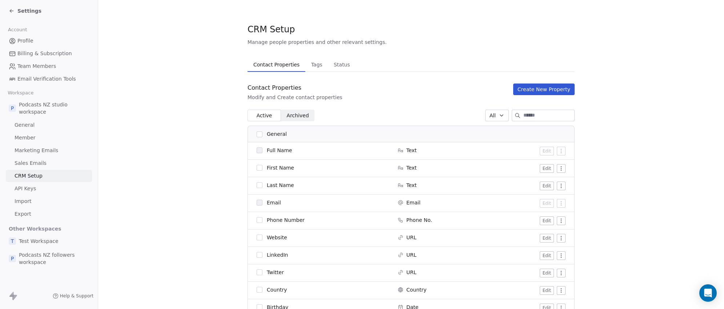
click at [296, 119] on span "Archived" at bounding box center [298, 116] width 22 height 8
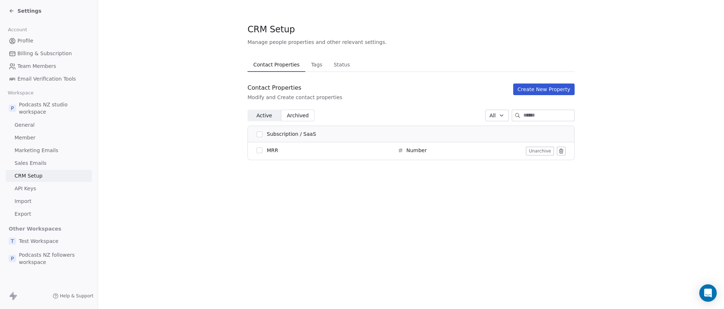
click at [338, 65] on span "Status" at bounding box center [342, 65] width 22 height 10
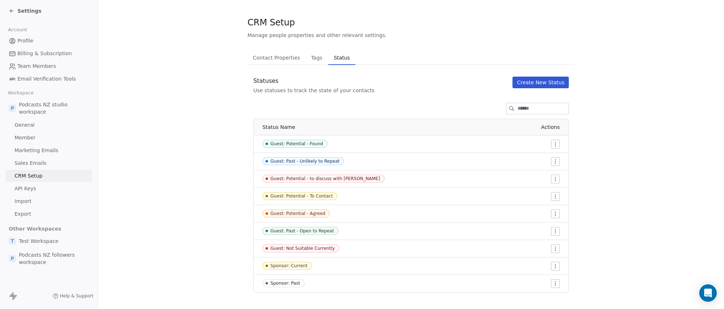
scroll to position [14, 0]
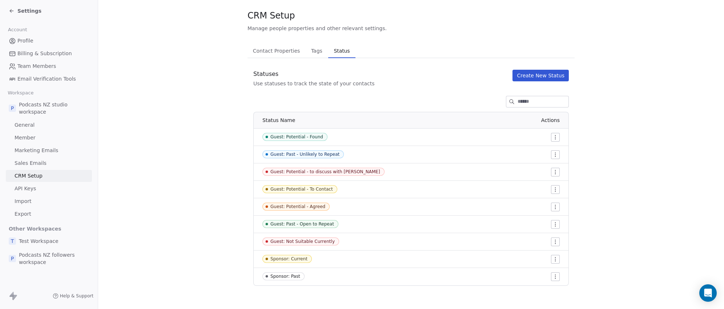
click at [529, 75] on button "Create New Status" at bounding box center [540, 76] width 56 height 12
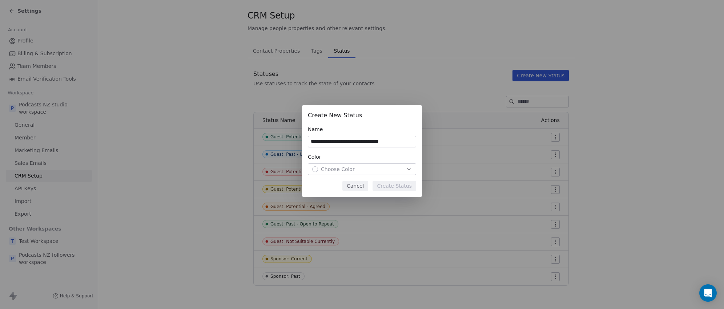
click at [373, 140] on input "**********" at bounding box center [362, 141] width 108 height 11
drag, startPoint x: 373, startPoint y: 140, endPoint x: 396, endPoint y: 142, distance: 23.7
click at [396, 142] on input "**********" at bounding box center [362, 141] width 108 height 11
type input "**********"
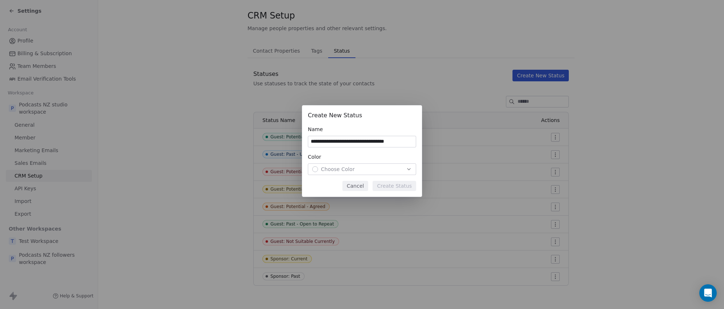
click at [392, 166] on div "Choose Color" at bounding box center [362, 169] width 100 height 7
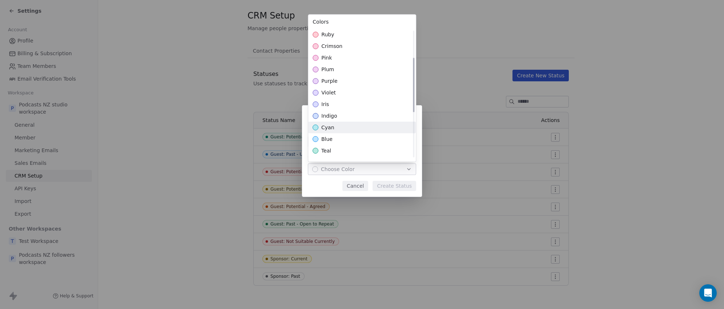
scroll to position [121, 0]
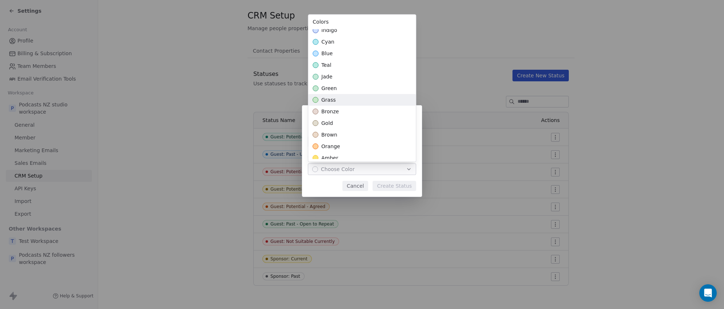
click at [345, 98] on div "grass" at bounding box center [362, 100] width 108 height 12
click at [395, 186] on div "**********" at bounding box center [362, 155] width 724 height 122
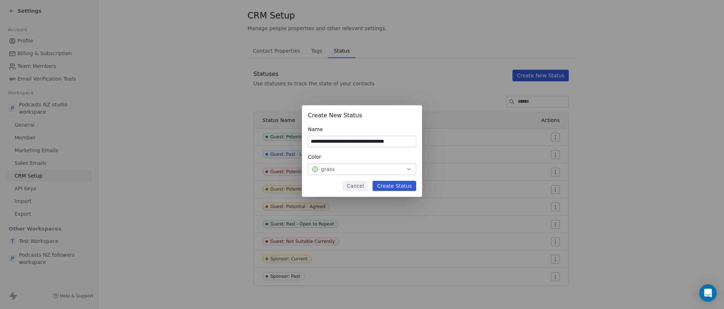
click at [396, 185] on button "Create Status" at bounding box center [394, 186] width 44 height 10
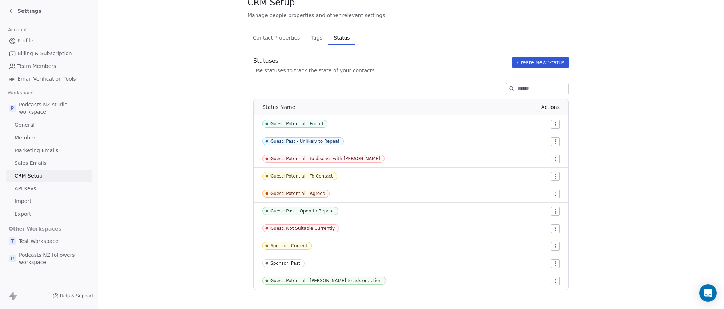
scroll to position [31, 0]
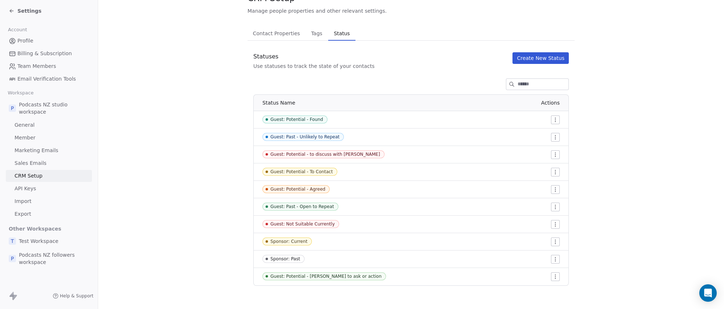
click at [530, 57] on button "Create New Status" at bounding box center [540, 58] width 56 height 12
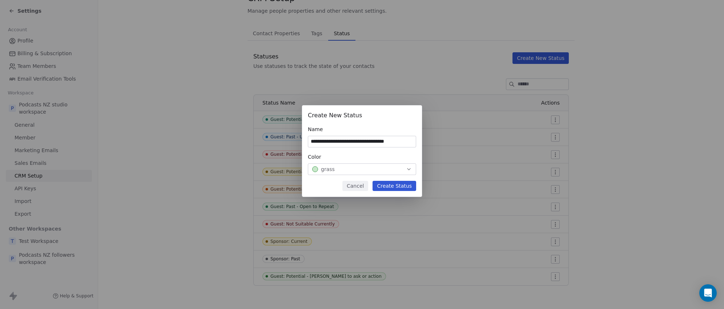
click at [370, 142] on input "**********" at bounding box center [362, 141] width 108 height 11
drag, startPoint x: 370, startPoint y: 142, endPoint x: 397, endPoint y: 143, distance: 26.9
click at [397, 143] on input "**********" at bounding box center [362, 141] width 108 height 11
type input "**********"
click at [387, 184] on button "Create Status" at bounding box center [394, 186] width 44 height 10
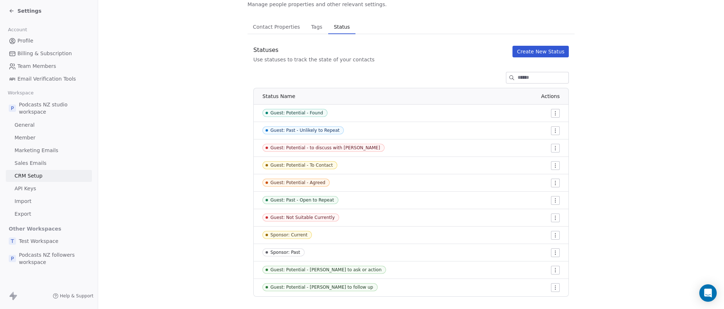
scroll to position [49, 0]
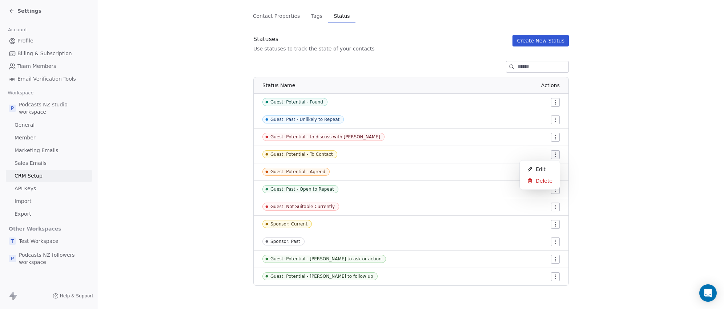
click at [552, 153] on html "Settings Account Profile Billing & Subscription Team Members Email Verification…" at bounding box center [362, 154] width 724 height 309
click at [542, 166] on span "Edit" at bounding box center [541, 169] width 10 height 7
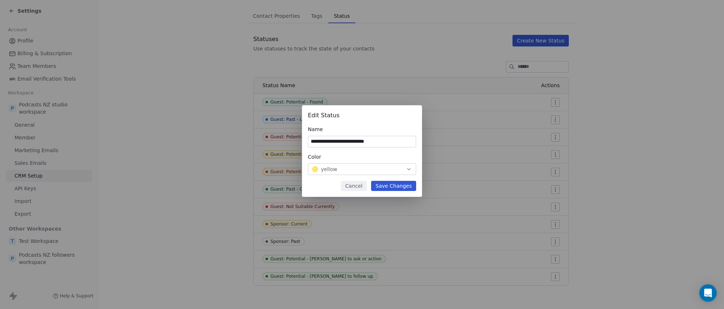
click at [382, 144] on input "**********" at bounding box center [362, 141] width 108 height 11
type input "**********"
click at [388, 185] on button "Save Changes" at bounding box center [393, 186] width 45 height 10
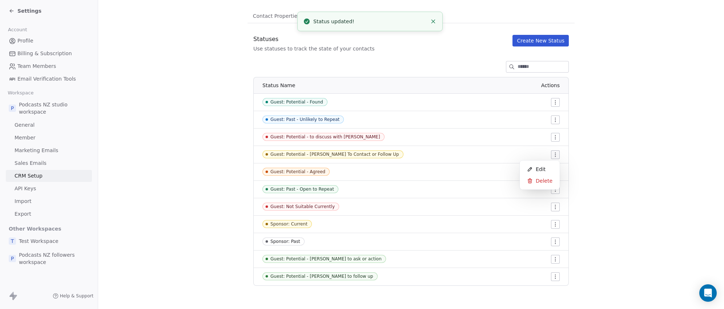
click at [552, 154] on html "Settings Account Profile Billing & Subscription Team Members Email Verification…" at bounding box center [362, 154] width 724 height 309
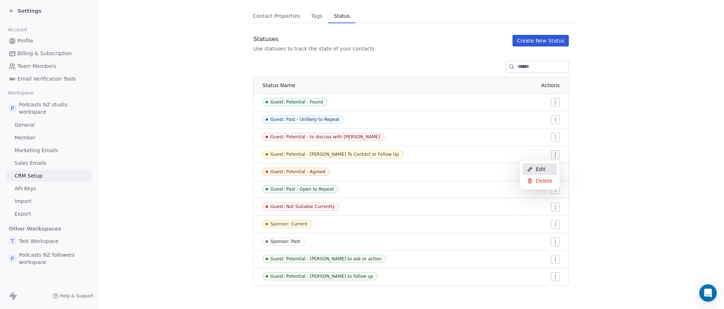
click at [537, 169] on span "Edit" at bounding box center [541, 169] width 10 height 7
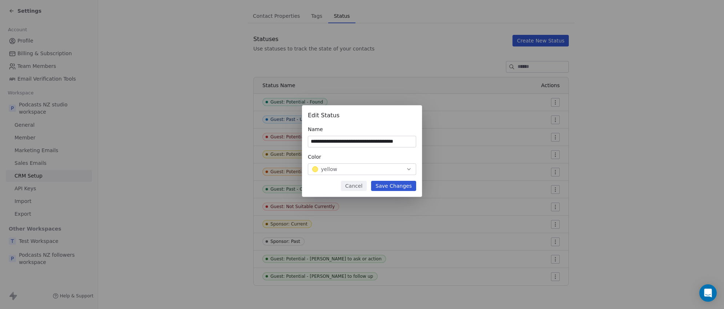
click at [370, 141] on input "**********" at bounding box center [362, 141] width 108 height 11
drag, startPoint x: 370, startPoint y: 141, endPoint x: 386, endPoint y: 143, distance: 16.1
click at [386, 143] on input "**********" at bounding box center [362, 141] width 108 height 11
type input "**********"
click at [395, 184] on button "Save Changes" at bounding box center [393, 186] width 45 height 10
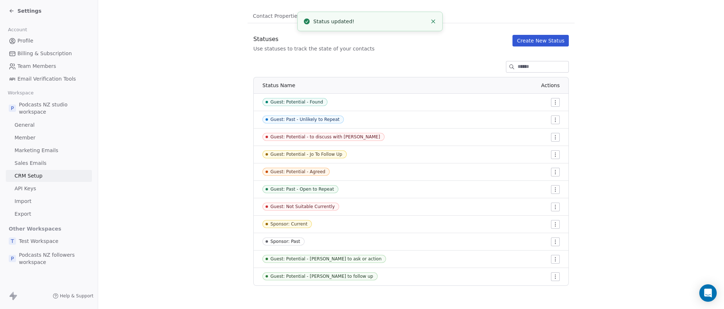
click at [11, 11] on icon at bounding box center [11, 11] width 3 height 0
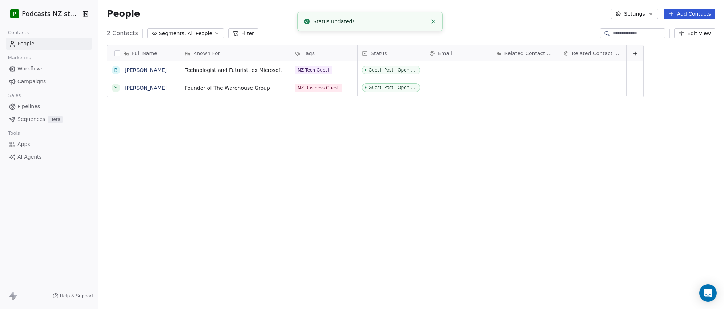
scroll to position [268, 622]
click at [221, 120] on div "Full Name B Brett Roberts S Sir Stephen Tindall Known For Tags Status Email Rel…" at bounding box center [411, 175] width 626 height 272
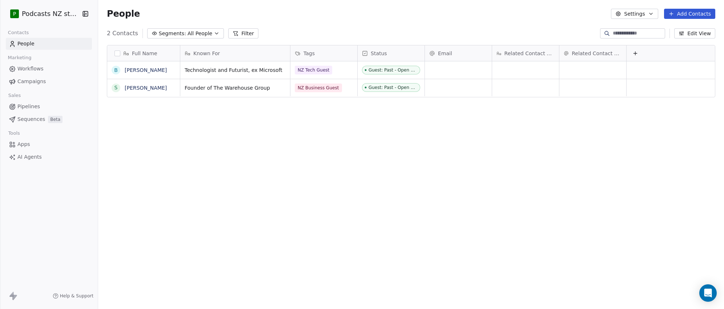
click at [675, 16] on button "Add Contacts" at bounding box center [689, 14] width 51 height 10
click at [675, 31] on span "Create new contact" at bounding box center [694, 30] width 50 height 8
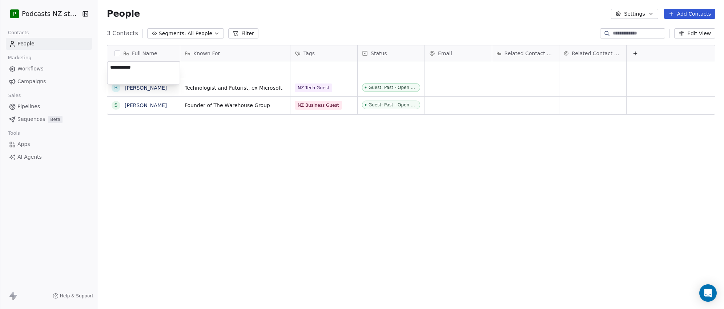
type textarea "**********"
click at [226, 70] on html "**********" at bounding box center [362, 154] width 724 height 309
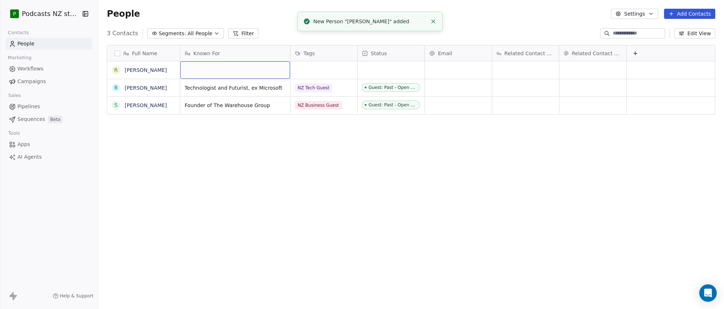
click at [227, 68] on div "grid" at bounding box center [235, 69] width 110 height 17
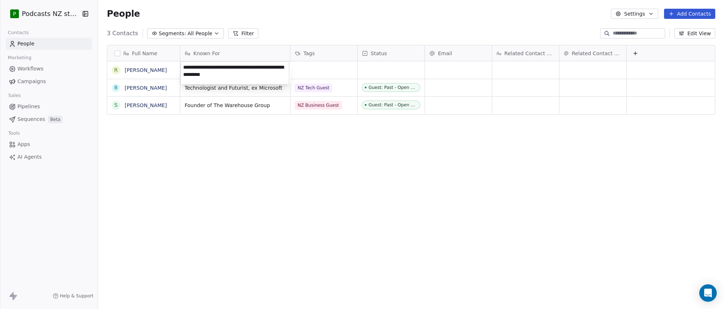
type textarea "**********"
click at [324, 70] on html "**********" at bounding box center [362, 154] width 724 height 309
click at [319, 70] on div "grid" at bounding box center [323, 69] width 67 height 17
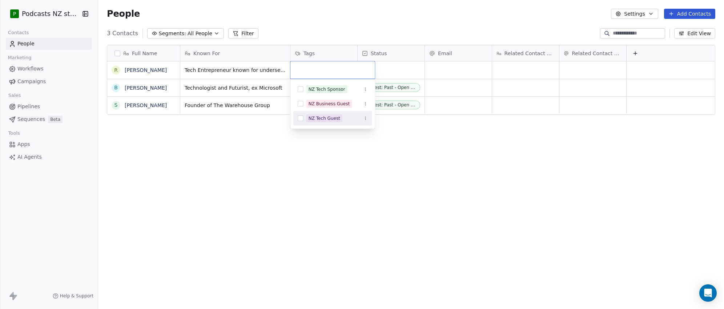
click at [300, 118] on button "Suggestions" at bounding box center [301, 119] width 6 height 6
click at [392, 72] on html "P Podcasts NZ studio Contacts People Marketing Workflows Campaigns Sales Pipeli…" at bounding box center [362, 154] width 724 height 309
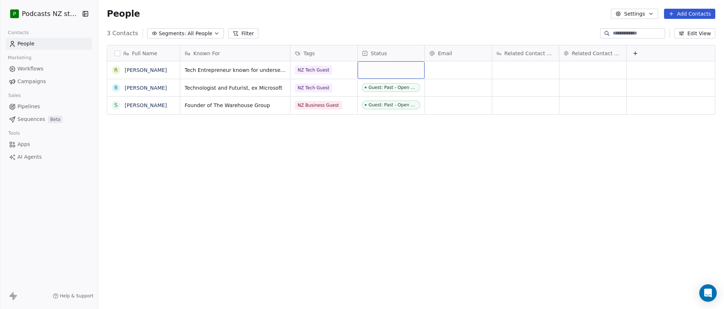
click at [379, 69] on div "grid" at bounding box center [391, 69] width 67 height 17
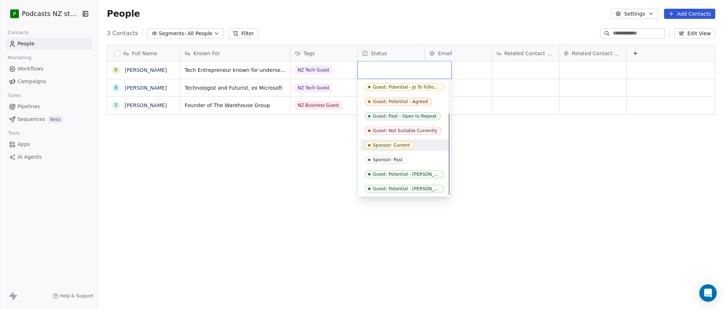
scroll to position [45, 0]
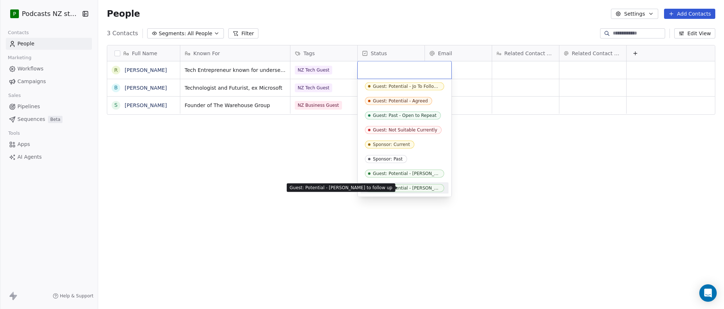
click at [402, 187] on div "Guest: Potential - [PERSON_NAME] to follow up" at bounding box center [406, 188] width 67 height 5
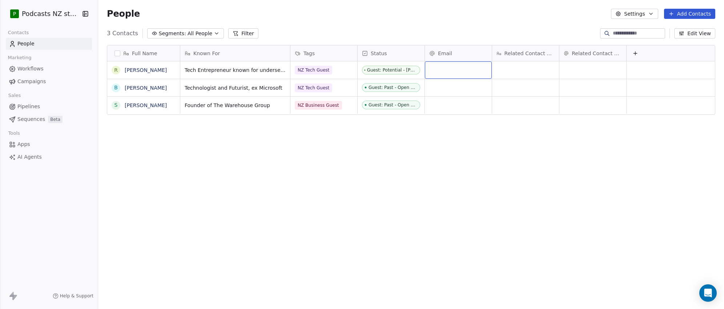
click at [453, 72] on div "grid" at bounding box center [458, 69] width 67 height 17
click at [461, 133] on html "P Podcasts NZ studio Contacts People Marketing Workflows Campaigns Sales Pipeli…" at bounding box center [362, 154] width 724 height 309
click at [205, 33] on span "All People" at bounding box center [199, 34] width 25 height 8
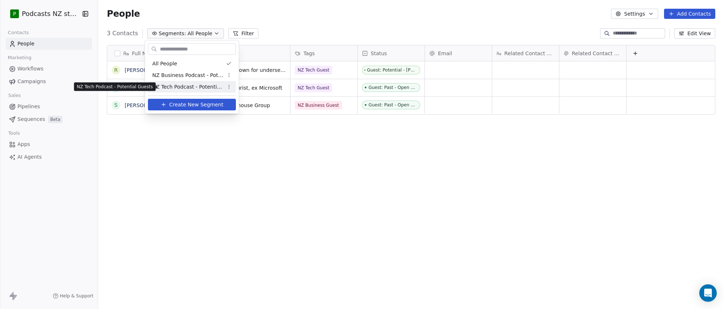
click at [186, 88] on span "NZ Tech Podcast - Potential Guests" at bounding box center [187, 87] width 71 height 8
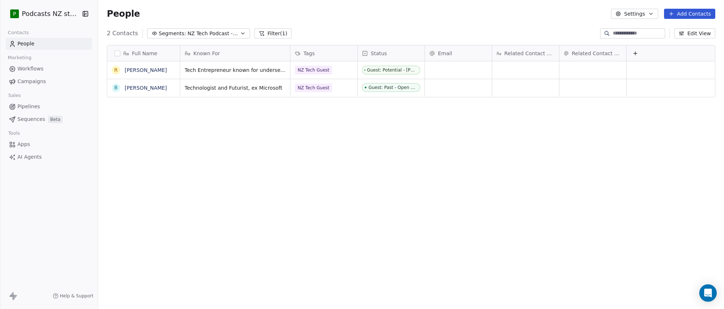
scroll to position [268, 622]
click at [241, 33] on icon "button" at bounding box center [242, 33] width 3 height 1
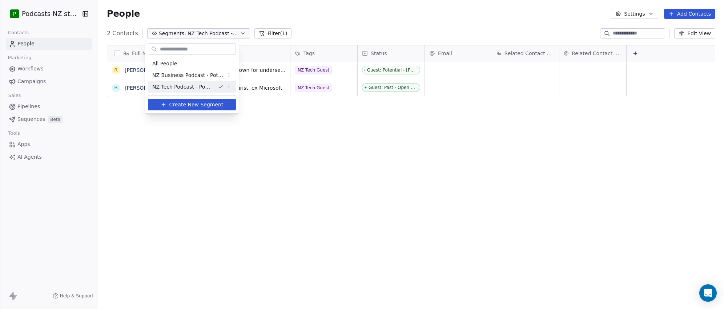
click at [439, 138] on html "P Podcasts NZ studio Contacts People Marketing Workflows Campaigns Sales Pipeli…" at bounding box center [362, 154] width 724 height 309
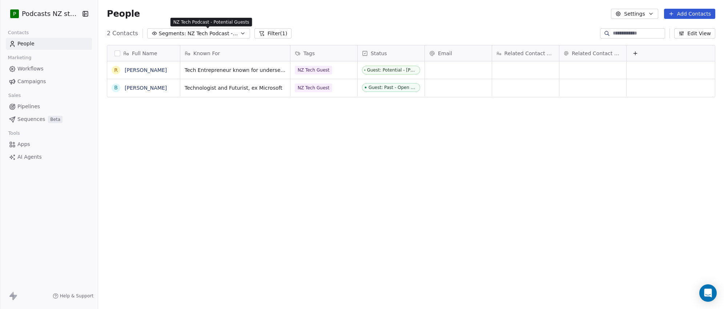
click at [214, 35] on span "NZ Tech Podcast - Potential Guests" at bounding box center [212, 34] width 51 height 8
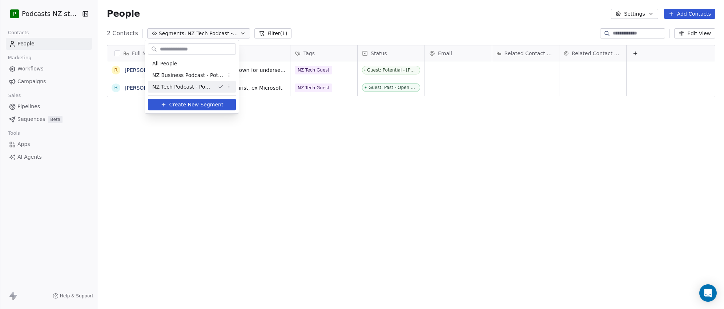
click at [286, 115] on html "P Podcasts NZ studio Contacts People Marketing Workflows Campaigns Sales Pipeli…" at bounding box center [362, 154] width 724 height 309
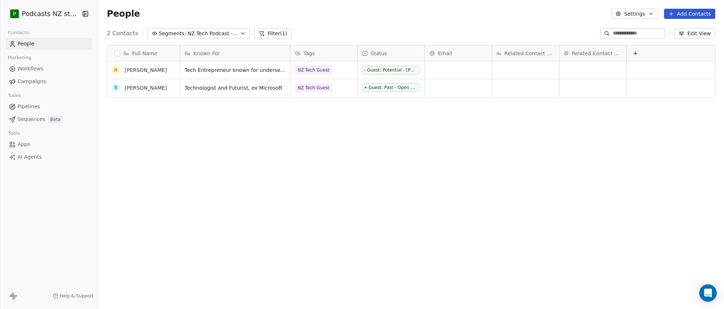
click at [675, 15] on button "Add Contacts" at bounding box center [689, 14] width 51 height 10
click at [675, 29] on span "Create new contact" at bounding box center [694, 30] width 50 height 8
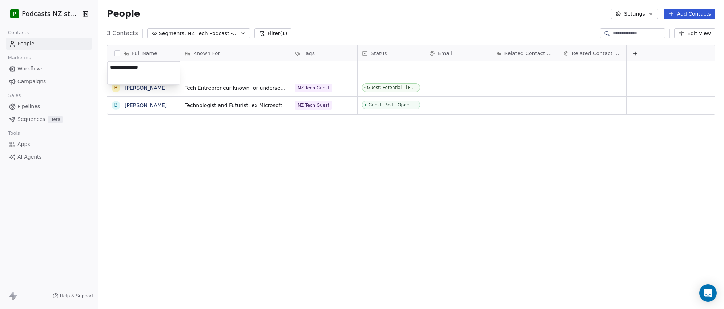
type textarea "**********"
click at [241, 70] on html "P Podcasts NZ studio Contacts People Marketing Workflows Campaigns Sales Pipeli…" at bounding box center [362, 154] width 724 height 309
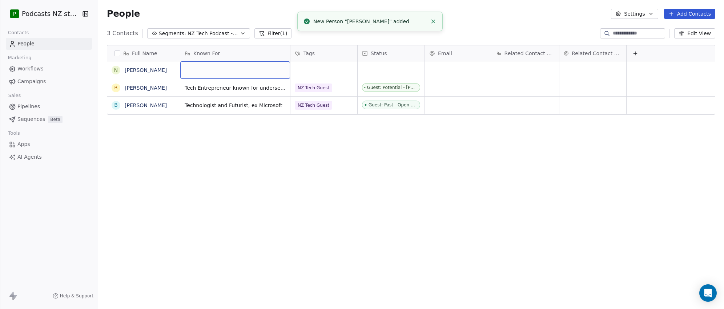
click at [235, 68] on div "grid" at bounding box center [235, 69] width 110 height 17
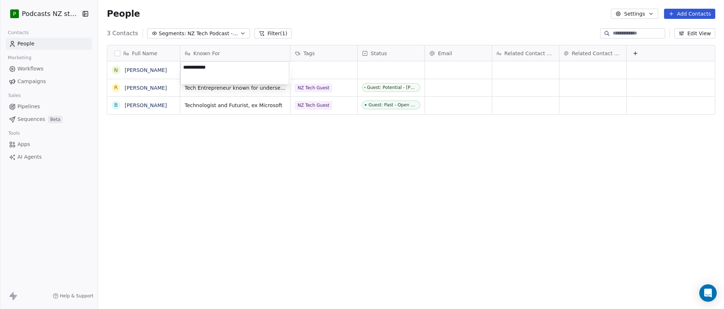
type textarea "**********"
click at [166, 72] on html "**********" at bounding box center [362, 154] width 724 height 309
click at [164, 70] on div "N Neil Livingstone" at bounding box center [146, 69] width 78 height 17
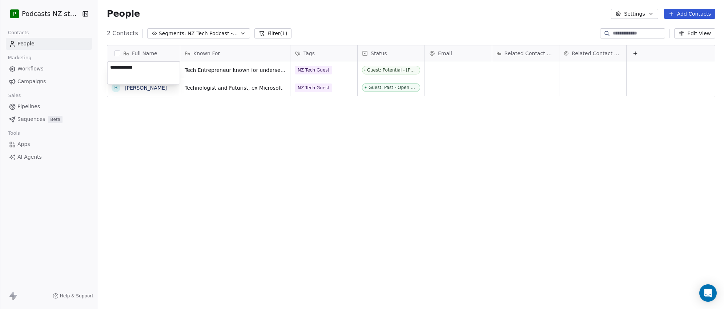
type textarea "**********"
click at [290, 116] on html "**********" at bounding box center [362, 154] width 724 height 309
click at [240, 35] on icon "button" at bounding box center [243, 34] width 6 height 6
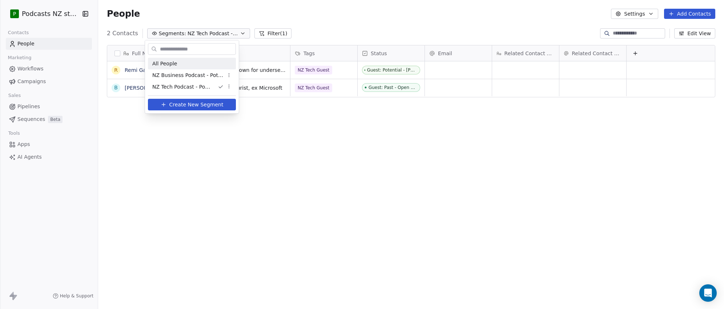
click at [191, 62] on div "All People" at bounding box center [192, 64] width 88 height 12
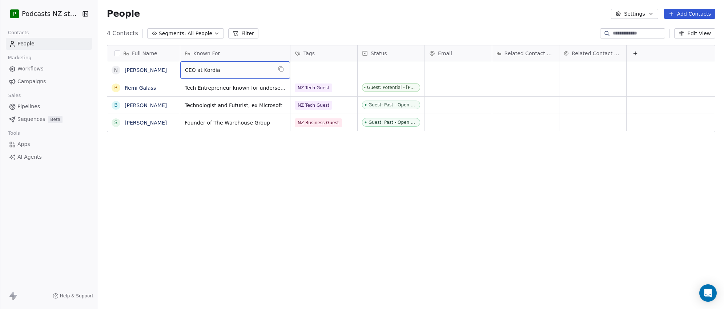
click at [228, 70] on span "CEO at Kordia" at bounding box center [228, 69] width 87 height 7
click at [346, 69] on html "**********" at bounding box center [362, 154] width 724 height 309
click at [326, 70] on div "grid" at bounding box center [323, 69] width 67 height 17
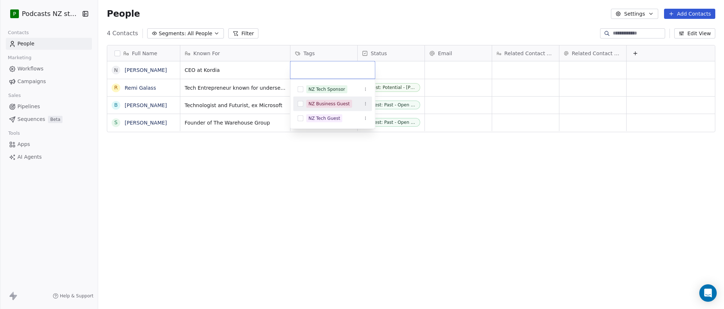
click at [300, 104] on button "Suggestions" at bounding box center [301, 104] width 6 height 6
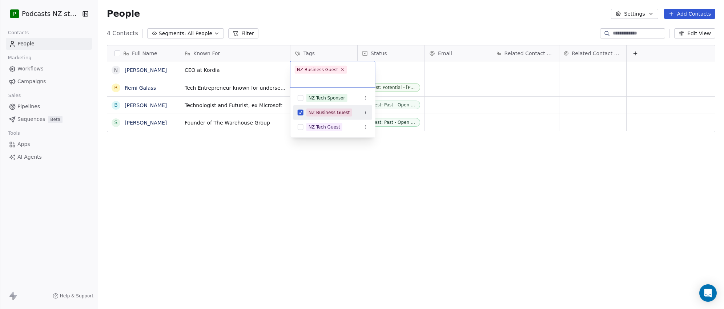
click at [427, 146] on html "P Podcasts NZ studio Contacts People Marketing Workflows Campaigns Sales Pipeli…" at bounding box center [362, 154] width 724 height 309
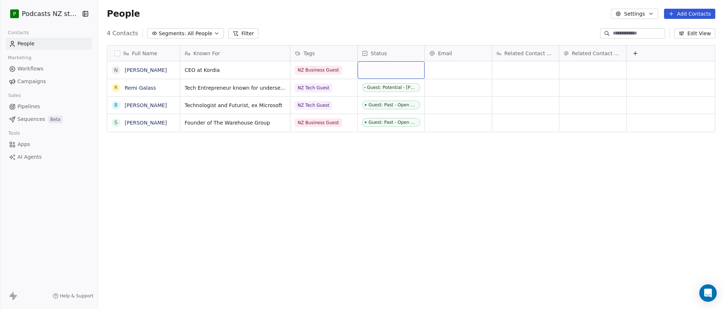
click at [383, 71] on div "grid" at bounding box center [391, 69] width 67 height 17
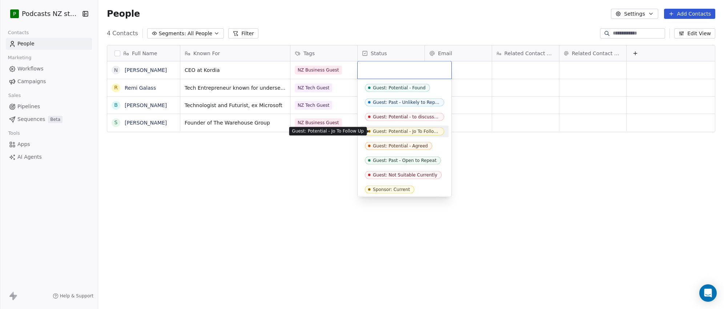
click at [398, 130] on div "Guest: Potential - Jo To Follow Up" at bounding box center [406, 131] width 67 height 5
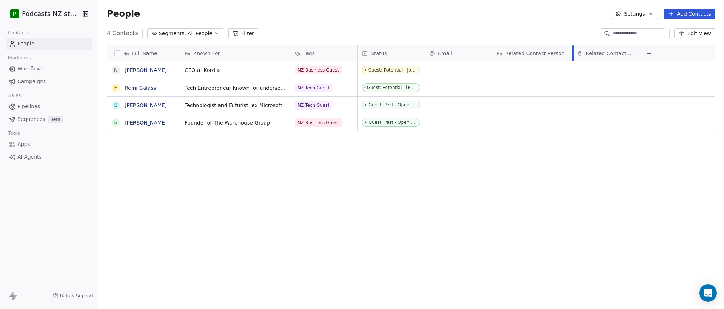
drag, startPoint x: 558, startPoint y: 54, endPoint x: 572, endPoint y: 52, distance: 14.0
click at [572, 52] on div at bounding box center [573, 53] width 2 height 16
drag, startPoint x: 639, startPoint y: 48, endPoint x: 653, endPoint y: 49, distance: 13.9
click at [653, 49] on div at bounding box center [654, 53] width 2 height 16
click at [663, 55] on icon at bounding box center [663, 54] width 6 height 6
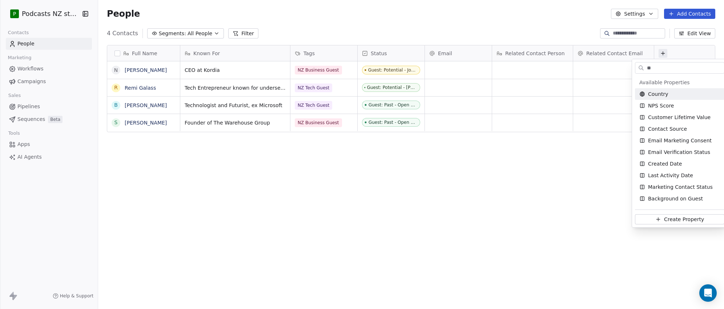
type input "*"
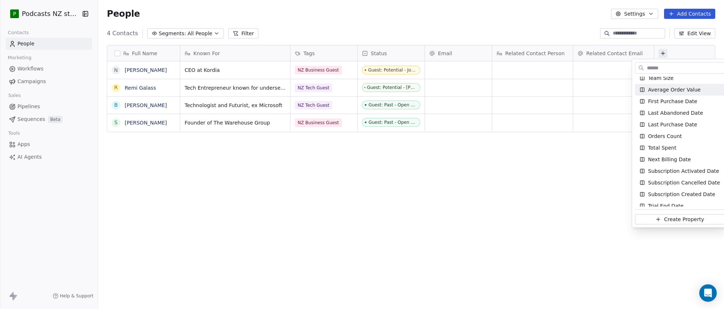
scroll to position [363, 0]
click at [663, 66] on input "text" at bounding box center [684, 68] width 78 height 11
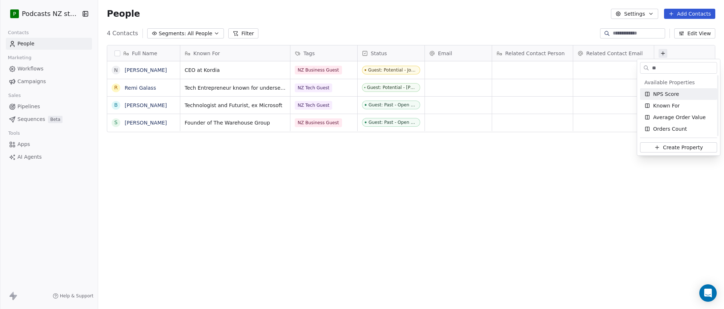
scroll to position [0, 0]
type input "*"
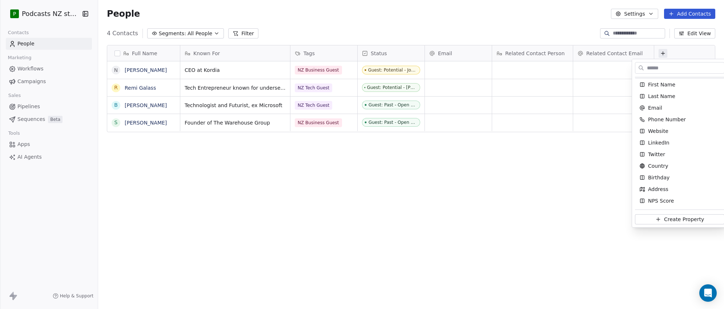
click at [498, 169] on html "P Podcasts NZ studio Contacts People Marketing Workflows Campaigns Sales Pipeli…" at bounding box center [362, 154] width 724 height 309
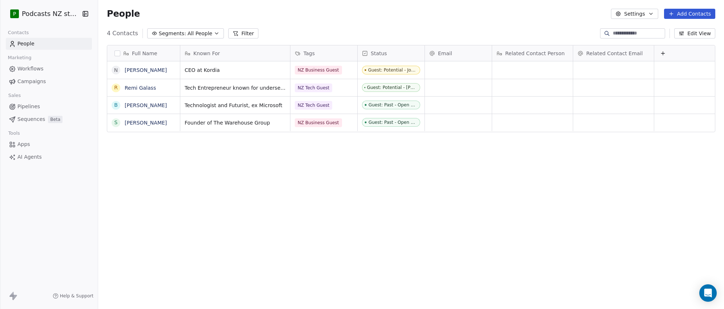
click at [639, 15] on button "Settings" at bounding box center [634, 14] width 47 height 10
click at [642, 29] on span "Contact Properties" at bounding box center [654, 30] width 47 height 8
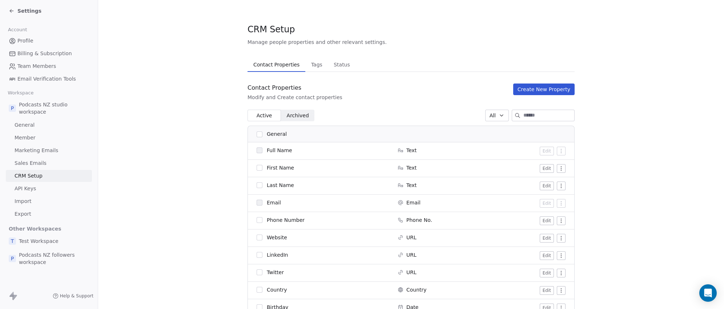
click at [297, 114] on span "Archived" at bounding box center [298, 116] width 22 height 8
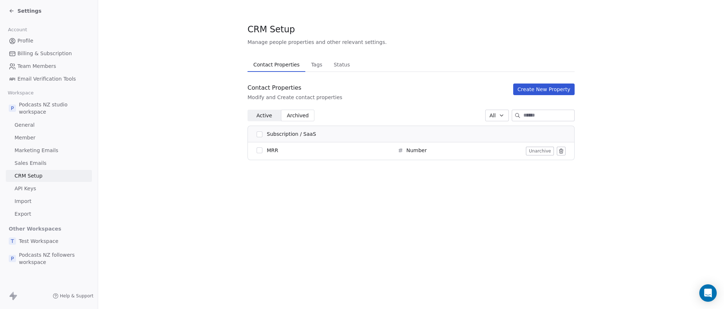
click at [263, 116] on span "Active" at bounding box center [264, 116] width 16 height 8
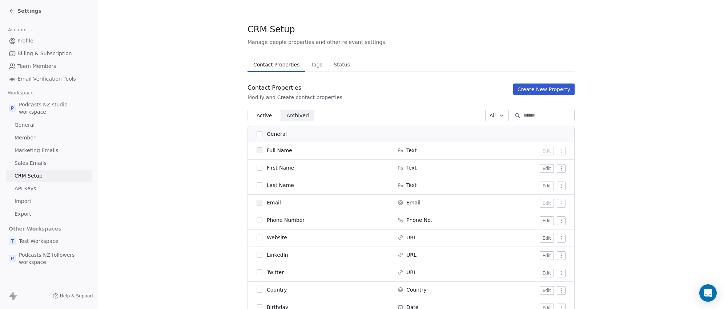
click at [545, 88] on button "Create New Property" at bounding box center [543, 90] width 61 height 12
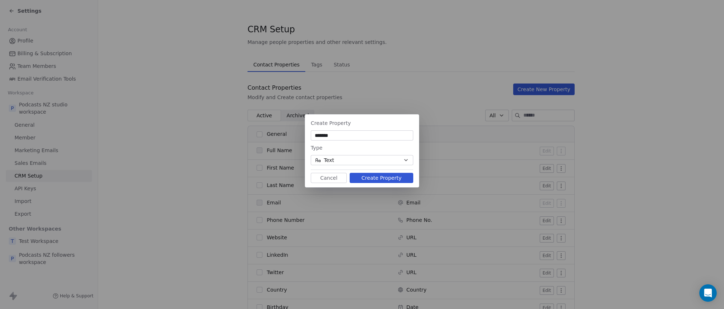
type input "*******"
click at [345, 159] on button "Text" at bounding box center [362, 160] width 102 height 10
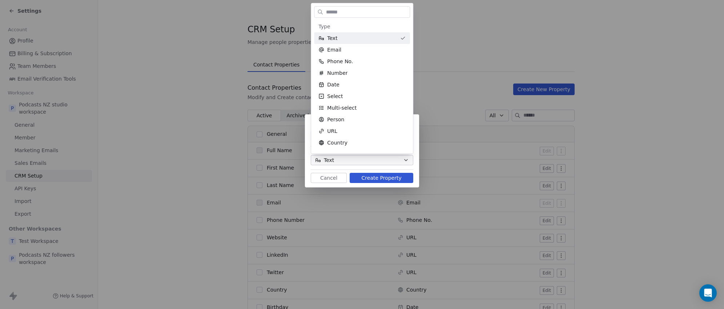
click at [345, 159] on div "Create Property ******* Type Text Cancel Create Property" at bounding box center [362, 154] width 724 height 103
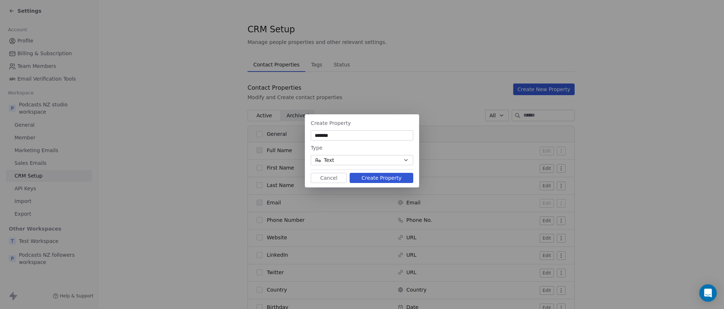
click at [382, 177] on button "Create Property" at bounding box center [382, 178] width 64 height 10
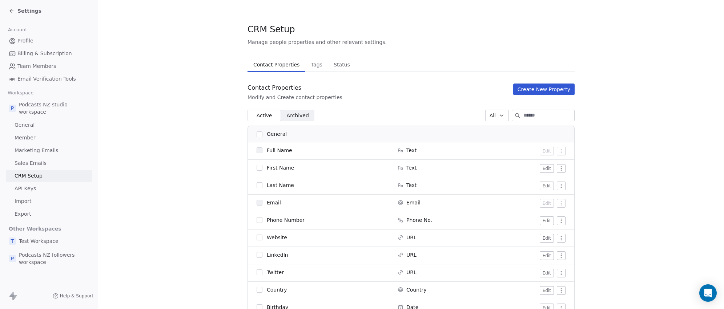
click at [12, 9] on icon at bounding box center [12, 11] width 6 height 6
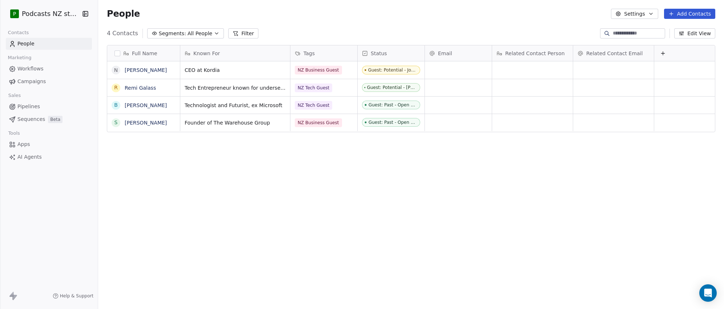
scroll to position [268, 622]
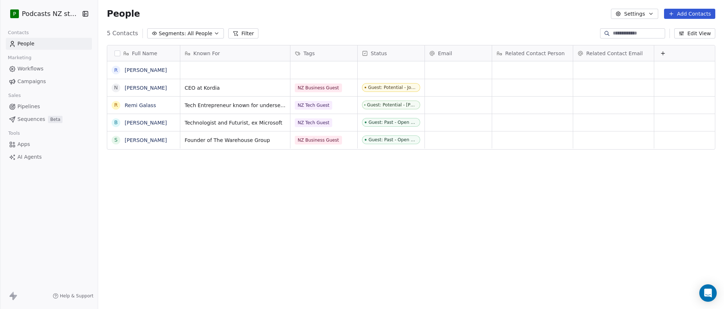
click at [214, 33] on icon "button" at bounding box center [217, 34] width 6 height 6
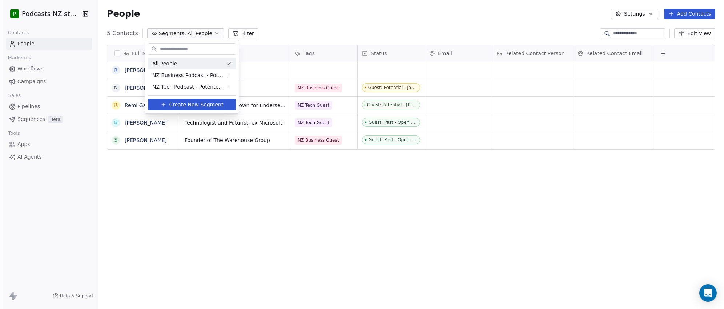
click at [302, 26] on html "P Podcasts NZ studio Contacts People Marketing Workflows Campaigns Sales Pipeli…" at bounding box center [362, 154] width 724 height 309
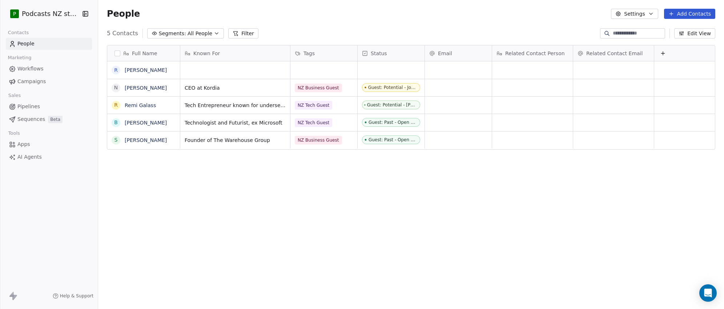
click at [665, 54] on icon at bounding box center [663, 54] width 6 height 6
type input "****"
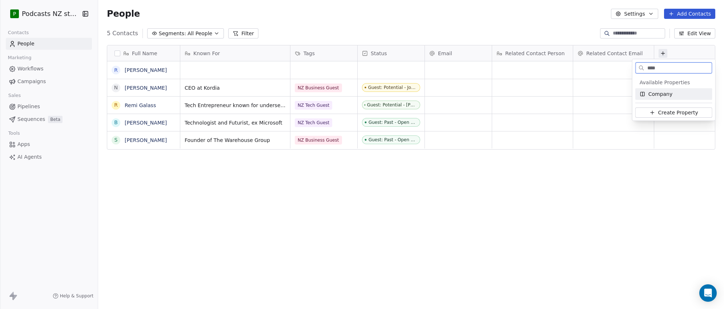
click at [655, 94] on span "Company" at bounding box center [660, 93] width 24 height 7
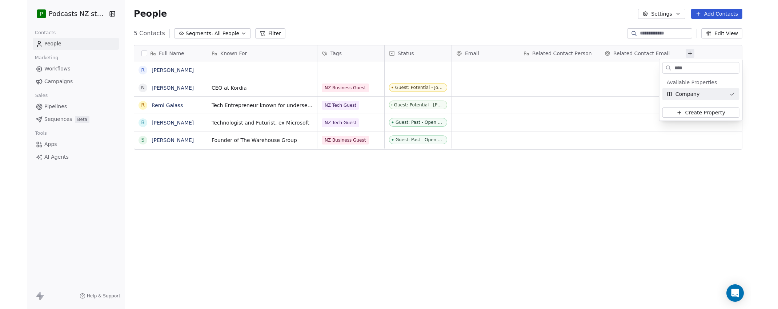
scroll to position [0, 27]
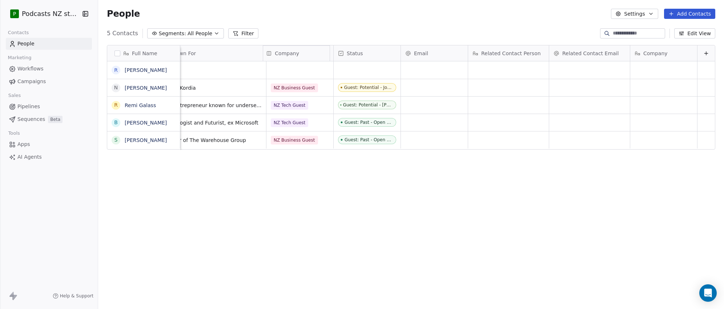
drag, startPoint x: 655, startPoint y: 54, endPoint x: 287, endPoint y: 51, distance: 368.1
click at [287, 51] on div "Full Name R Rochelle Moffit N Neil Livingstone R Remi Galass B Brett Roberts S …" at bounding box center [411, 97] width 608 height 105
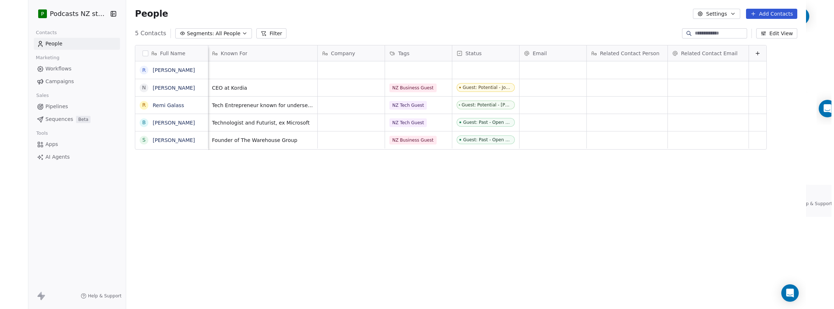
scroll to position [268, 732]
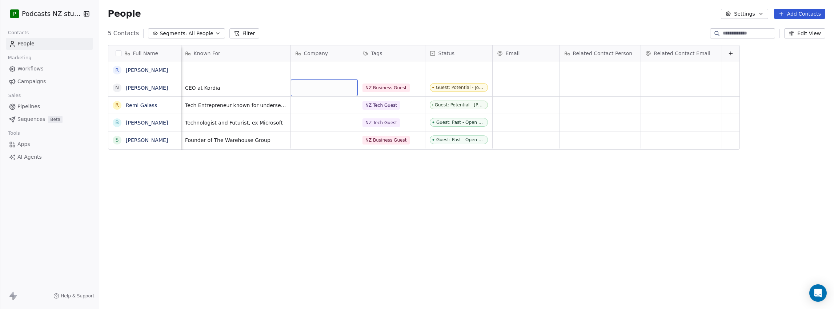
click at [310, 85] on div "grid" at bounding box center [324, 87] width 67 height 17
type textarea "******"
click at [301, 107] on html "P Podcasts NZ studio Contacts People Marketing Workflows Campaigns Sales Pipeli…" at bounding box center [417, 154] width 834 height 309
click at [301, 141] on div "grid" at bounding box center [324, 140] width 67 height 17
click at [357, 187] on html "P Podcasts NZ studio Contacts People Marketing Workflows Campaigns Sales Pipeli…" at bounding box center [417, 154] width 834 height 309
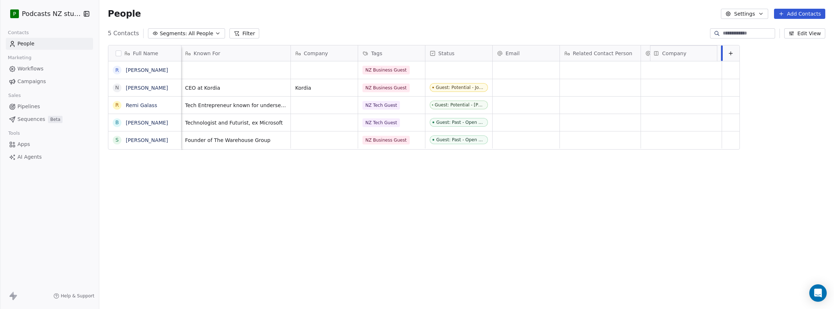
drag, startPoint x: 303, startPoint y: 52, endPoint x: 673, endPoint y: 56, distance: 369.9
click at [673, 56] on div "Full Name R Rochelle Moffit N Neil Livingstone R Remi Galass B Brett Roberts S …" at bounding box center [423, 97] width 631 height 105
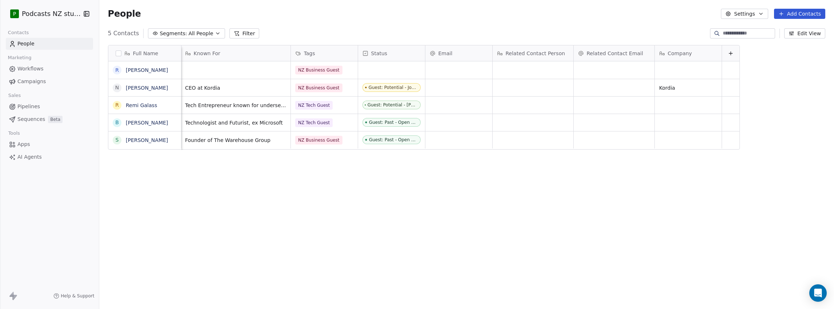
click at [205, 166] on div "Full Name R Rochelle Moffit N Neil Livingstone R Remi Galass B Brett Roberts S …" at bounding box center [466, 175] width 734 height 272
click at [206, 166] on div "Full Name R Rochelle Moffit N Neil Livingstone R Remi Galass B Brett Roberts S …" at bounding box center [466, 175] width 734 height 272
click at [152, 166] on div "Full Name R Rochelle Moffit N Neil Livingstone R Remi Galass B Brett Roberts S …" at bounding box center [466, 175] width 734 height 272
click at [156, 174] on div "Full Name R Rochelle Moffit N Neil Livingstone R Remi Galass B Brett Roberts S …" at bounding box center [466, 175] width 734 height 272
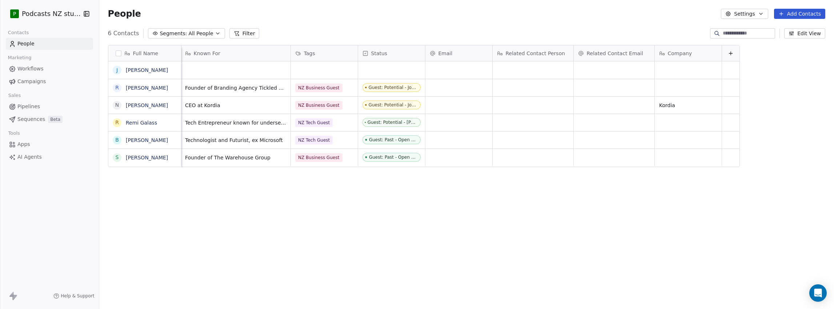
scroll to position [4, 0]
click at [264, 154] on span "Founder of The Warehouse Group" at bounding box center [229, 157] width 87 height 7
type textarea "**********"
click at [245, 210] on html "**********" at bounding box center [417, 154] width 834 height 309
click at [212, 36] on button "Segments: All People" at bounding box center [186, 33] width 77 height 10
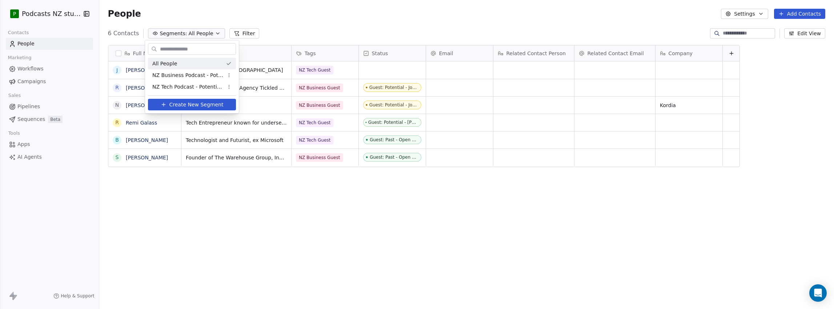
click at [211, 33] on html "P Podcasts NZ studio Contacts People Marketing Workflows Campaigns Sales Pipeli…" at bounding box center [417, 154] width 834 height 309
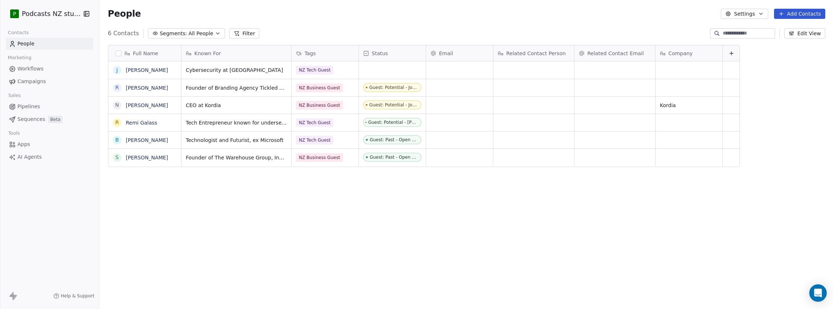
click at [216, 33] on icon "button" at bounding box center [217, 33] width 3 height 1
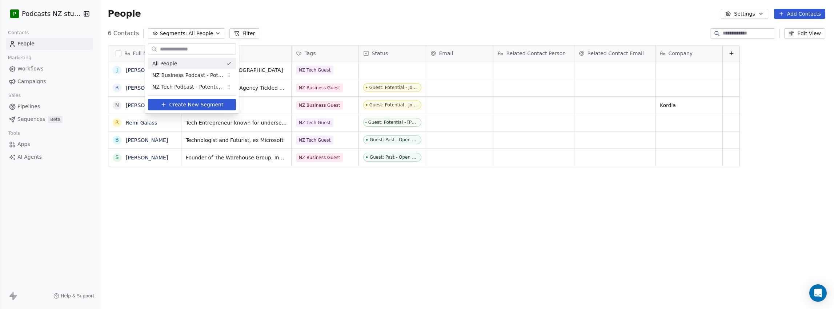
click at [211, 33] on html "P Podcasts NZ studio Contacts People Marketing Workflows Campaigns Sales Pipeli…" at bounding box center [417, 154] width 834 height 309
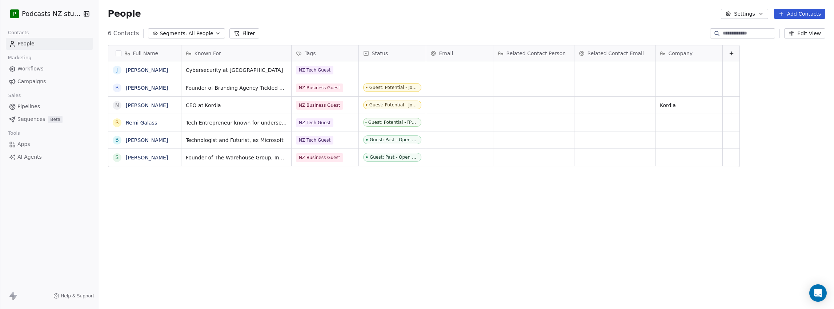
click at [41, 70] on span "Workflows" at bounding box center [30, 69] width 26 height 8
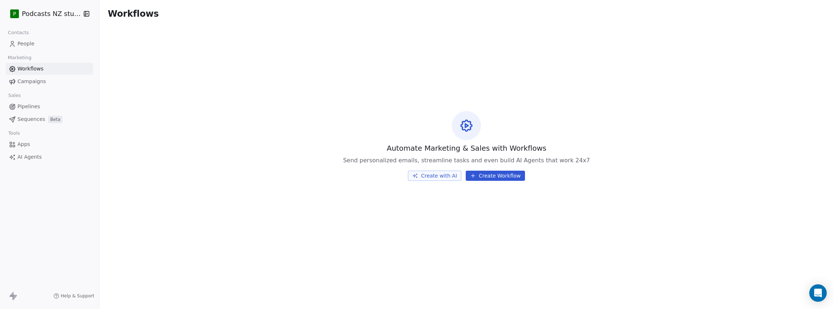
click at [45, 81] on link "Campaigns" at bounding box center [49, 82] width 87 height 12
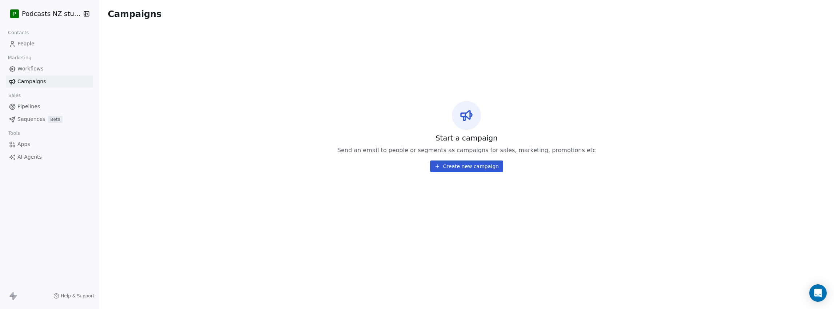
click at [52, 66] on link "Workflows" at bounding box center [49, 69] width 87 height 12
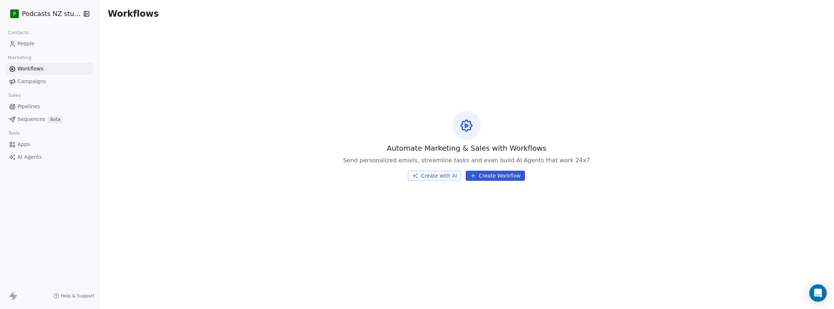
click at [48, 45] on link "People" at bounding box center [49, 44] width 87 height 12
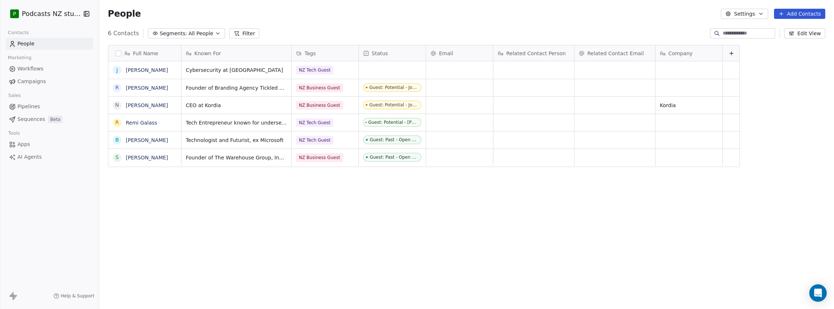
scroll to position [268, 732]
click at [58, 81] on link "Campaigns" at bounding box center [49, 82] width 87 height 12
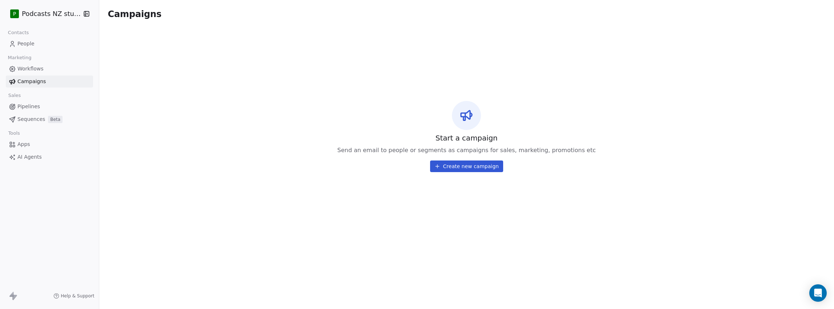
click at [59, 106] on link "Pipelines" at bounding box center [49, 107] width 87 height 12
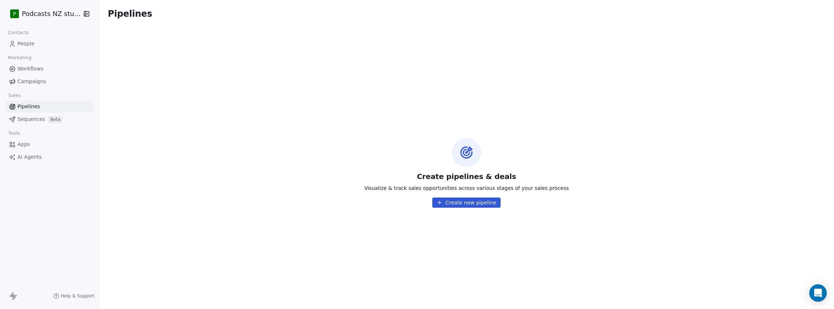
click at [67, 121] on link "Sequences Beta" at bounding box center [49, 119] width 87 height 12
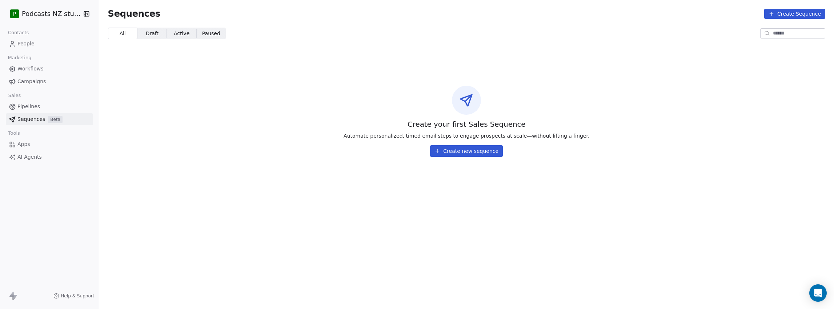
click at [420, 124] on span "Create your first Sales Sequence" at bounding box center [466, 124] width 118 height 10
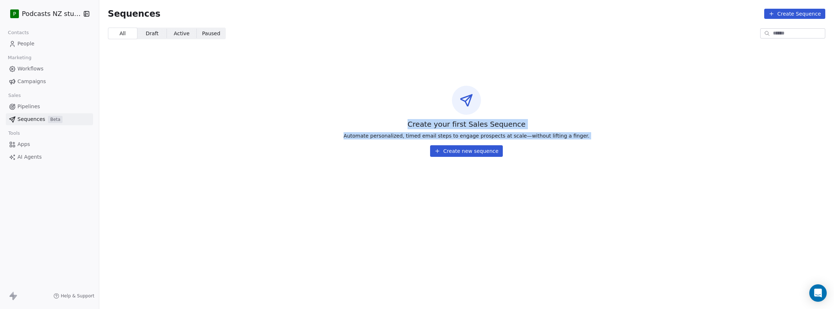
drag, startPoint x: 420, startPoint y: 125, endPoint x: 579, endPoint y: 127, distance: 159.5
click at [579, 127] on div "Create your first Sales Sequence Automate personalized, timed email steps to en…" at bounding box center [466, 121] width 734 height 118
drag, startPoint x: 579, startPoint y: 127, endPoint x: 581, endPoint y: 137, distance: 10.3
click at [581, 137] on div "Create your first Sales Sequence Automate personalized, timed email steps to en…" at bounding box center [466, 121] width 734 height 118
drag, startPoint x: 584, startPoint y: 136, endPoint x: 413, endPoint y: 126, distance: 170.3
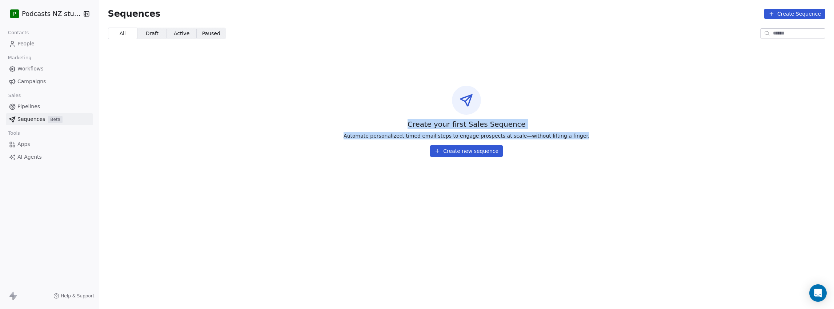
click at [413, 126] on div "Create your first Sales Sequence Automate personalized, timed email steps to en…" at bounding box center [466, 121] width 734 height 118
click at [413, 126] on span "Create your first Sales Sequence" at bounding box center [466, 124] width 118 height 10
drag, startPoint x: 413, startPoint y: 126, endPoint x: 579, endPoint y: 130, distance: 165.4
click at [579, 130] on div "Create your first Sales Sequence Automate personalized, timed email steps to en…" at bounding box center [466, 121] width 734 height 118
drag, startPoint x: 579, startPoint y: 130, endPoint x: 578, endPoint y: 135, distance: 5.1
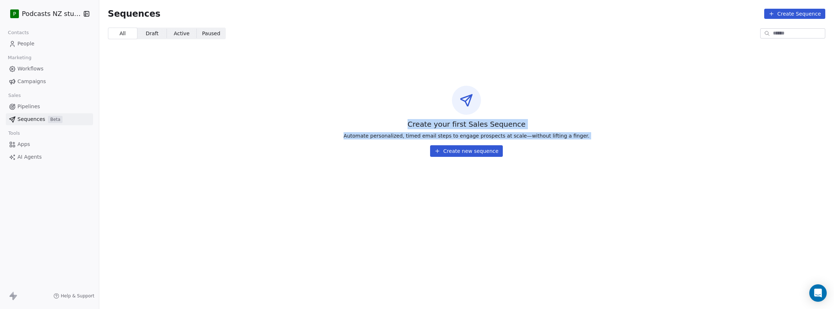
click at [578, 135] on div "Create your first Sales Sequence Automate personalized, timed email steps to en…" at bounding box center [466, 121] width 734 height 118
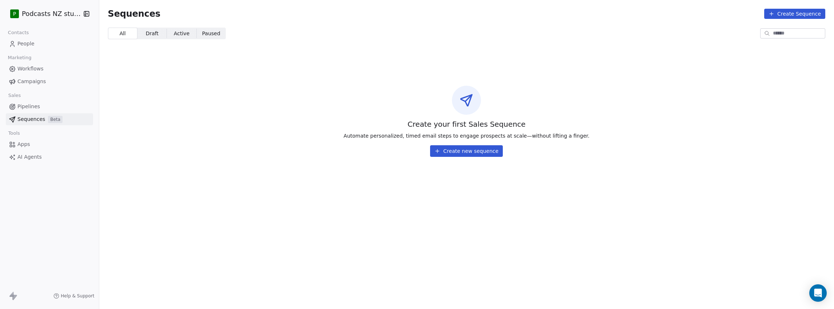
click at [33, 143] on link "Apps" at bounding box center [49, 144] width 87 height 12
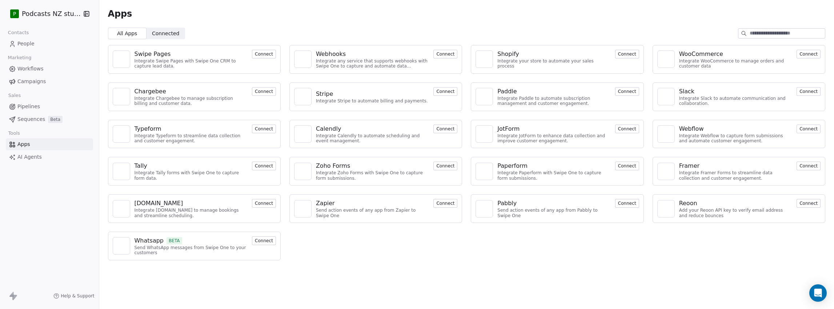
click at [166, 35] on span "Connected" at bounding box center [165, 34] width 27 height 8
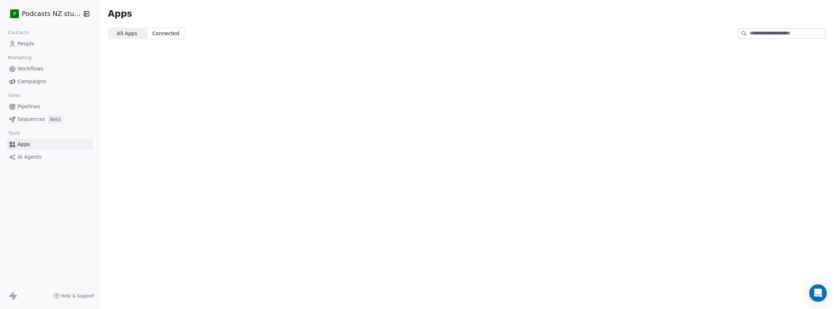
click at [128, 35] on span "All Apps" at bounding box center [127, 34] width 20 height 8
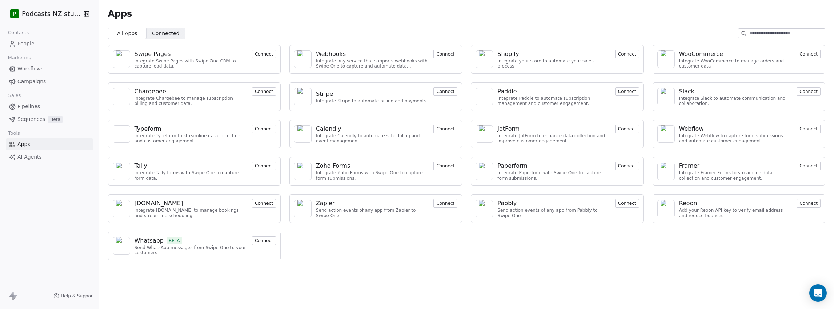
click at [166, 37] on span "Connected Connected" at bounding box center [165, 34] width 39 height 12
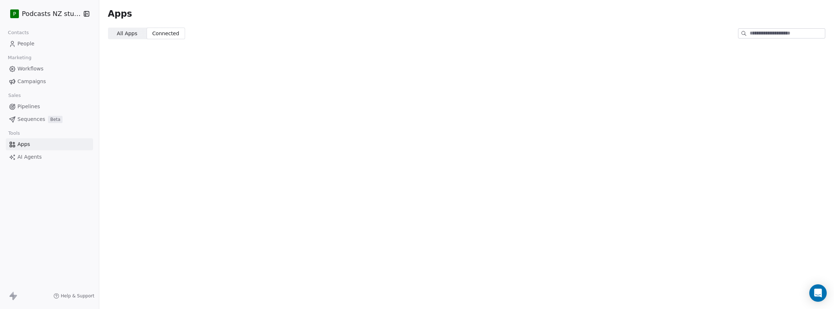
click at [129, 34] on span "All Apps" at bounding box center [127, 34] width 20 height 8
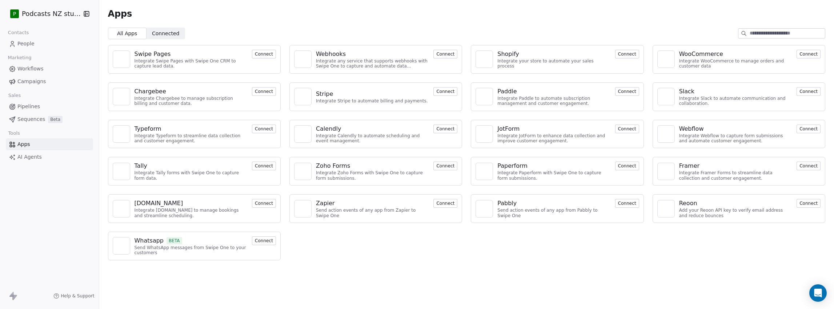
click at [165, 37] on span "Connected" at bounding box center [165, 34] width 27 height 8
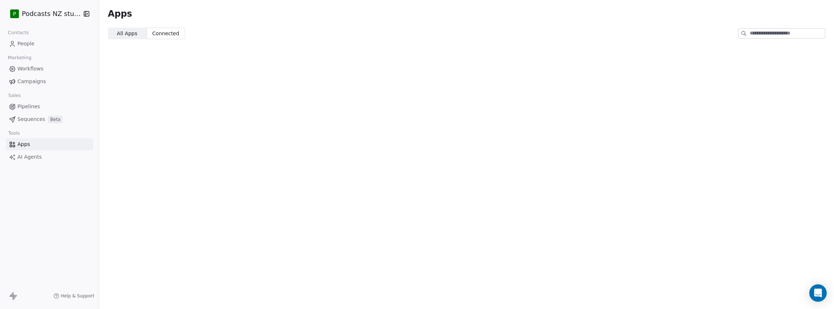
click at [136, 35] on span "All Apps All Apps" at bounding box center [127, 34] width 39 height 12
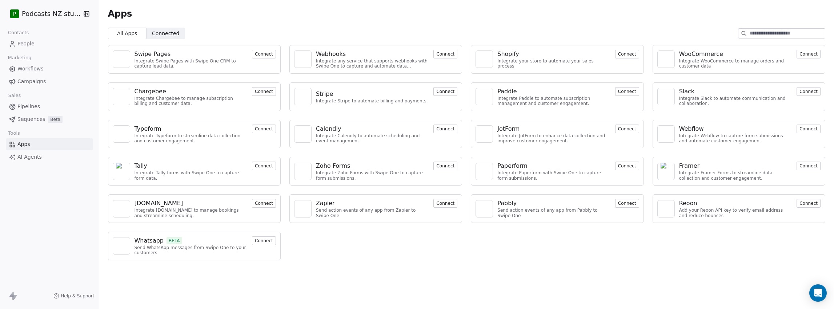
click at [43, 46] on link "People" at bounding box center [49, 44] width 87 height 12
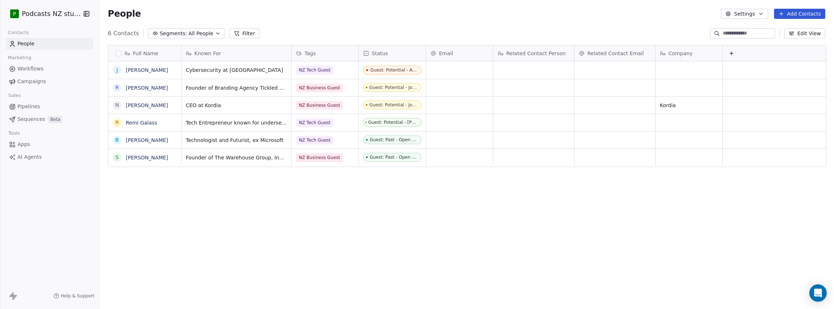
scroll to position [268, 732]
click at [47, 66] on link "Workflows" at bounding box center [49, 69] width 87 height 12
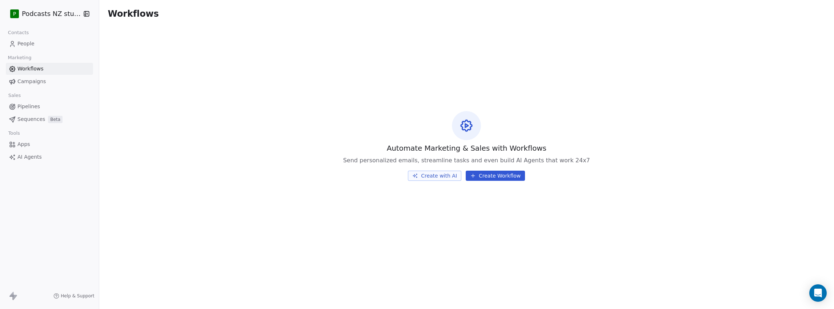
click at [51, 80] on link "Campaigns" at bounding box center [49, 82] width 87 height 12
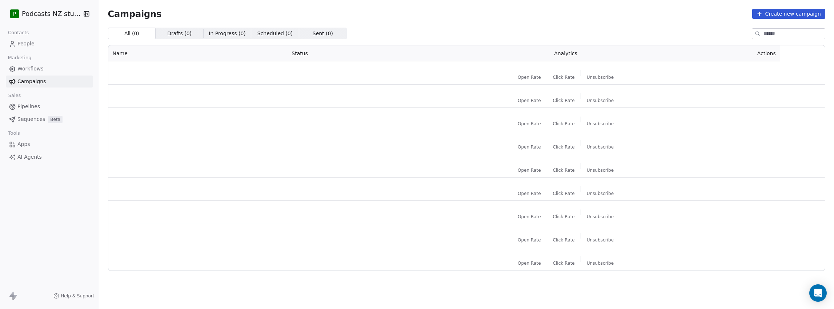
click at [38, 43] on link "People" at bounding box center [49, 44] width 87 height 12
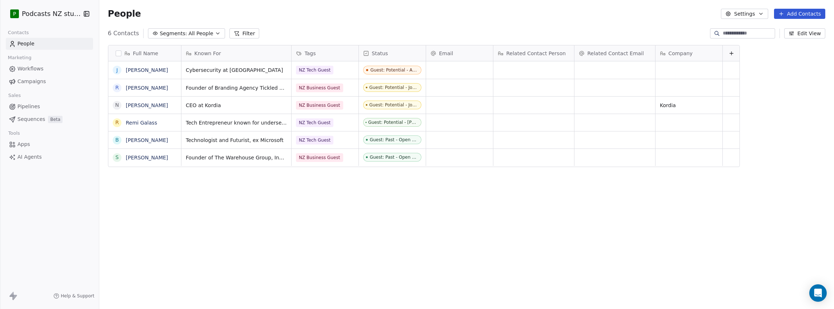
scroll to position [268, 732]
click at [154, 120] on span "Remi Galass" at bounding box center [144, 122] width 37 height 7
type textarea "**********"
click at [225, 191] on html "**********" at bounding box center [417, 154] width 834 height 309
click at [675, 15] on button "Add Contacts" at bounding box center [799, 14] width 51 height 10
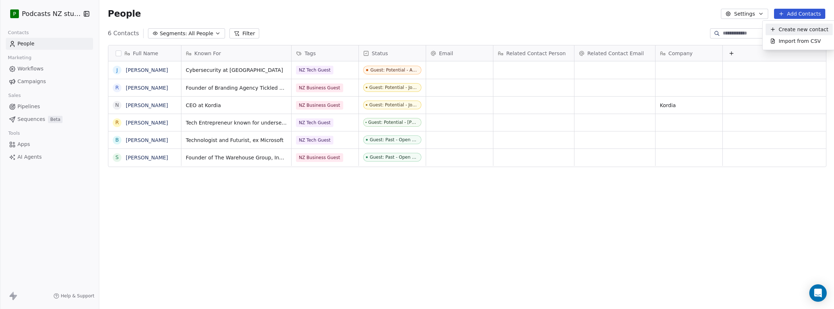
click at [675, 28] on span "Create new contact" at bounding box center [803, 30] width 50 height 8
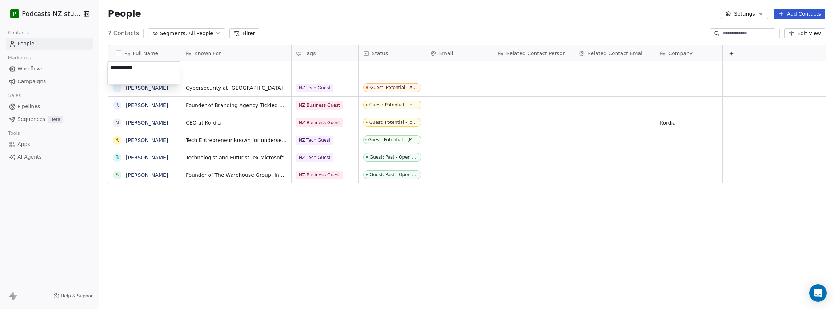
type textarea "**********"
click at [203, 64] on html "**********" at bounding box center [417, 154] width 834 height 309
click at [207, 69] on div "grid" at bounding box center [236, 69] width 110 height 17
click at [207, 68] on div "grid" at bounding box center [236, 69] width 110 height 17
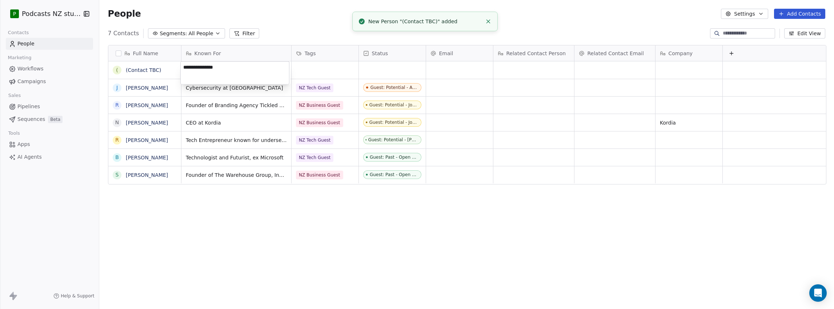
type textarea "**********"
click at [315, 71] on html "**********" at bounding box center [417, 154] width 834 height 309
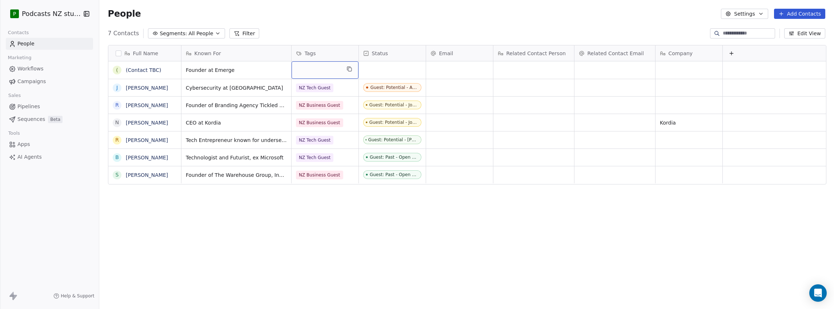
click at [307, 69] on div "grid" at bounding box center [324, 69] width 67 height 17
click at [300, 104] on button "Suggestions" at bounding box center [301, 104] width 6 height 6
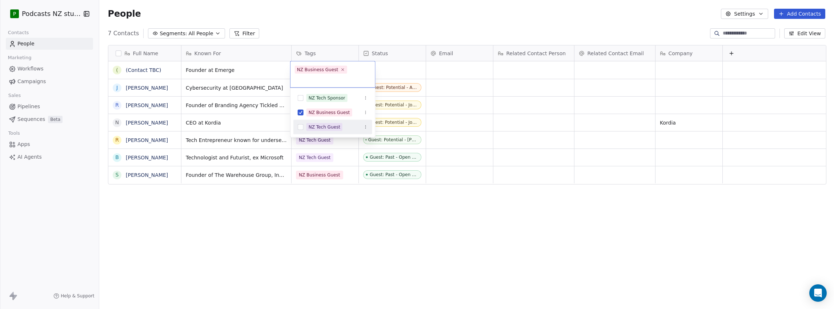
click at [300, 124] on button "Suggestions" at bounding box center [301, 127] width 6 height 6
click at [404, 213] on html "P Podcasts NZ studio Contacts People Marketing Workflows Campaigns Sales Pipeli…" at bounding box center [417, 154] width 834 height 309
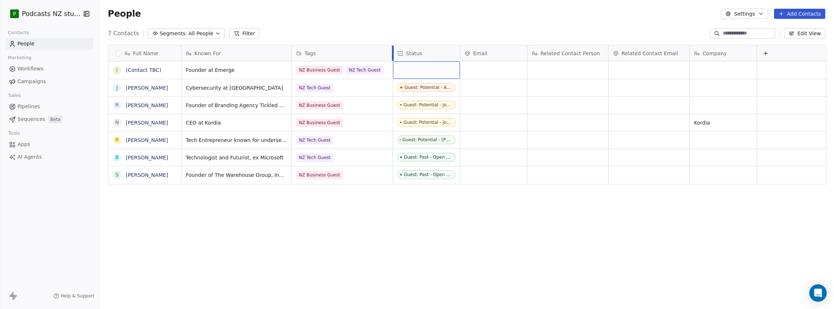
drag, startPoint x: 357, startPoint y: 56, endPoint x: 390, endPoint y: 56, distance: 33.4
click at [392, 56] on div at bounding box center [393, 53] width 2 height 16
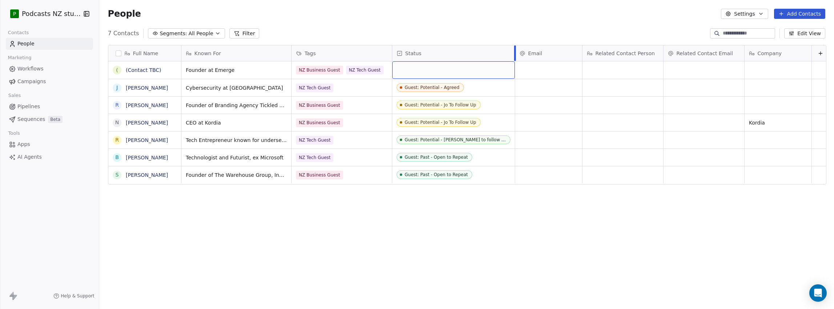
drag, startPoint x: 457, startPoint y: 54, endPoint x: 513, endPoint y: 58, distance: 55.7
click at [514, 58] on div at bounding box center [515, 53] width 2 height 16
click at [675, 13] on button "Settings" at bounding box center [744, 14] width 47 height 10
click at [675, 30] on span "Contact Properties" at bounding box center [763, 30] width 47 height 8
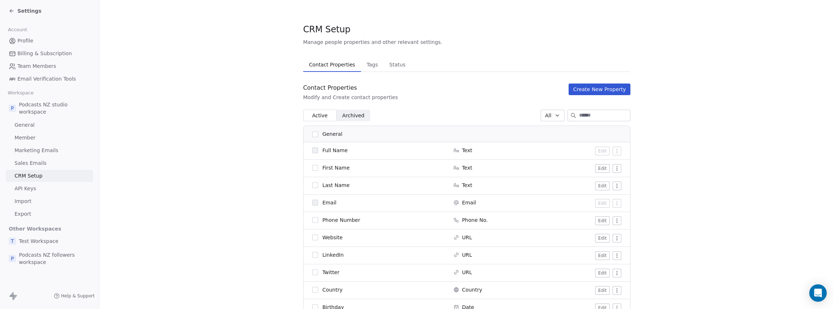
click at [583, 117] on input at bounding box center [604, 115] width 51 height 11
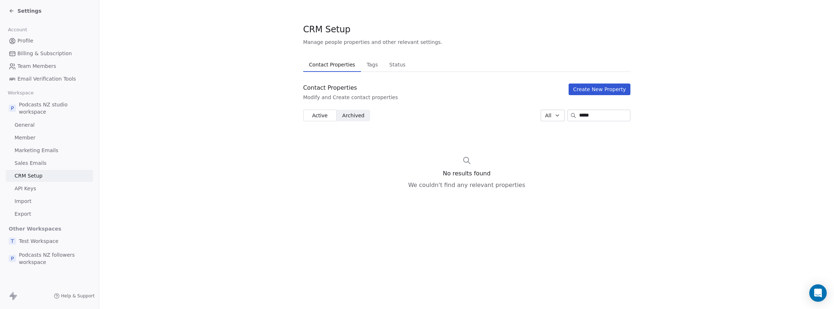
type input "*****"
click at [587, 92] on button "Create New Property" at bounding box center [598, 90] width 61 height 12
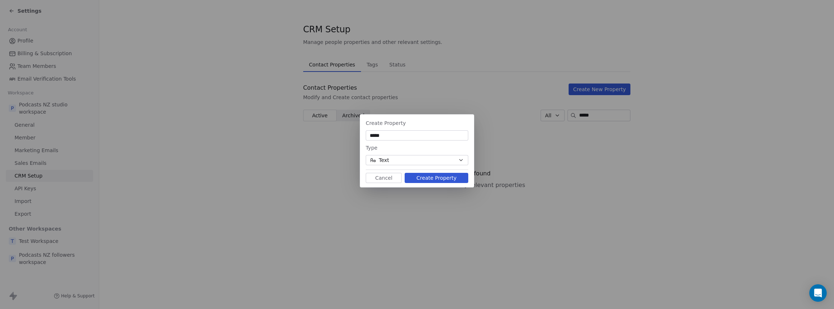
type input "*****"
click at [433, 179] on button "Create Property" at bounding box center [436, 178] width 64 height 10
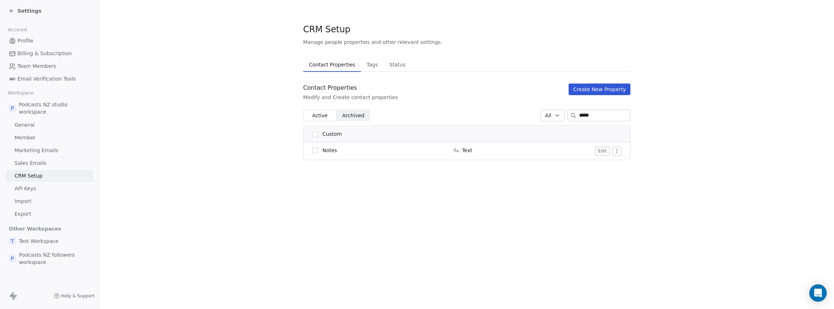
click at [579, 117] on input "*****" at bounding box center [604, 115] width 51 height 11
click at [12, 12] on icon at bounding box center [12, 11] width 6 height 6
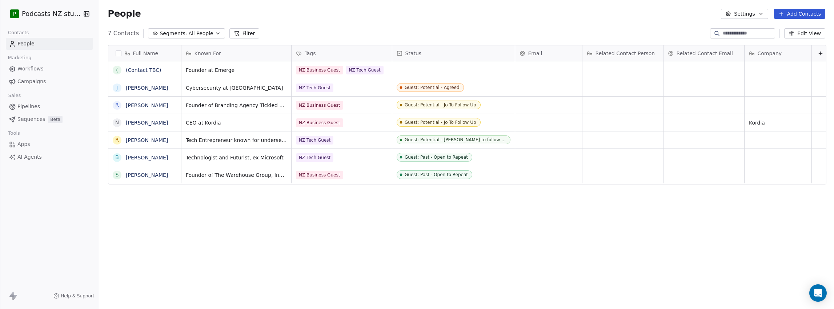
scroll to position [268, 732]
click at [675, 55] on icon at bounding box center [820, 54] width 6 height 6
type input "****"
click at [675, 92] on span "Notes" at bounding box center [767, 93] width 15 height 7
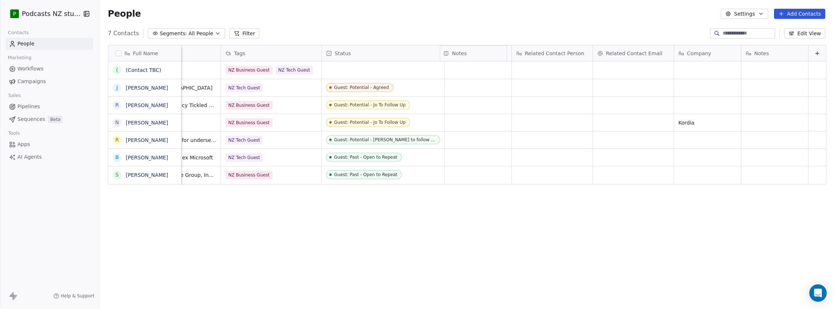
drag, startPoint x: 762, startPoint y: 55, endPoint x: 476, endPoint y: 55, distance: 286.3
click at [476, 55] on div "Full Name ( (Contact TBC) J Joshua Alcock R Rochelle Moffit N Neil Livingstone …" at bounding box center [466, 115] width 717 height 140
drag, startPoint x: 507, startPoint y: 52, endPoint x: 517, endPoint y: 51, distance: 10.2
click at [517, 51] on div "Full Name ( (Contact TBC) J Joshua Alcock R Rochelle Moffit N Neil Livingstone …" at bounding box center [466, 115] width 717 height 140
click at [470, 71] on div "grid" at bounding box center [477, 69] width 67 height 17
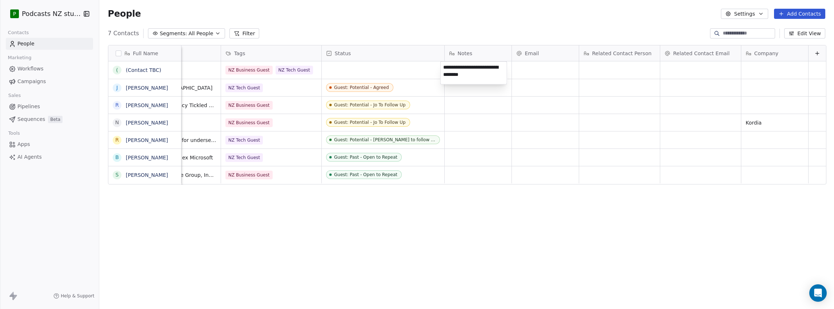
type textarea "**********"
click at [675, 75] on html "P Podcasts NZ studio Contacts People Marketing Workflows Campaigns Sales Pipeli…" at bounding box center [417, 154] width 834 height 309
click at [675, 70] on div "grid" at bounding box center [774, 69] width 67 height 17
type textarea "******"
click at [196, 70] on html "P Podcasts NZ studio Contacts People Marketing Workflows Campaigns Sales Pipeli…" at bounding box center [417, 154] width 834 height 309
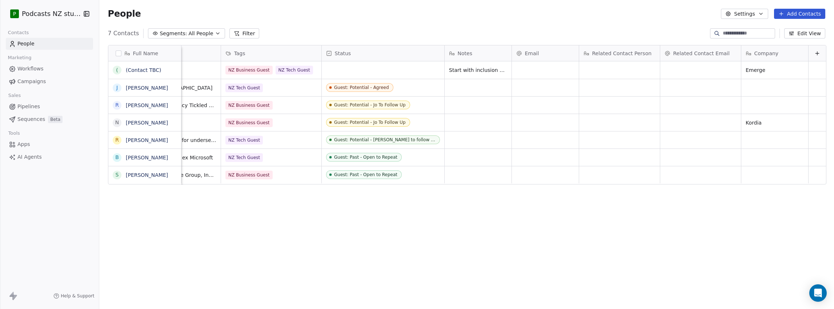
scroll to position [0, 0]
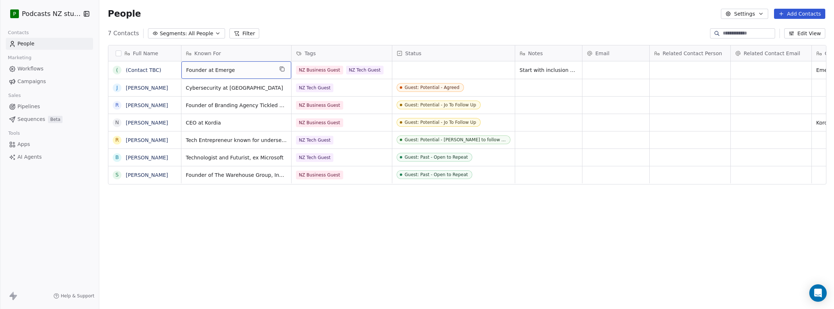
click at [195, 70] on span "Founder at Emerge" at bounding box center [229, 69] width 87 height 7
drag, startPoint x: 205, startPoint y: 65, endPoint x: 171, endPoint y: 63, distance: 33.8
click at [171, 63] on html "P Podcasts NZ studio Contacts People Marketing Workflows Campaigns Sales Pipeli…" at bounding box center [417, 154] width 834 height 309
click at [187, 67] on textarea "**********" at bounding box center [235, 73] width 108 height 23
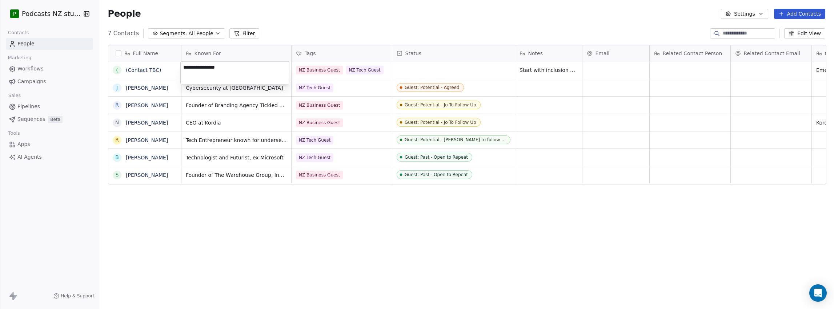
click at [234, 68] on textarea "**********" at bounding box center [235, 73] width 108 height 23
type textarea "**********"
click at [263, 192] on html "P Podcasts NZ studio Contacts People Marketing Workflows Campaigns Sales Pipeli…" at bounding box center [417, 154] width 834 height 309
click at [421, 69] on div "grid" at bounding box center [453, 69] width 122 height 17
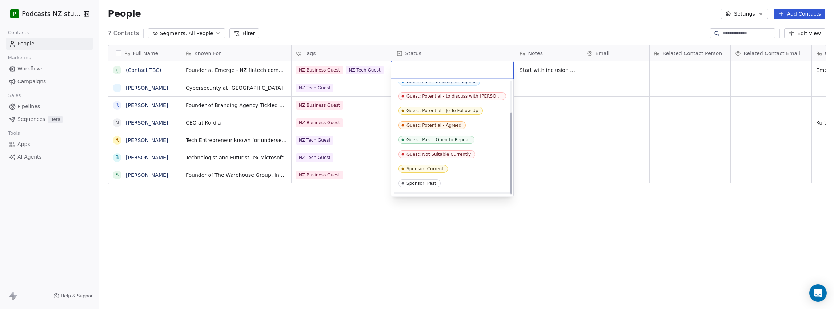
scroll to position [45, 0]
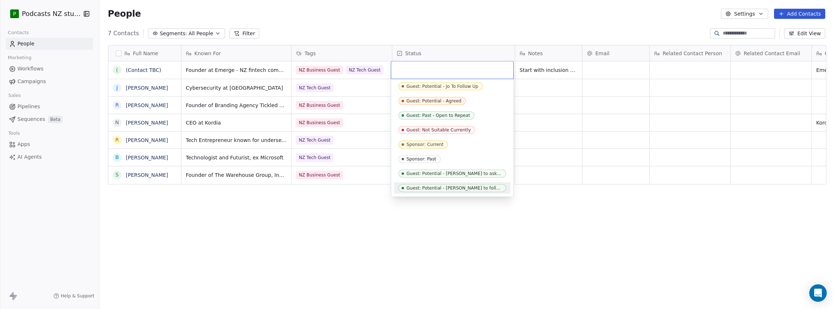
click at [467, 187] on div "Guest: Potential - [PERSON_NAME] to follow up" at bounding box center [453, 188] width 95 height 5
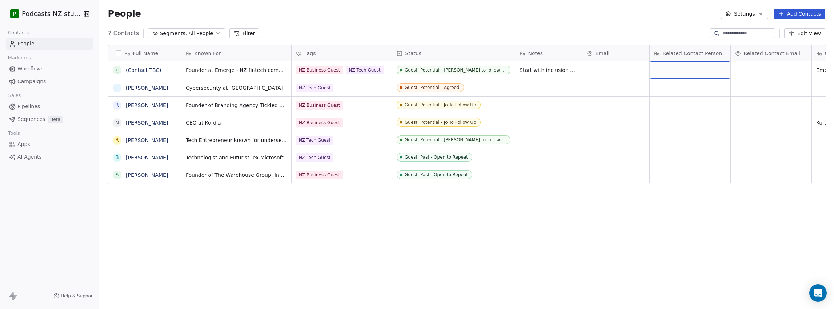
click at [675, 70] on div "grid" at bounding box center [689, 69] width 81 height 17
type textarea "**********"
click at [661, 219] on html "P Podcasts NZ studio Contacts People Marketing Workflows Campaigns Sales Pipeli…" at bounding box center [417, 154] width 834 height 309
click at [675, 11] on button "Add Contacts" at bounding box center [799, 14] width 51 height 10
click at [675, 31] on span "Create new contact" at bounding box center [803, 30] width 50 height 8
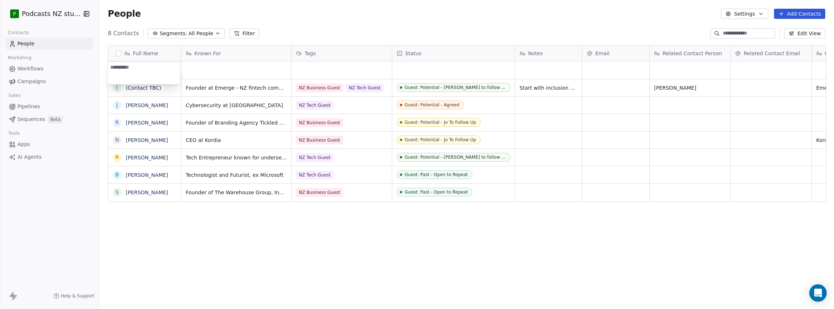
type textarea "**********"
click at [216, 74] on html "P Podcasts NZ studio Contacts People Marketing Workflows Campaigns Sales Pipeli…" at bounding box center [417, 154] width 834 height 309
click at [223, 70] on div "grid" at bounding box center [236, 69] width 110 height 17
type textarea "***"
type textarea "**********"
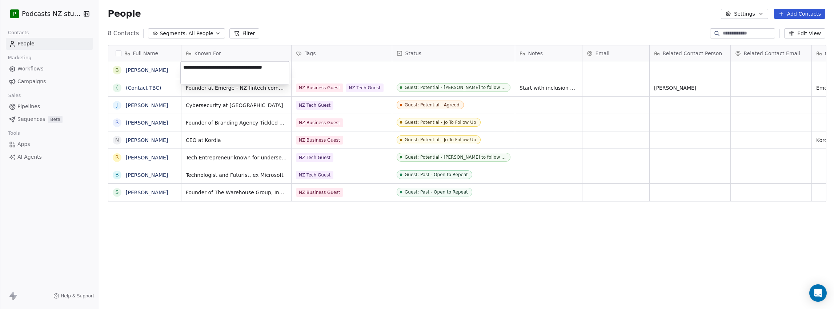
click at [318, 73] on html "P Podcasts NZ studio Contacts People Marketing Workflows Campaigns Sales Pipeli…" at bounding box center [417, 154] width 834 height 309
click at [324, 68] on div "grid" at bounding box center [341, 69] width 100 height 17
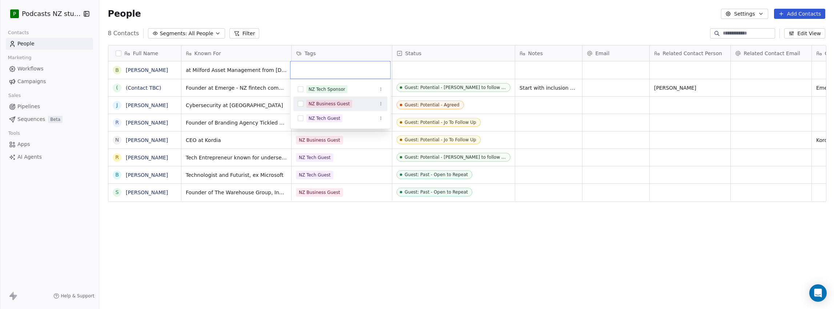
click at [299, 103] on button "Suggestions" at bounding box center [301, 104] width 6 height 6
click at [336, 29] on html "P Podcasts NZ studio Contacts People Marketing Workflows Campaigns Sales Pipeli…" at bounding box center [417, 154] width 834 height 309
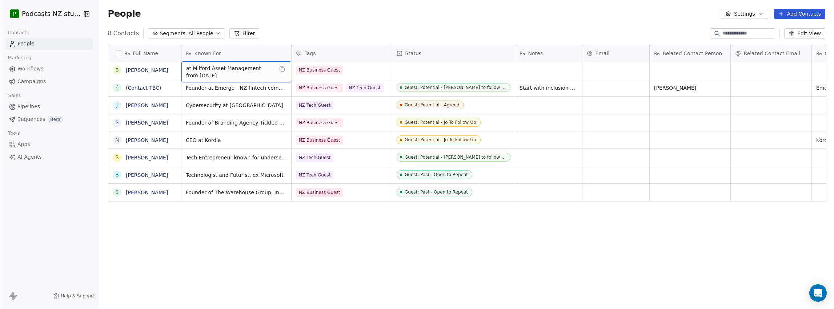
drag, startPoint x: 238, startPoint y: 70, endPoint x: 190, endPoint y: 67, distance: 47.3
drag, startPoint x: 187, startPoint y: 67, endPoint x: 170, endPoint y: 67, distance: 17.1
click at [170, 67] on div "Full Name B Blair Turnbull ( (Contact TBC) J Joshua Alcock R Rochelle Moffit N …" at bounding box center [466, 123] width 717 height 157
click at [196, 68] on span "at Milford Asset Management from March 2025" at bounding box center [229, 72] width 87 height 15
click at [187, 68] on span "at Milford Asset Management from March 2025" at bounding box center [229, 72] width 87 height 15
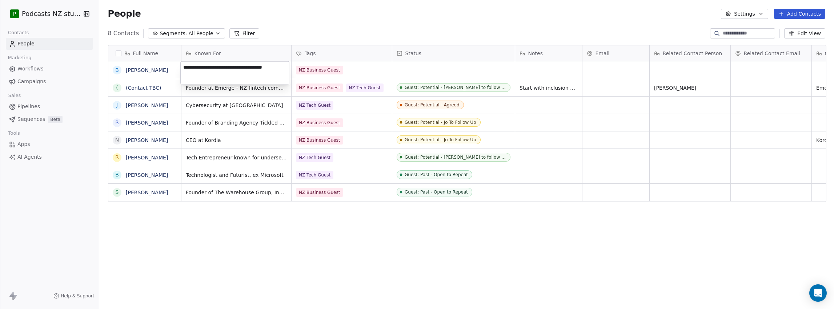
click at [185, 66] on textarea "**********" at bounding box center [235, 73] width 108 height 23
click at [183, 66] on textarea "**********" at bounding box center [235, 73] width 108 height 23
type textarea "**********"
click at [420, 71] on div "grid" at bounding box center [453, 69] width 122 height 17
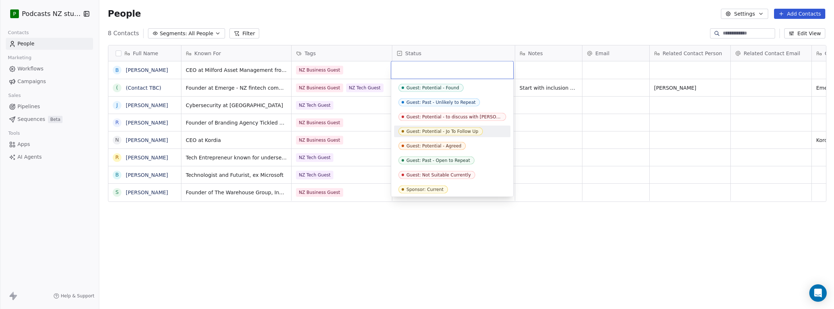
click at [675, 21] on html "P Podcasts NZ studio Contacts People Marketing Workflows Campaigns Sales Pipeli…" at bounding box center [417, 154] width 834 height 309
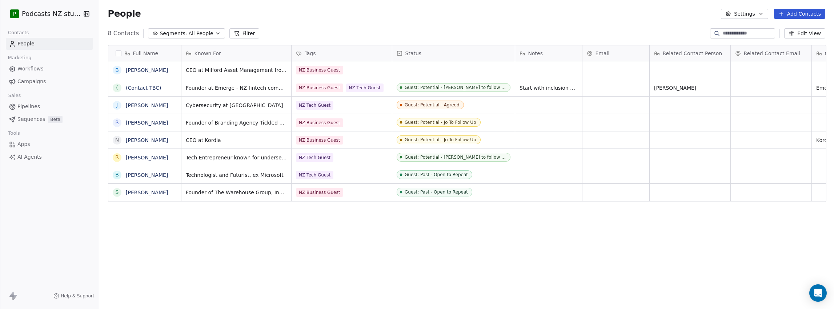
click at [675, 16] on button "Settings" at bounding box center [744, 14] width 47 height 10
click at [675, 41] on span "Tags" at bounding box center [745, 41] width 11 height 8
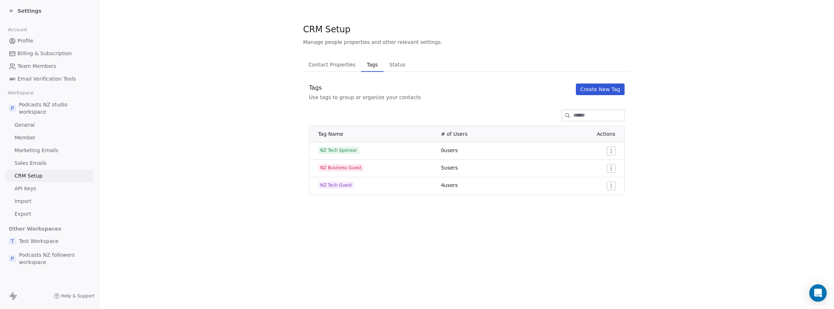
click at [395, 67] on span "Status" at bounding box center [397, 65] width 22 height 10
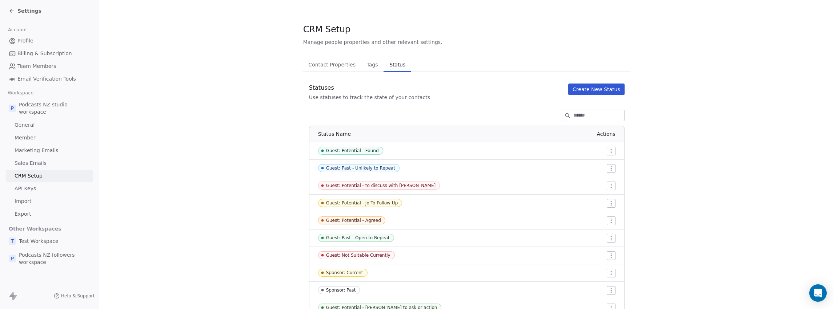
click at [585, 89] on button "Create New Status" at bounding box center [596, 90] width 56 height 12
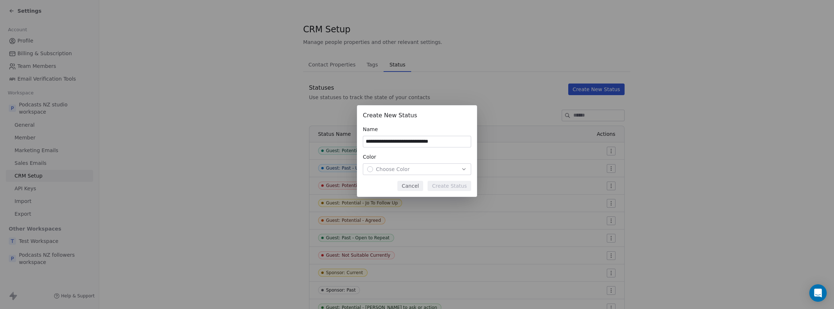
type input "**********"
click at [452, 171] on div "Choose Color" at bounding box center [417, 169] width 100 height 7
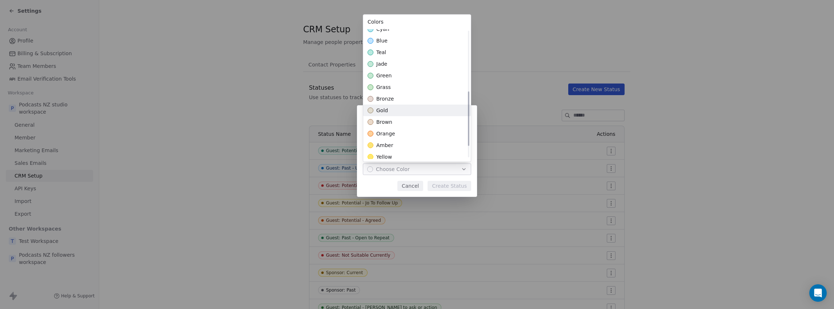
scroll to position [145, 0]
click at [407, 60] on div "green" at bounding box center [417, 64] width 108 height 12
click at [448, 187] on div "**********" at bounding box center [417, 155] width 834 height 122
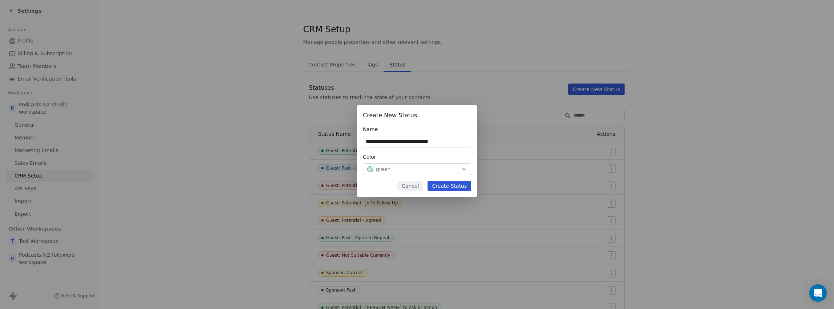
click at [448, 187] on button "Create Status" at bounding box center [449, 186] width 44 height 10
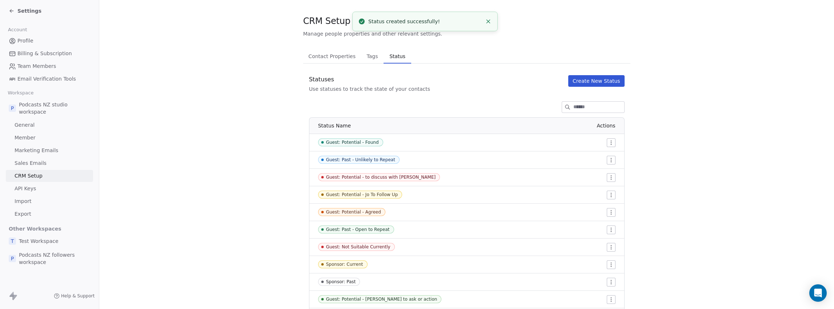
scroll to position [0, 0]
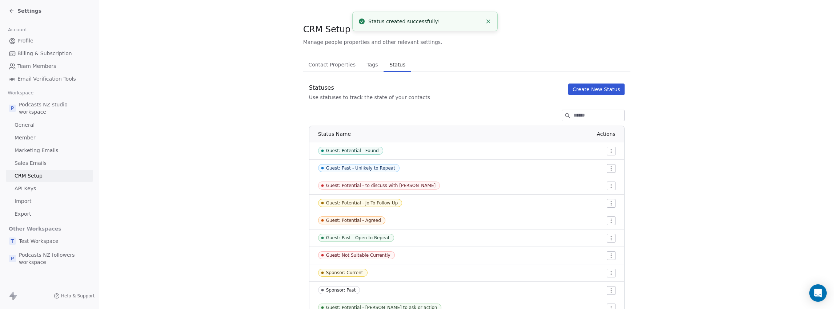
click at [12, 8] on icon at bounding box center [12, 11] width 6 height 6
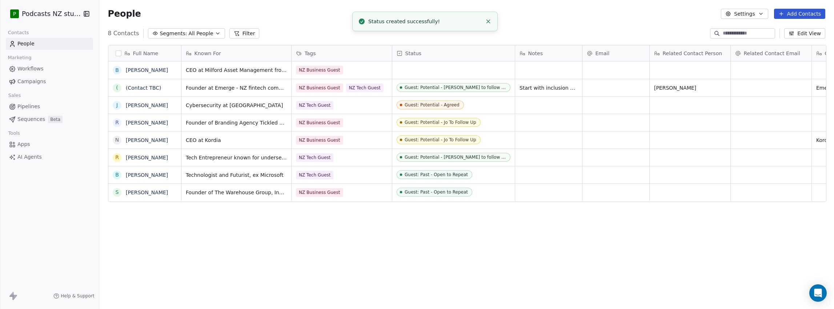
scroll to position [268, 732]
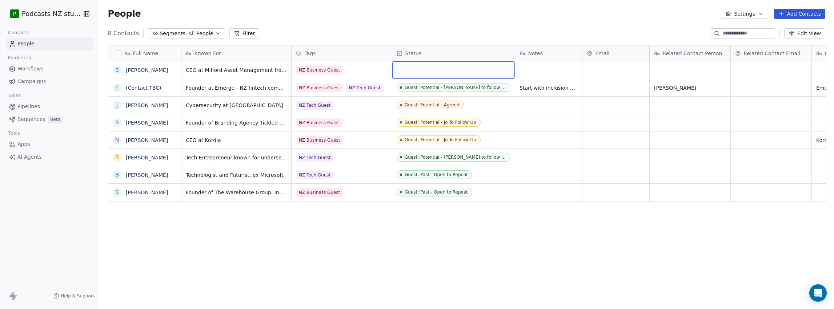
click at [448, 70] on div "grid" at bounding box center [453, 69] width 122 height 17
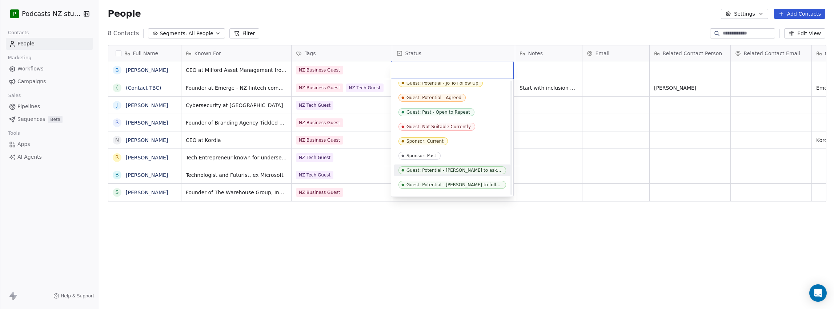
scroll to position [60, 0]
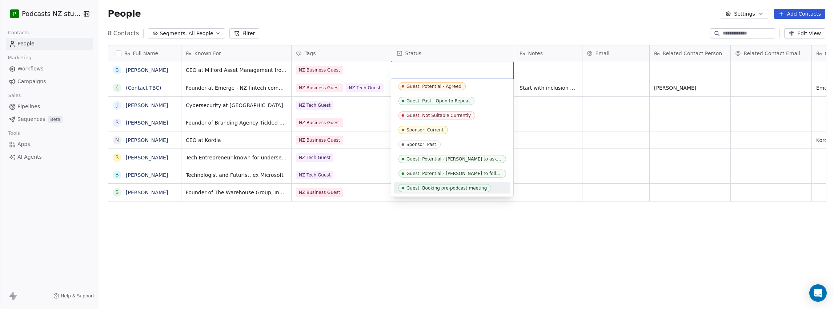
click at [469, 187] on div "Guest: Booking pre-podcast meeting" at bounding box center [446, 188] width 80 height 5
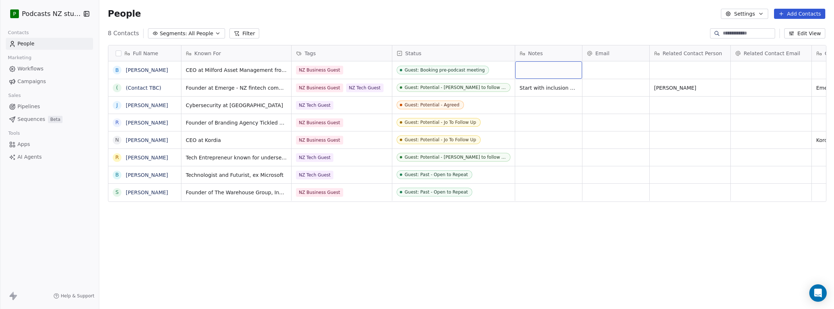
click at [529, 70] on div "grid" at bounding box center [548, 69] width 67 height 17
click at [504, 68] on html "P Podcasts NZ studio Contacts People Marketing Workflows Campaigns Sales Pipeli…" at bounding box center [417, 154] width 834 height 309
click at [501, 69] on button "grid" at bounding box center [505, 69] width 9 height 9
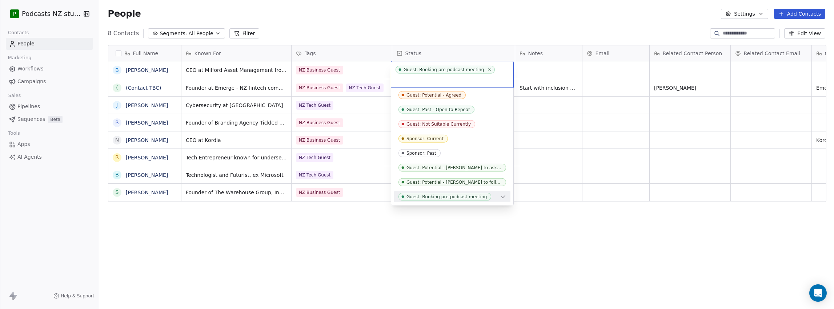
click at [531, 69] on html "P Podcasts NZ studio Contacts People Marketing Workflows Campaigns Sales Pipeli…" at bounding box center [417, 154] width 834 height 309
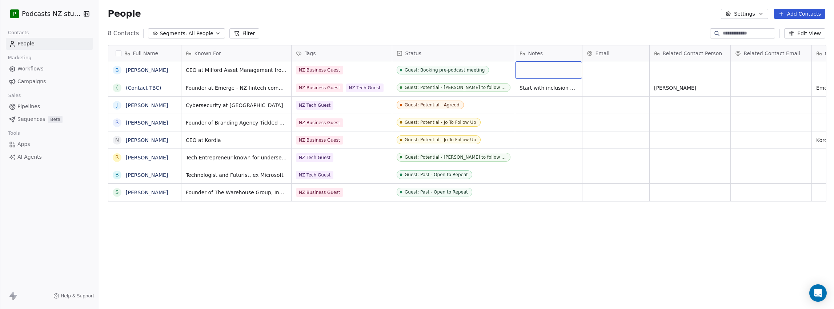
click at [528, 69] on div "grid" at bounding box center [548, 69] width 67 height 17
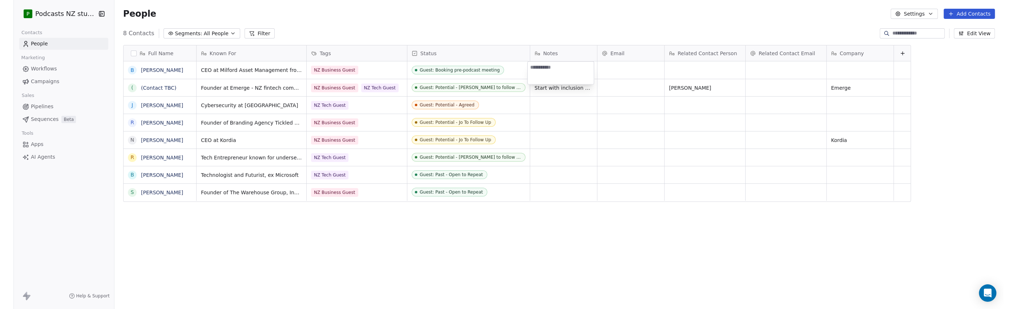
scroll to position [268, 915]
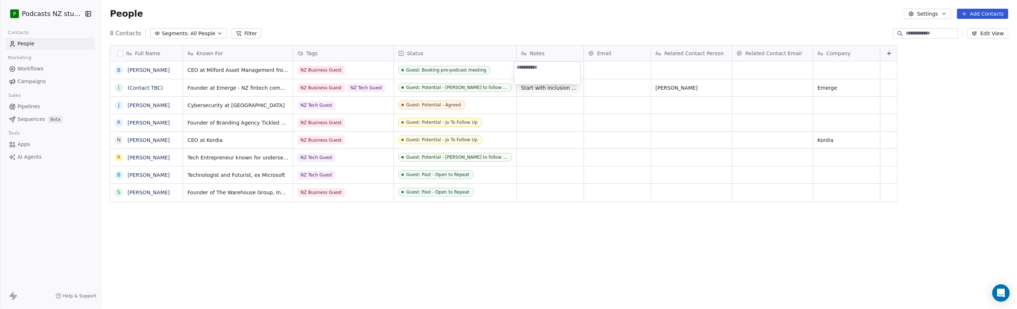
click at [675, 70] on html "P Podcasts NZ studio Contacts People Marketing Workflows Campaigns Sales Pipeli…" at bounding box center [508, 154] width 1017 height 309
click at [675, 74] on div "grid" at bounding box center [772, 69] width 81 height 17
click at [675, 71] on div "grid" at bounding box center [772, 69] width 81 height 17
type input "*****"
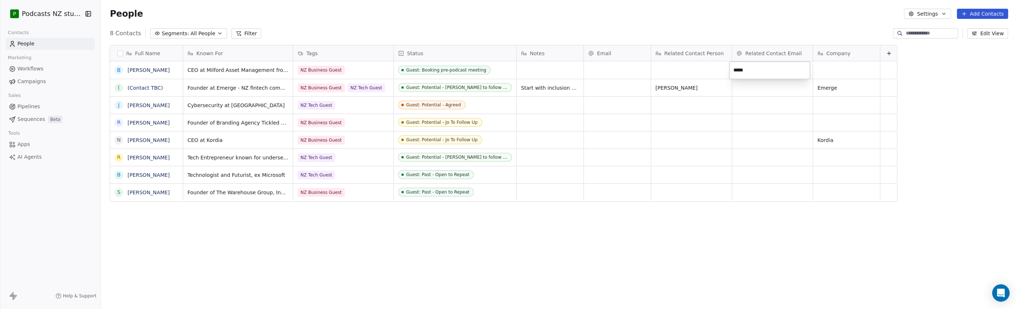
click at [675, 54] on html "P Podcasts NZ studio Contacts People Marketing Workflows Campaigns Sales Pipeli…" at bounding box center [508, 154] width 1017 height 309
click at [675, 54] on icon at bounding box center [889, 54] width 6 height 6
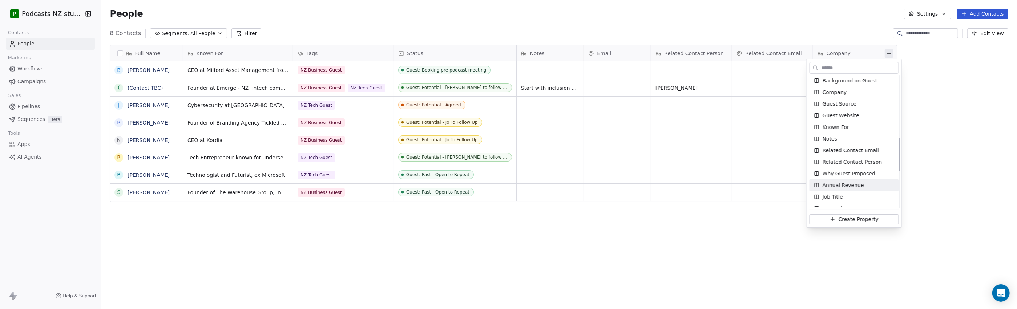
scroll to position [248, 0]
click at [675, 170] on span "Why Guest Proposed" at bounding box center [849, 171] width 53 height 7
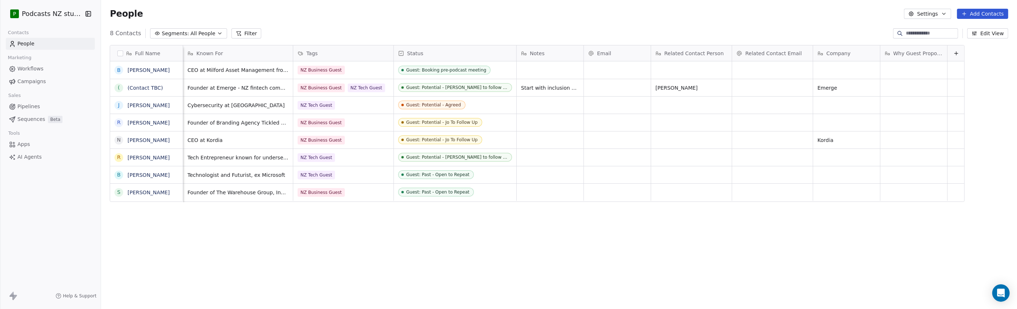
scroll to position [0, 4]
click at [675, 71] on div "grid" at bounding box center [913, 69] width 67 height 17
click at [675, 53] on span "Why Guest Proposed" at bounding box center [918, 53] width 50 height 7
click at [675, 78] on div "Hide" at bounding box center [887, 80] width 29 height 12
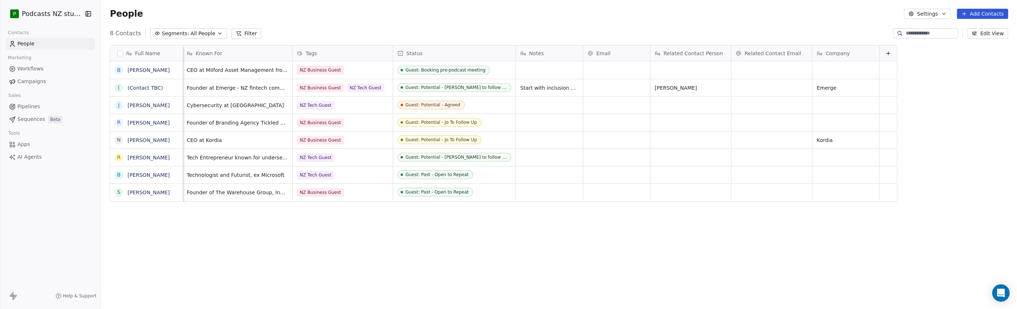
click at [675, 13] on button "Settings" at bounding box center [927, 14] width 47 height 10
click at [675, 28] on span "Contact Properties" at bounding box center [947, 30] width 47 height 8
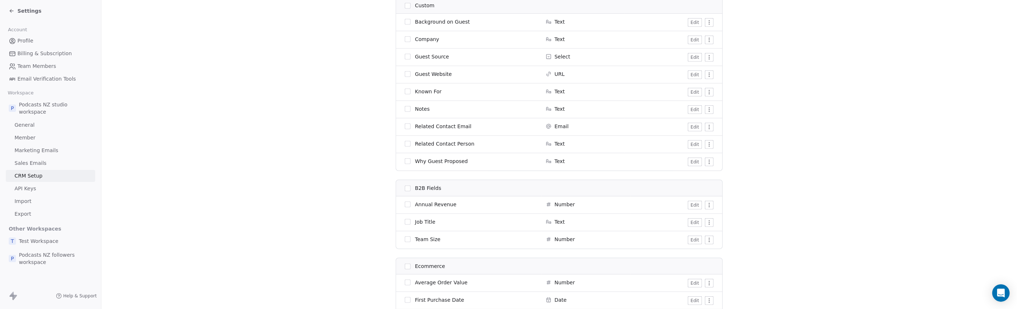
scroll to position [546, 0]
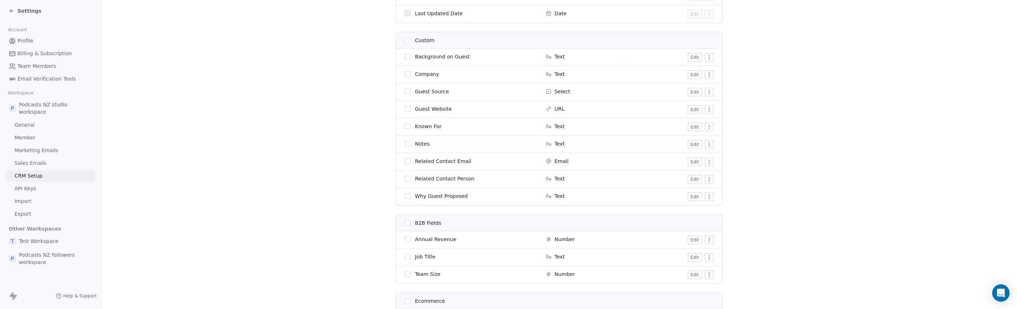
click at [20, 13] on span "Settings" at bounding box center [29, 10] width 24 height 7
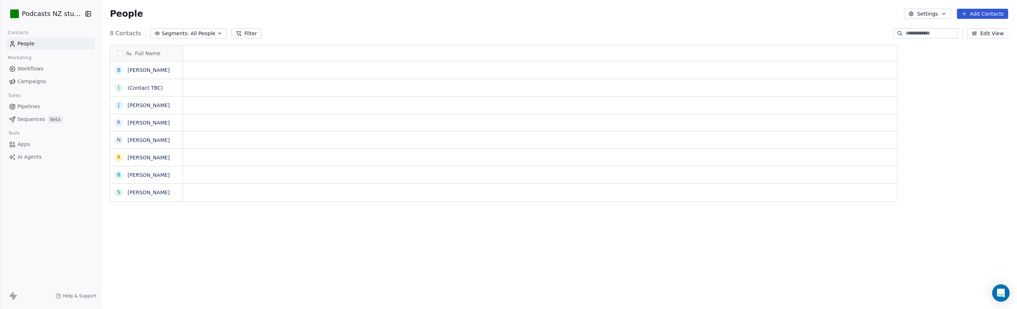
scroll to position [4, 4]
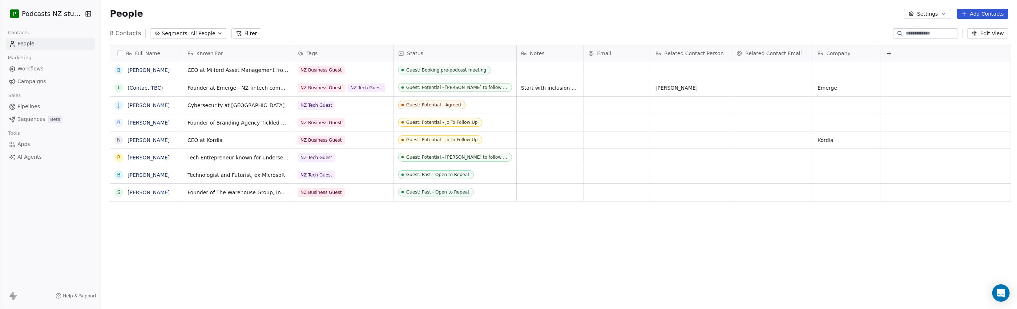
click at [675, 52] on icon at bounding box center [889, 53] width 0 height 3
type input "**********"
click at [675, 94] on span "Guest Source" at bounding box center [911, 93] width 34 height 7
click at [675, 72] on div "grid" at bounding box center [913, 69] width 67 height 17
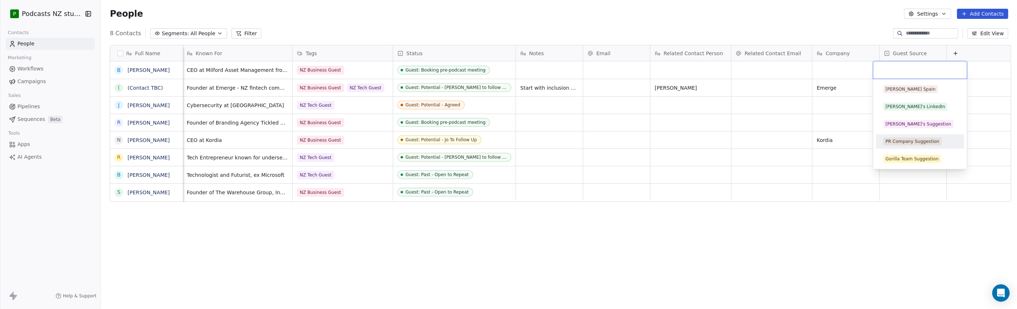
click at [675, 143] on div "PR Company Suggestion" at bounding box center [912, 141] width 54 height 7
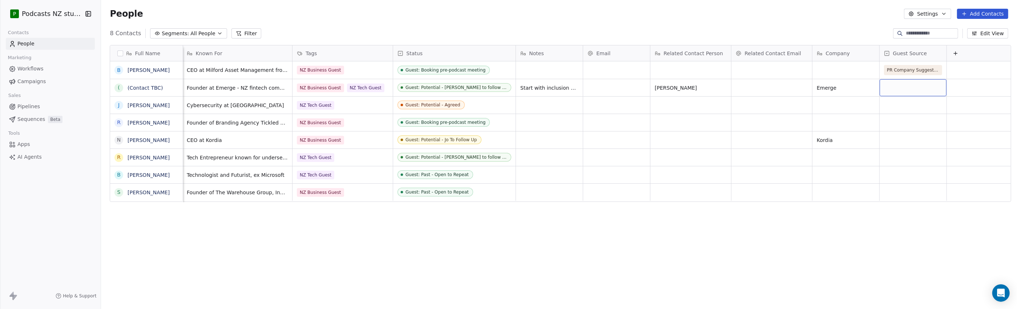
click at [675, 86] on div "grid" at bounding box center [913, 87] width 67 height 17
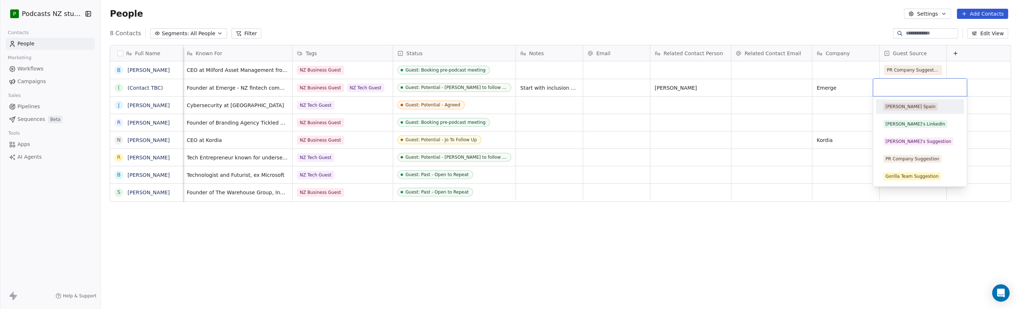
click at [675, 108] on div "[PERSON_NAME] Spain" at bounding box center [910, 107] width 50 height 7
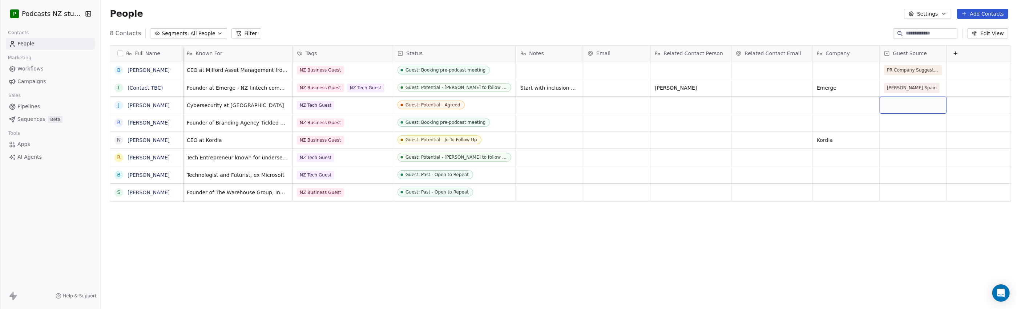
click at [675, 106] on div "grid" at bounding box center [913, 105] width 67 height 17
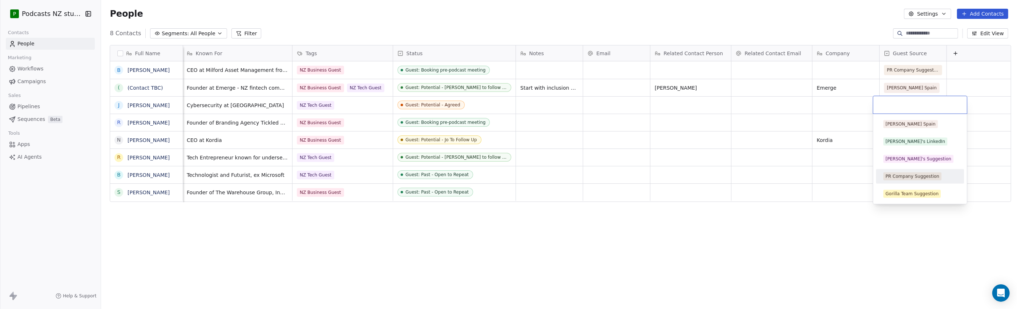
click at [675, 176] on div "PR Company Suggestion" at bounding box center [912, 176] width 54 height 7
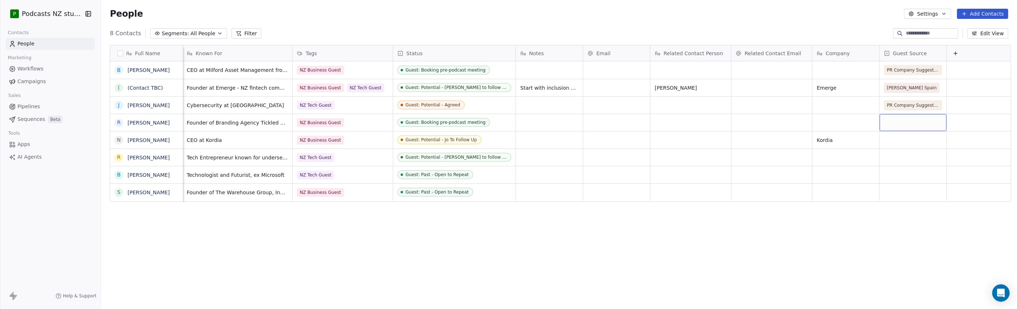
click at [675, 124] on div "grid" at bounding box center [913, 122] width 67 height 17
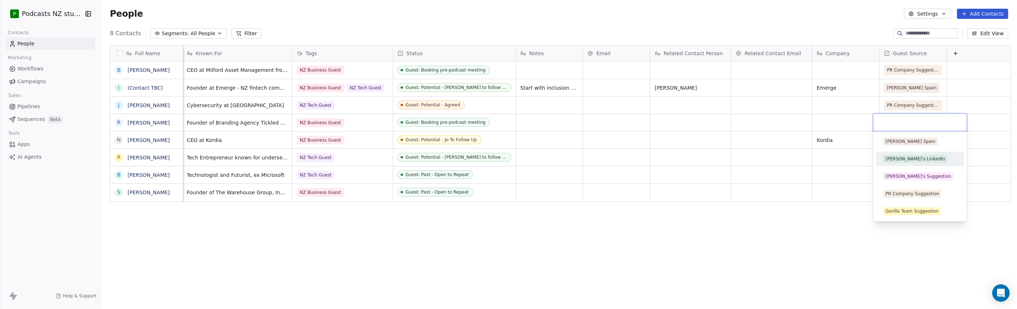
click at [675, 160] on div "[PERSON_NAME]'s LinkedIn" at bounding box center [919, 159] width 73 height 8
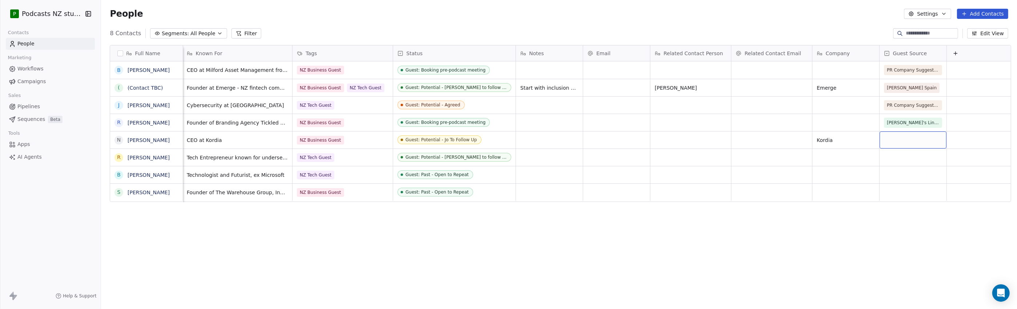
click at [675, 142] on div "grid" at bounding box center [913, 140] width 67 height 17
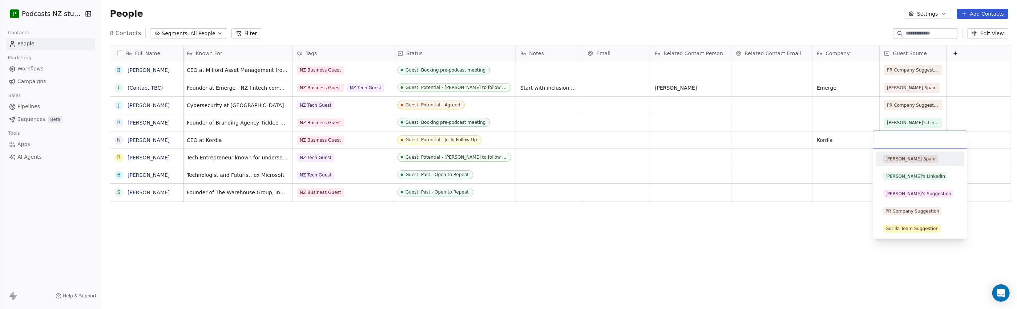
click at [675, 159] on div "[PERSON_NAME] Spain" at bounding box center [919, 159] width 73 height 8
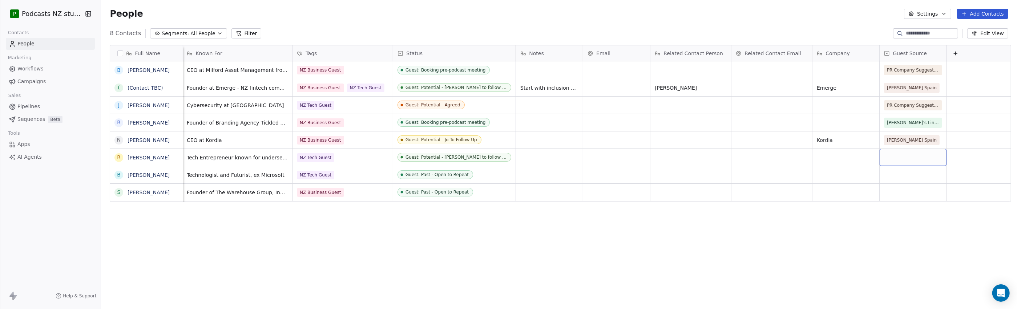
click at [675, 157] on div "grid" at bounding box center [913, 157] width 67 height 17
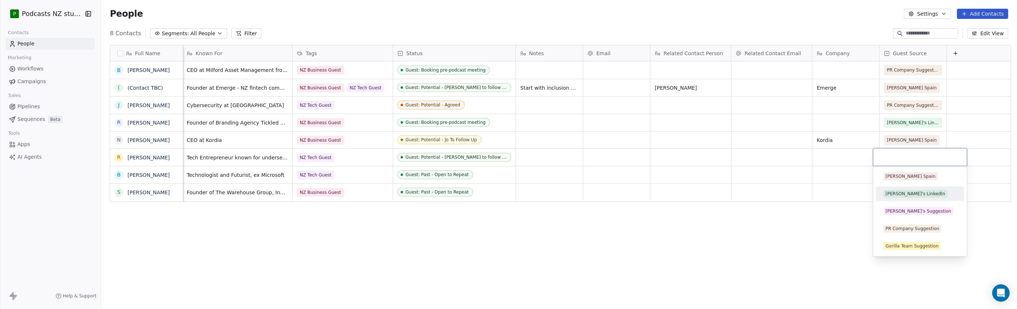
click at [675, 194] on span "[PERSON_NAME]'s LinkedIn" at bounding box center [915, 194] width 64 height 8
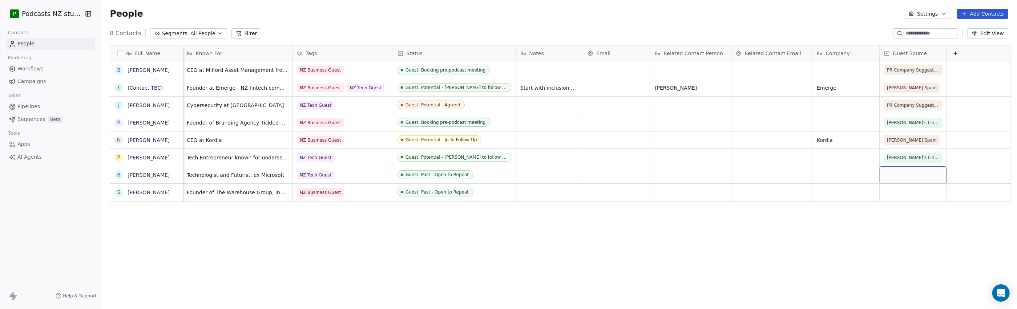
click at [675, 171] on div "grid" at bounding box center [913, 174] width 67 height 17
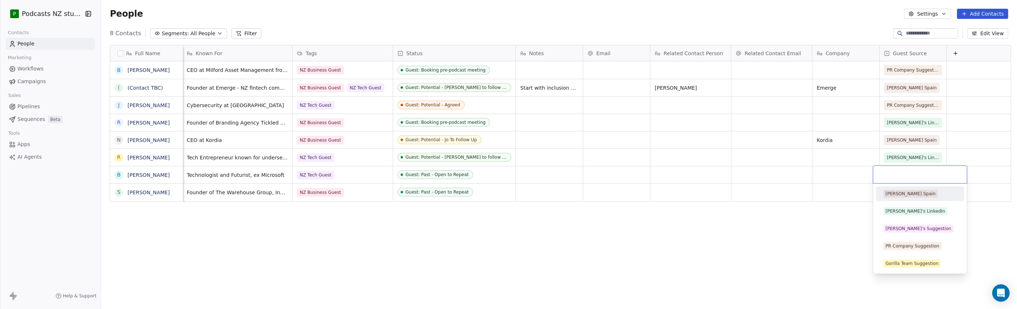
click at [675, 192] on div "[PERSON_NAME] Spain" at bounding box center [919, 194] width 73 height 8
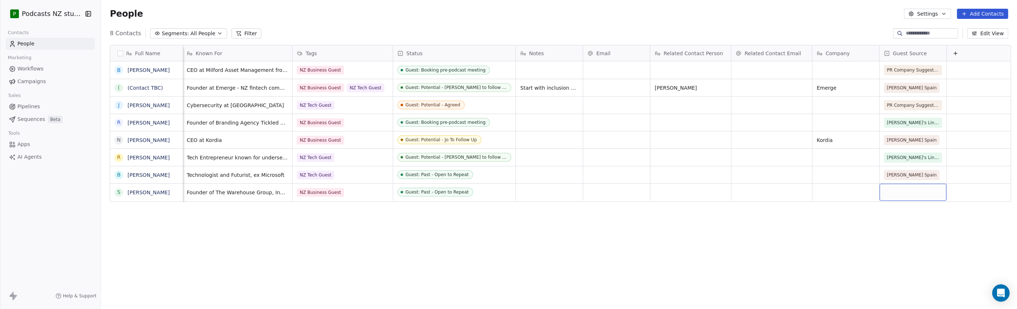
click at [675, 190] on div "grid" at bounding box center [913, 192] width 67 height 17
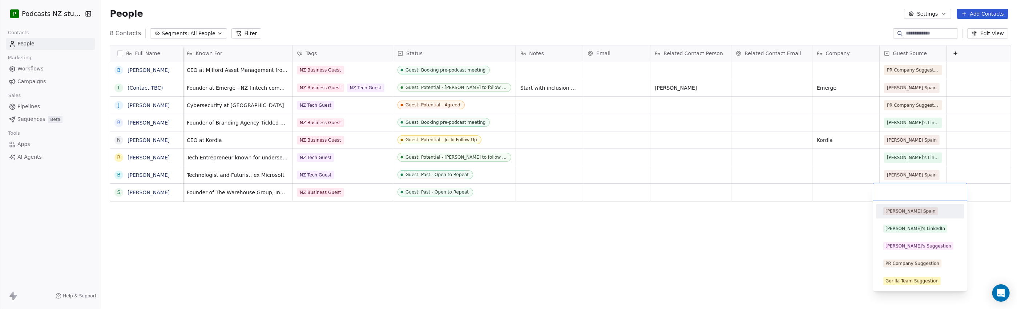
click at [675, 212] on div "[PERSON_NAME] Spain" at bounding box center [919, 211] width 73 height 8
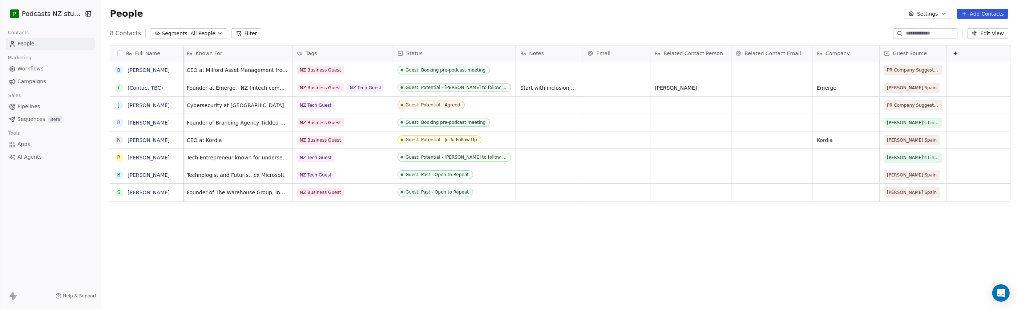
click at [675, 226] on div "Full Name B Blair Turnbull ( (Contact TBC) J Joshua Alcock R Rochelle Moffit N …" at bounding box center [559, 175] width 916 height 272
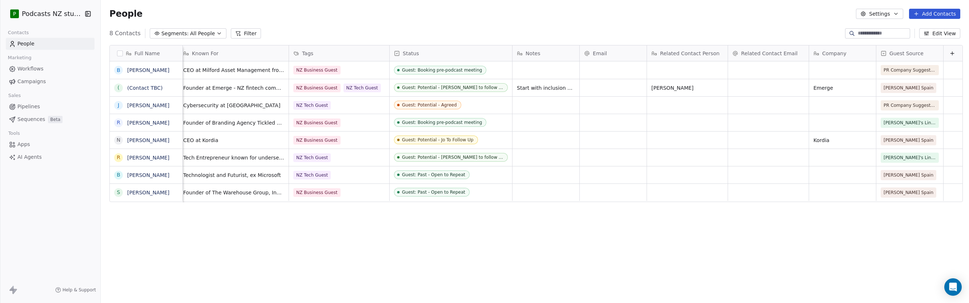
scroll to position [263, 867]
click at [606, 235] on div "Full Name B Blair Turnbull ( (Contact TBC) J Joshua Alcock R Rochelle Moffit N …" at bounding box center [535, 172] width 868 height 267
click at [216, 33] on icon "button" at bounding box center [219, 34] width 6 height 6
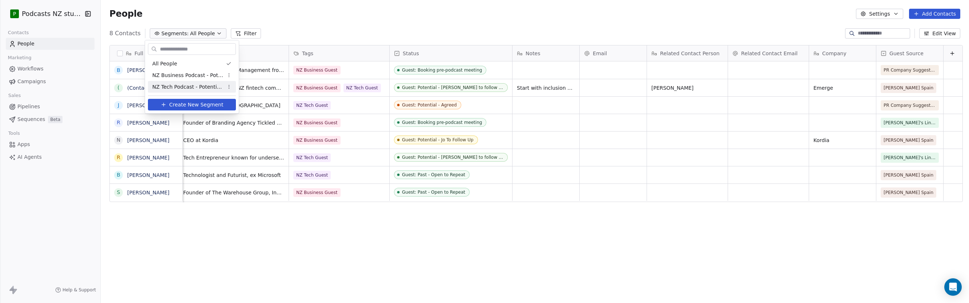
click at [214, 105] on span "Create New Segment" at bounding box center [196, 105] width 54 height 8
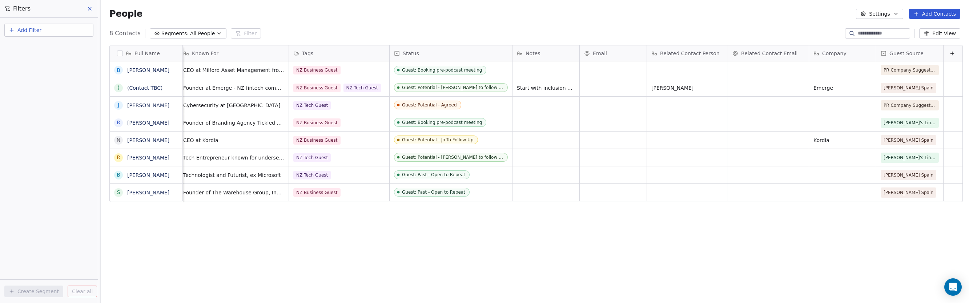
click at [52, 33] on button "Add Filter" at bounding box center [48, 30] width 89 height 13
click at [43, 48] on span "Contact properties" at bounding box center [35, 48] width 47 height 8
type input "***"
click at [27, 73] on div "Tags" at bounding box center [49, 73] width 74 height 7
click at [40, 77] on div "Includes" at bounding box center [49, 77] width 76 height 12
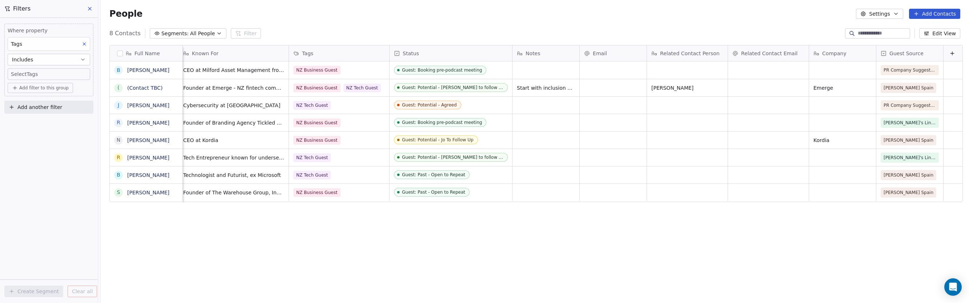
click at [35, 75] on body "P Podcasts NZ studio Contacts People Marketing Workflows Campaigns Sales Pipeli…" at bounding box center [484, 151] width 969 height 303
click at [17, 95] on button "Suggestions" at bounding box center [18, 96] width 6 height 6
click at [62, 170] on html "P Podcasts NZ studio Contacts People Marketing Workflows Campaigns Sales Pipeli…" at bounding box center [484, 151] width 969 height 303
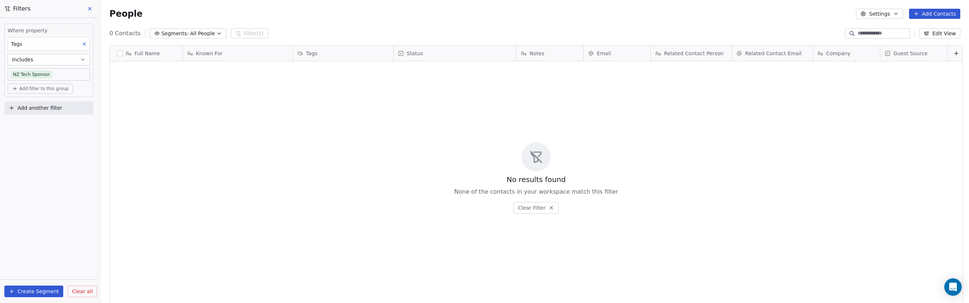
click at [30, 292] on button "Create Segment" at bounding box center [33, 292] width 59 height 12
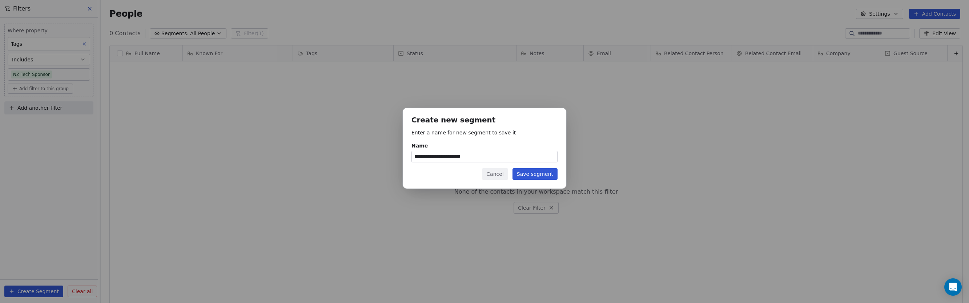
click at [485, 158] on input "**********" at bounding box center [484, 156] width 145 height 11
click at [487, 157] on input "**********" at bounding box center [484, 156] width 145 height 11
click at [477, 156] on input "**********" at bounding box center [484, 156] width 145 height 11
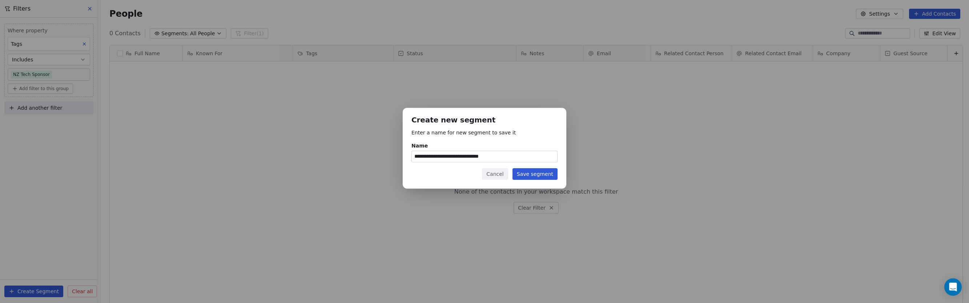
type input "**********"
click at [525, 172] on button "Save segment" at bounding box center [534, 174] width 45 height 12
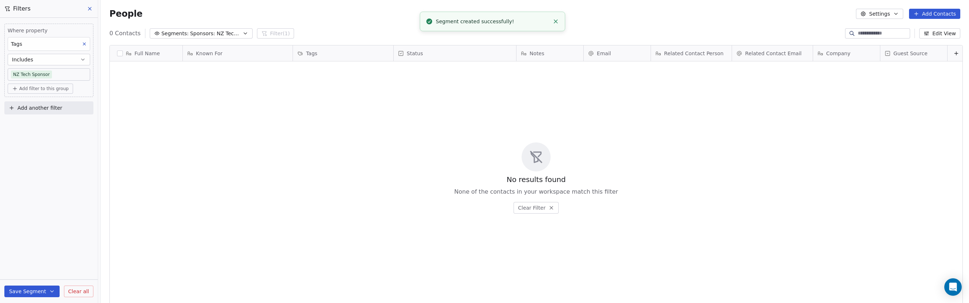
click at [239, 92] on div "No results found None of the contacts in your workspace match this filter Clear…" at bounding box center [536, 178] width 852 height 230
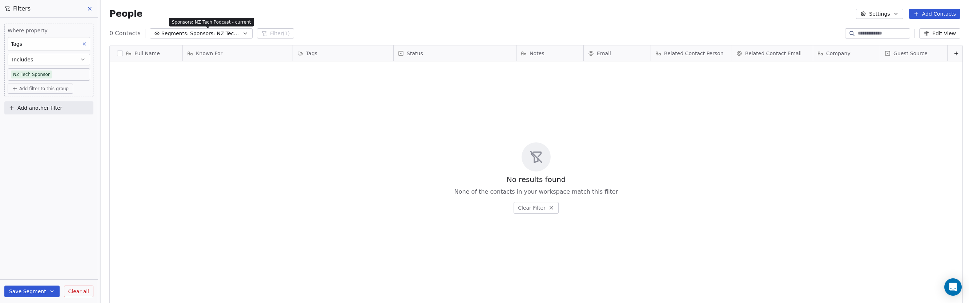
click at [225, 33] on span "Sponsors: NZ Tech Podcast - current" at bounding box center [215, 34] width 51 height 8
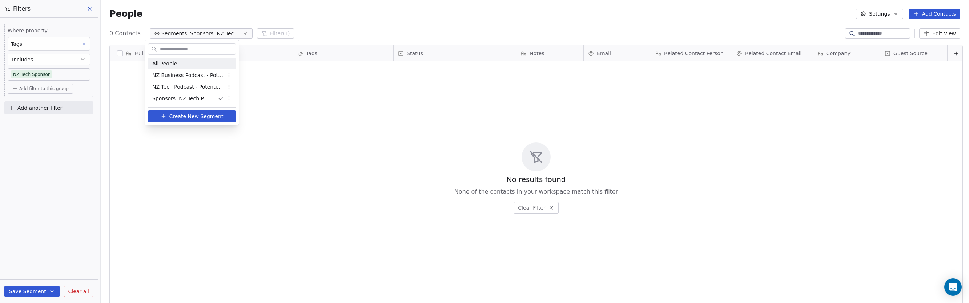
click at [189, 65] on div "All People" at bounding box center [192, 64] width 88 height 12
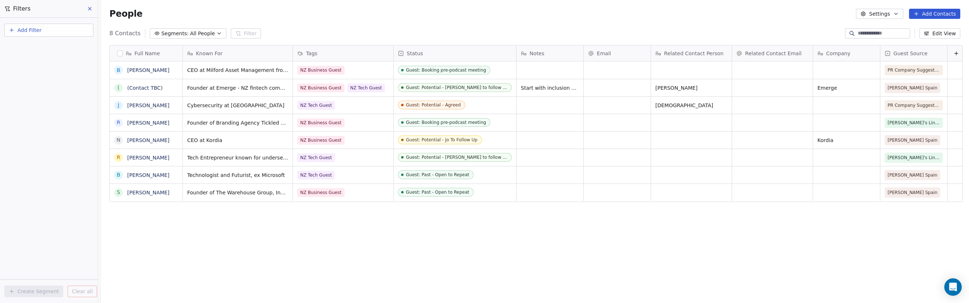
click at [675, 15] on button "Add Contacts" at bounding box center [934, 14] width 51 height 10
click at [675, 31] on span "Create new contact" at bounding box center [938, 30] width 50 height 8
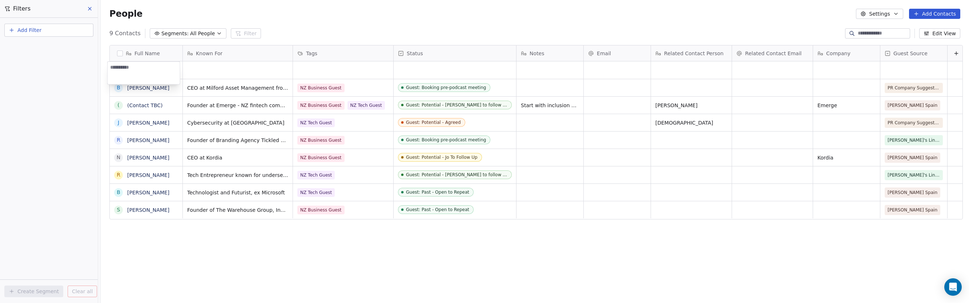
type textarea "*"
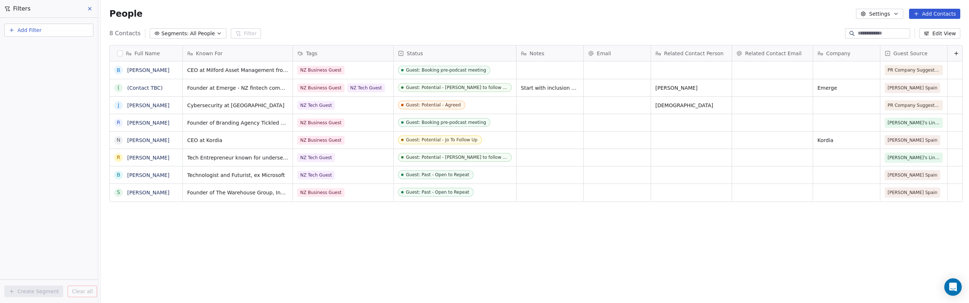
click at [138, 54] on html "P Podcasts NZ studio Contacts People Marketing Workflows Campaigns Sales Pipeli…" at bounding box center [484, 151] width 969 height 303
click at [138, 54] on span "Full Name" at bounding box center [146, 53] width 25 height 7
click at [298, 29] on html "P Podcasts NZ studio Contacts People Marketing Workflows Campaigns Sales Pipeli…" at bounding box center [484, 151] width 969 height 303
click at [143, 55] on span "Full Name" at bounding box center [146, 53] width 25 height 7
click at [136, 71] on span "Edit property" at bounding box center [137, 68] width 33 height 7
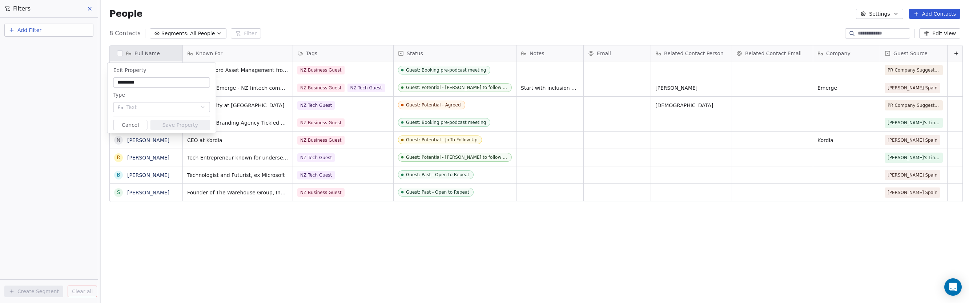
click at [148, 84] on input "*********" at bounding box center [162, 82] width 94 height 7
click at [150, 83] on input "*********" at bounding box center [162, 82] width 94 height 7
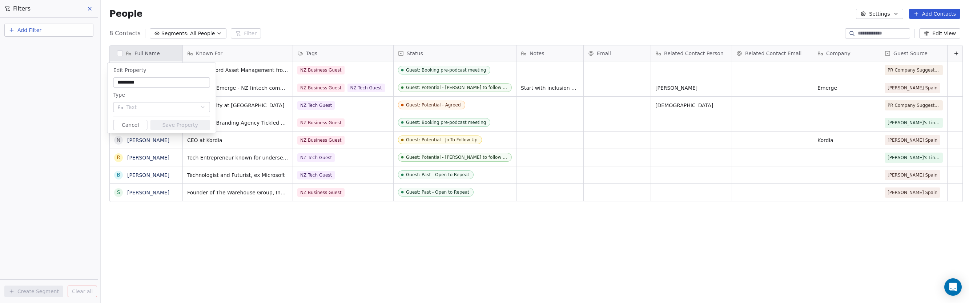
click at [150, 83] on input "*********" at bounding box center [162, 82] width 94 height 7
type input "****"
click at [174, 124] on button "Save Property" at bounding box center [180, 125] width 60 height 10
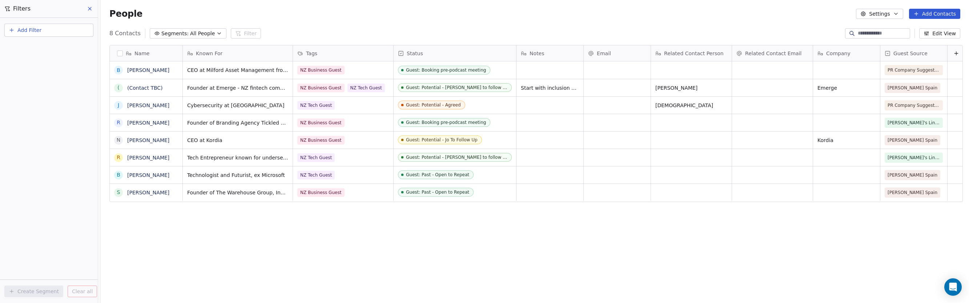
click at [675, 16] on button "Add Contacts" at bounding box center [934, 14] width 51 height 10
click at [675, 29] on span "Create new contact" at bounding box center [938, 30] width 50 height 8
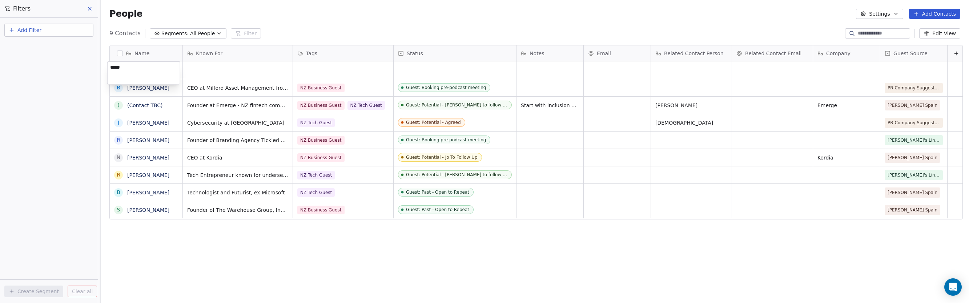
type textarea "******"
click at [334, 68] on html "P Podcasts NZ studio Contacts People Marketing Workflows Campaigns Sales Pipeli…" at bounding box center [484, 151] width 969 height 303
click at [329, 69] on div "grid" at bounding box center [343, 69] width 100 height 17
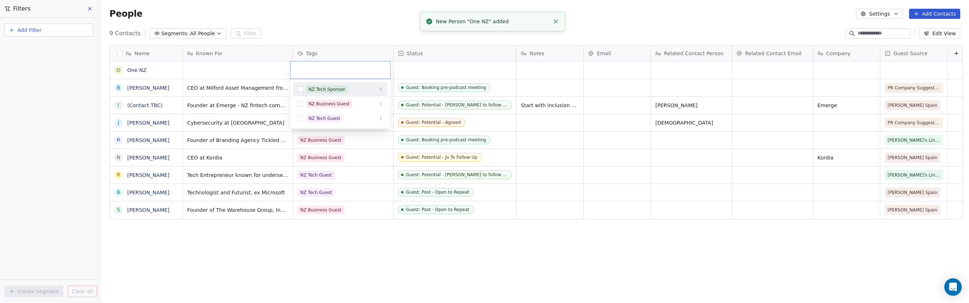
click at [302, 89] on button "Suggestions" at bounding box center [301, 89] width 6 height 6
click at [425, 70] on html "P Podcasts NZ studio Contacts People Marketing Workflows Campaigns Sales Pipeli…" at bounding box center [484, 151] width 969 height 303
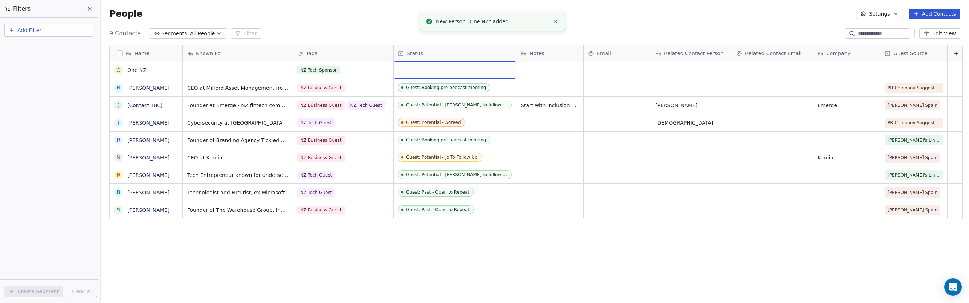
click at [435, 70] on div "grid" at bounding box center [455, 69] width 122 height 17
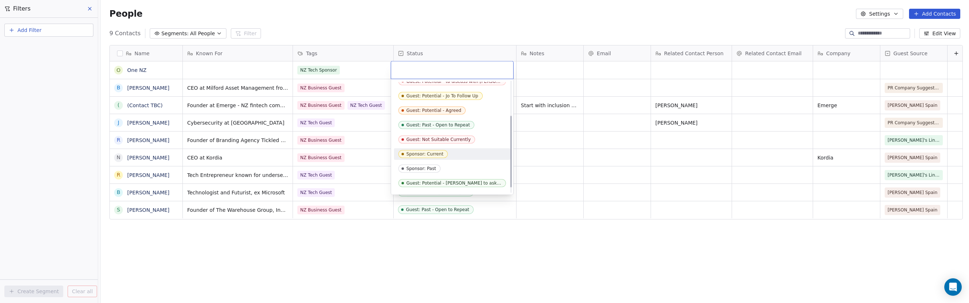
scroll to position [62, 0]
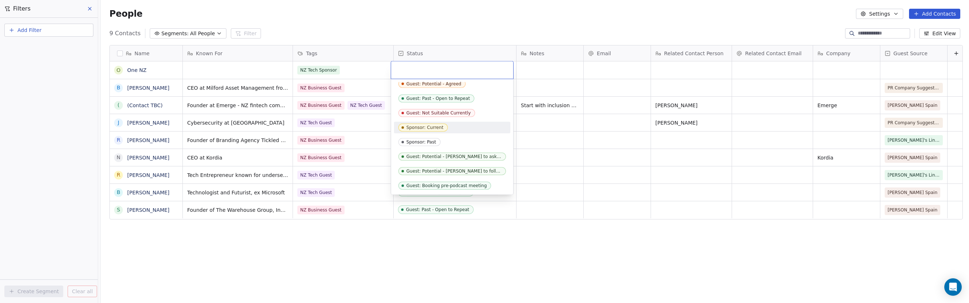
click at [422, 128] on div "Sponsor: Current" at bounding box center [424, 127] width 37 height 5
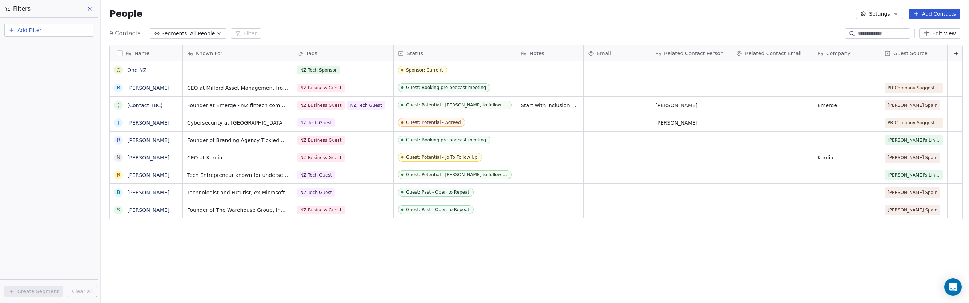
click at [539, 24] on div "People Settings Add Contacts" at bounding box center [535, 14] width 868 height 28
click at [211, 30] on button "Segments: All People" at bounding box center [188, 33] width 77 height 10
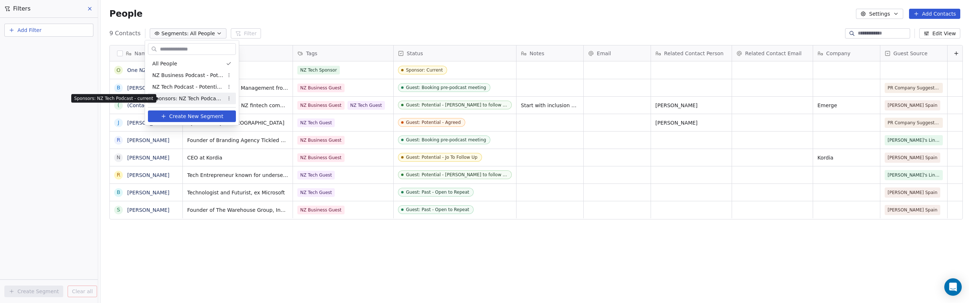
click at [189, 98] on span "Sponsors: NZ Tech Podcast - current" at bounding box center [187, 99] width 71 height 8
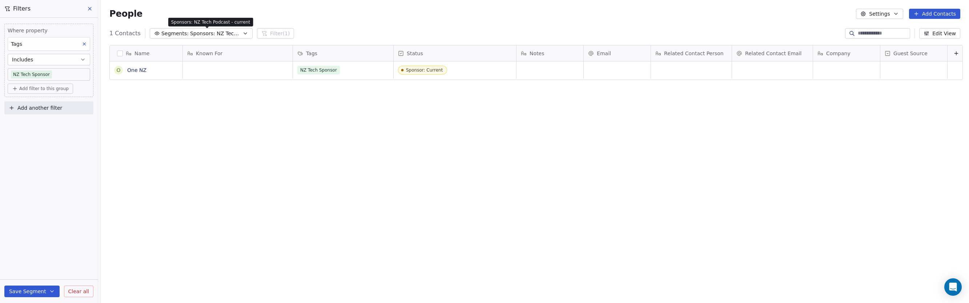
click at [203, 35] on span "Sponsors: NZ Tech Podcast - current" at bounding box center [215, 34] width 51 height 8
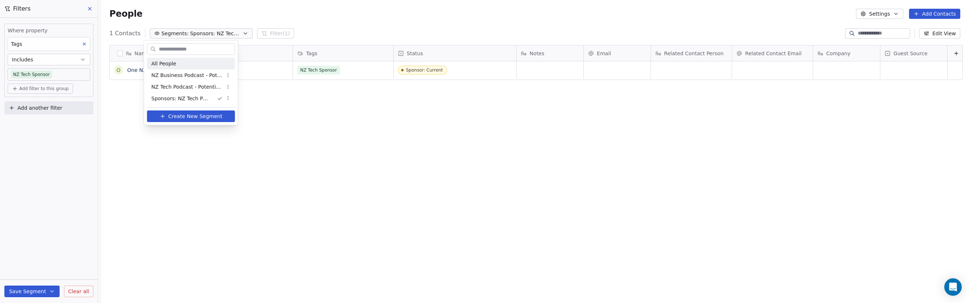
click at [191, 67] on div "All People" at bounding box center [191, 64] width 88 height 12
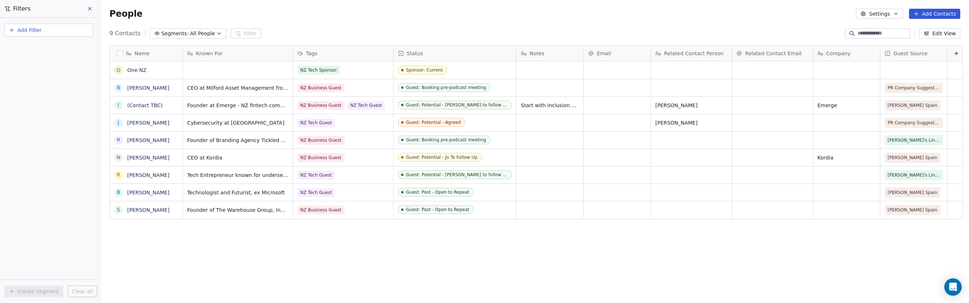
click at [201, 34] on span "All People" at bounding box center [202, 34] width 25 height 8
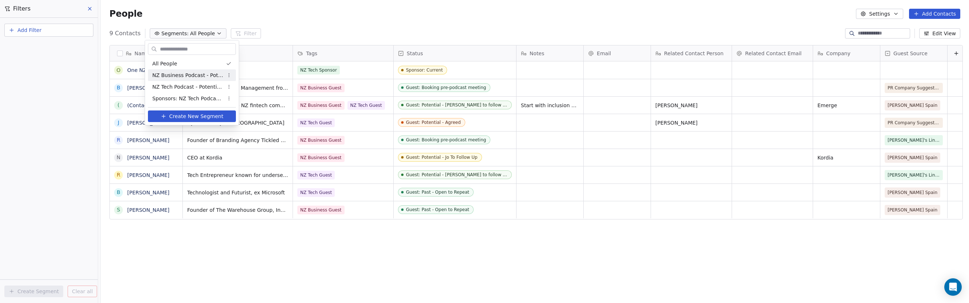
click at [194, 72] on span "NZ Business Podcast - Potential Guests" at bounding box center [187, 76] width 71 height 8
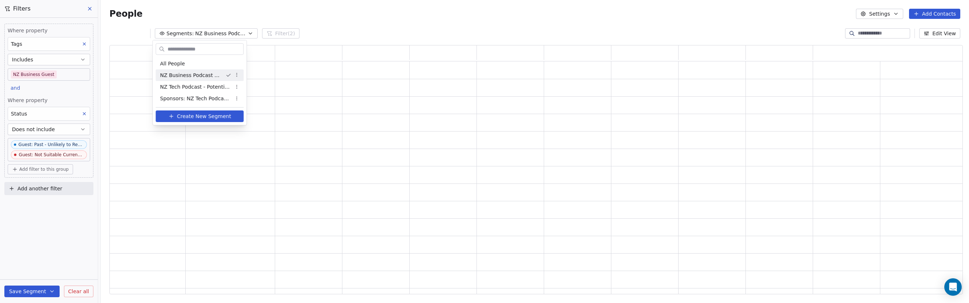
scroll to position [246, 849]
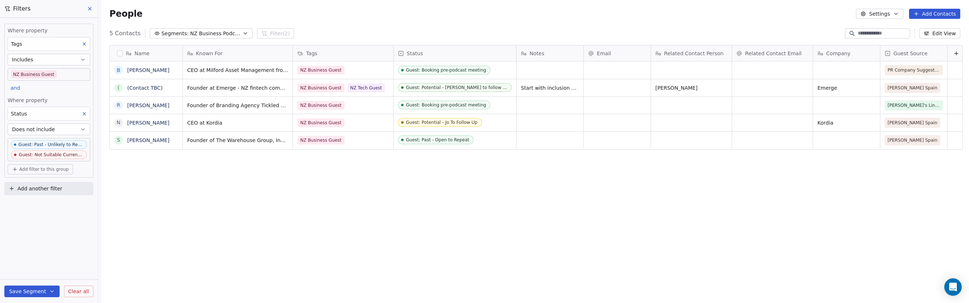
click at [203, 34] on span "NZ Business Podcast - Potential Guests" at bounding box center [215, 34] width 51 height 8
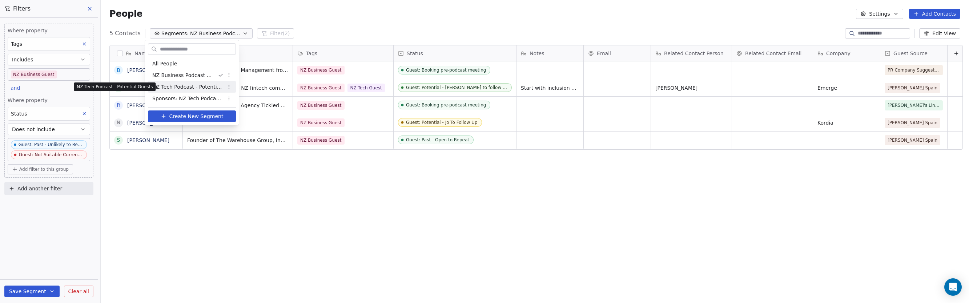
click at [195, 85] on span "NZ Tech Podcast - Potential Guests" at bounding box center [187, 87] width 71 height 8
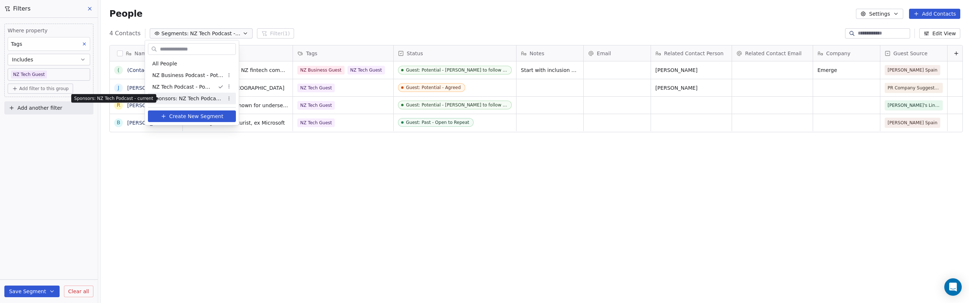
click at [202, 100] on span "Sponsors: NZ Tech Podcast - current" at bounding box center [187, 99] width 71 height 8
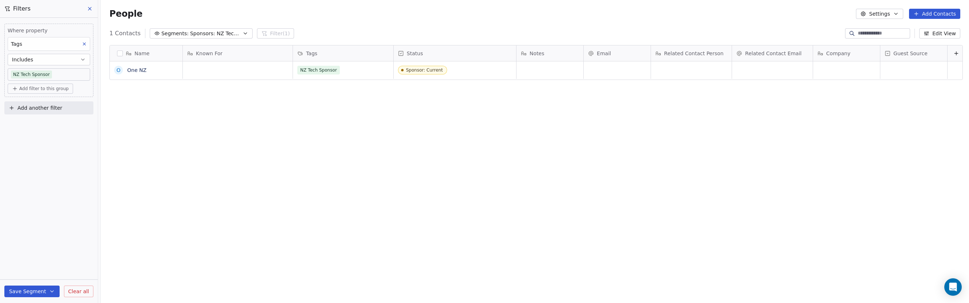
click at [675, 15] on button "Add Contacts" at bounding box center [934, 14] width 51 height 10
click at [675, 28] on span "Create new contact" at bounding box center [938, 30] width 50 height 8
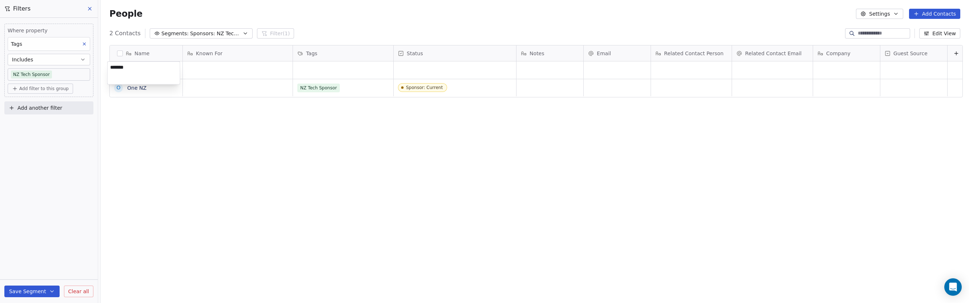
type textarea "********"
click at [318, 70] on html "P Podcasts NZ studio Contacts People Marketing Workflows Campaigns Sales Pipeli…" at bounding box center [484, 151] width 969 height 303
click at [330, 70] on div "grid" at bounding box center [343, 69] width 100 height 17
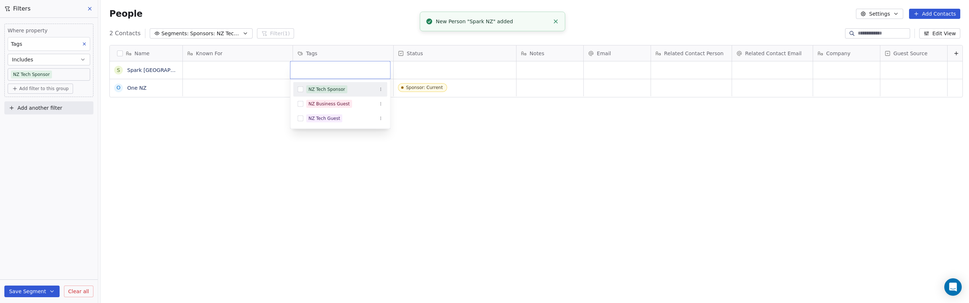
click at [300, 89] on button "Suggestions" at bounding box center [301, 89] width 6 height 6
click at [430, 72] on html "P Podcasts NZ studio Contacts People Marketing Workflows Campaigns Sales Pipeli…" at bounding box center [484, 151] width 969 height 303
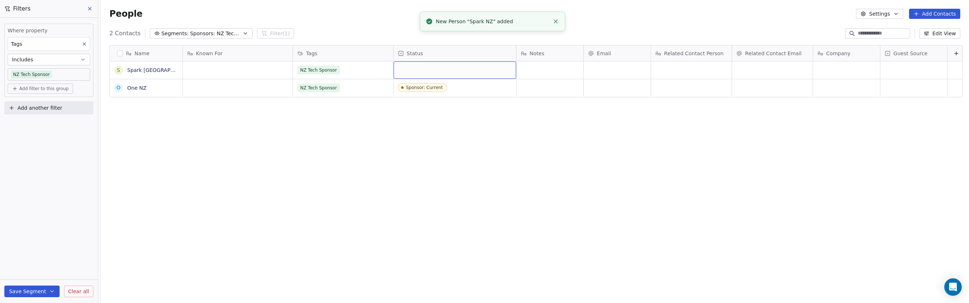
click at [429, 71] on div "grid" at bounding box center [455, 69] width 122 height 17
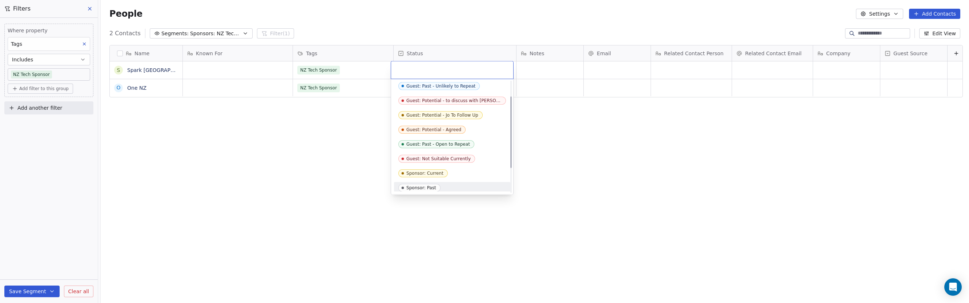
scroll to position [24, 0]
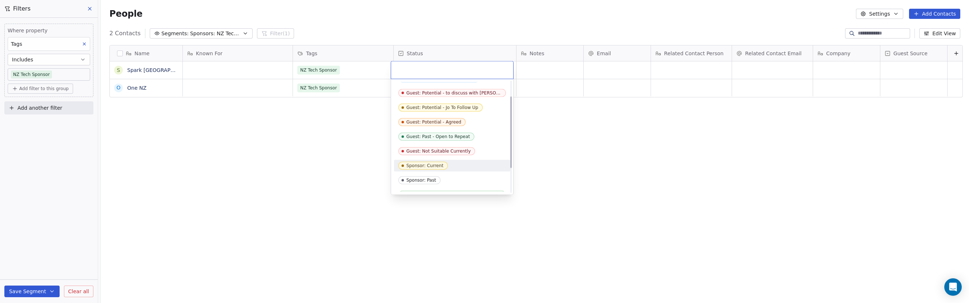
click at [409, 164] on div "Sponsor: Current" at bounding box center [424, 165] width 37 height 5
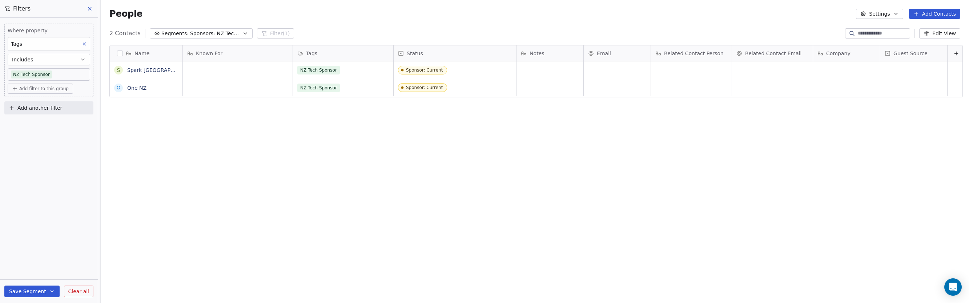
click at [675, 16] on icon at bounding box center [916, 14] width 6 height 6
click at [675, 30] on span "Create new contact" at bounding box center [938, 30] width 50 height 8
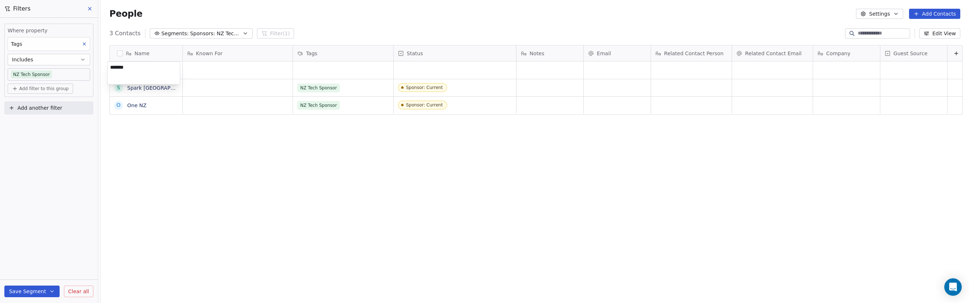
type textarea "********"
click at [327, 66] on html "P Podcasts NZ studio Contacts People Marketing Workflows Campaigns Sales Pipeli…" at bounding box center [484, 151] width 969 height 303
click at [324, 70] on div "grid" at bounding box center [343, 69] width 100 height 17
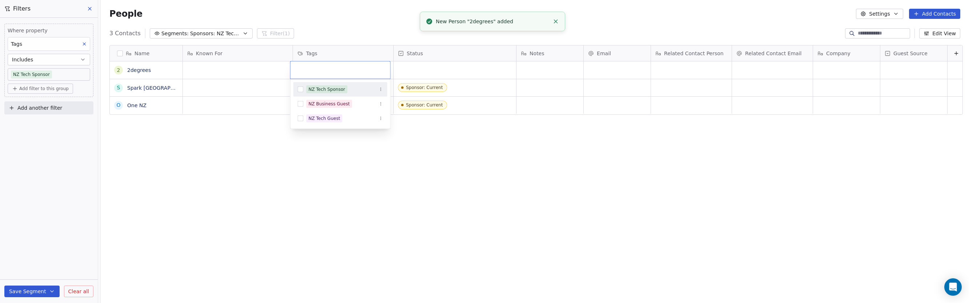
click at [300, 89] on button "Suggestions" at bounding box center [301, 89] width 6 height 6
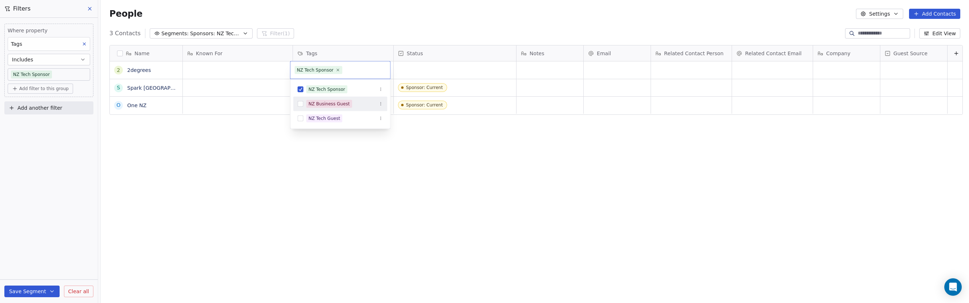
click at [432, 70] on html "P Podcasts NZ studio Contacts People Marketing Workflows Campaigns Sales Pipeli…" at bounding box center [484, 151] width 969 height 303
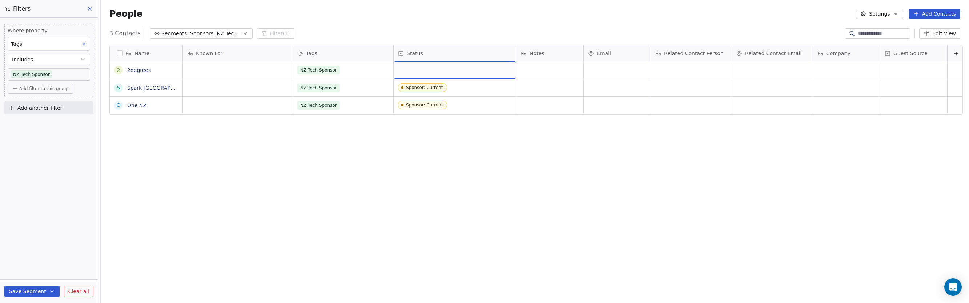
click at [413, 69] on div "grid" at bounding box center [455, 69] width 122 height 17
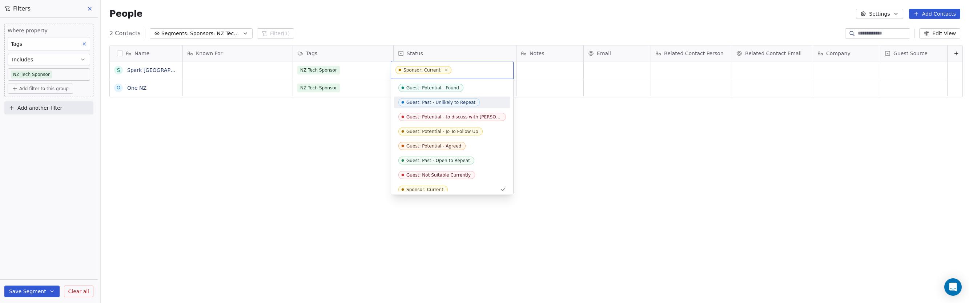
scroll to position [4, 0]
click at [425, 185] on div "Sponsor: Current" at bounding box center [424, 185] width 37 height 5
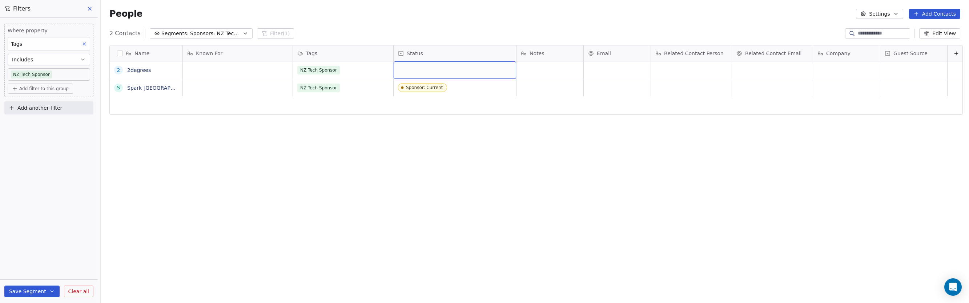
click at [229, 113] on div "NZ Tech Sponsor NZ Tech Sponsor Sponsor: Current" at bounding box center [597, 177] width 828 height 233
click at [302, 174] on div "Name 2 2degrees S Spark NZ Known For Tags Status Notes Email Related Contact Pe…" at bounding box center [535, 172] width 868 height 267
click at [208, 34] on span "Sponsors: NZ Tech Podcast - current" at bounding box center [215, 34] width 51 height 8
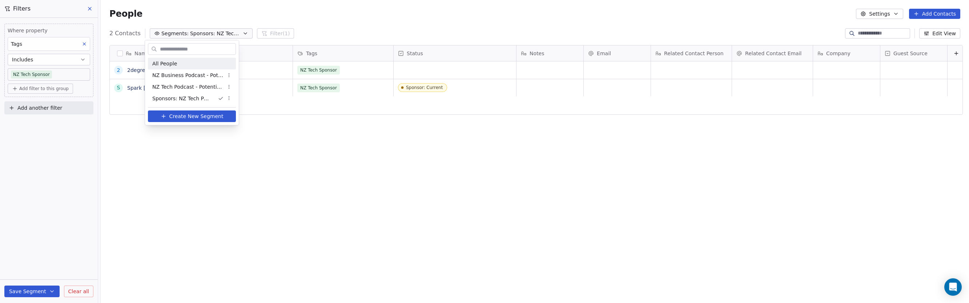
click at [185, 61] on div "All People" at bounding box center [192, 64] width 88 height 12
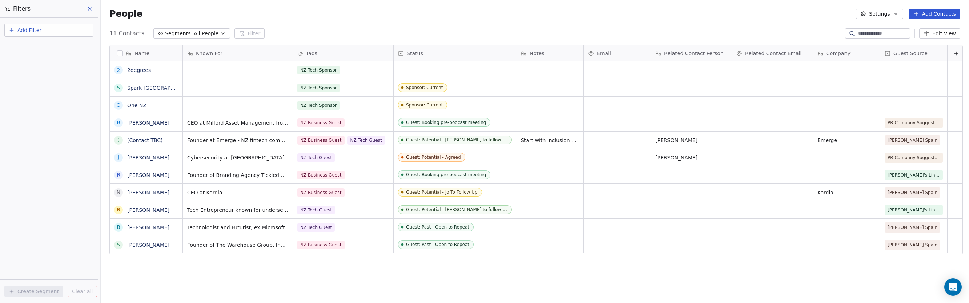
scroll to position [263, 867]
click at [431, 69] on div "grid" at bounding box center [455, 69] width 122 height 17
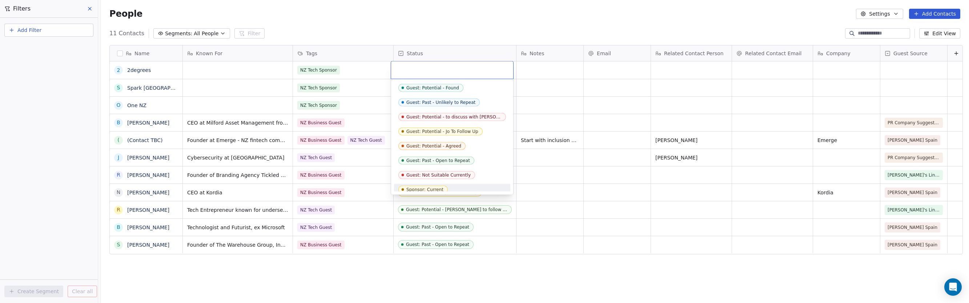
click at [436, 187] on div "Sponsor: Current" at bounding box center [424, 189] width 37 height 5
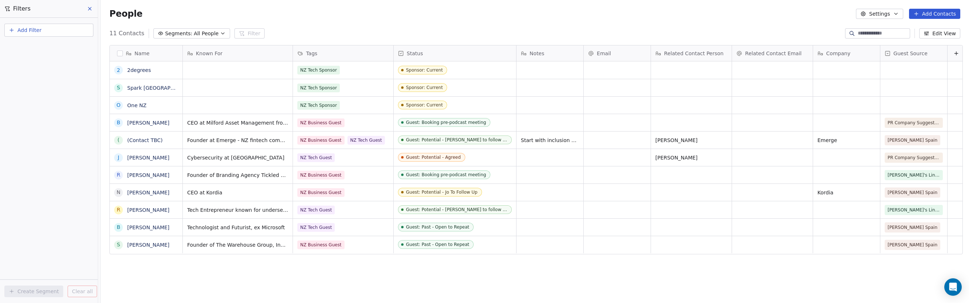
click at [447, 27] on div "People Settings Add Contacts" at bounding box center [535, 14] width 868 height 28
click at [194, 33] on span "All People" at bounding box center [206, 34] width 25 height 8
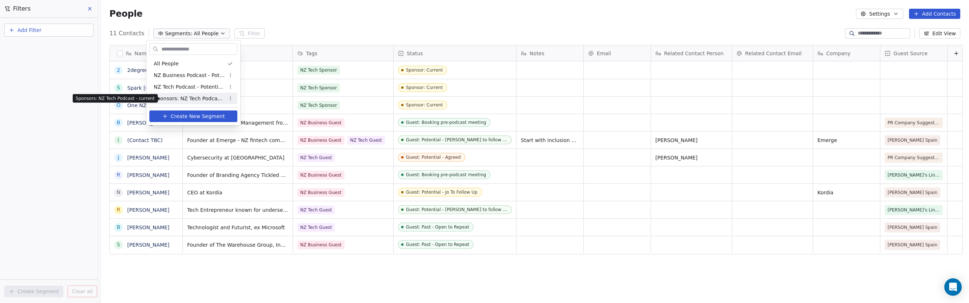
click at [185, 98] on span "Sponsors: NZ Tech Podcast - current" at bounding box center [189, 99] width 71 height 8
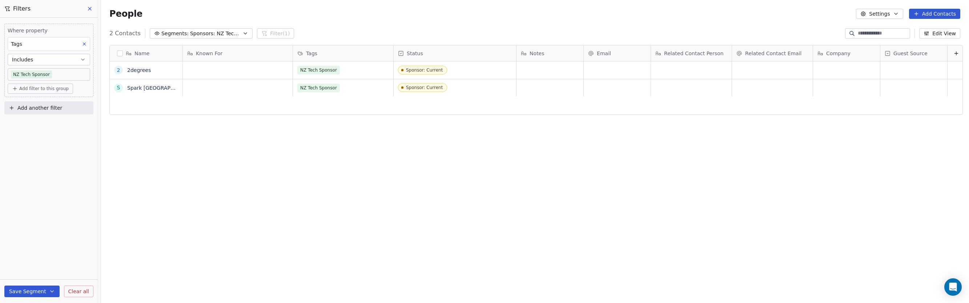
scroll to position [0, 0]
click at [18, 291] on button "Save Segment" at bounding box center [31, 292] width 55 height 12
click at [38, 274] on span "Update existing segment" at bounding box center [53, 273] width 64 height 7
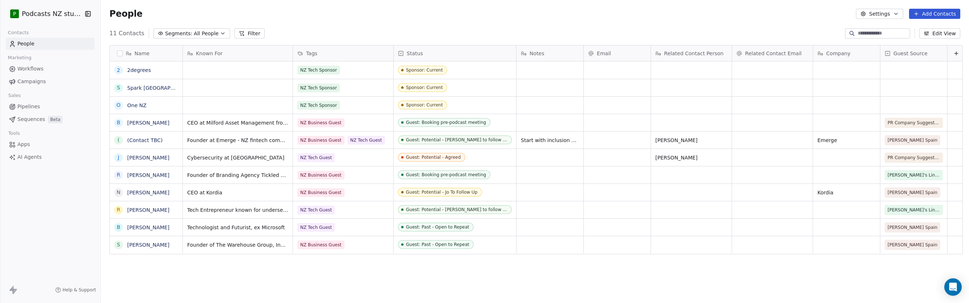
scroll to position [263, 867]
click at [202, 32] on span "All People" at bounding box center [206, 34] width 25 height 8
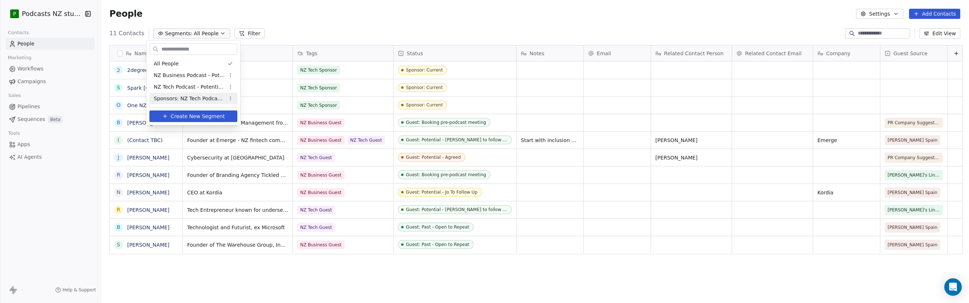
click at [190, 100] on span "Sponsors: NZ Tech Podcast - current" at bounding box center [189, 99] width 71 height 8
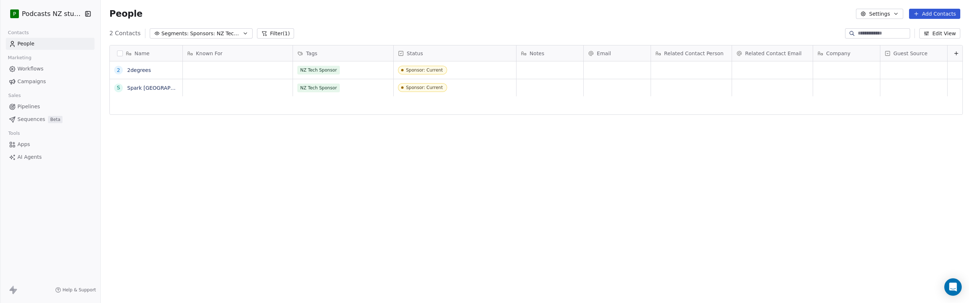
scroll to position [0, 0]
drag, startPoint x: 908, startPoint y: 54, endPoint x: 849, endPoint y: 142, distance: 106.4
click at [849, 142] on div "Name 2 2degrees S Spark [GEOGRAPHIC_DATA] Known For Tags Status Notes Email Rel…" at bounding box center [535, 172] width 868 height 267
click at [932, 34] on button "Edit View" at bounding box center [939, 33] width 41 height 10
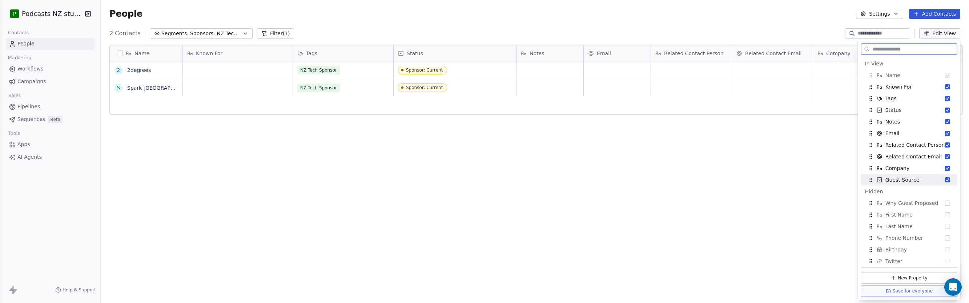
click at [945, 180] on button "Suggestions" at bounding box center [947, 179] width 5 height 5
click at [822, 154] on div "Name 2 2degrees S Spark [GEOGRAPHIC_DATA] Known For Tags Status Notes Email Rel…" at bounding box center [535, 172] width 868 height 267
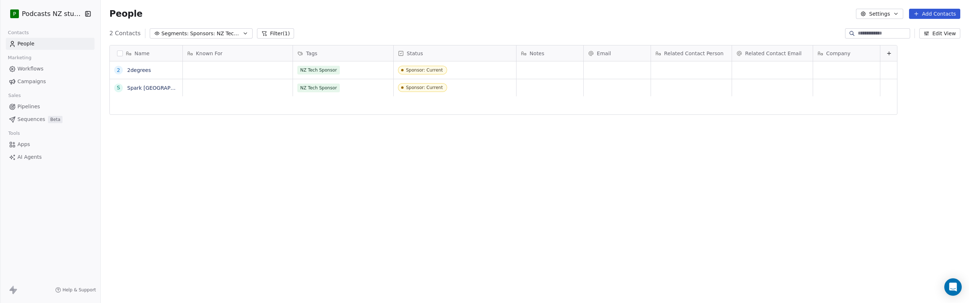
drag, startPoint x: 138, startPoint y: 101, endPoint x: 151, endPoint y: 110, distance: 14.9
click at [154, 110] on div "2 2degrees S Spark NZ" at bounding box center [146, 177] width 73 height 233
click at [266, 33] on button "Filter (1)" at bounding box center [275, 33] width 37 height 10
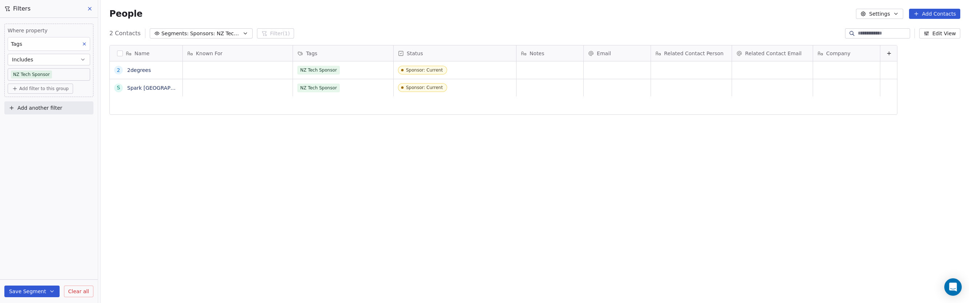
click at [294, 16] on div "People Settings Add Contacts" at bounding box center [534, 14] width 851 height 10
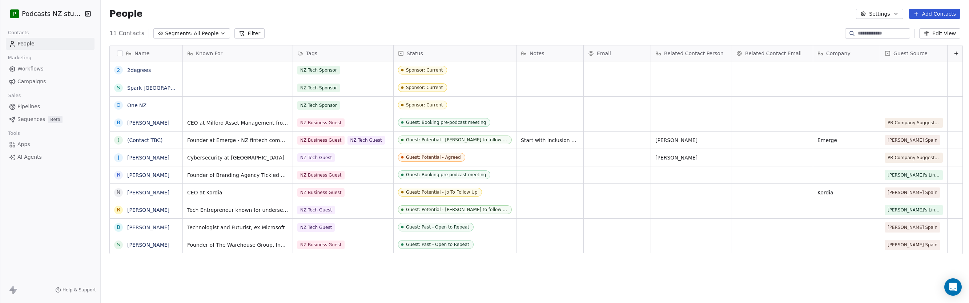
scroll to position [263, 867]
click at [221, 34] on icon "button" at bounding box center [222, 33] width 3 height 1
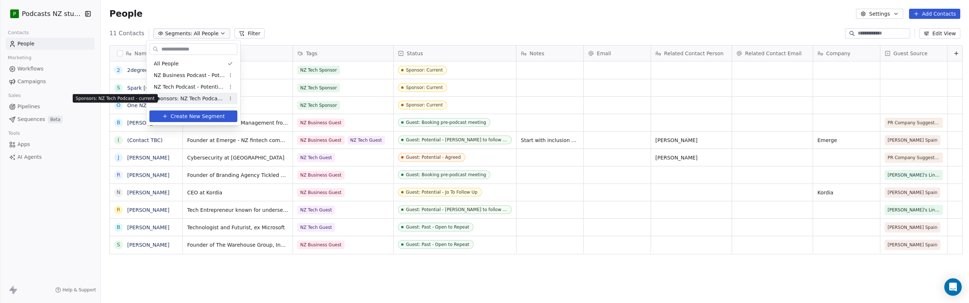
click at [211, 100] on span "Sponsors: NZ Tech Podcast - current" at bounding box center [189, 99] width 71 height 8
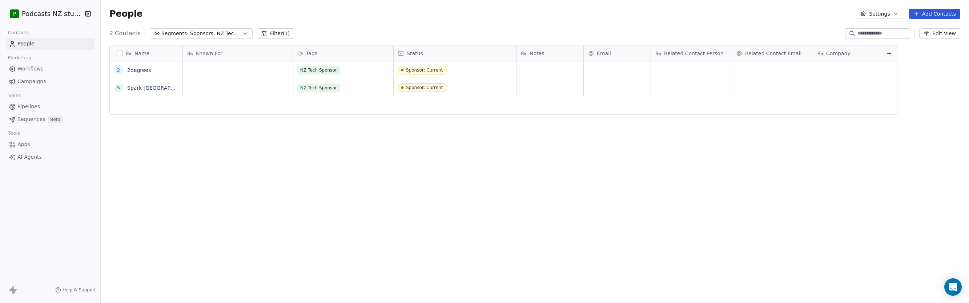
click at [262, 32] on button "Filter (1)" at bounding box center [275, 33] width 37 height 10
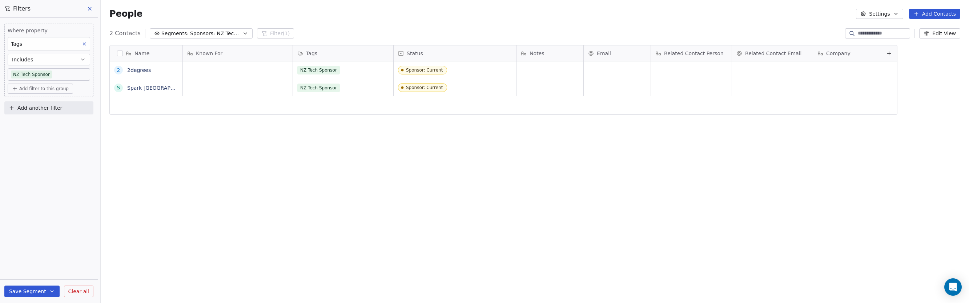
click at [32, 108] on span "Add another filter" at bounding box center [39, 108] width 45 height 8
click at [47, 125] on span "Contact properties" at bounding box center [35, 125] width 47 height 8
type input "****"
click at [33, 151] on div "Status" at bounding box center [49, 150] width 74 height 7
click at [36, 171] on div "Is" at bounding box center [49, 169] width 76 height 12
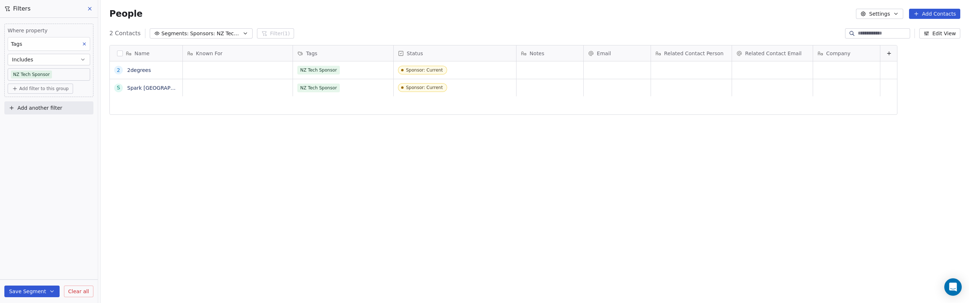
click at [35, 89] on span "Add filter to this group" at bounding box center [43, 89] width 49 height 6
click at [39, 105] on span "Contact properties" at bounding box center [38, 104] width 47 height 8
type input "****"
click at [47, 130] on div "Status" at bounding box center [49, 129] width 68 height 7
click at [30, 145] on div "Is" at bounding box center [49, 147] width 76 height 12
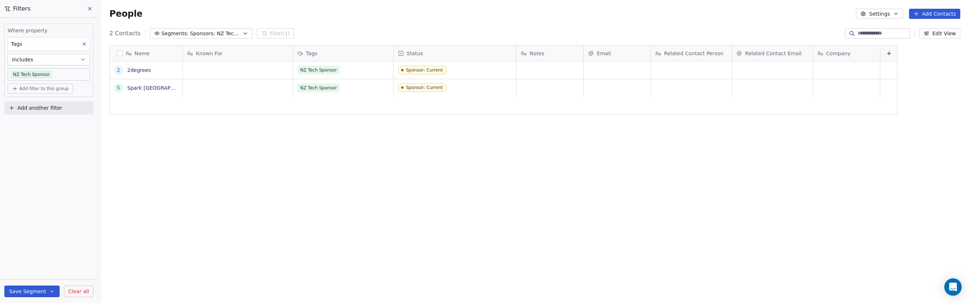
click at [36, 90] on span "Add filter to this group" at bounding box center [43, 89] width 49 height 6
click at [39, 104] on span "Contact properties" at bounding box center [38, 104] width 47 height 8
type input "****"
click at [37, 129] on div "Status" at bounding box center [49, 129] width 68 height 7
click at [36, 168] on div "Includes" at bounding box center [49, 170] width 76 height 12
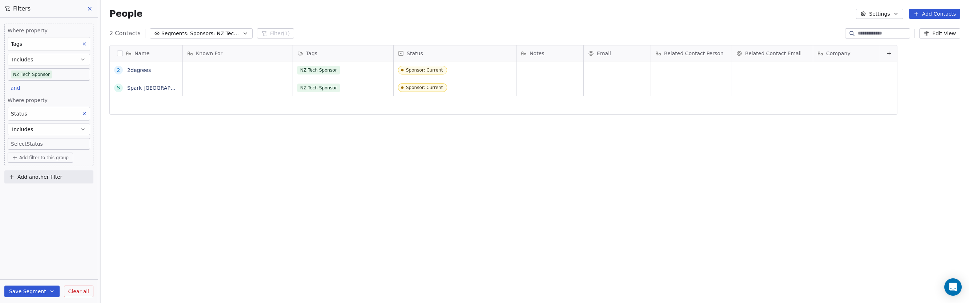
click at [35, 141] on body "P Podcasts NZ studio Contacts People Marketing Workflows Campaigns Sales Pipeli…" at bounding box center [484, 151] width 969 height 303
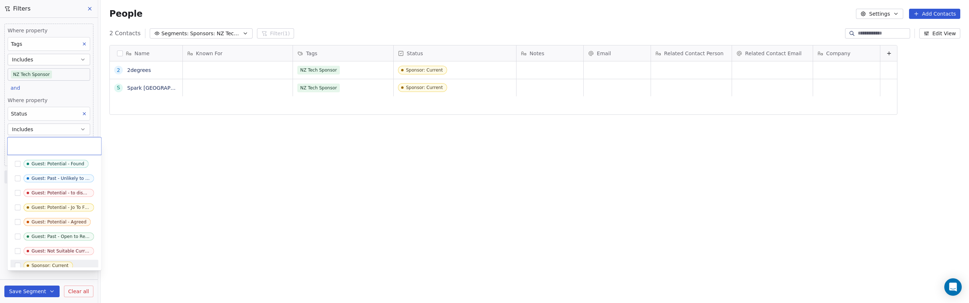
click at [50, 265] on div "Sponsor: Current" at bounding box center [50, 265] width 37 height 5
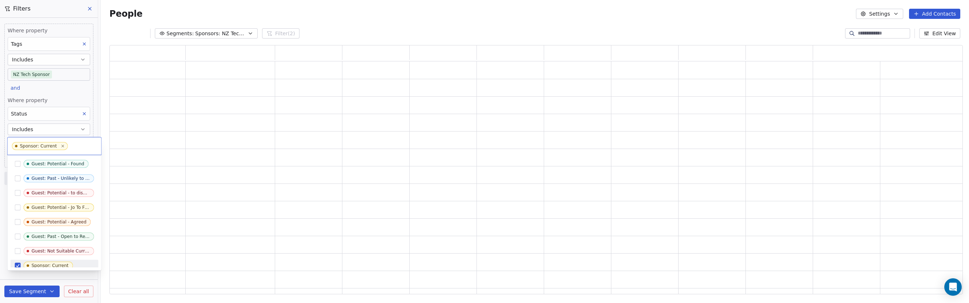
click at [27, 292] on html "P Podcasts NZ studio Contacts People Marketing Workflows Campaigns Sales Pipeli…" at bounding box center [484, 151] width 969 height 303
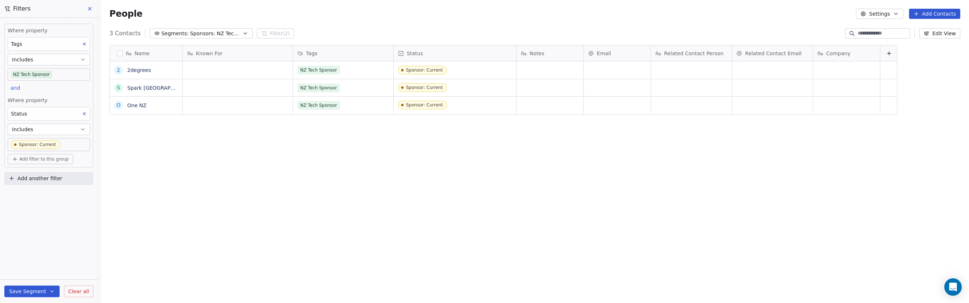
click at [23, 293] on button "Save Segment" at bounding box center [31, 292] width 55 height 12
click at [35, 278] on button "Update existing segment" at bounding box center [48, 273] width 81 height 13
click at [210, 190] on div "Name 2 2degrees S Spark [GEOGRAPHIC_DATA] O One NZ Known For Tags Status Notes …" at bounding box center [535, 172] width 868 height 267
click at [678, 70] on div "grid" at bounding box center [691, 69] width 81 height 17
type textarea "*"
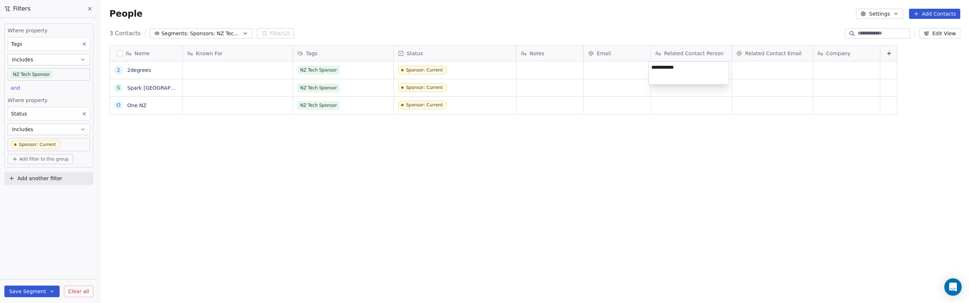
type textarea "**********"
click at [836, 72] on html "**********" at bounding box center [484, 151] width 969 height 303
click at [828, 71] on div "grid" at bounding box center [846, 69] width 67 height 17
type textarea "******"
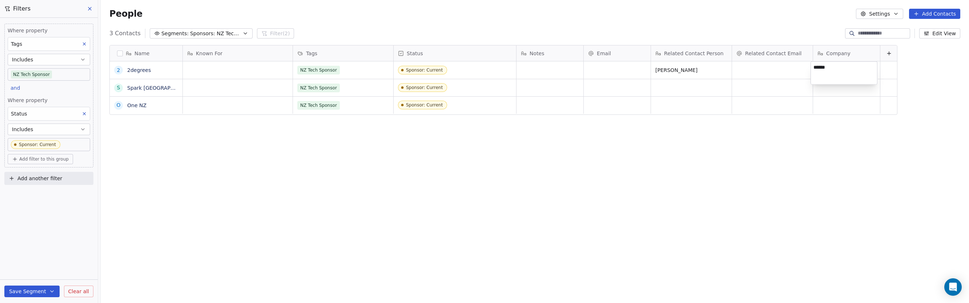
click at [831, 90] on html "P Podcasts NZ studio Contacts People Marketing Workflows Campaigns Sales Pipeli…" at bounding box center [484, 151] width 969 height 303
click at [940, 34] on button "Edit View" at bounding box center [939, 33] width 41 height 10
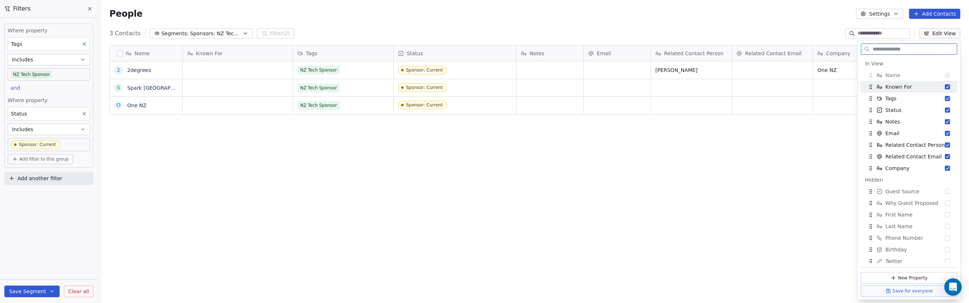
click at [945, 87] on button "Suggestions" at bounding box center [947, 86] width 5 height 5
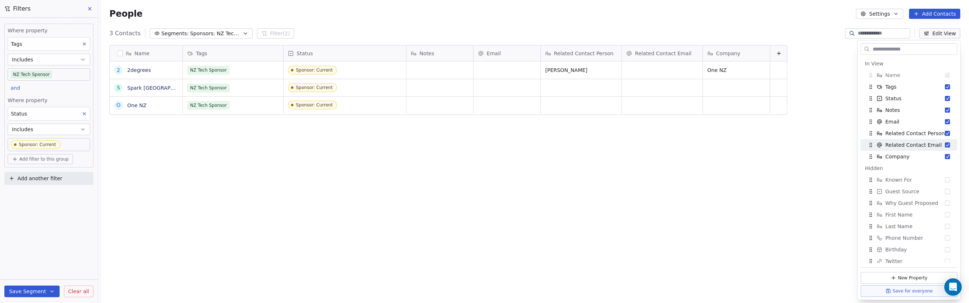
click at [806, 150] on div "Name 2 2degrees S Spark [GEOGRAPHIC_DATA] O One NZ Tags Status Notes Email Rela…" at bounding box center [535, 172] width 868 height 267
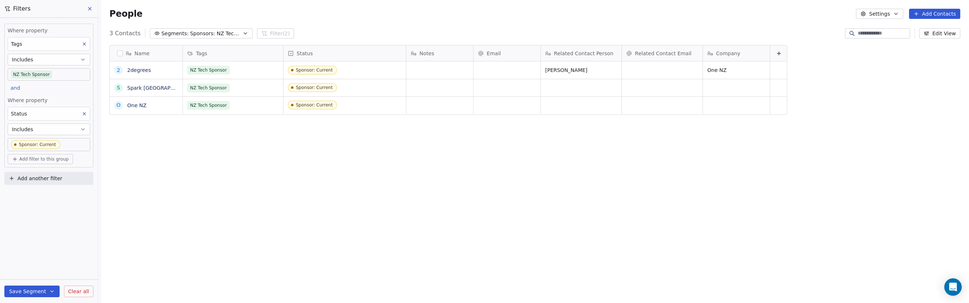
click at [173, 33] on span "Segments:" at bounding box center [174, 34] width 27 height 8
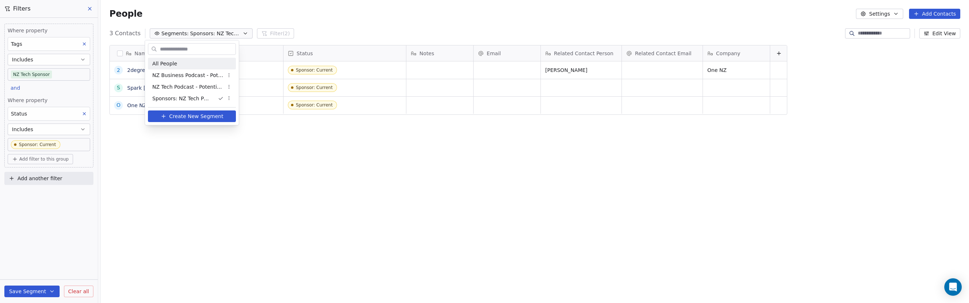
click at [169, 67] on div "All People" at bounding box center [192, 64] width 88 height 12
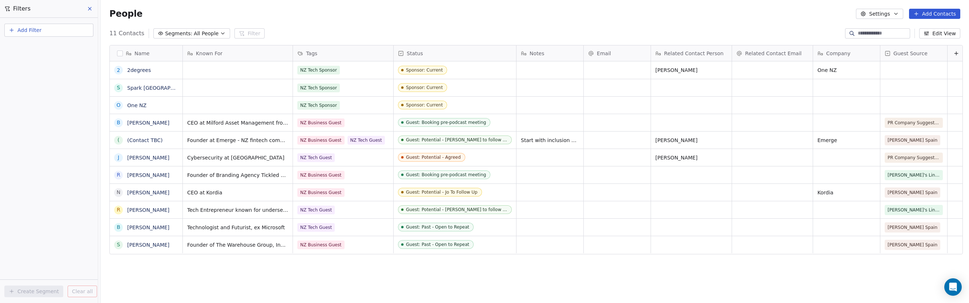
click at [206, 32] on span "All People" at bounding box center [206, 34] width 25 height 8
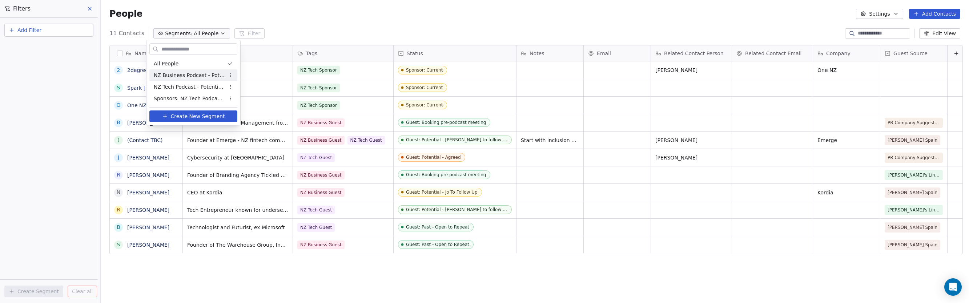
click at [187, 74] on span "NZ Business Podcast - Potential Guests" at bounding box center [189, 76] width 71 height 8
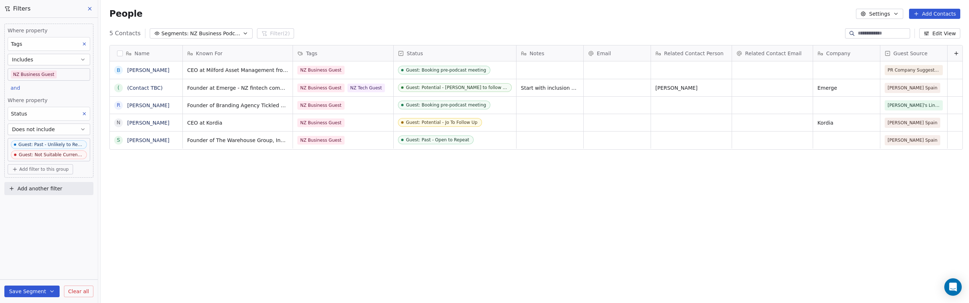
click at [217, 31] on span "NZ Business Podcast - Potential Guests" at bounding box center [215, 34] width 51 height 8
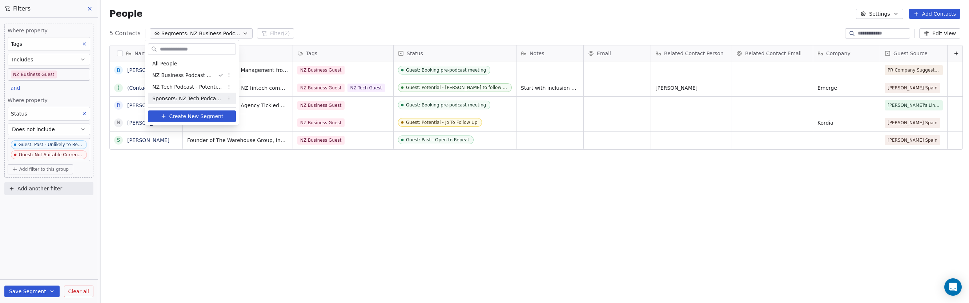
click at [194, 96] on span "Sponsors: NZ Tech Podcast - current" at bounding box center [187, 99] width 71 height 8
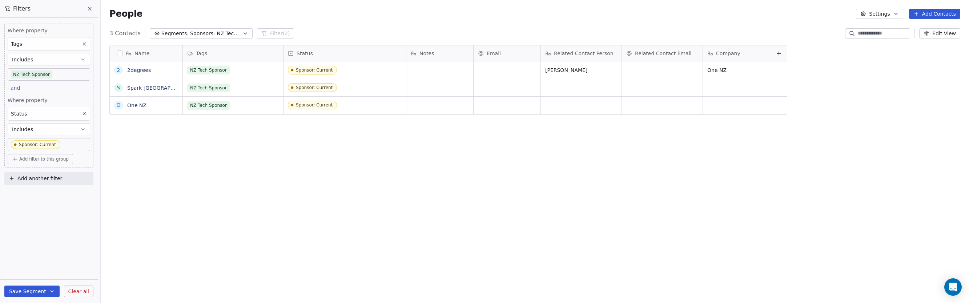
click at [242, 35] on icon "button" at bounding box center [245, 34] width 6 height 6
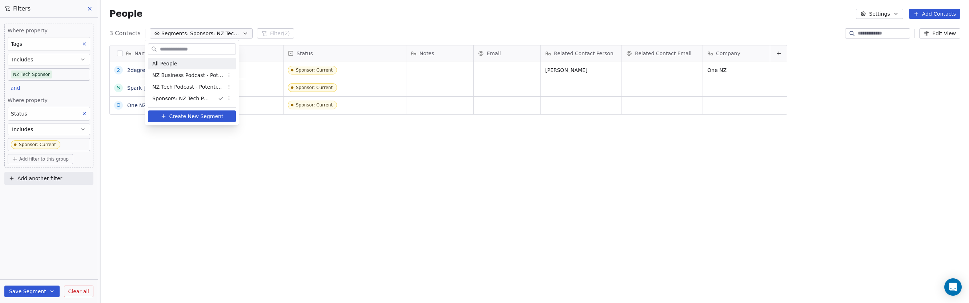
click at [195, 61] on div "All People" at bounding box center [192, 64] width 88 height 12
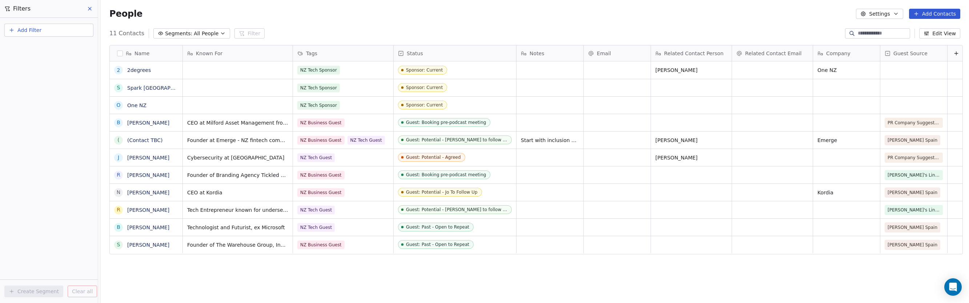
click at [776, 23] on div "People Settings Add Contacts" at bounding box center [535, 14] width 868 height 28
click at [216, 33] on button "Segments: All People" at bounding box center [191, 33] width 77 height 10
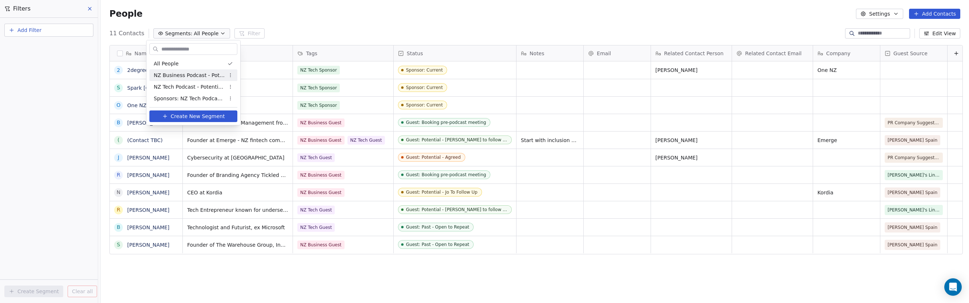
click at [189, 75] on span "NZ Business Podcast - Potential Guests" at bounding box center [189, 76] width 71 height 8
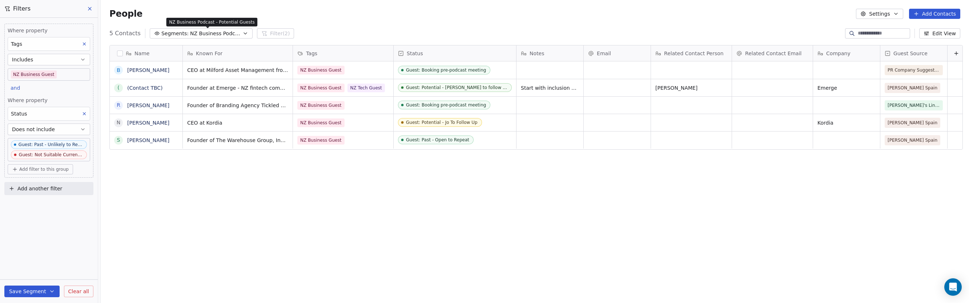
click at [206, 34] on span "NZ Business Podcast - Potential Guests" at bounding box center [215, 34] width 51 height 8
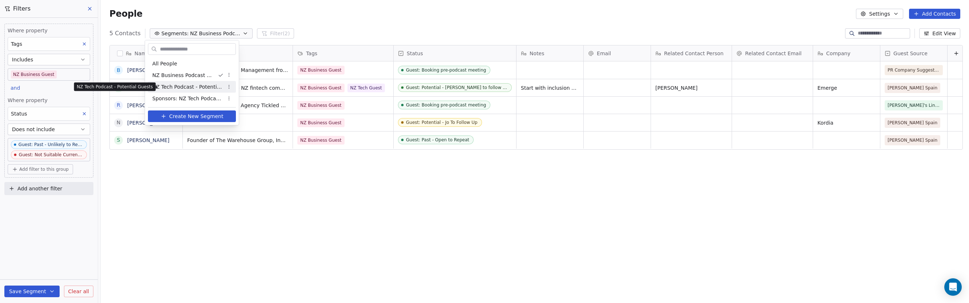
click at [192, 84] on span "NZ Tech Podcast - Potential Guests" at bounding box center [187, 87] width 71 height 8
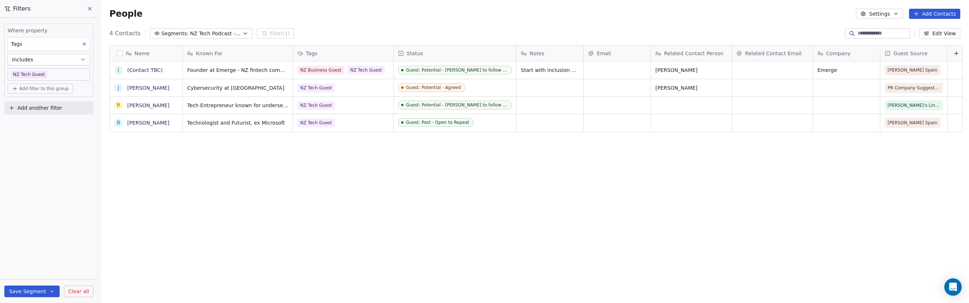
click at [242, 35] on icon "button" at bounding box center [245, 34] width 6 height 6
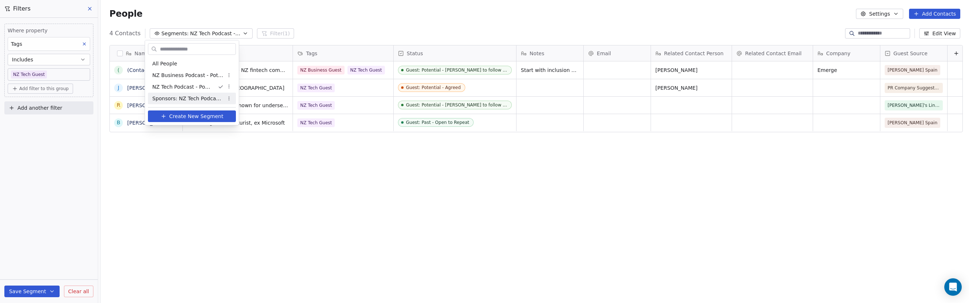
click at [345, 185] on html "P Podcasts NZ studio Contacts People Marketing Workflows Campaigns Sales Pipeli…" at bounding box center [484, 151] width 969 height 303
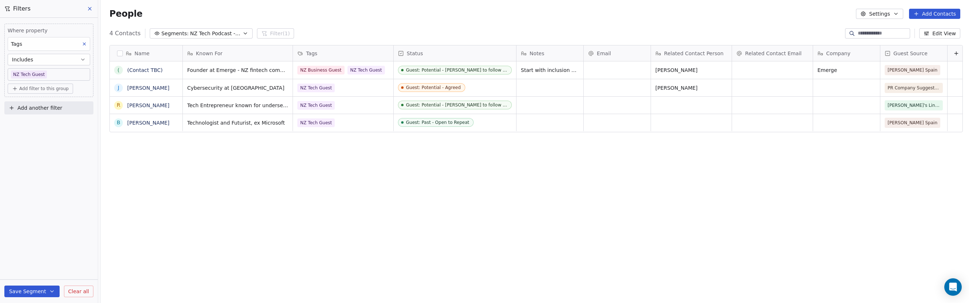
click at [242, 32] on icon "button" at bounding box center [245, 34] width 6 height 6
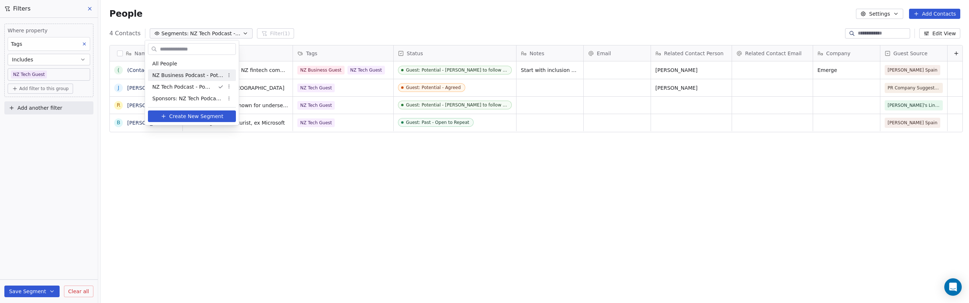
click at [185, 76] on span "NZ Business Podcast - Potential Guests" at bounding box center [187, 76] width 71 height 8
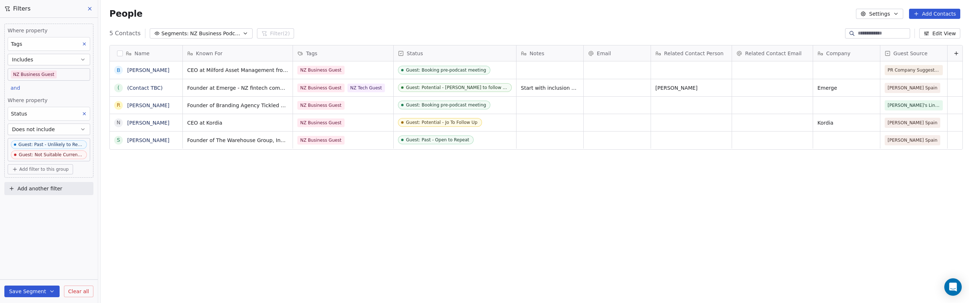
click at [242, 31] on icon "button" at bounding box center [245, 34] width 6 height 6
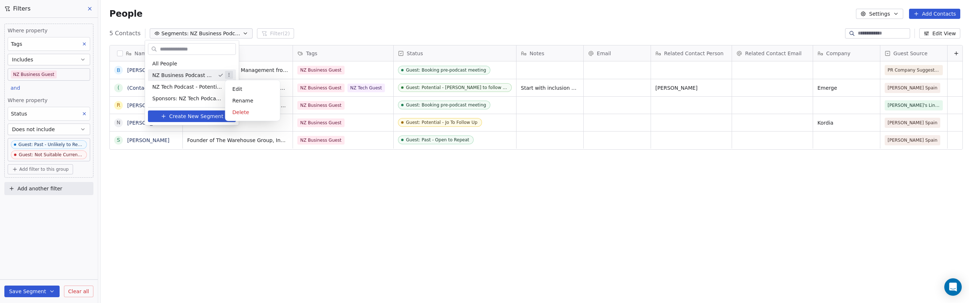
click at [230, 75] on html "P Podcasts NZ studio Contacts People Marketing Workflows Campaigns Sales Pipeli…" at bounding box center [484, 151] width 969 height 303
click at [235, 87] on div "Edit" at bounding box center [252, 89] width 49 height 12
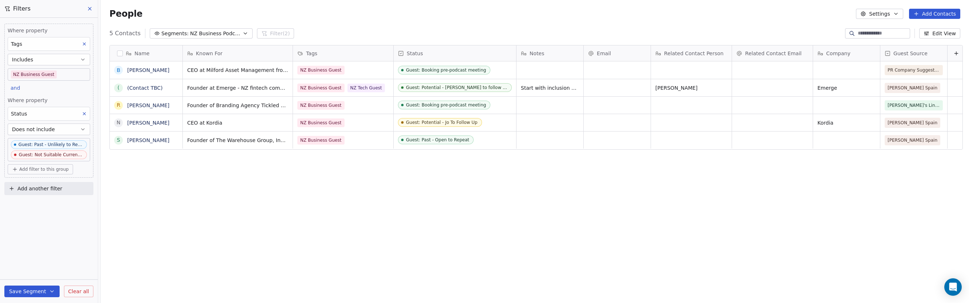
click at [242, 34] on icon "button" at bounding box center [245, 34] width 6 height 6
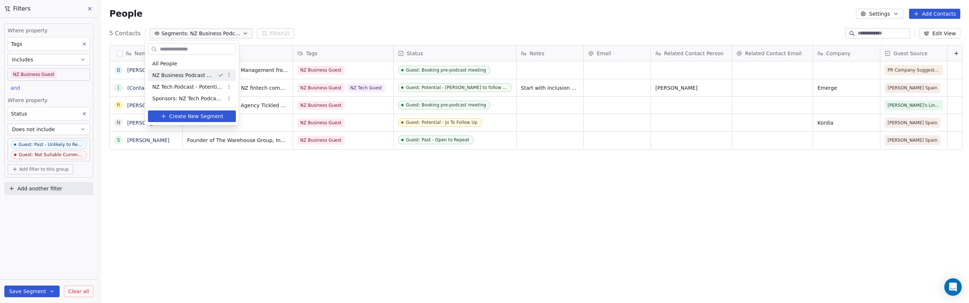
click at [230, 77] on html "P Podcasts NZ studio Contacts People Marketing Workflows Campaigns Sales Pipeli…" at bounding box center [484, 151] width 969 height 303
click at [243, 97] on div "Rename" at bounding box center [252, 101] width 49 height 12
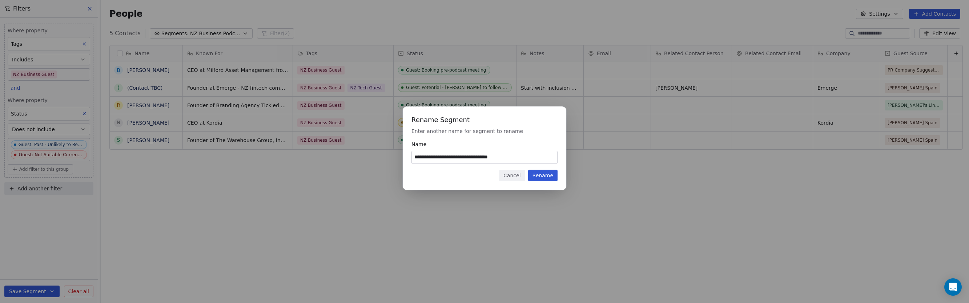
type input "**********"
click at [549, 177] on button "Rename" at bounding box center [542, 176] width 29 height 12
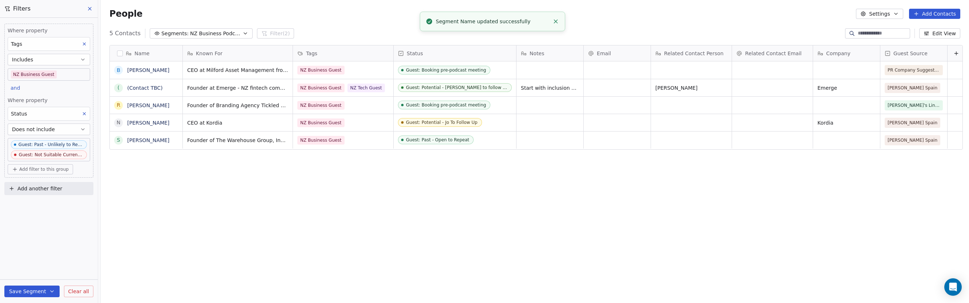
click at [242, 33] on icon "button" at bounding box center [245, 34] width 6 height 6
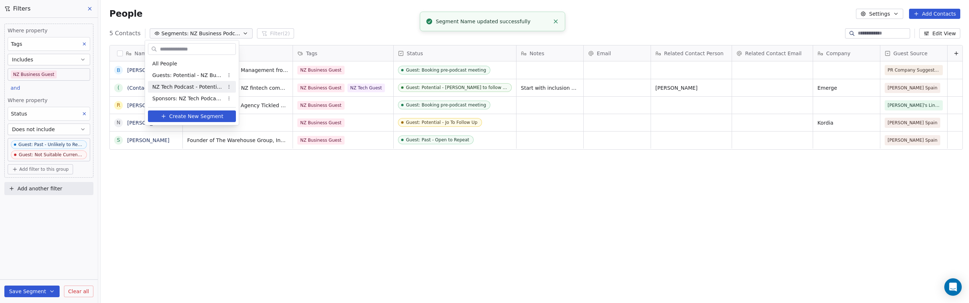
click at [230, 88] on html "P Podcasts NZ studio Contacts People Marketing Workflows Campaigns Sales Pipeli…" at bounding box center [484, 151] width 969 height 303
click at [238, 99] on div "Edit" at bounding box center [252, 101] width 49 height 12
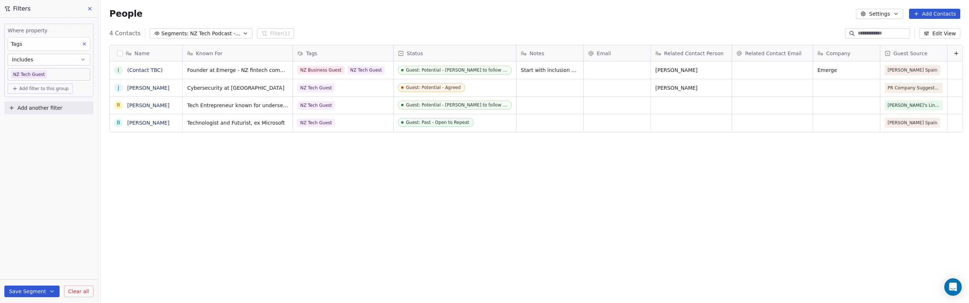
click at [244, 33] on icon "button" at bounding box center [245, 33] width 3 height 1
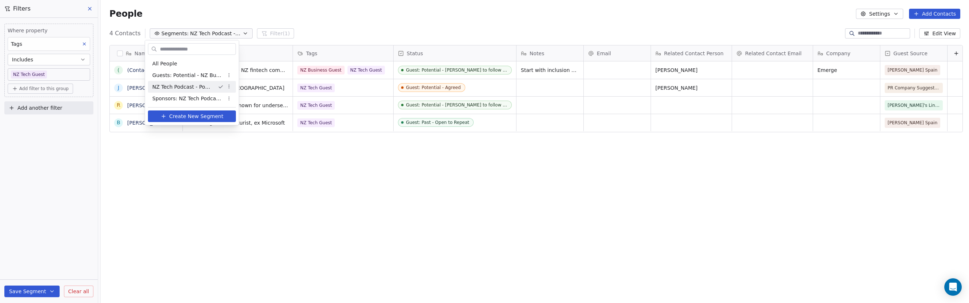
click at [228, 90] on div "NZ Tech Podcast - Potential Guests" at bounding box center [192, 87] width 88 height 12
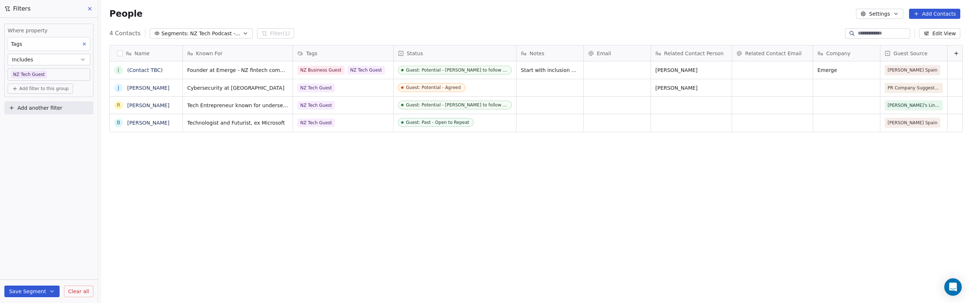
click at [241, 32] on button "Segments: NZ Tech Podcast - Potential Guests" at bounding box center [201, 33] width 103 height 10
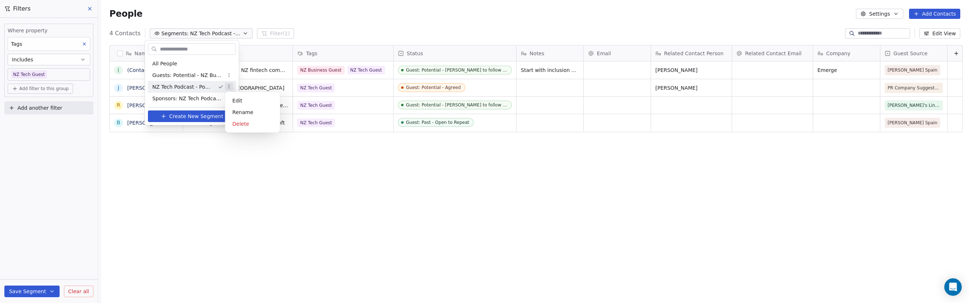
click at [229, 86] on html "P Podcasts NZ studio Contacts People Marketing Workflows Campaigns Sales Pipeli…" at bounding box center [484, 151] width 969 height 303
click at [240, 109] on div "Rename" at bounding box center [252, 112] width 49 height 12
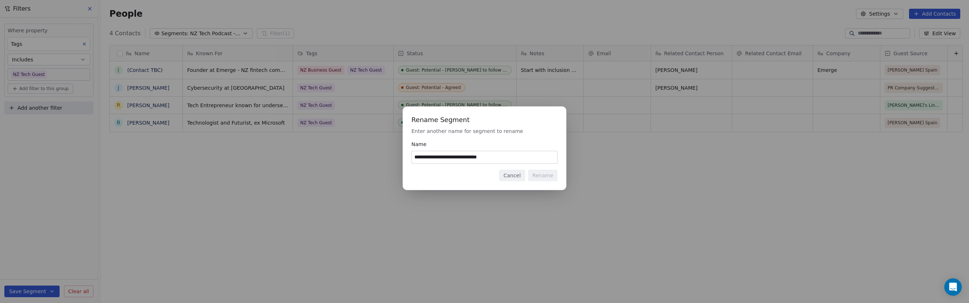
click at [415, 158] on input "**********" at bounding box center [484, 157] width 145 height 12
type input "**********"
click at [549, 178] on button "Rename" at bounding box center [542, 176] width 29 height 12
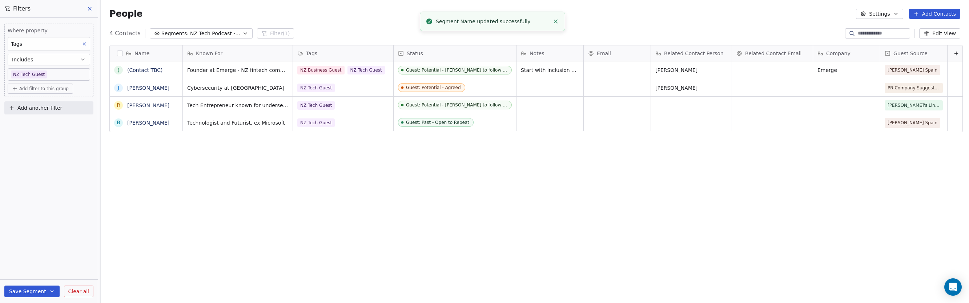
click at [229, 34] on span "NZ Tech Podcast - Potential Guests" at bounding box center [215, 34] width 51 height 8
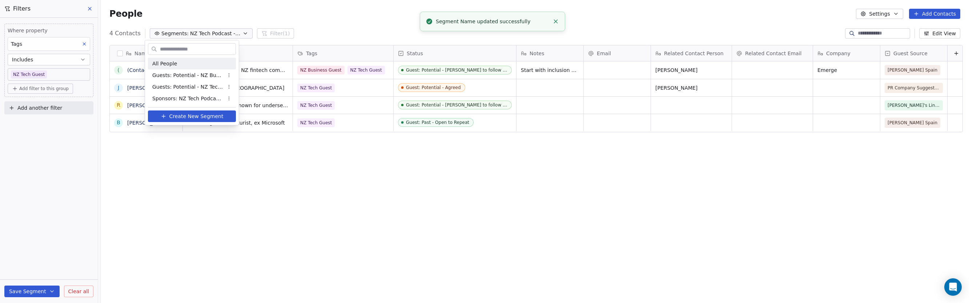
click at [175, 63] on span "All People" at bounding box center [164, 64] width 25 height 8
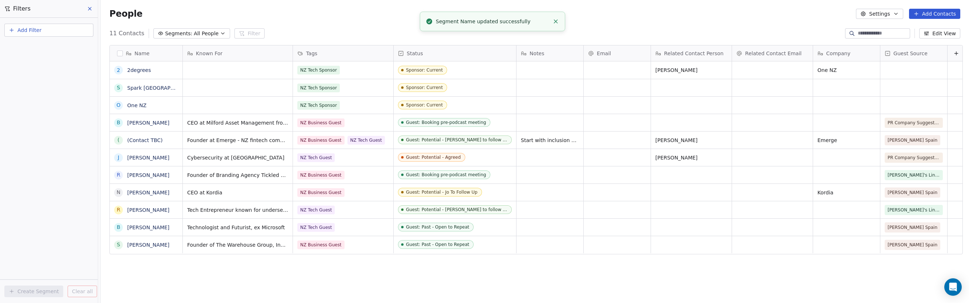
click at [204, 33] on span "All People" at bounding box center [206, 34] width 25 height 8
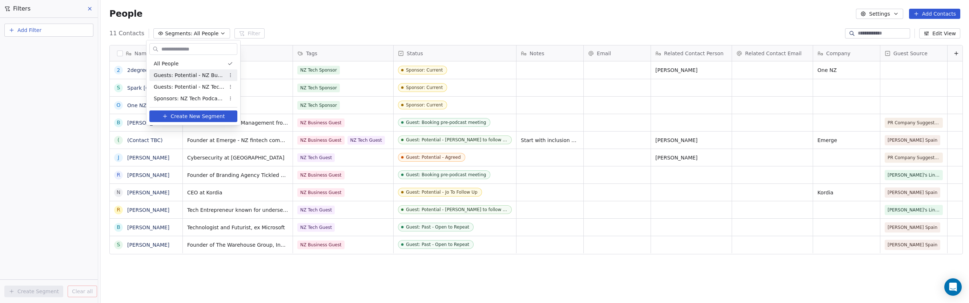
click at [283, 27] on html "P Podcasts NZ studio Contacts People Marketing Workflows Campaigns Sales Pipeli…" at bounding box center [484, 151] width 969 height 303
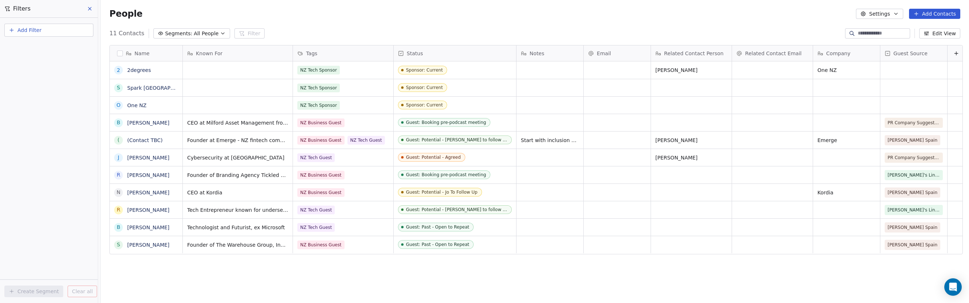
click at [194, 35] on span "All People" at bounding box center [206, 34] width 25 height 8
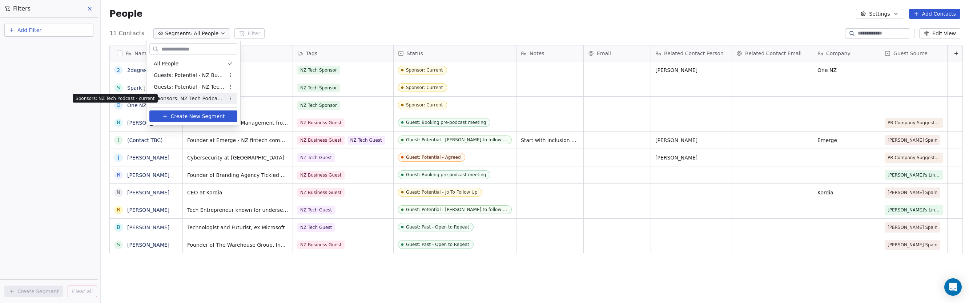
click at [195, 98] on span "Sponsors: NZ Tech Podcast - current" at bounding box center [189, 99] width 71 height 8
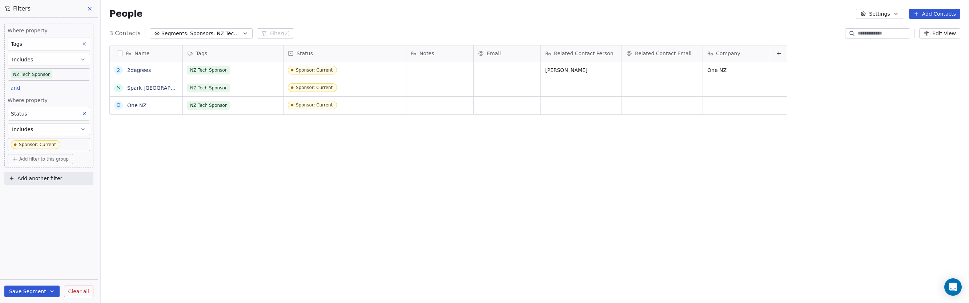
click at [196, 32] on span "Sponsors: NZ Tech Podcast - current" at bounding box center [215, 34] width 51 height 8
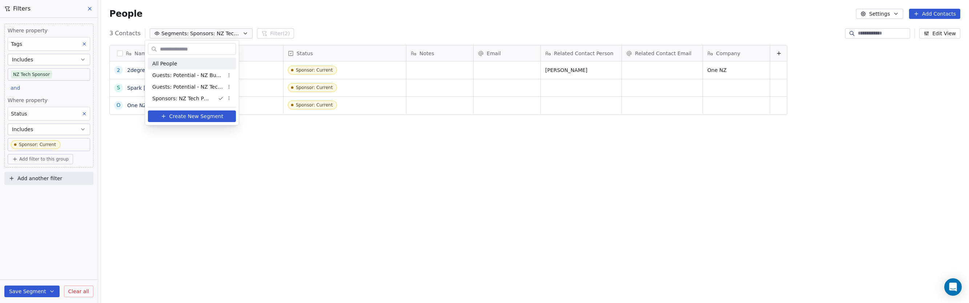
click at [176, 61] on div "All People" at bounding box center [192, 64] width 88 height 12
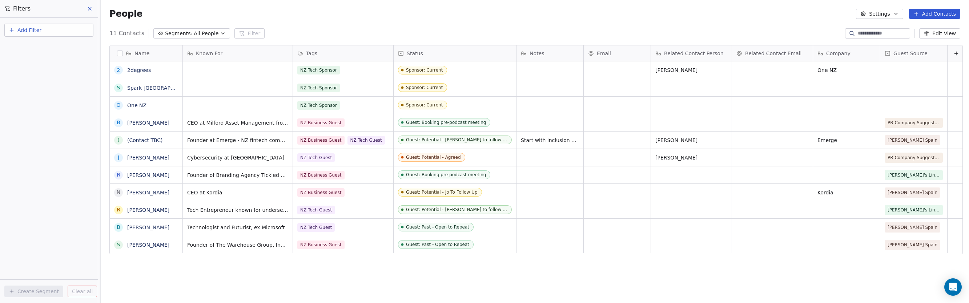
click at [922, 12] on button "Add Contacts" at bounding box center [934, 14] width 51 height 10
click at [934, 30] on span "Create new contact" at bounding box center [938, 30] width 50 height 8
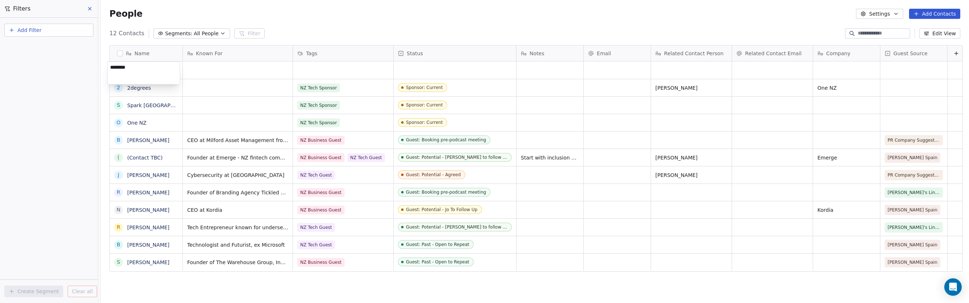
type textarea "*********"
click at [217, 69] on html "P Podcasts NZ studio Contacts People Marketing Workflows Campaigns Sales Pipeli…" at bounding box center [484, 151] width 969 height 303
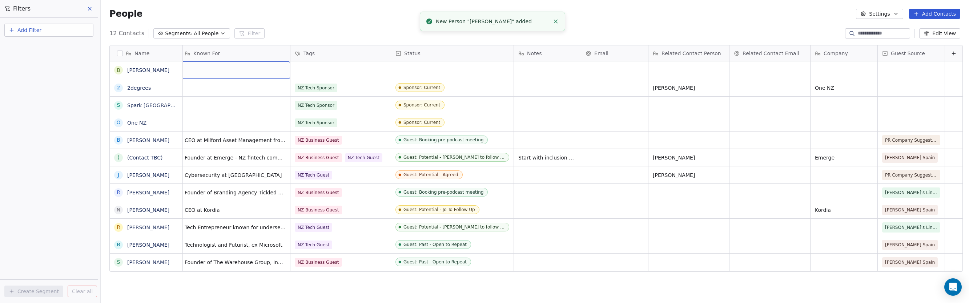
scroll to position [0, 0]
click at [218, 69] on div "grid" at bounding box center [238, 69] width 110 height 17
click at [217, 69] on div "grid" at bounding box center [238, 69] width 110 height 17
click at [211, 67] on div "grid" at bounding box center [238, 69] width 110 height 17
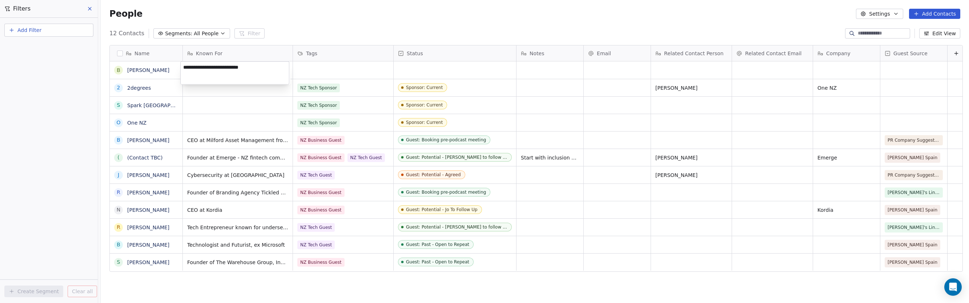
type textarea "**********"
click at [358, 70] on html "P Podcasts NZ studio Contacts People Marketing Workflows Campaigns Sales Pipeli…" at bounding box center [484, 151] width 969 height 303
click at [337, 70] on div "grid" at bounding box center [343, 69] width 100 height 17
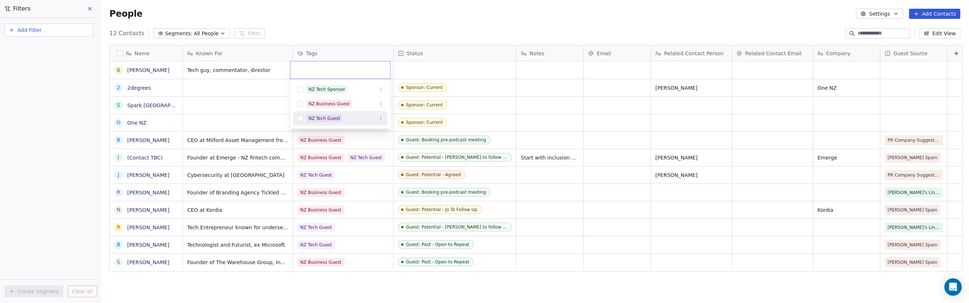
click at [300, 118] on button "Suggestions" at bounding box center [301, 119] width 6 height 6
click at [420, 69] on html "P Podcasts NZ studio Contacts People Marketing Workflows Campaigns Sales Pipeli…" at bounding box center [484, 151] width 969 height 303
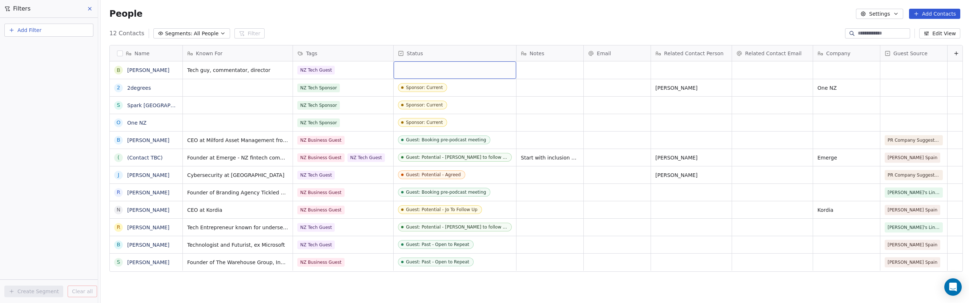
click at [412, 70] on div "grid" at bounding box center [455, 69] width 122 height 17
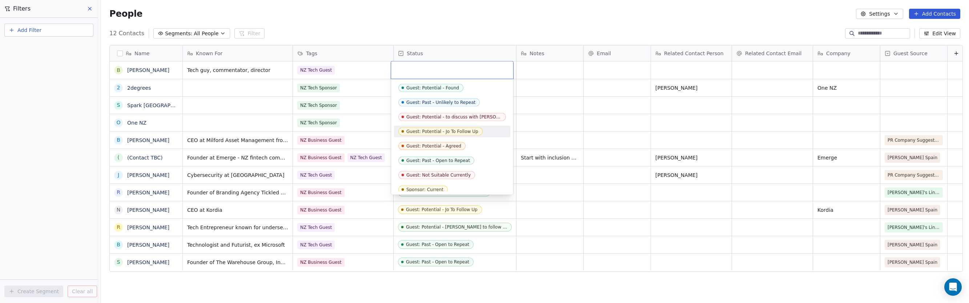
click at [473, 132] on div "Guest: Potential - Jo To Follow Up" at bounding box center [442, 131] width 72 height 5
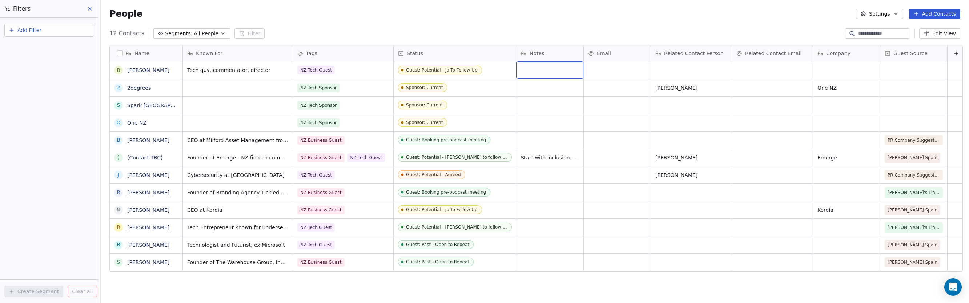
click at [545, 73] on div "grid" at bounding box center [549, 69] width 67 height 17
type textarea "**********"
click at [597, 76] on html "P Podcasts NZ studio Contacts People Marketing Workflows Campaigns Sales Pipeli…" at bounding box center [484, 151] width 969 height 303
click at [597, 73] on div "grid" at bounding box center [617, 69] width 67 height 17
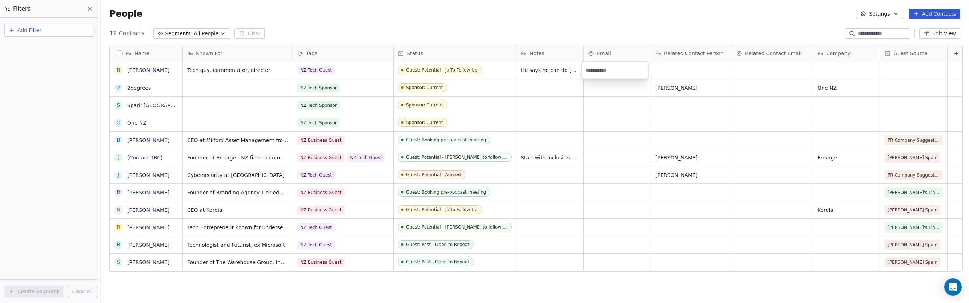
click at [682, 68] on html "P Podcasts NZ studio Contacts People Marketing Workflows Campaigns Sales Pipeli…" at bounding box center [484, 151] width 969 height 303
click at [923, 12] on button "Add Contacts" at bounding box center [934, 14] width 51 height 10
click at [923, 28] on span "Create new contact" at bounding box center [938, 30] width 50 height 8
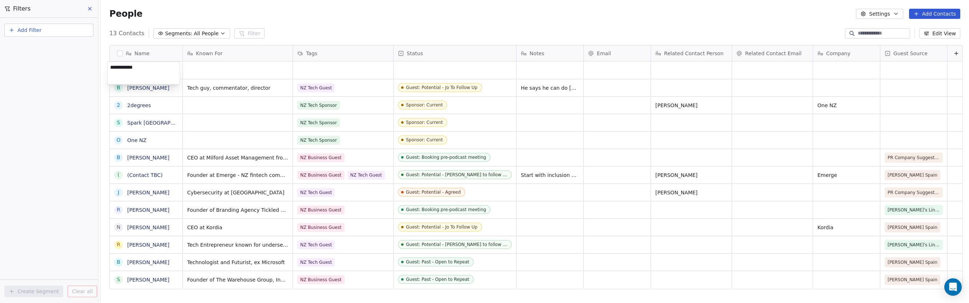
type textarea "**********"
click at [249, 71] on html "P Podcasts NZ studio Contacts People Marketing Workflows Campaigns Sales Pipeli…" at bounding box center [484, 151] width 969 height 303
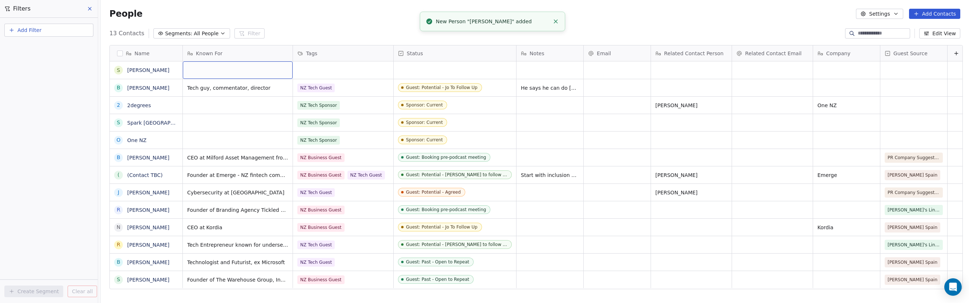
click at [249, 70] on div "grid" at bounding box center [238, 69] width 110 height 17
type textarea "*"
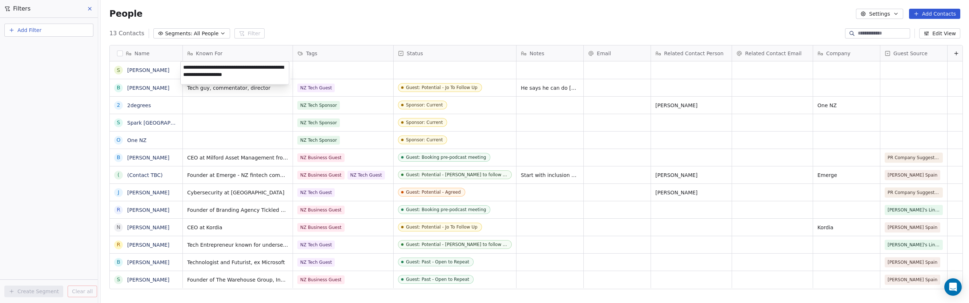
type textarea "**********"
click at [333, 74] on html "P Podcasts NZ studio Contacts People Marketing Workflows Campaigns Sales Pipeli…" at bounding box center [484, 151] width 969 height 303
click at [335, 70] on div "grid" at bounding box center [343, 69] width 100 height 17
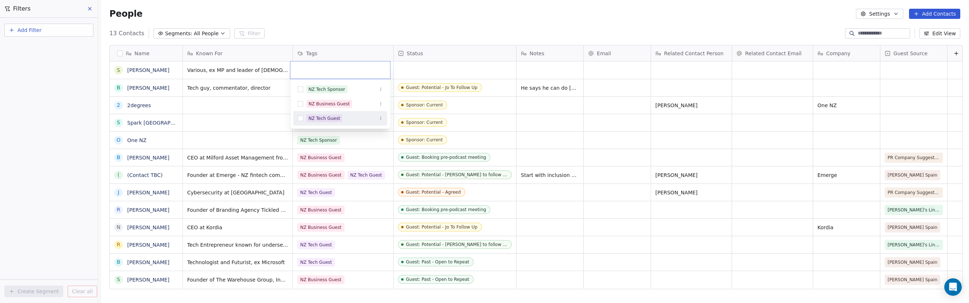
click at [300, 118] on button "Suggestions" at bounding box center [301, 119] width 6 height 6
click at [300, 103] on button "Suggestions" at bounding box center [301, 104] width 6 height 6
click at [409, 71] on html "P Podcasts NZ studio Contacts People Marketing Workflows Campaigns Sales Pipeli…" at bounding box center [484, 151] width 969 height 303
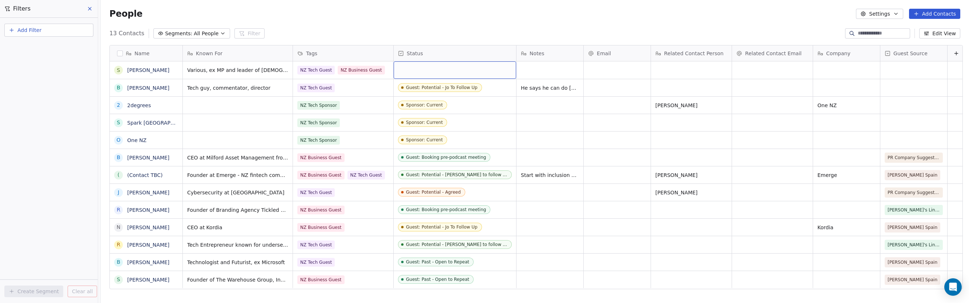
click at [413, 71] on div "grid" at bounding box center [455, 69] width 122 height 17
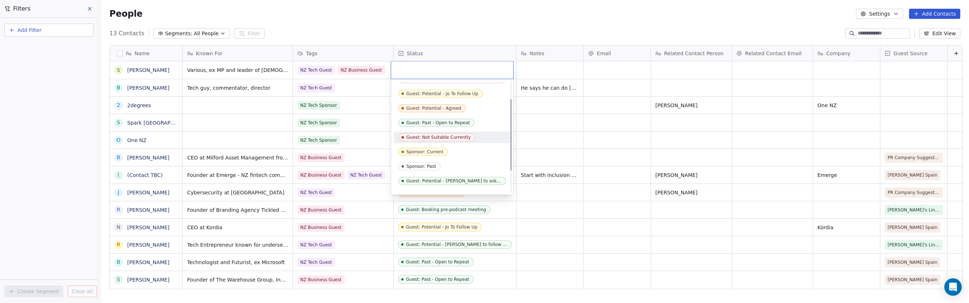
scroll to position [14, 0]
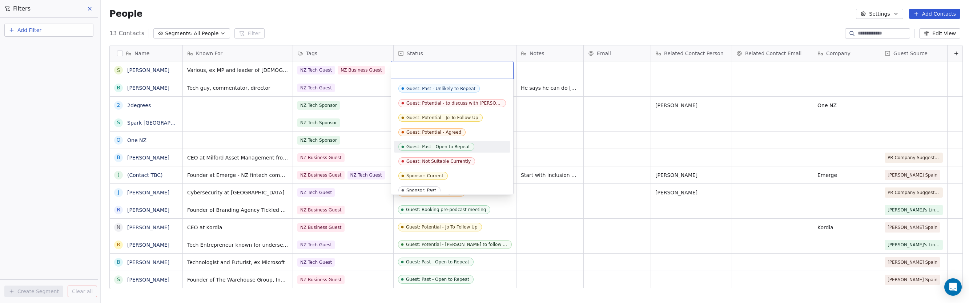
click at [449, 146] on div "Guest: Past - Open to Repeat" at bounding box center [438, 146] width 64 height 5
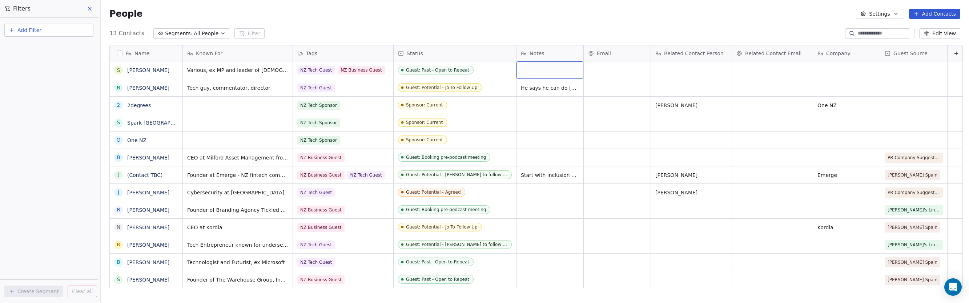
click at [539, 72] on div "grid" at bounding box center [549, 69] width 67 height 17
click at [532, 74] on textarea "**********" at bounding box center [547, 73] width 66 height 23
drag, startPoint x: 532, startPoint y: 74, endPoint x: 563, endPoint y: 76, distance: 31.3
click at [563, 76] on textarea "**********" at bounding box center [547, 73] width 66 height 23
paste textarea "**********"
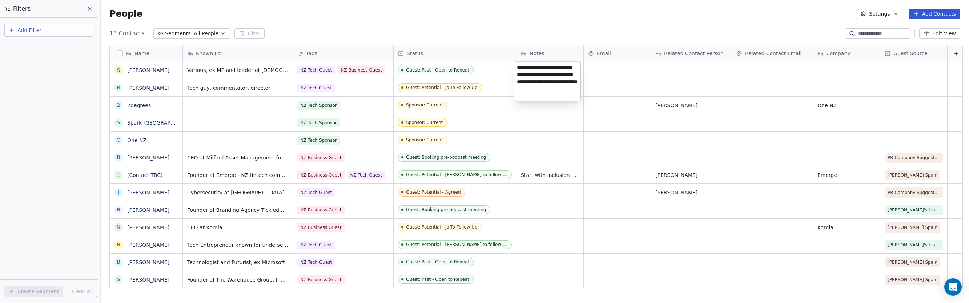
type textarea "**********"
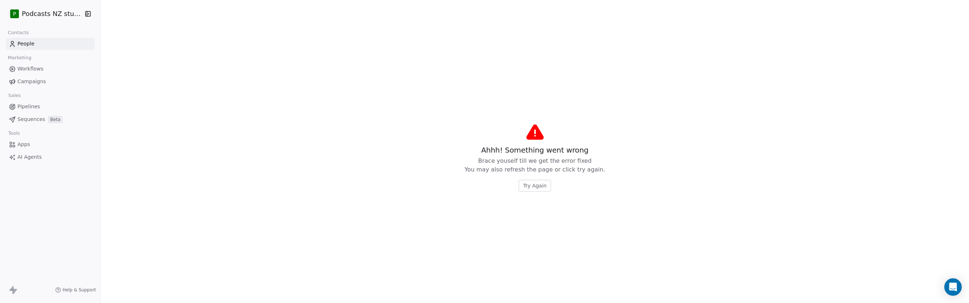
drag, startPoint x: 581, startPoint y: 54, endPoint x: 659, endPoint y: 55, distance: 78.5
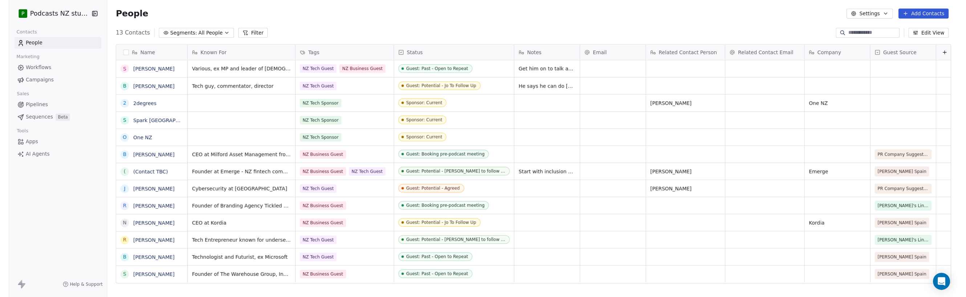
scroll to position [263, 867]
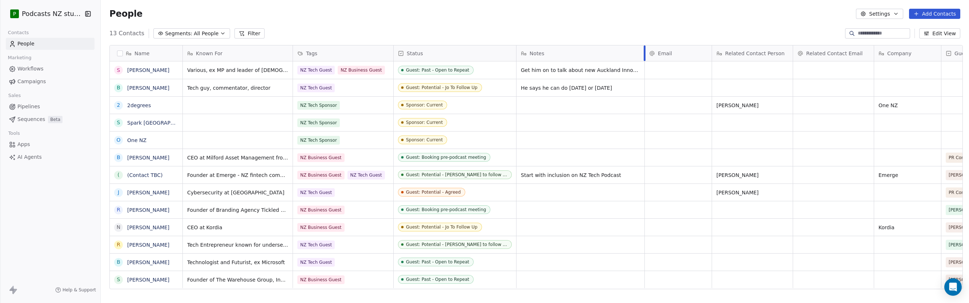
drag, startPoint x: 581, startPoint y: 52, endPoint x: 643, endPoint y: 55, distance: 62.2
click at [643, 55] on div "Known For Tags Status Notes Email Related Contact Person Related Contact Email …" at bounding box center [604, 53] width 843 height 16
click at [682, 32] on div "13 Contacts Segments: All People Filter Edit View" at bounding box center [535, 34] width 868 height 12
click at [665, 70] on div "grid" at bounding box center [679, 69] width 67 height 17
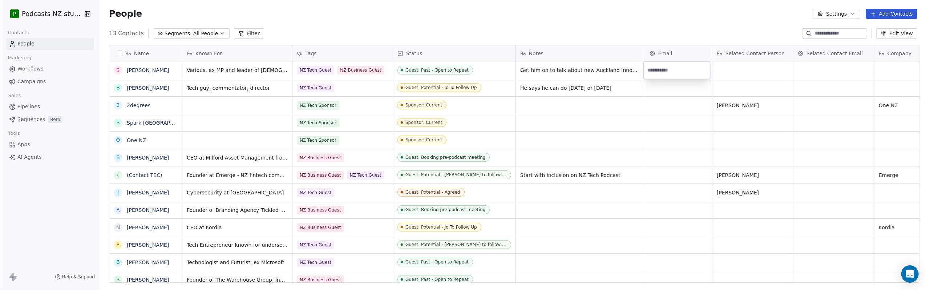
scroll to position [4, 4]
click at [840, 15] on html "P Podcasts NZ studio Contacts People Marketing Workflows Campaigns Sales Pipeli…" at bounding box center [463, 145] width 926 height 290
click at [841, 15] on button "Settings" at bounding box center [836, 14] width 47 height 10
click at [839, 29] on span "Contact Properties" at bounding box center [857, 30] width 47 height 8
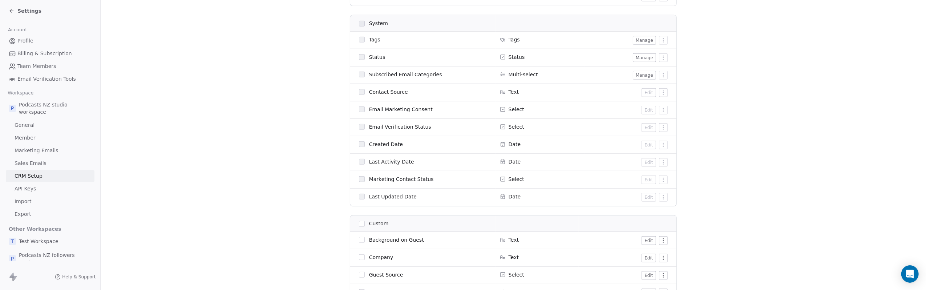
scroll to position [372, 0]
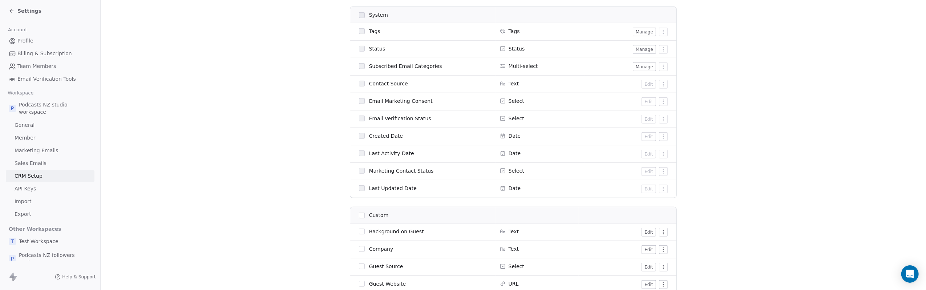
click at [371, 190] on span "Last Updated Date" at bounding box center [393, 188] width 48 height 7
drag, startPoint x: 371, startPoint y: 190, endPoint x: 403, endPoint y: 190, distance: 31.2
click at [403, 190] on span "Last Updated Date" at bounding box center [393, 188] width 48 height 7
click at [724, 201] on section "CRM Setup Manage people properties and other relevant settings. Contact Propert…" at bounding box center [514, 189] width 826 height 1123
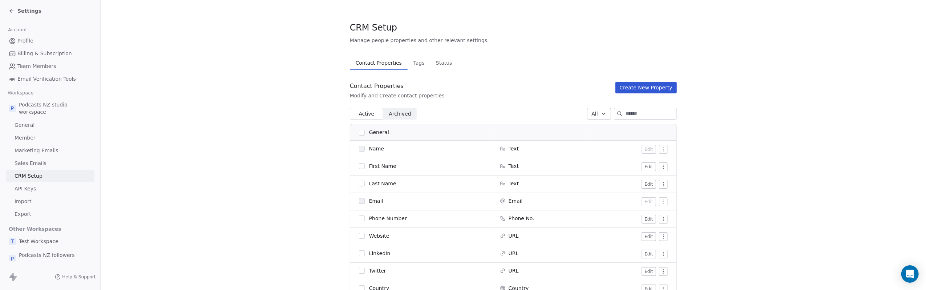
scroll to position [0, 0]
click at [630, 91] on button "Create New Property" at bounding box center [646, 90] width 61 height 12
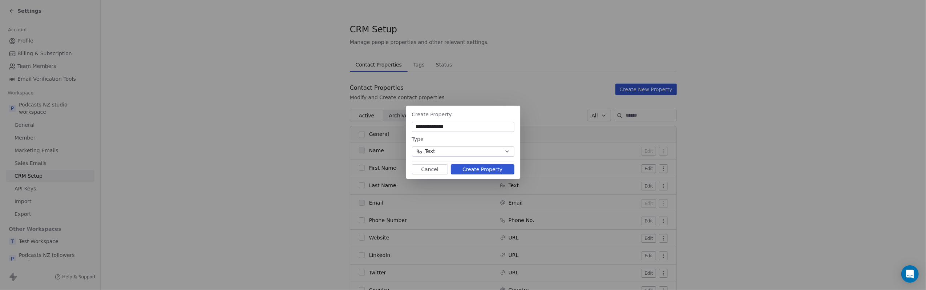
type input "**********"
click at [504, 149] on icon "button" at bounding box center [507, 152] width 6 height 6
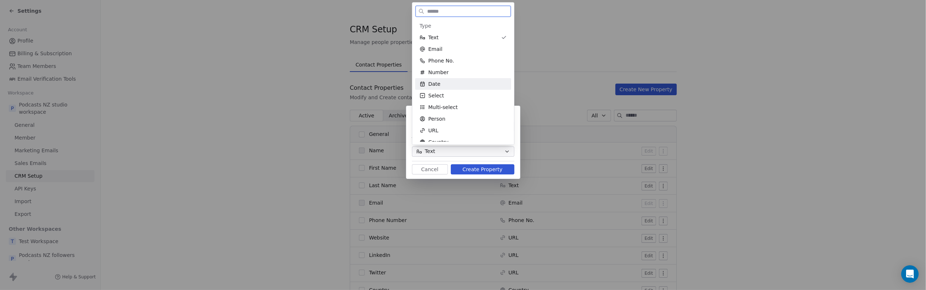
click at [441, 83] on div "Date" at bounding box center [463, 83] width 87 height 7
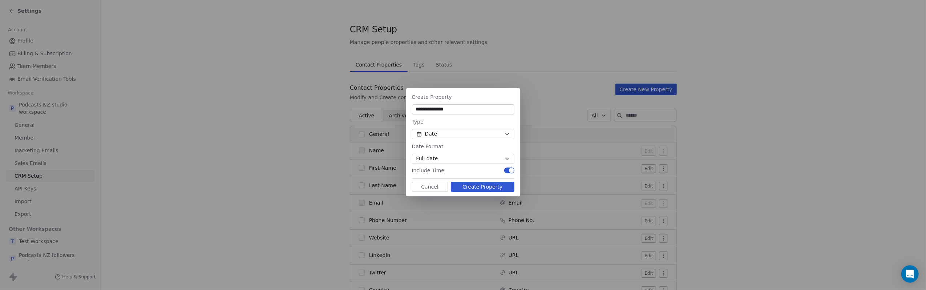
click at [465, 187] on button "Create Property" at bounding box center [483, 187] width 64 height 10
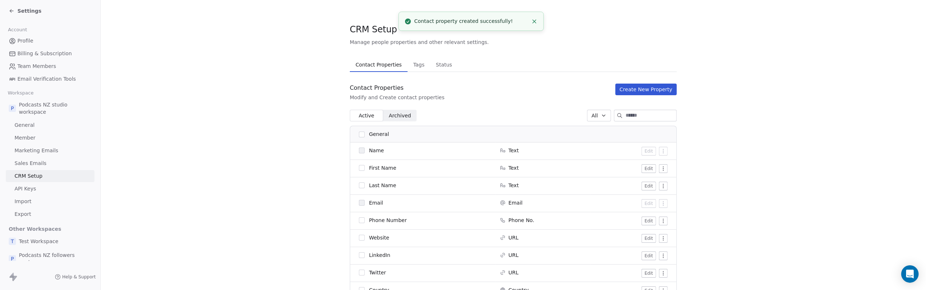
click at [536, 20] on line "Close toast" at bounding box center [534, 21] width 3 height 3
click at [10, 9] on icon at bounding box center [12, 11] width 6 height 6
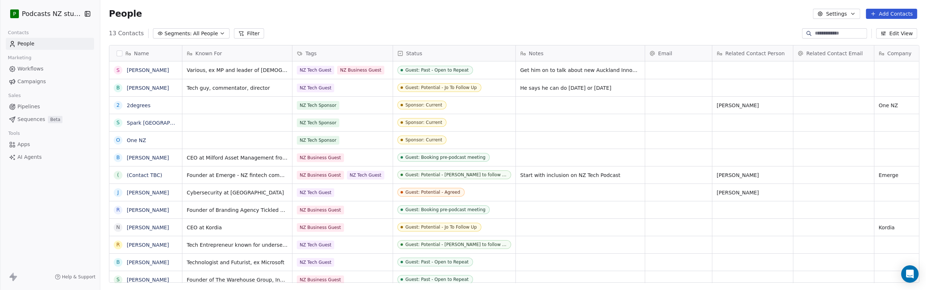
scroll to position [251, 824]
click at [907, 34] on button "Edit View" at bounding box center [896, 33] width 41 height 10
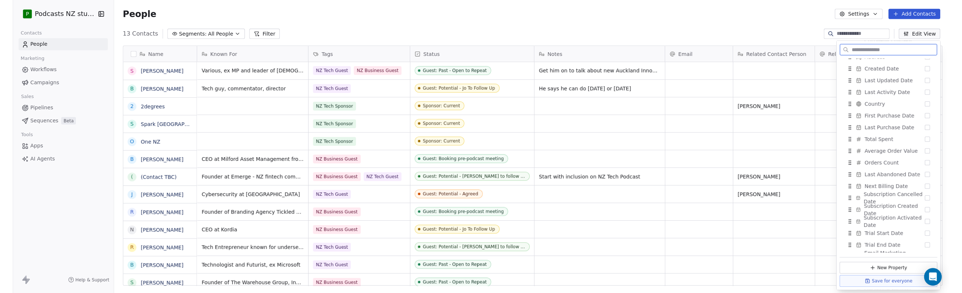
scroll to position [389, 0]
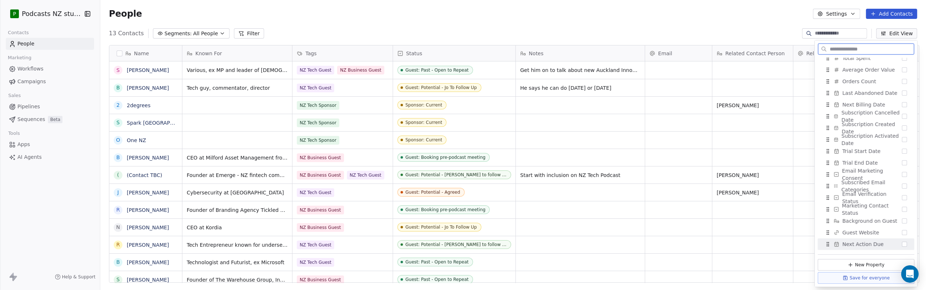
click at [902, 244] on button "Suggestions" at bounding box center [904, 244] width 5 height 5
click at [853, 279] on button "Save for everyone" at bounding box center [866, 278] width 97 height 12
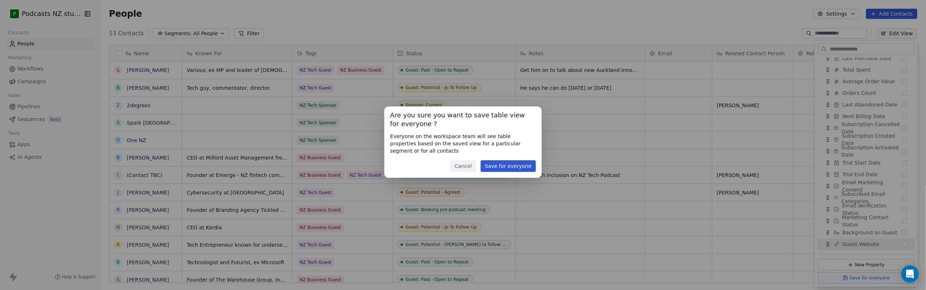
click at [505, 168] on button "Save for everyone" at bounding box center [508, 166] width 55 height 12
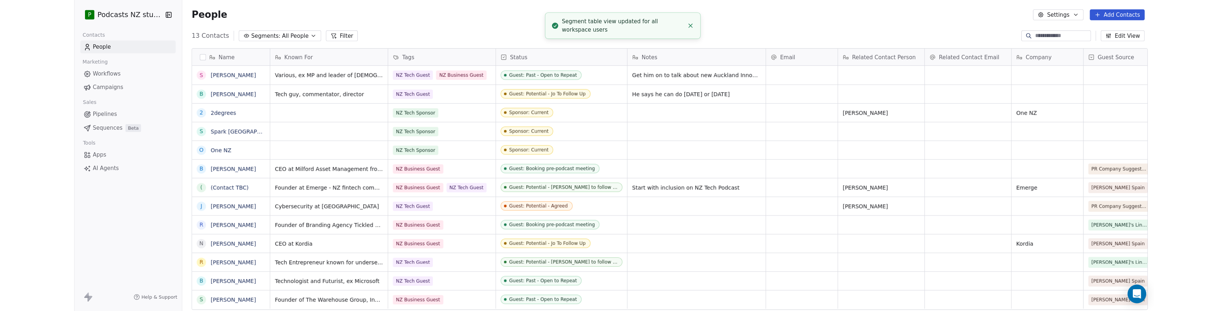
scroll to position [268, 906]
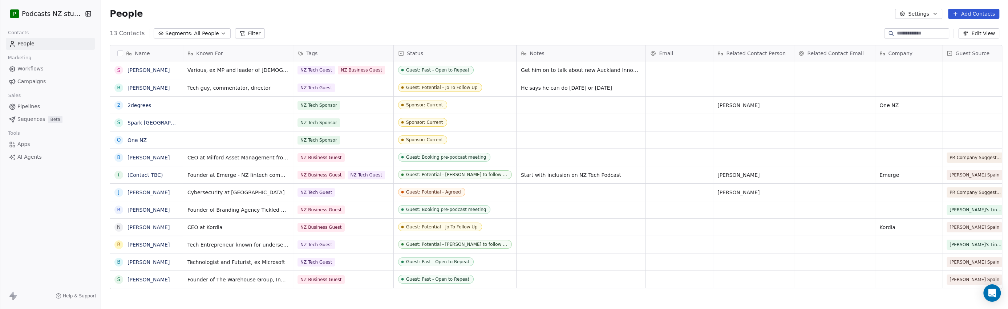
click at [221, 35] on icon "button" at bounding box center [224, 34] width 6 height 6
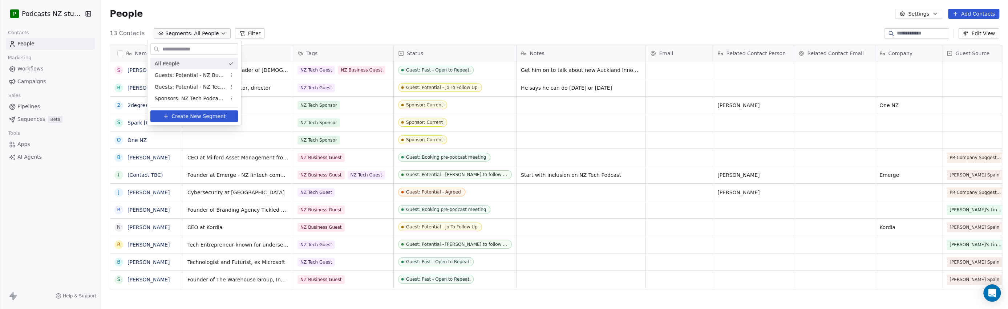
click at [184, 63] on div "All People" at bounding box center [194, 64] width 88 height 12
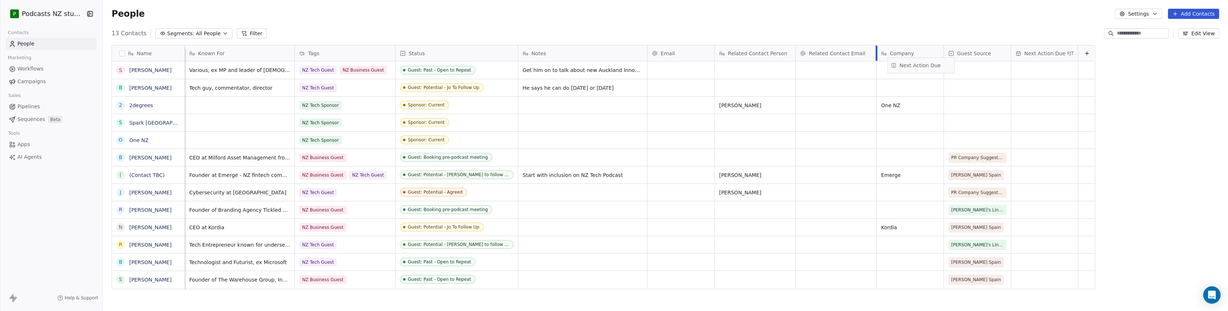
scroll to position [0, 4]
drag, startPoint x: 1050, startPoint y: 52, endPoint x: 1049, endPoint y: 56, distance: 4.3
click at [968, 56] on div "Name S [PERSON_NAME] B [PERSON_NAME] 2 2degrees S Spark [GEOGRAPHIC_DATA] O One…" at bounding box center [604, 167] width 984 height 244
drag, startPoint x: 1052, startPoint y: 53, endPoint x: 686, endPoint y: 53, distance: 365.9
click at [686, 53] on div "Name S [PERSON_NAME] B [PERSON_NAME] 2 2degrees S Spark [GEOGRAPHIC_DATA] O One…" at bounding box center [604, 167] width 984 height 244
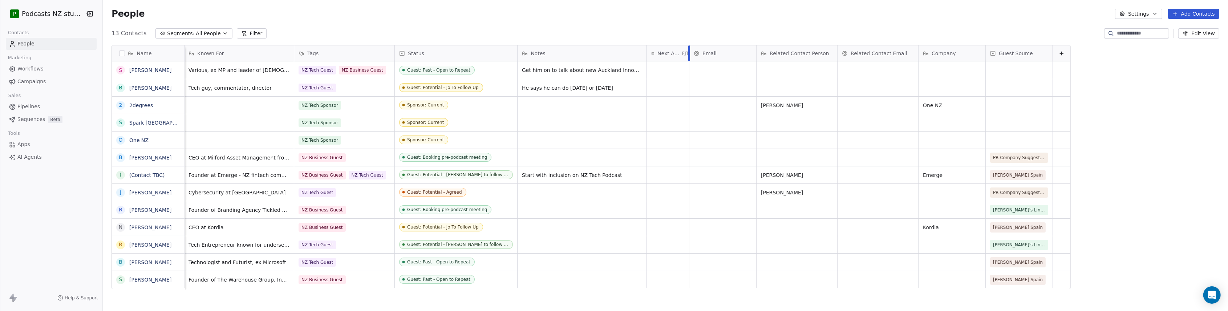
drag, startPoint x: 706, startPoint y: 49, endPoint x: 682, endPoint y: 50, distance: 24.7
click at [689, 50] on div at bounding box center [690, 53] width 2 height 16
click at [665, 72] on div "grid" at bounding box center [668, 69] width 42 height 17
click at [699, 169] on button "28" at bounding box center [701, 168] width 12 height 12
type input "**********"
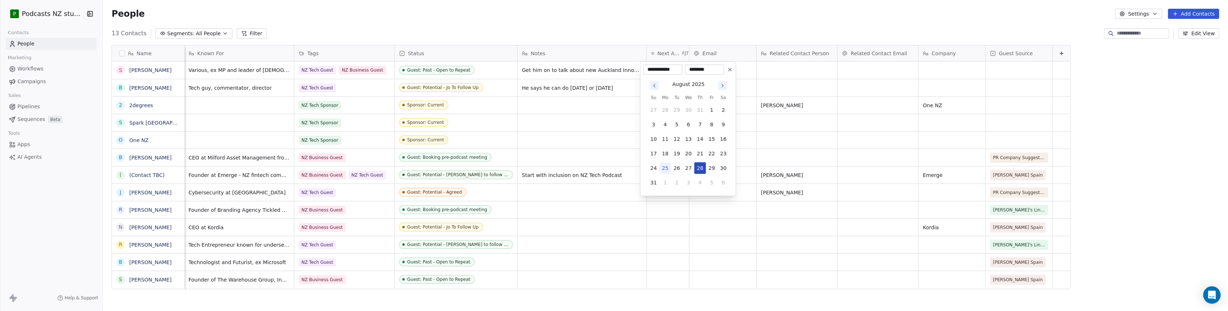
click at [695, 162] on button "28" at bounding box center [701, 168] width 12 height 12
click at [731, 70] on icon at bounding box center [730, 70] width 6 height 6
type input "**********"
type input "********"
click at [672, 70] on div "grid" at bounding box center [668, 69] width 42 height 17
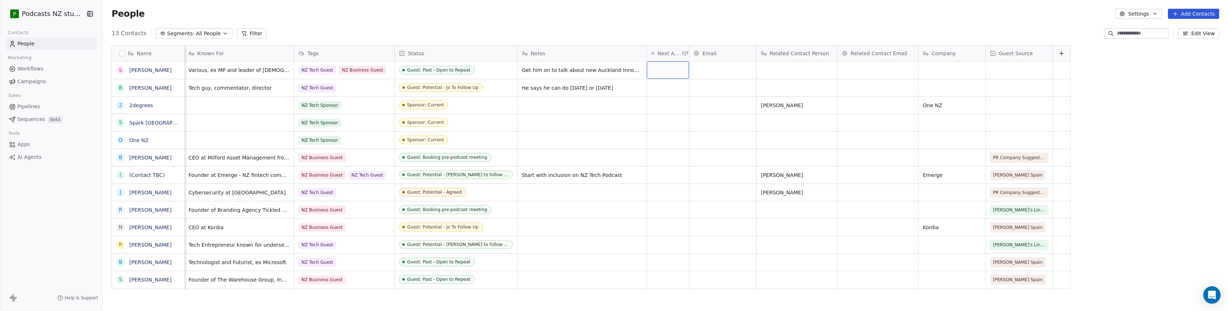
click at [661, 72] on div "grid" at bounding box center [668, 69] width 42 height 17
click at [658, 72] on div "grid" at bounding box center [668, 69] width 42 height 17
click at [698, 168] on button "28" at bounding box center [701, 168] width 12 height 12
type input "**********"
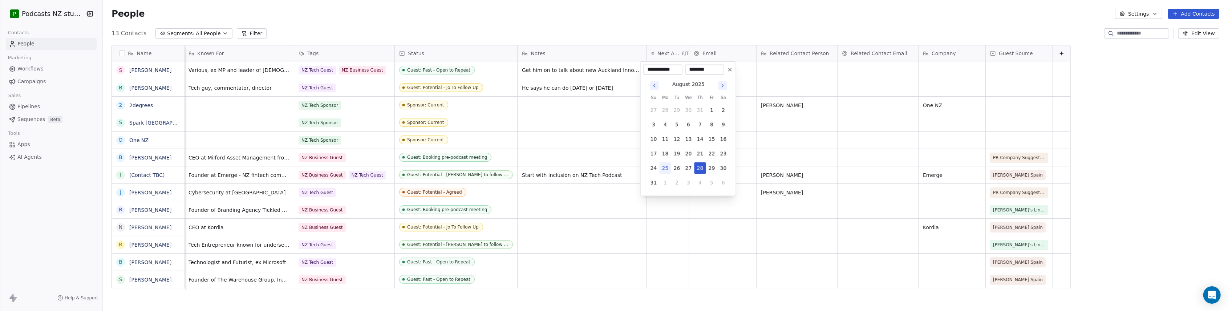
click at [711, 32] on html "P Podcasts NZ studio Contacts People Marketing Workflows Campaigns Sales Pipeli…" at bounding box center [614, 155] width 1228 height 311
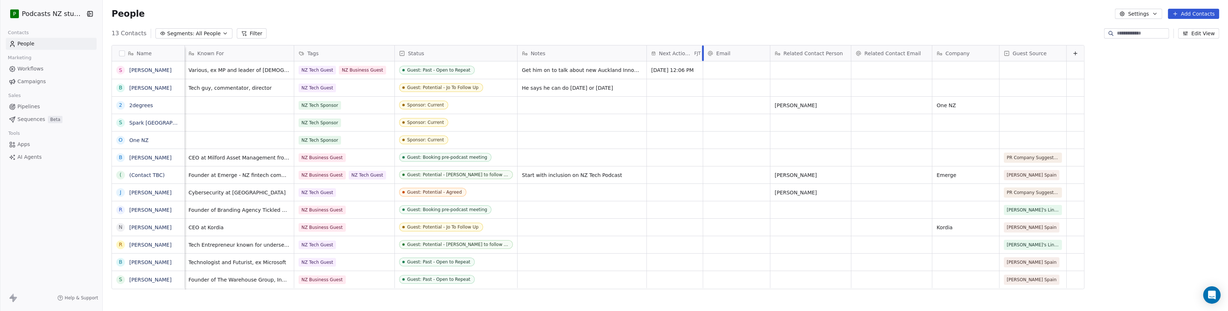
drag, startPoint x: 682, startPoint y: 48, endPoint x: 696, endPoint y: 48, distance: 13.8
click at [702, 48] on div at bounding box center [703, 53] width 2 height 16
click at [477, 71] on span "Guest: Past - Open to Repeat" at bounding box center [450, 70] width 100 height 9
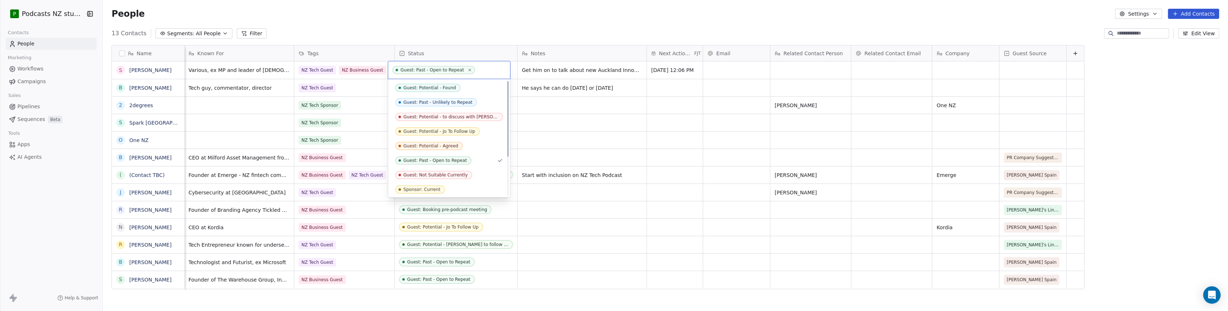
scroll to position [0, 0]
click at [464, 131] on div "Guest: Potential - Jo To Follow Up" at bounding box center [440, 131] width 72 height 5
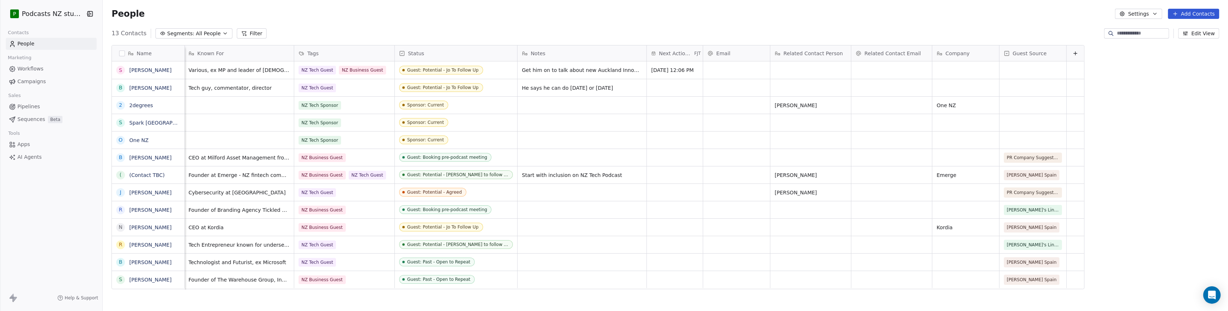
click at [463, 14] on div "People Settings Add Contacts" at bounding box center [666, 14] width 1108 height 10
